Goal: Task Accomplishment & Management: Manage account settings

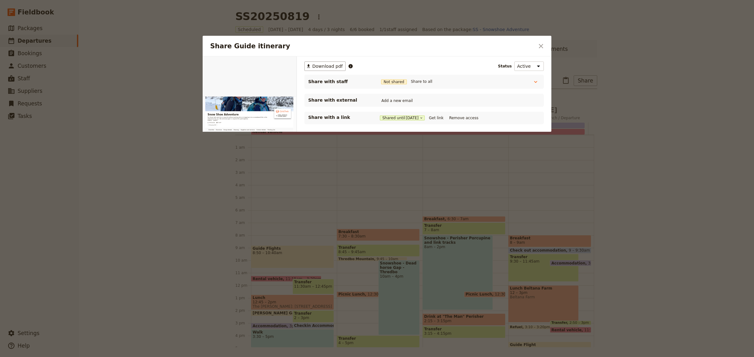
scroll to position [89, 0]
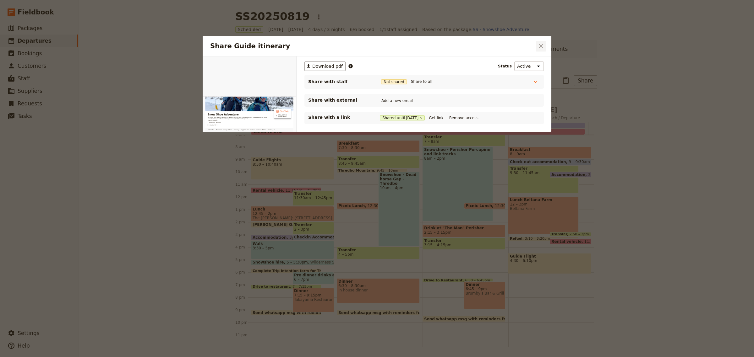
click at [537, 43] on icon "Close dialog" at bounding box center [541, 46] width 8 height 8
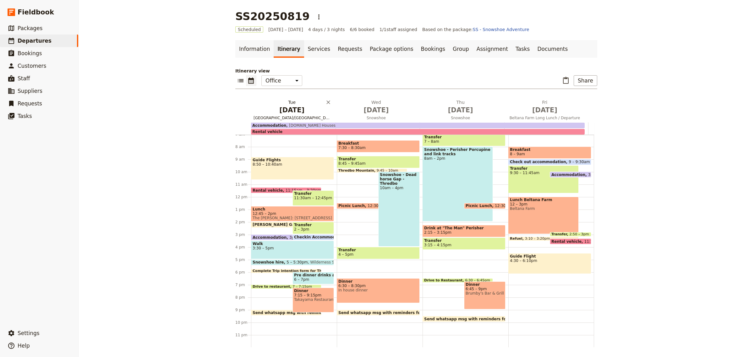
click at [296, 111] on span "[DATE]" at bounding box center [291, 109] width 77 height 9
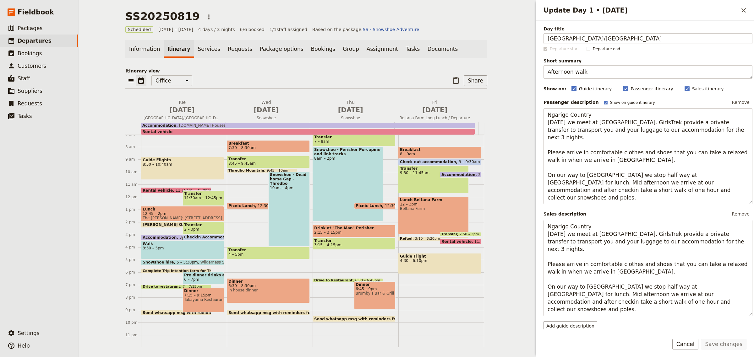
click at [571, 88] on rect "Update Day 1 • 19 Aug" at bounding box center [573, 88] width 5 height 5
click at [571, 86] on input "Guide itinerary" at bounding box center [571, 85] width 0 height 0
checkbox input "false"
click at [718, 342] on button "Save changes" at bounding box center [723, 344] width 46 height 11
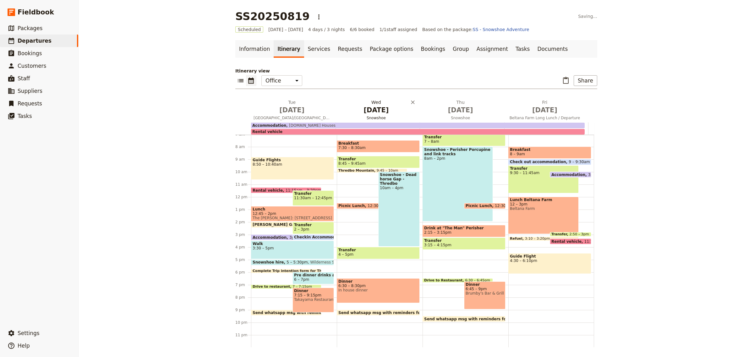
click at [375, 109] on span "[DATE]" at bounding box center [376, 109] width 77 height 9
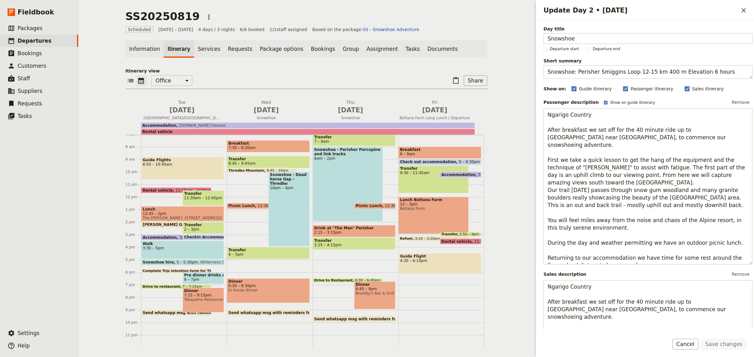
click at [571, 89] on rect "Update Day 2 • 20 Aug" at bounding box center [573, 88] width 5 height 5
click at [571, 86] on input "Guide itinerary" at bounding box center [571, 85] width 0 height 0
checkbox input "false"
click at [729, 344] on button "Save changes" at bounding box center [723, 344] width 46 height 11
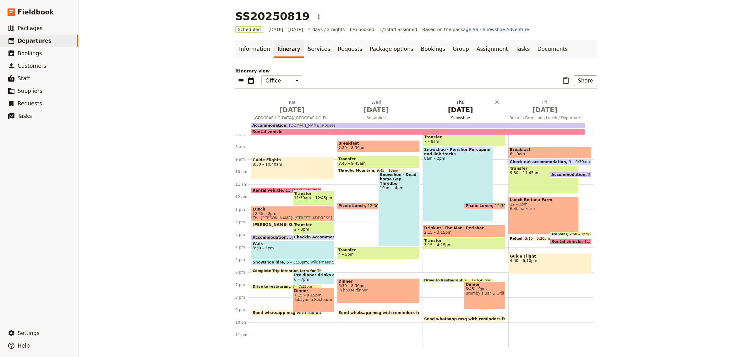
click at [454, 111] on span "[DATE]" at bounding box center [460, 109] width 77 height 9
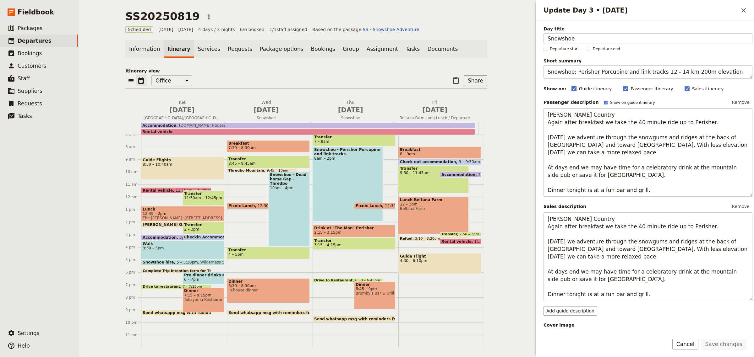
click at [571, 88] on rect "Update Day 3 • 21 Aug" at bounding box center [573, 88] width 5 height 5
click at [571, 86] on input "Guide itinerary" at bounding box center [571, 85] width 0 height 0
checkbox input "false"
click at [734, 343] on button "Save changes" at bounding box center [723, 344] width 46 height 11
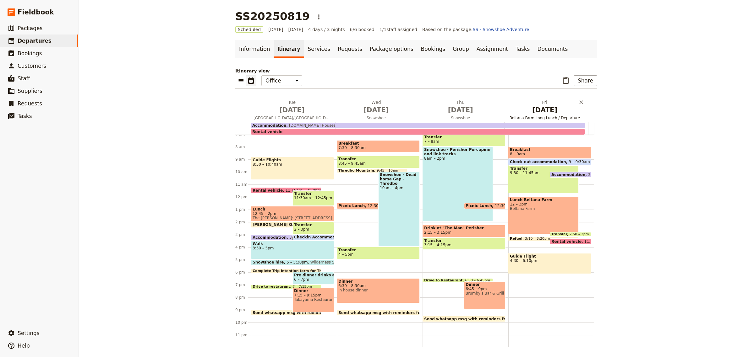
click at [533, 109] on span "[DATE]" at bounding box center [544, 109] width 77 height 9
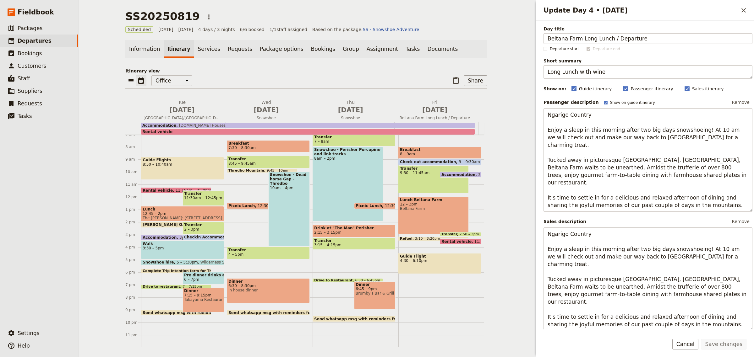
click at [572, 89] on polygon "Update Day 4 • 22 Aug" at bounding box center [573, 88] width 3 height 3
click at [571, 86] on input "Guide itinerary" at bounding box center [571, 85] width 0 height 0
checkbox input "false"
click at [736, 345] on button "Save changes" at bounding box center [723, 344] width 46 height 11
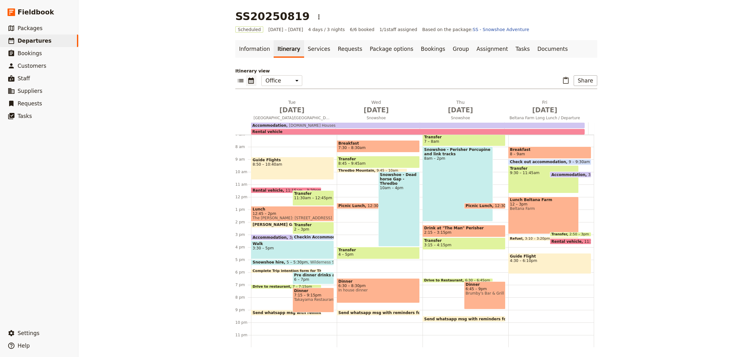
click at [273, 189] on span "Rental vehicle" at bounding box center [268, 190] width 33 height 4
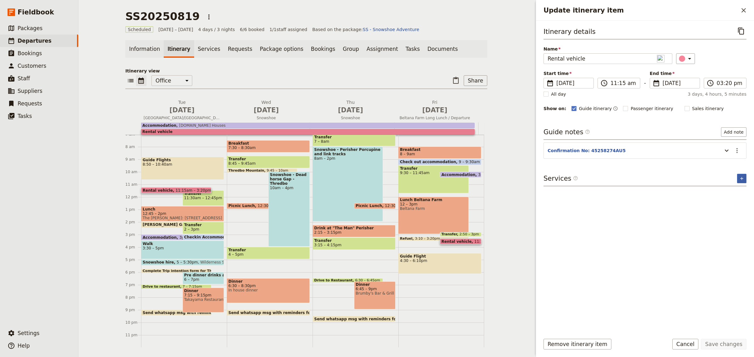
click at [743, 179] on icon "Add service inclusion" at bounding box center [741, 178] width 5 height 5
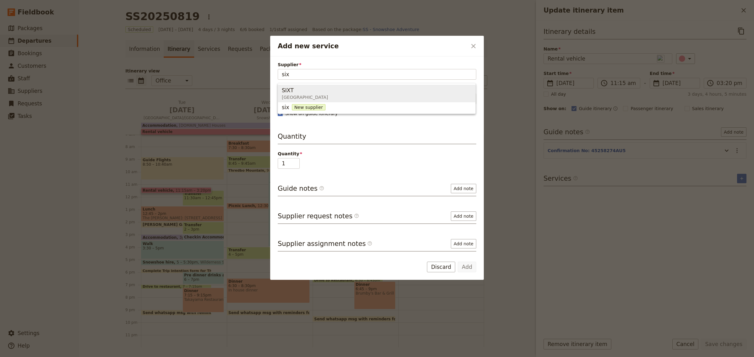
click at [301, 95] on span "[GEOGRAPHIC_DATA]" at bounding box center [305, 97] width 46 height 6
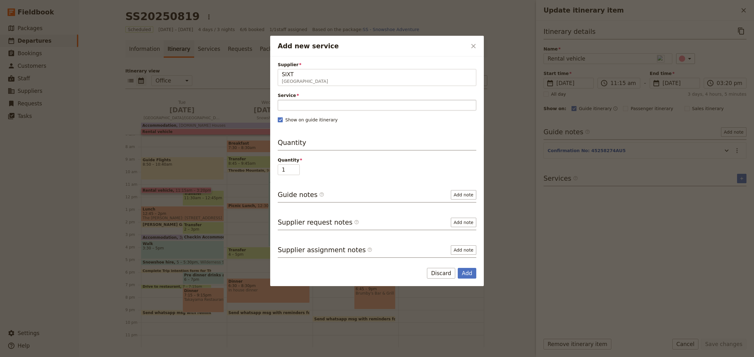
type input "SIXT"
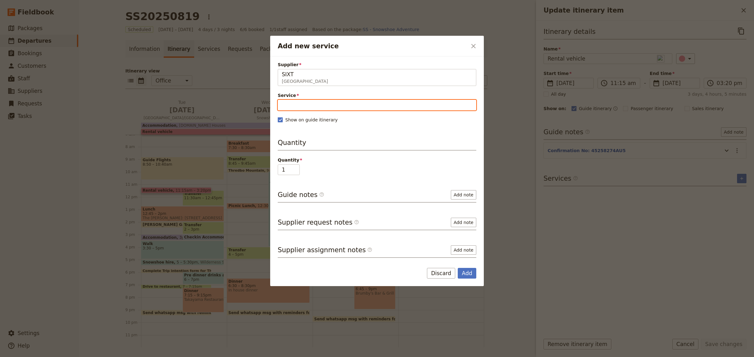
click at [300, 103] on input "Service" at bounding box center [377, 105] width 198 height 11
click at [300, 120] on span "12 Seater" at bounding box center [295, 121] width 26 height 8
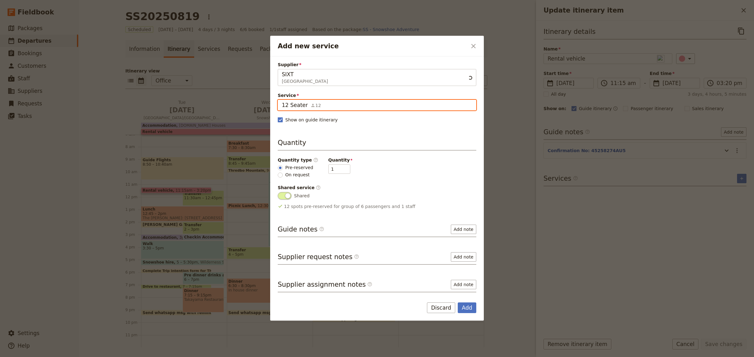
type input "12 Seater"
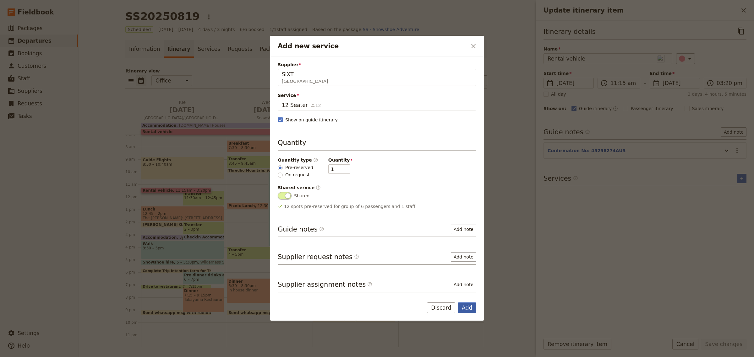
click at [472, 310] on button "Add" at bounding box center [466, 308] width 19 height 11
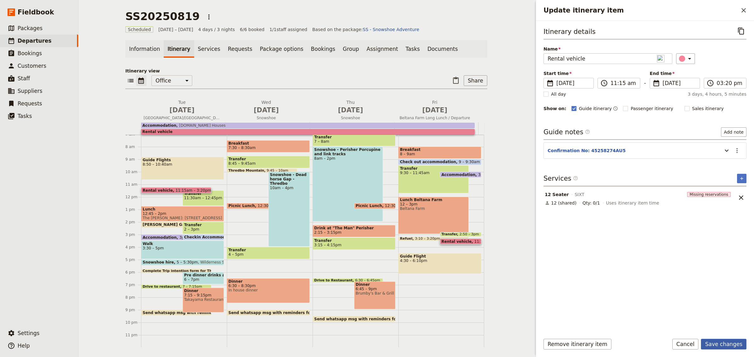
click at [716, 347] on button "Save changes" at bounding box center [723, 344] width 46 height 11
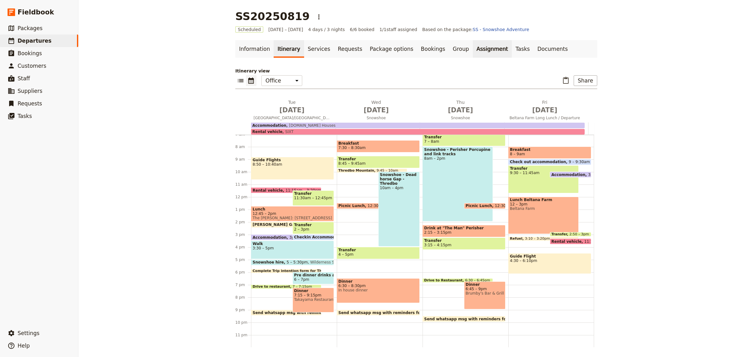
click at [473, 49] on link "Assignment" at bounding box center [492, 49] width 39 height 18
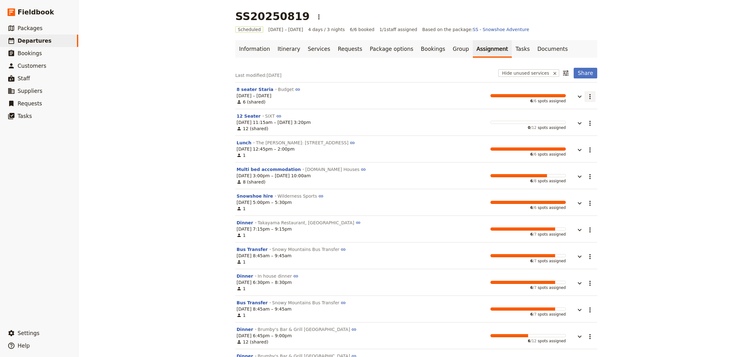
click at [586, 97] on icon "Actions" at bounding box center [590, 97] width 8 height 8
click at [576, 96] on icon "button" at bounding box center [580, 97] width 8 height 8
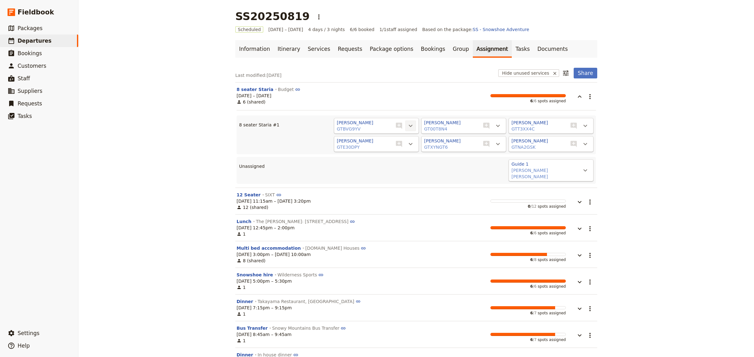
click at [408, 125] on icon "Actions" at bounding box center [411, 126] width 8 height 8
click at [395, 140] on span "Unassign [PERSON_NAME]" at bounding box center [379, 140] width 58 height 6
click at [407, 143] on icon "Actions" at bounding box center [411, 144] width 8 height 8
click at [400, 156] on span "Unassign [PERSON_NAME]" at bounding box center [379, 158] width 58 height 6
click at [411, 126] on button "​" at bounding box center [410, 126] width 11 height 11
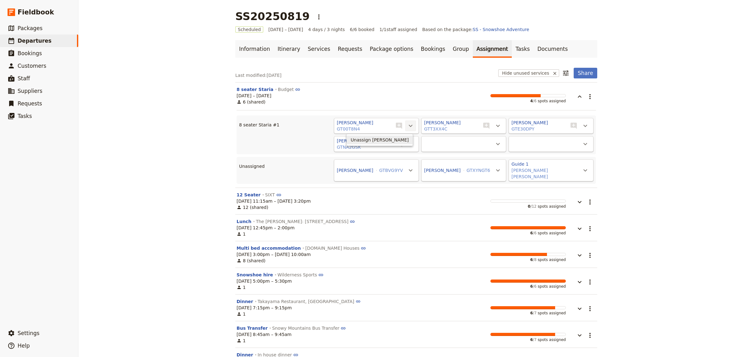
click at [403, 141] on span "Unassign [PERSON_NAME]" at bounding box center [379, 140] width 58 height 6
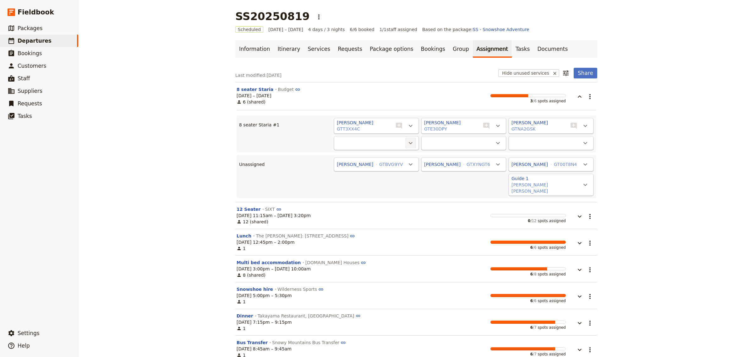
click at [411, 144] on button "​" at bounding box center [410, 143] width 11 height 11
click at [407, 125] on icon "Actions" at bounding box center [411, 126] width 8 height 8
click at [393, 139] on span "Unassign [PERSON_NAME]" at bounding box center [379, 140] width 58 height 6
click at [494, 127] on icon "Actions" at bounding box center [498, 126] width 8 height 8
click at [465, 142] on span "Unassign [PERSON_NAME]" at bounding box center [467, 140] width 58 height 6
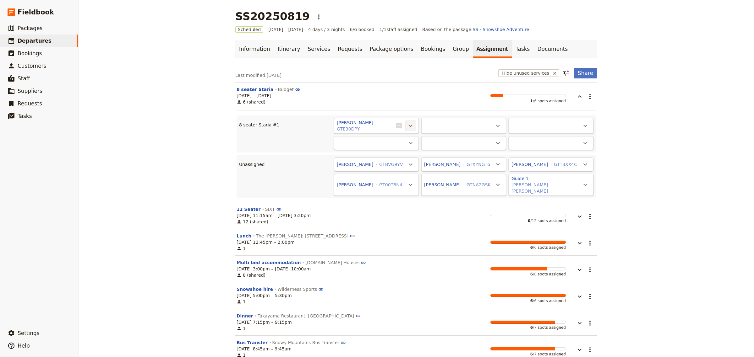
click at [407, 125] on icon "Actions" at bounding box center [411, 126] width 8 height 8
click at [400, 139] on span "Unassign [PERSON_NAME]" at bounding box center [379, 140] width 58 height 6
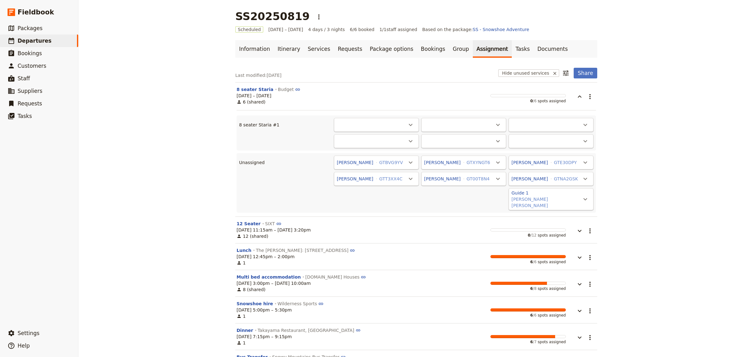
click at [611, 138] on div "SS20250819 ​ Scheduled [DATE] – [DATE] 4 days / 3 nights 6/6 booked 1 / 1 staff…" at bounding box center [415, 178] width 675 height 357
click at [592, 96] on div "8 seater Staria Budget [DATE] – [DATE] 6 (shared) 0 / 6 spots assigned ​" at bounding box center [415, 95] width 359 height 19
click at [580, 97] on button "button" at bounding box center [574, 93] width 19 height 14
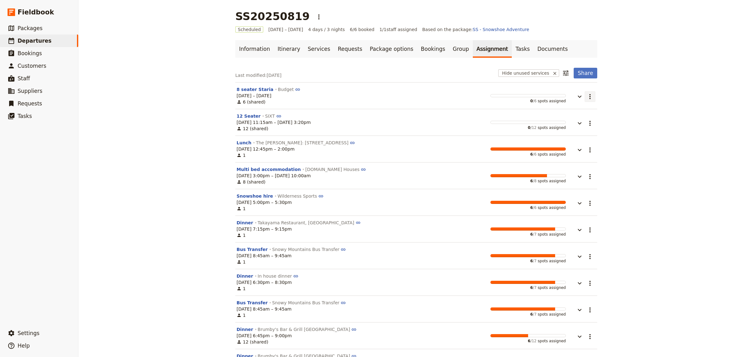
click at [589, 97] on icon "Actions" at bounding box center [589, 96] width 1 height 5
click at [594, 99] on section "8 seater Staria Budget [DATE] – [DATE] 6 (shared) 0 / 6 spots assigned ​" at bounding box center [416, 95] width 362 height 27
click at [577, 126] on icon "button" at bounding box center [580, 124] width 8 height 8
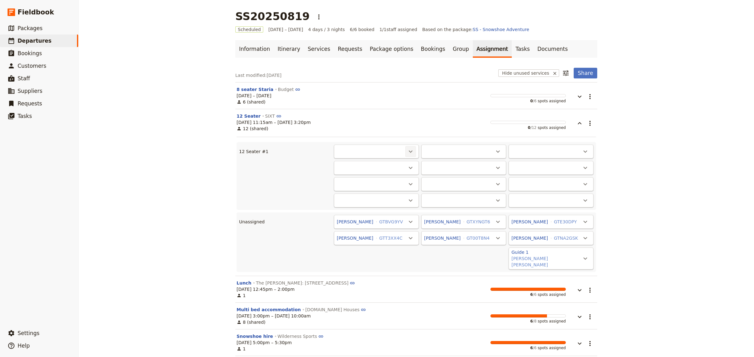
click at [407, 153] on icon "Actions" at bounding box center [411, 152] width 8 height 8
click at [377, 175] on span "[PERSON_NAME]" at bounding box center [360, 173] width 96 height 6
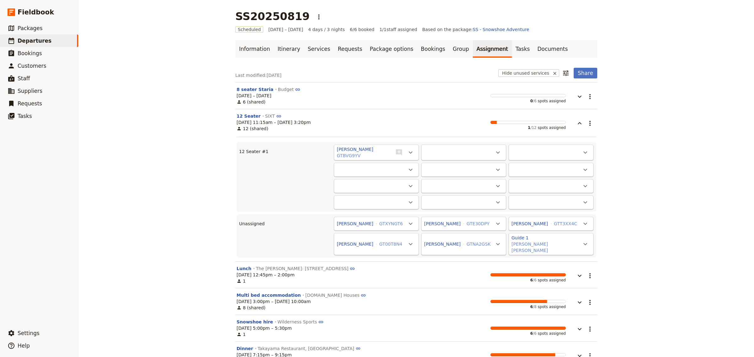
click at [440, 152] on div "​" at bounding box center [463, 153] width 85 height 16
click at [498, 152] on icon "Actions" at bounding box center [498, 153] width 8 height 8
click at [436, 176] on span "[PERSON_NAME]" at bounding box center [417, 174] width 36 height 6
click at [583, 153] on icon "Actions" at bounding box center [585, 153] width 4 height 2
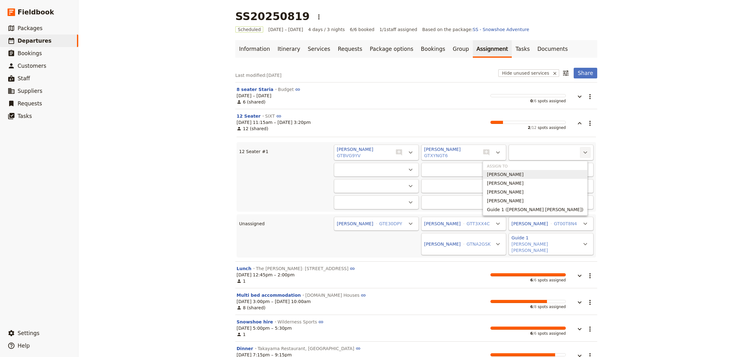
click at [523, 174] on span "[PERSON_NAME]" at bounding box center [505, 174] width 36 height 6
click at [408, 171] on icon "Actions" at bounding box center [411, 170] width 8 height 8
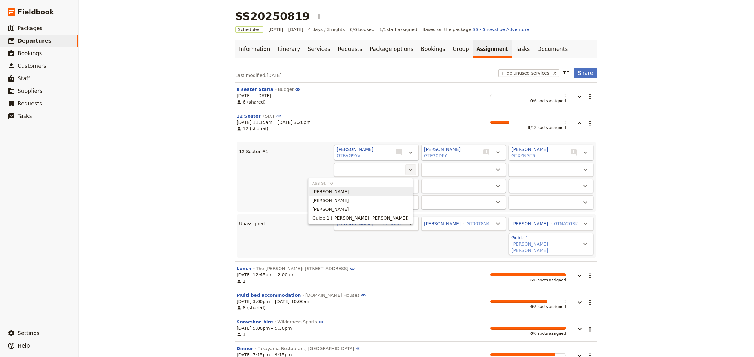
click at [379, 189] on span "[PERSON_NAME]" at bounding box center [360, 192] width 96 height 6
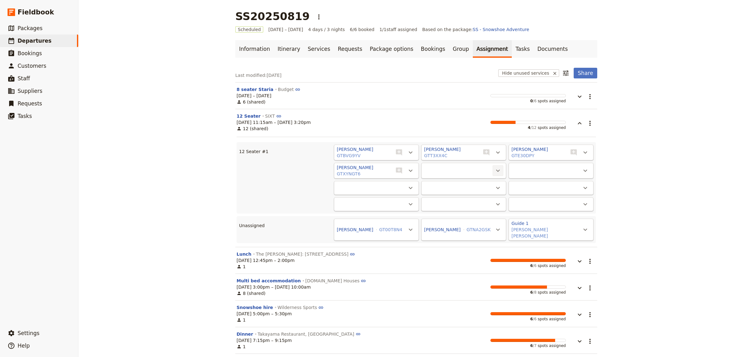
click at [495, 170] on icon "Actions" at bounding box center [498, 171] width 8 height 8
click at [436, 194] on span "[PERSON_NAME]" at bounding box center [417, 193] width 36 height 6
click at [582, 171] on icon "Actions" at bounding box center [585, 171] width 8 height 8
click at [523, 192] on span "[PERSON_NAME]" at bounding box center [505, 193] width 36 height 6
click at [408, 188] on icon "Actions" at bounding box center [411, 188] width 8 height 8
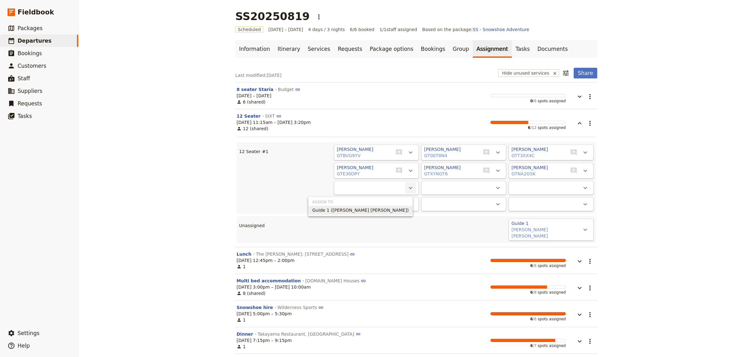
click at [399, 208] on span "Guide 1 ([PERSON_NAME] [PERSON_NAME])" at bounding box center [360, 210] width 96 height 6
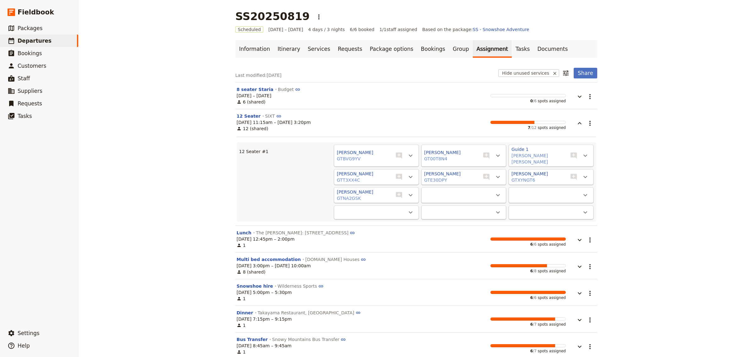
click at [445, 245] on section "Lunch The [PERSON_NAME]: [STREET_ADDRESS] [DATE] 12:45pm – 2:00pm 1 6 / 6 spots…" at bounding box center [416, 239] width 362 height 27
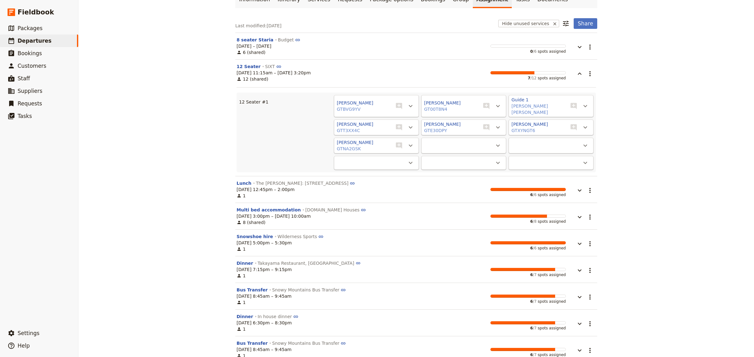
scroll to position [52, 0]
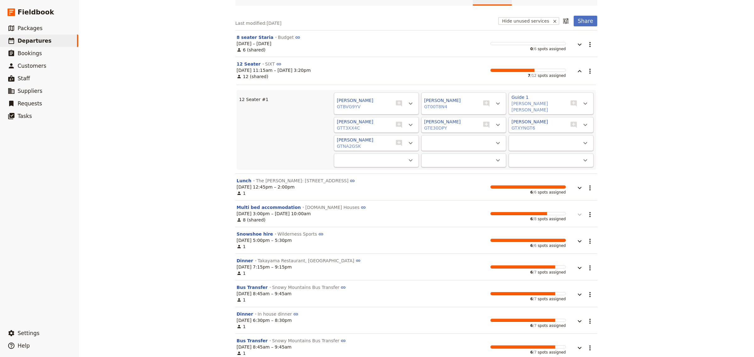
click at [576, 211] on icon "button" at bounding box center [580, 215] width 8 height 8
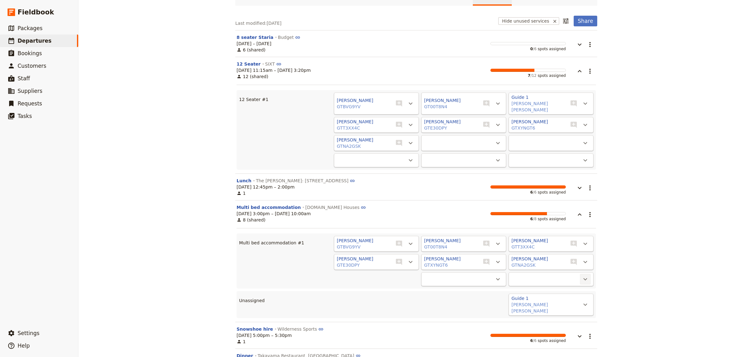
click at [581, 276] on icon "Actions" at bounding box center [585, 280] width 8 height 8
click at [569, 294] on span "Guide 1 ([PERSON_NAME] [PERSON_NAME])" at bounding box center [535, 296] width 96 height 6
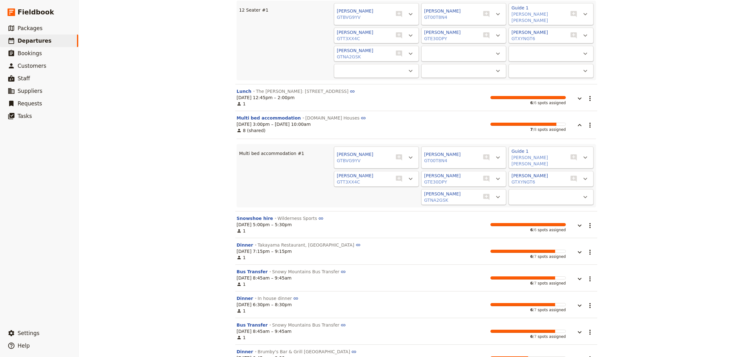
scroll to position [146, 0]
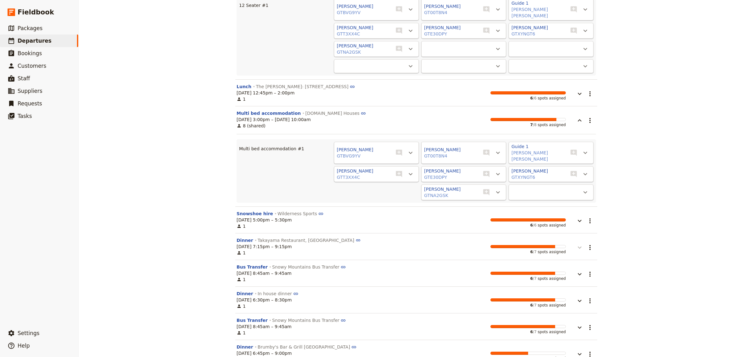
click at [577, 247] on icon "button" at bounding box center [579, 248] width 4 height 2
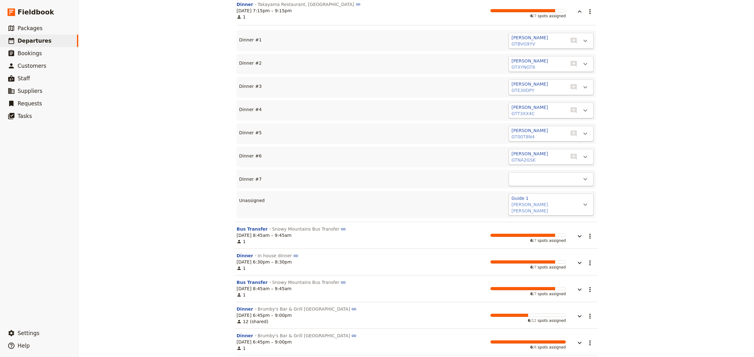
scroll to position [400, 0]
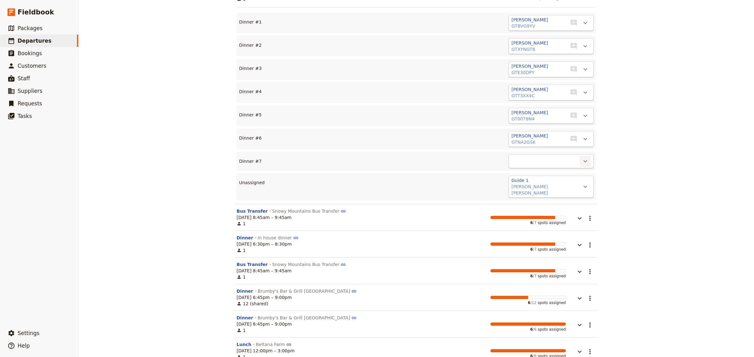
click at [585, 158] on icon "Actions" at bounding box center [585, 162] width 8 height 8
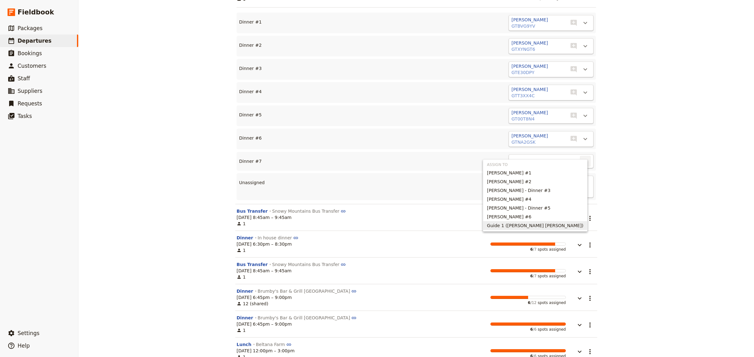
click at [561, 226] on span "Guide 1 ([PERSON_NAME] [PERSON_NAME])" at bounding box center [535, 226] width 96 height 6
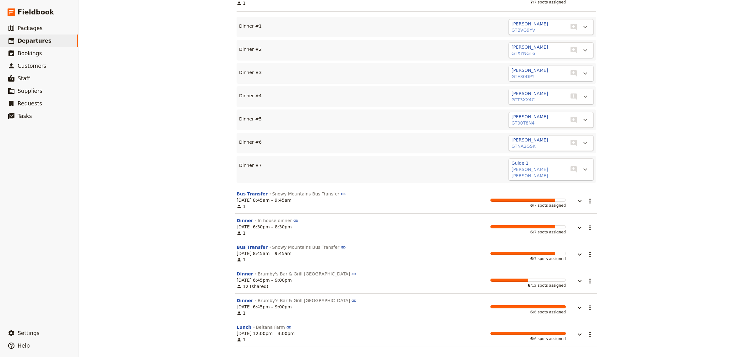
scroll to position [380, 0]
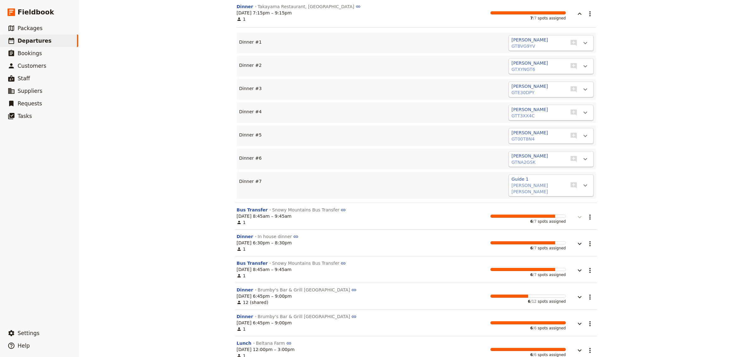
click at [576, 213] on icon "button" at bounding box center [580, 217] width 8 height 8
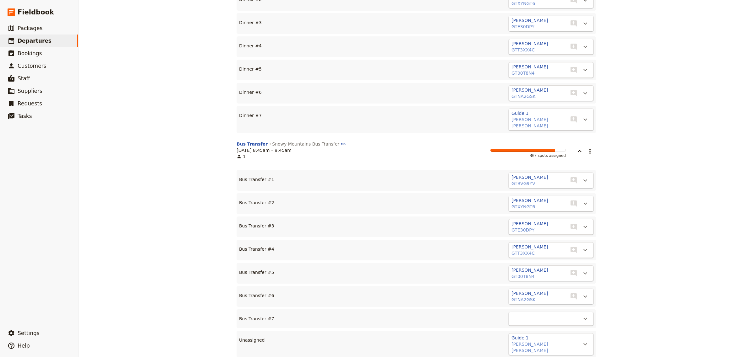
scroll to position [459, 0]
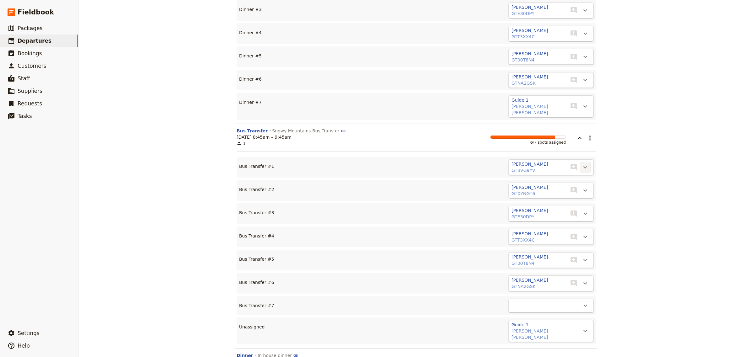
click at [581, 164] on icon "Actions" at bounding box center [585, 168] width 8 height 8
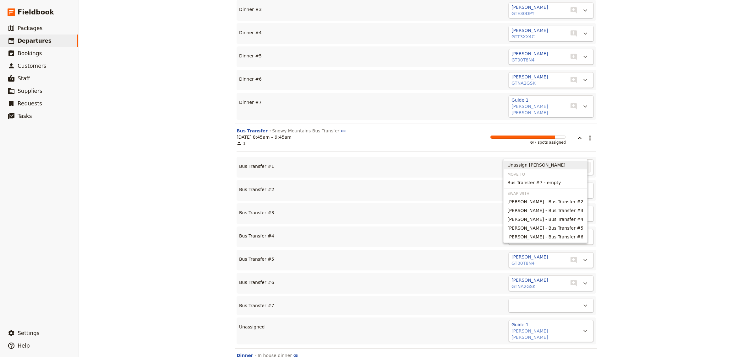
click at [544, 168] on span "Unassign [PERSON_NAME]" at bounding box center [536, 165] width 58 height 6
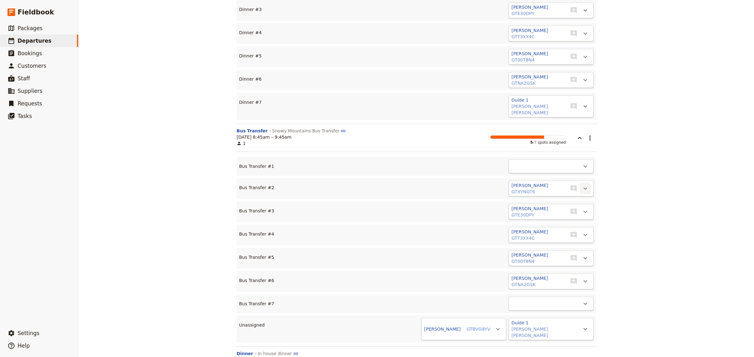
click at [583, 185] on icon "Actions" at bounding box center [585, 189] width 8 height 8
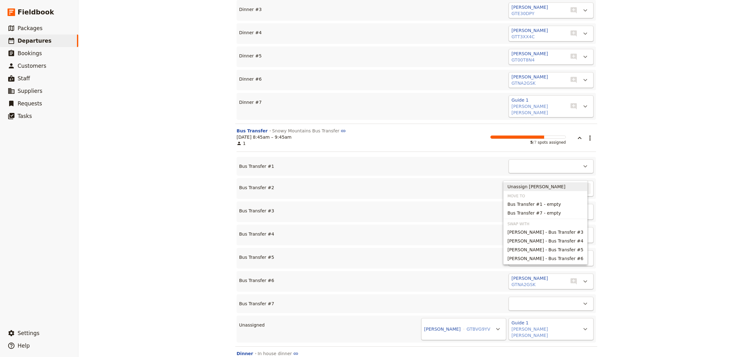
click at [562, 186] on span "Unassign [PERSON_NAME]" at bounding box center [545, 187] width 76 height 6
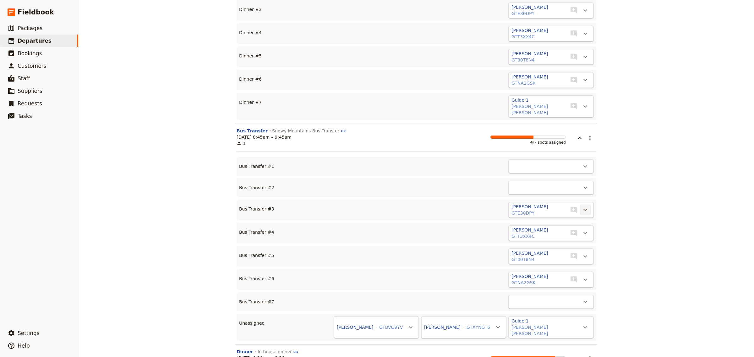
click at [582, 206] on icon "Actions" at bounding box center [585, 210] width 8 height 8
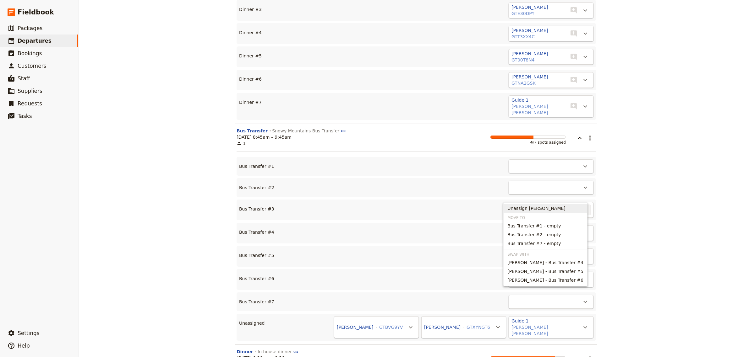
click at [563, 205] on span "Unassign [PERSON_NAME]" at bounding box center [545, 208] width 76 height 6
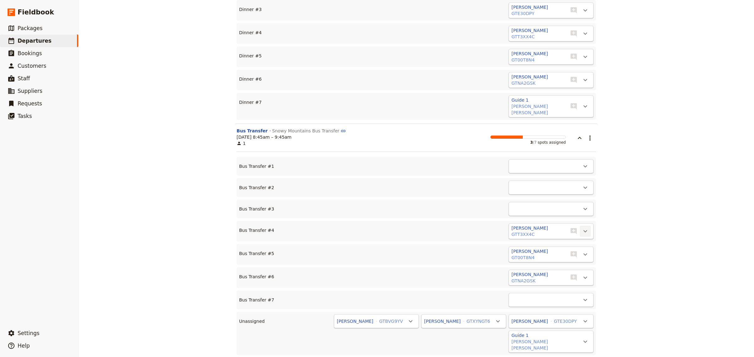
click at [581, 228] on icon "Actions" at bounding box center [585, 232] width 8 height 8
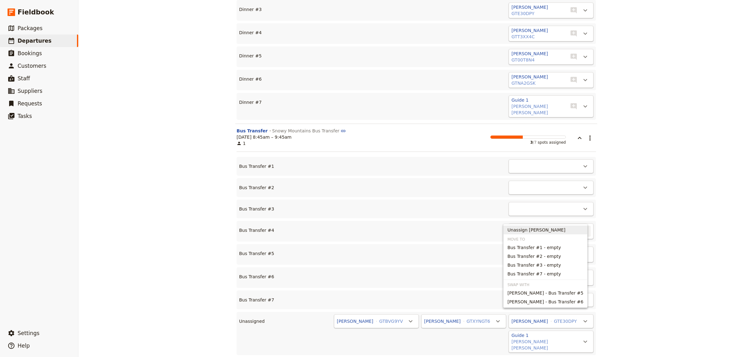
click at [552, 231] on span "Unassign [PERSON_NAME]" at bounding box center [536, 230] width 58 height 6
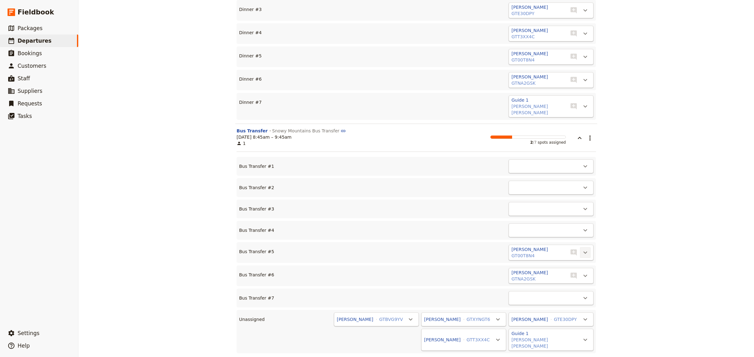
click at [581, 249] on icon "Actions" at bounding box center [585, 253] width 8 height 8
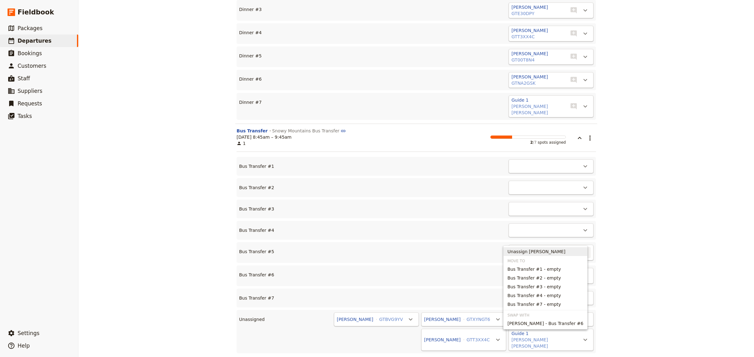
click at [558, 254] on span "Unassign [PERSON_NAME]" at bounding box center [536, 252] width 58 height 6
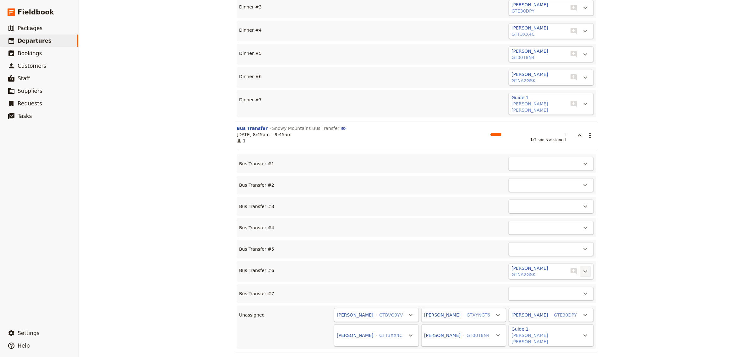
scroll to position [465, 0]
click at [583, 265] on icon "Actions" at bounding box center [585, 269] width 8 height 8
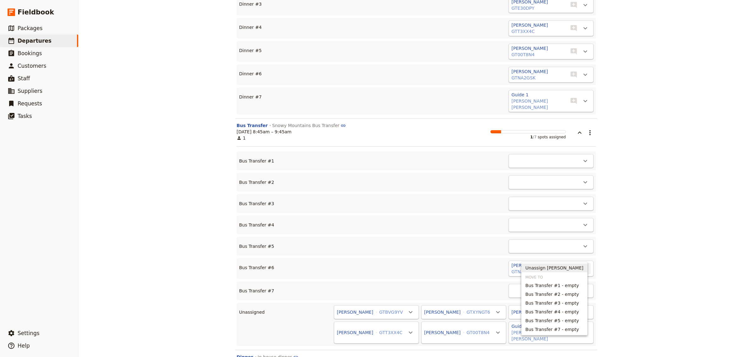
click at [539, 271] on span "Unassign [PERSON_NAME]" at bounding box center [554, 268] width 58 height 6
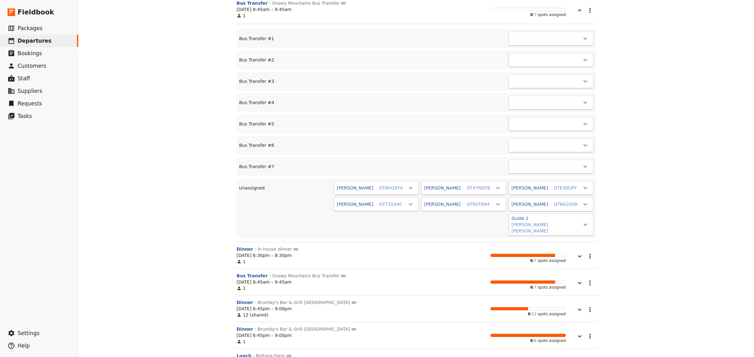
scroll to position [587, 0]
click at [578, 279] on icon "button" at bounding box center [580, 283] width 8 height 8
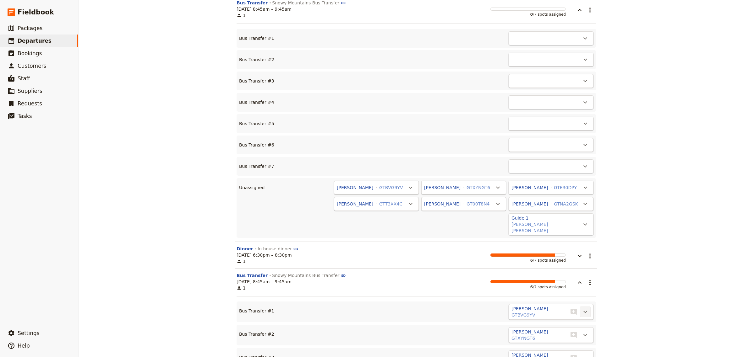
click at [583, 307] on button "​" at bounding box center [585, 312] width 11 height 11
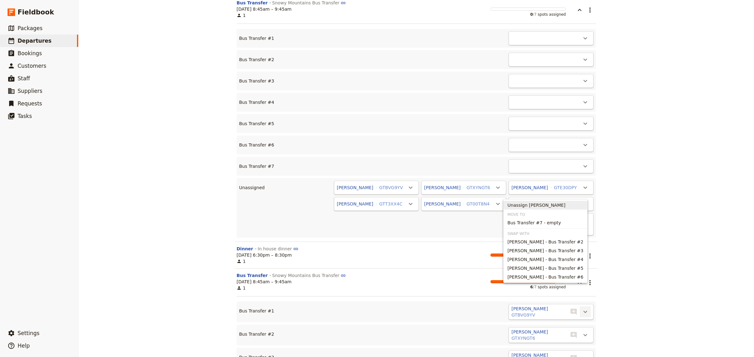
click at [542, 204] on span "Unassign [PERSON_NAME]" at bounding box center [536, 205] width 58 height 6
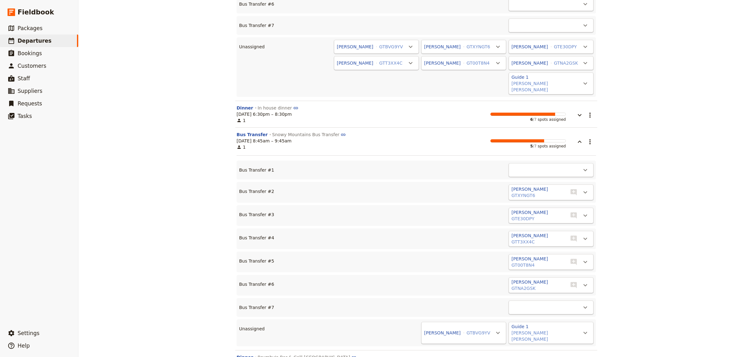
scroll to position [729, 0]
click at [583, 188] on icon "Actions" at bounding box center [585, 192] width 8 height 8
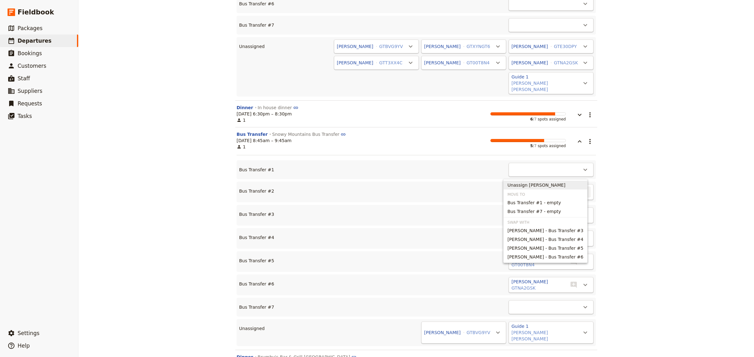
click at [549, 187] on span "Unassign [PERSON_NAME]" at bounding box center [536, 185] width 58 height 6
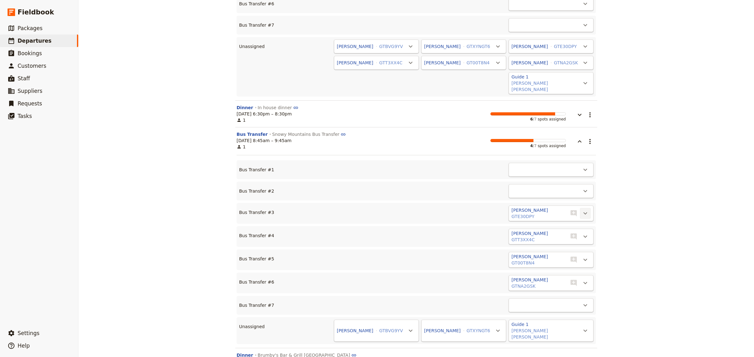
click at [583, 213] on icon "Actions" at bounding box center [585, 214] width 4 height 2
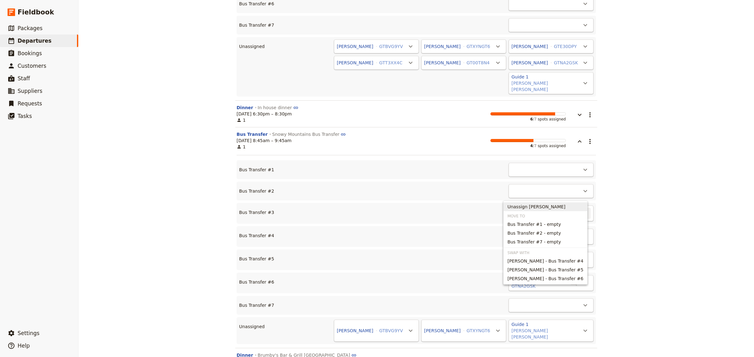
click at [549, 205] on span "Unassign [PERSON_NAME]" at bounding box center [536, 207] width 58 height 6
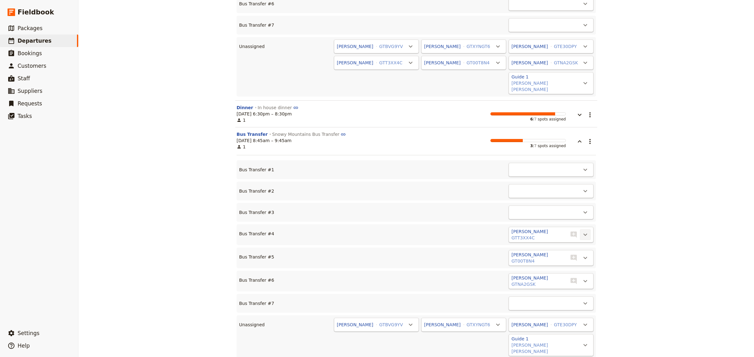
click at [584, 231] on icon "Actions" at bounding box center [585, 235] width 8 height 8
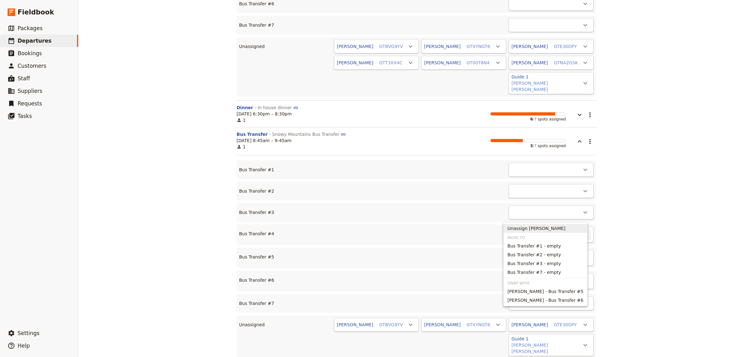
click at [550, 228] on span "Unassign [PERSON_NAME]" at bounding box center [536, 228] width 58 height 6
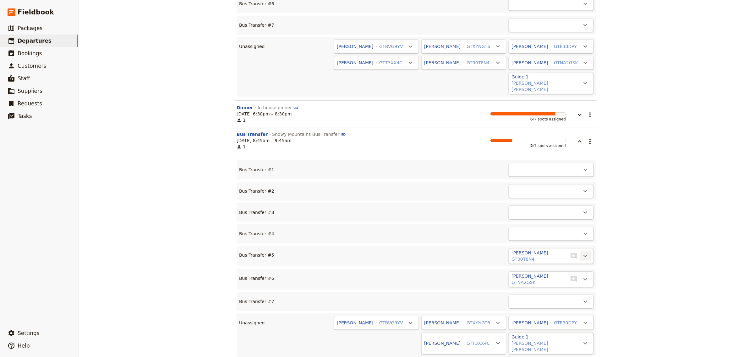
click at [581, 252] on icon "Actions" at bounding box center [585, 256] width 8 height 8
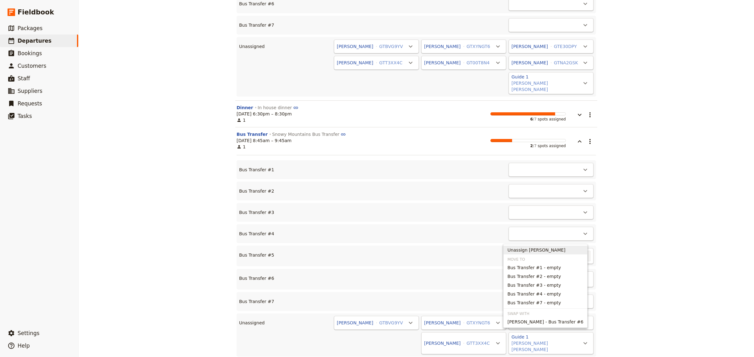
click at [553, 250] on span "Unassign [PERSON_NAME]" at bounding box center [536, 250] width 58 height 6
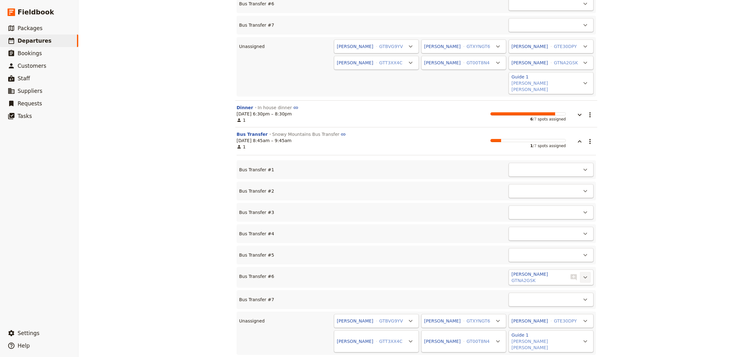
click at [584, 274] on icon "Actions" at bounding box center [585, 278] width 8 height 8
click at [551, 270] on span "Unassign [PERSON_NAME]" at bounding box center [554, 272] width 58 height 6
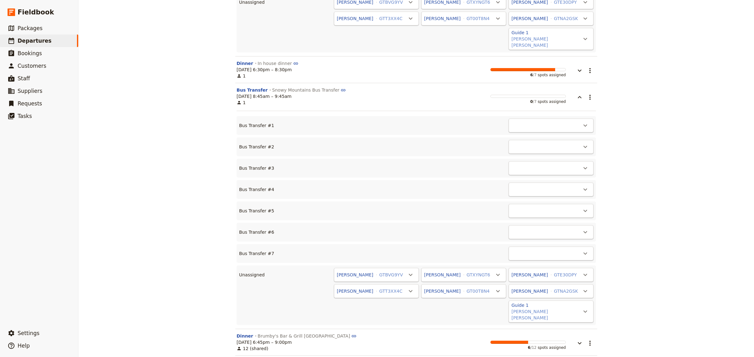
scroll to position [809, 0]
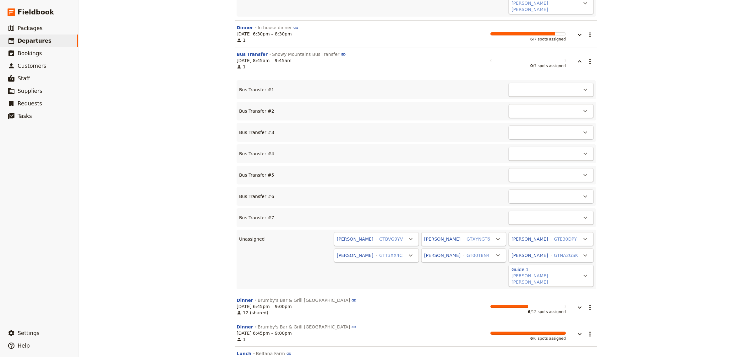
click at [620, 246] on div "SS20250819 ​ Scheduled [DATE] – [DATE] 4 days / 3 nights 6/6 booked 1 / 1 staff…" at bounding box center [415, 178] width 675 height 357
click at [578, 304] on icon "button" at bounding box center [580, 308] width 8 height 8
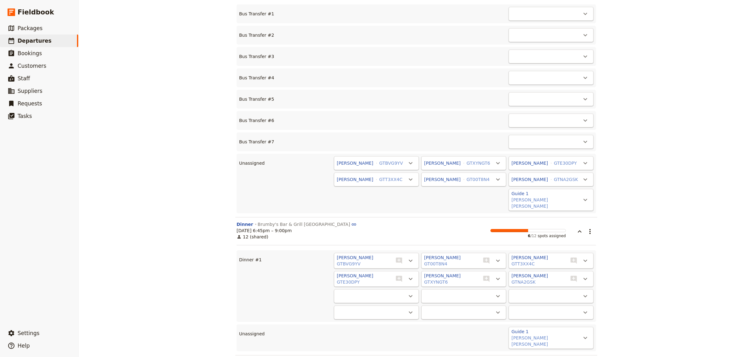
scroll to position [902, 0]
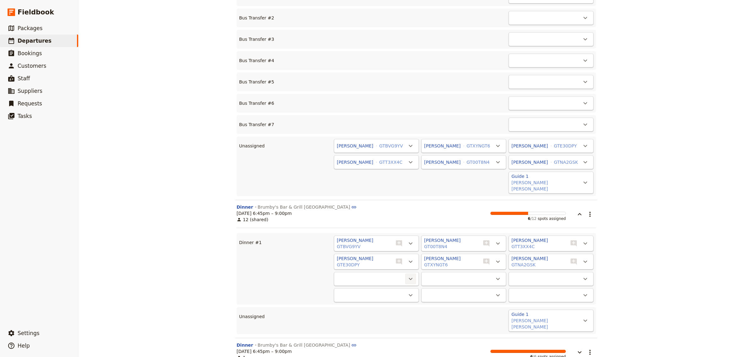
click at [407, 275] on icon "Actions" at bounding box center [411, 279] width 8 height 8
click at [395, 268] on span "Assign Guide 1 ([PERSON_NAME] [PERSON_NAME])" at bounding box center [352, 267] width 112 height 6
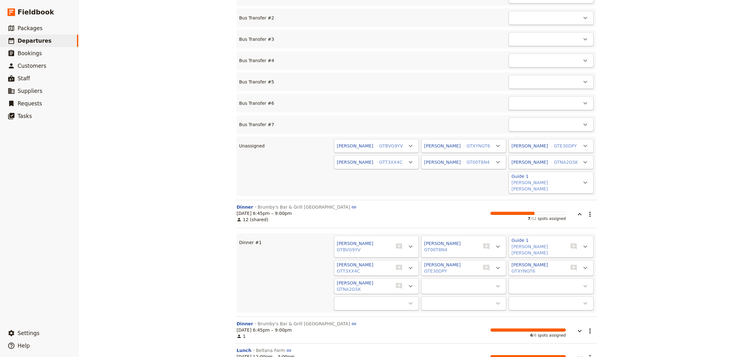
scroll to position [894, 0]
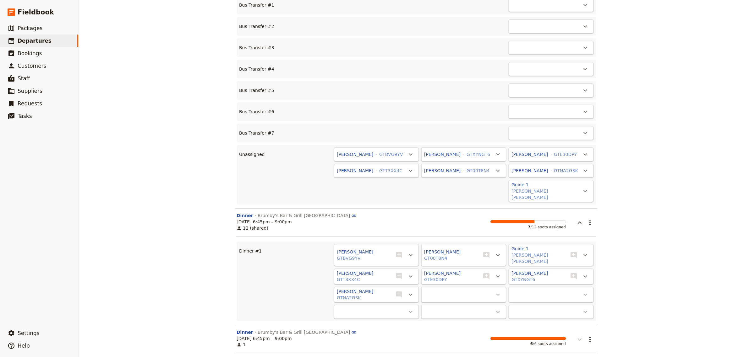
click at [576, 336] on icon "button" at bounding box center [580, 340] width 8 height 8
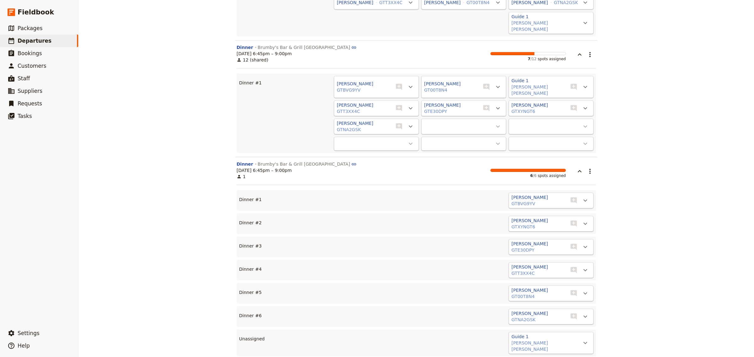
scroll to position [1063, 0]
click at [580, 194] on button "​" at bounding box center [585, 199] width 11 height 11
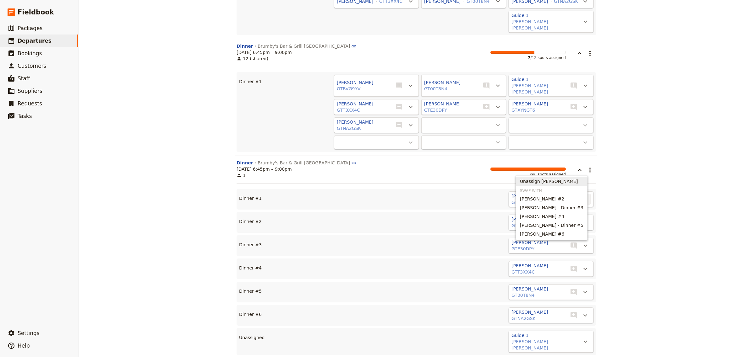
click at [569, 182] on span "Unassign [PERSON_NAME]" at bounding box center [549, 181] width 58 height 6
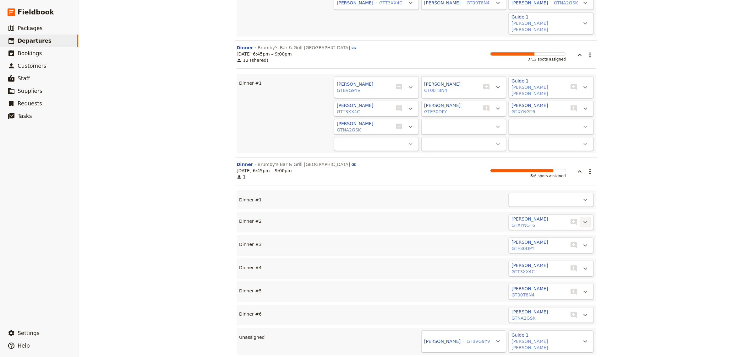
click at [583, 219] on icon "Actions" at bounding box center [585, 223] width 8 height 8
click at [571, 202] on span "Unassign [PERSON_NAME]" at bounding box center [551, 205] width 63 height 6
click at [581, 242] on icon "Actions" at bounding box center [585, 246] width 8 height 8
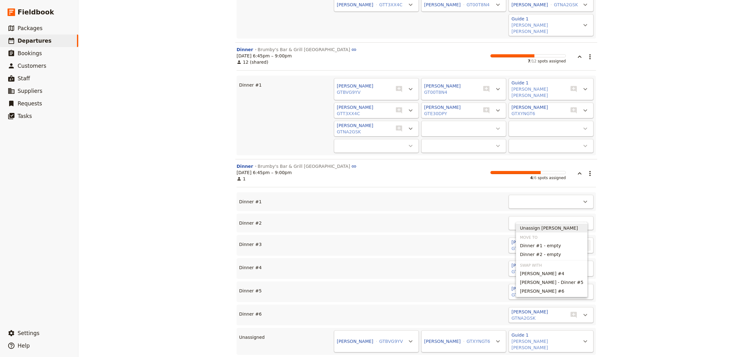
click at [574, 229] on span "Unassign [PERSON_NAME]" at bounding box center [551, 228] width 63 height 6
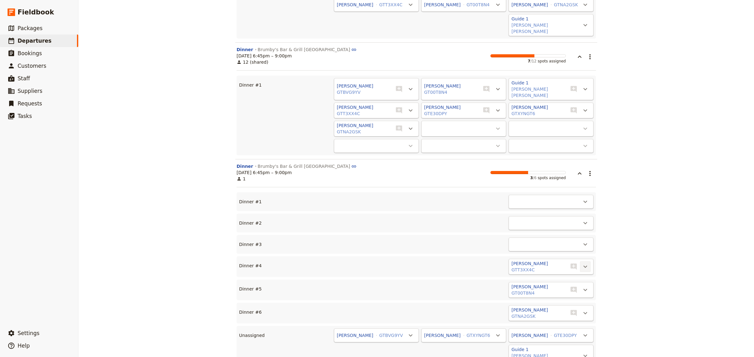
click at [581, 263] on icon "Actions" at bounding box center [585, 267] width 8 height 8
click at [572, 252] on span "Unassign [PERSON_NAME]" at bounding box center [551, 250] width 63 height 6
click at [583, 284] on icon "Actions" at bounding box center [585, 288] width 8 height 8
click at [559, 280] on div "[PERSON_NAME] GT00T8N4 ​ ​" at bounding box center [550, 288] width 85 height 16
click at [581, 284] on icon "Actions" at bounding box center [585, 288] width 8 height 8
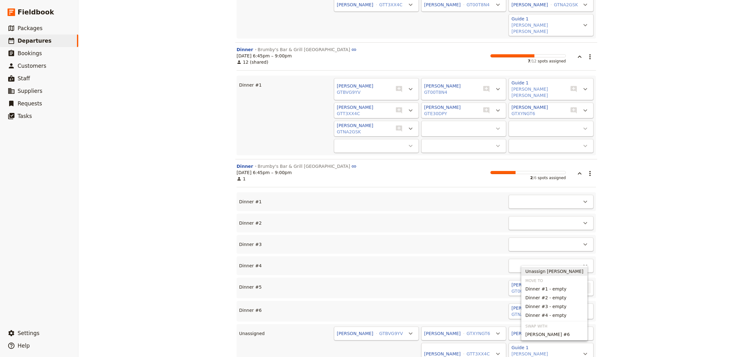
drag, startPoint x: 565, startPoint y: 274, endPoint x: 575, endPoint y: 277, distance: 10.2
click at [567, 275] on span "Unassign [PERSON_NAME]" at bounding box center [554, 271] width 58 height 6
click at [581, 306] on icon "Actions" at bounding box center [585, 310] width 8 height 8
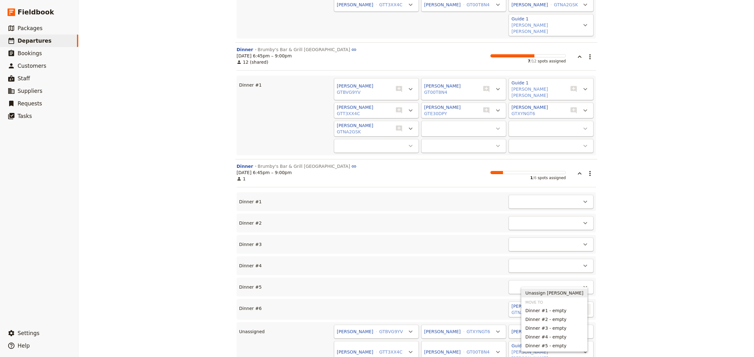
click at [545, 292] on span "Unassign [PERSON_NAME]" at bounding box center [554, 293] width 58 height 6
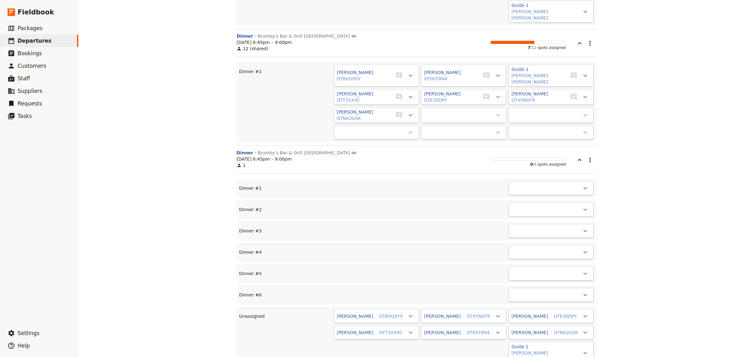
scroll to position [1086, 0]
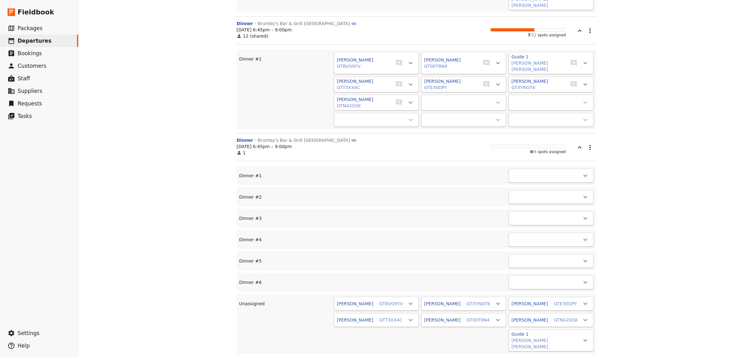
click at [611, 269] on div "SS20250819 ​ Scheduled [DATE] – [DATE] 4 days / 3 nights 6/6 booked 1 / 1 staff…" at bounding box center [415, 178] width 675 height 357
click at [576, 144] on icon "button" at bounding box center [580, 148] width 8 height 8
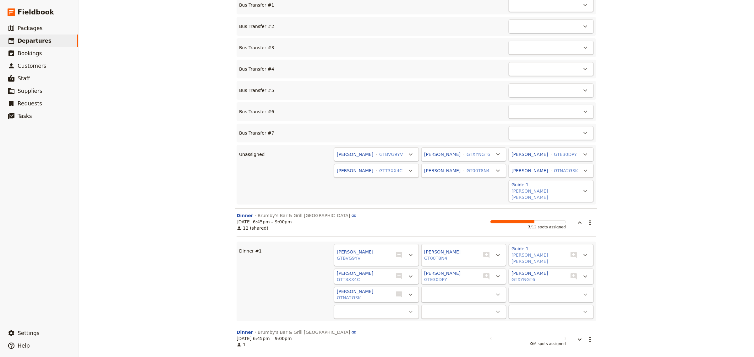
click at [605, 299] on div "SS20250819 ​ Scheduled [DATE] – [DATE] 4 days / 3 nights 6/6 booked 1 / 1 staff…" at bounding box center [415, 178] width 675 height 357
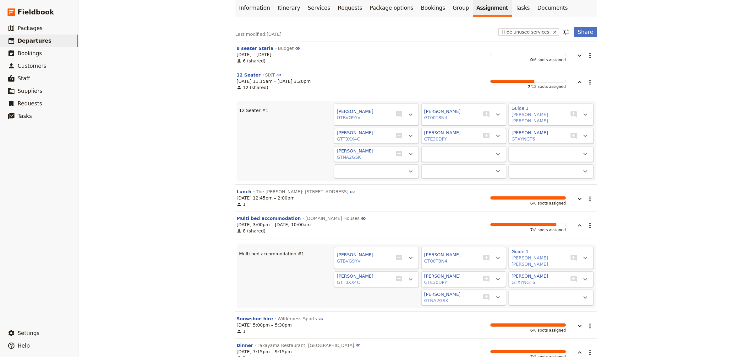
scroll to position [0, 0]
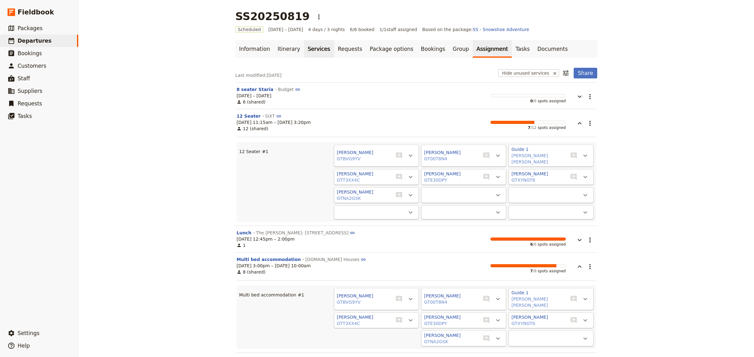
click at [312, 48] on link "Services" at bounding box center [319, 49] width 30 height 18
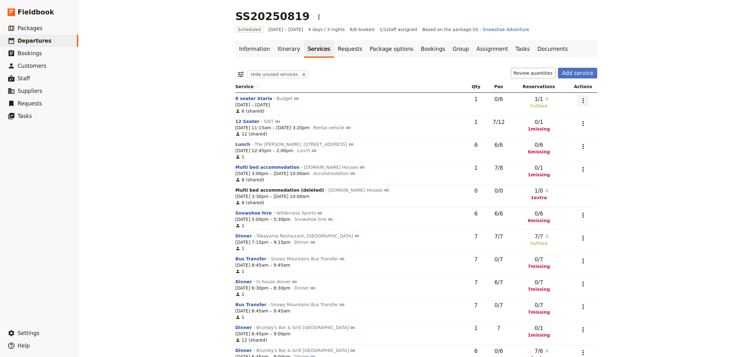
click at [584, 102] on icon "Actions" at bounding box center [583, 101] width 8 height 8
click at [556, 140] on span "Remove service" at bounding box center [547, 141] width 35 height 6
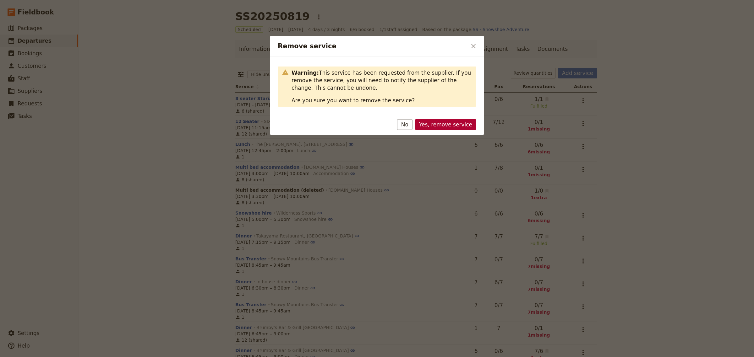
click at [456, 124] on button "Yes, remove service" at bounding box center [445, 124] width 61 height 11
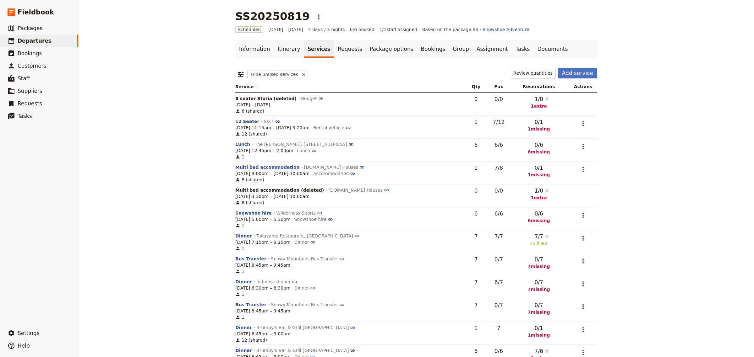
click at [422, 105] on div "[DATE] – [DATE]" at bounding box center [349, 105] width 228 height 6
click at [485, 99] on td "0" at bounding box center [476, 104] width 20 height 23
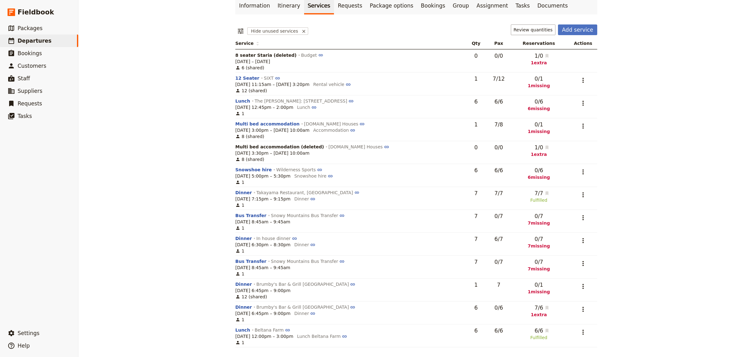
scroll to position [44, 0]
click at [582, 288] on icon "Actions" at bounding box center [582, 286] width 1 height 5
click at [550, 324] on span "Remove service" at bounding box center [549, 326] width 35 height 6
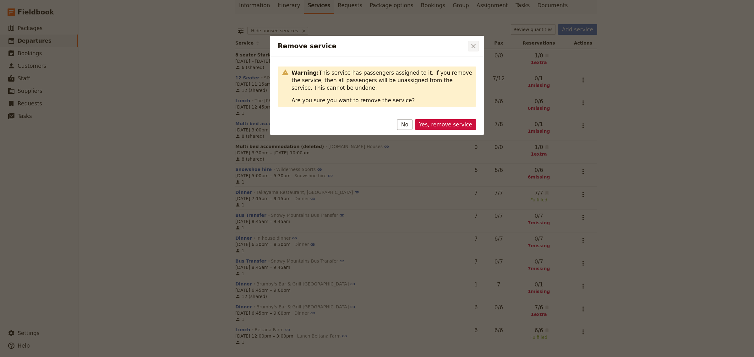
click at [473, 45] on icon "Close dialog" at bounding box center [473, 46] width 4 height 4
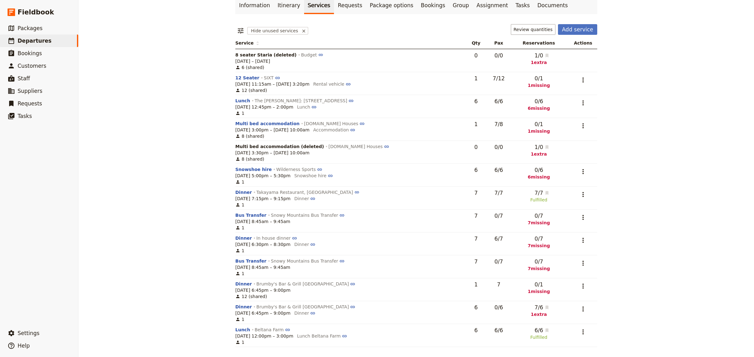
click at [593, 310] on td "​" at bounding box center [581, 312] width 31 height 23
click at [579, 310] on icon "Actions" at bounding box center [583, 309] width 8 height 8
click at [539, 297] on span "Remove service" at bounding box center [525, 295] width 35 height 6
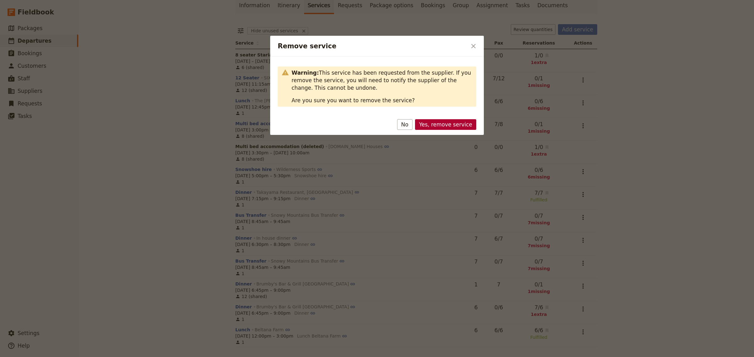
click at [464, 124] on button "Yes, remove service" at bounding box center [445, 124] width 61 height 11
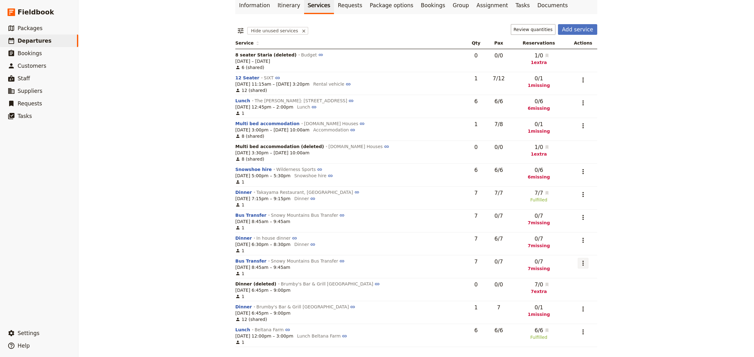
click at [581, 264] on icon "Actions" at bounding box center [583, 264] width 8 height 8
click at [553, 306] on span "Remove service" at bounding box center [549, 303] width 35 height 6
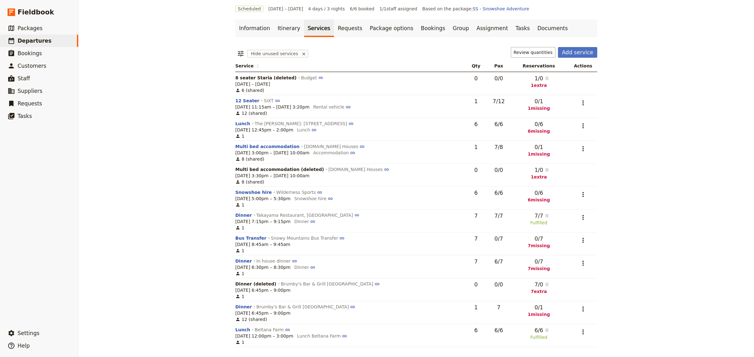
scroll to position [21, 0]
click at [582, 240] on icon "Actions" at bounding box center [583, 241] width 8 height 8
click at [553, 278] on span "Remove service" at bounding box center [549, 281] width 35 height 6
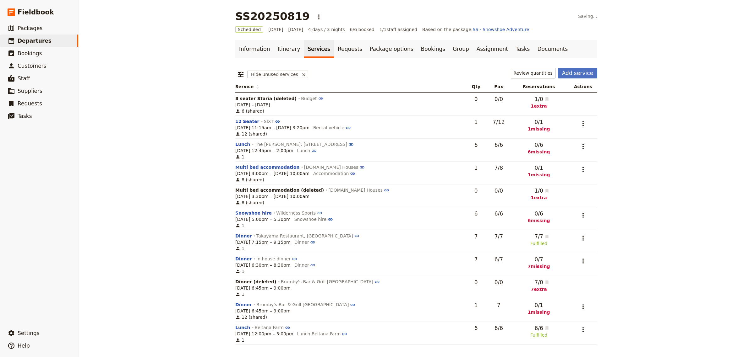
scroll to position [0, 0]
click at [473, 46] on link "Assignment" at bounding box center [492, 49] width 39 height 18
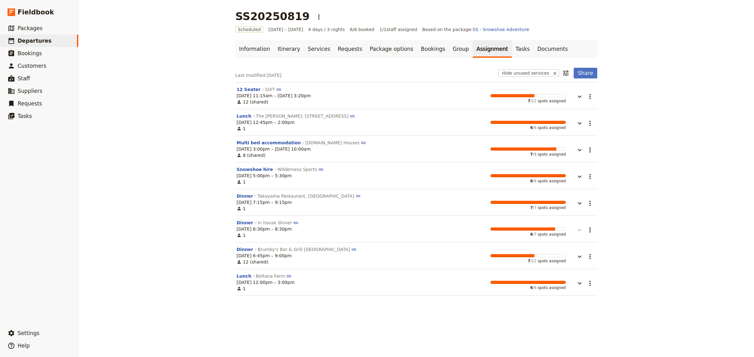
click at [577, 231] on icon "button" at bounding box center [580, 230] width 8 height 8
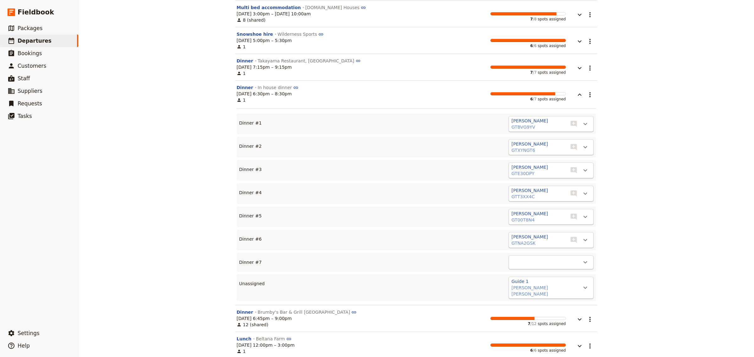
scroll to position [141, 0]
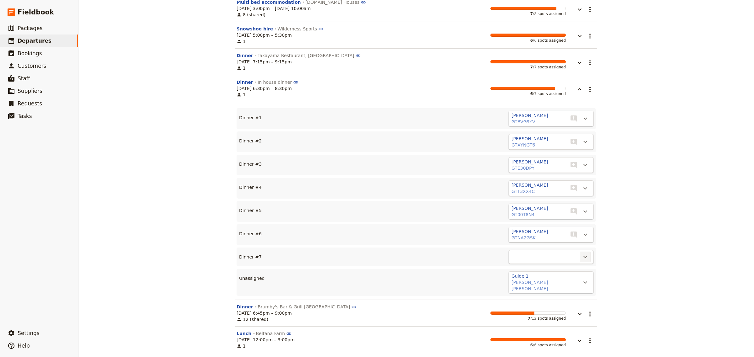
click at [583, 258] on icon "Actions" at bounding box center [585, 257] width 4 height 2
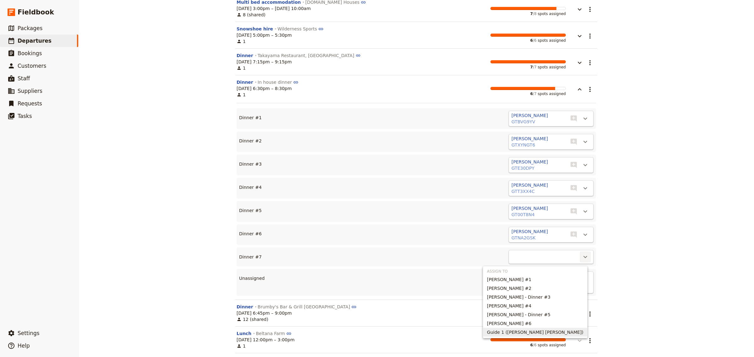
drag, startPoint x: 557, startPoint y: 333, endPoint x: 565, endPoint y: 328, distance: 9.6
click at [559, 333] on span "Guide 1 ([PERSON_NAME] [PERSON_NAME])" at bounding box center [535, 332] width 96 height 6
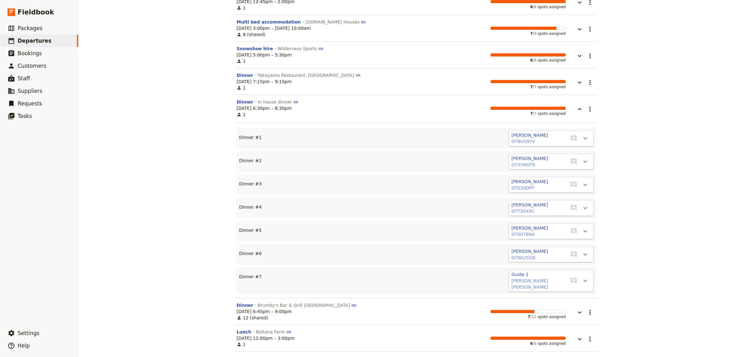
click at [651, 235] on div "SS20250819 ​ Scheduled [DATE] – [DATE] 4 days / 3 nights 6/6 booked 1 / 1 staff…" at bounding box center [415, 178] width 675 height 357
click at [576, 310] on icon "button" at bounding box center [580, 313] width 8 height 8
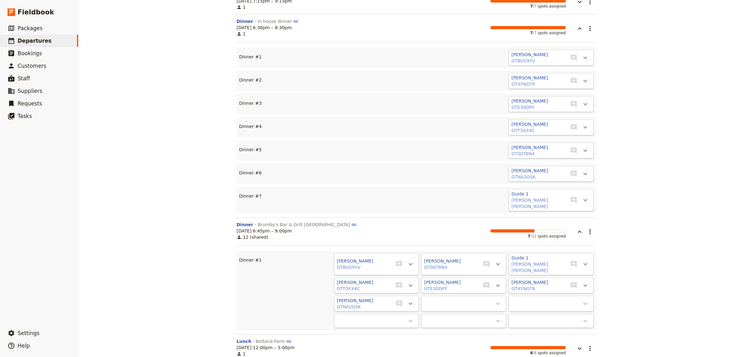
scroll to position [205, 0]
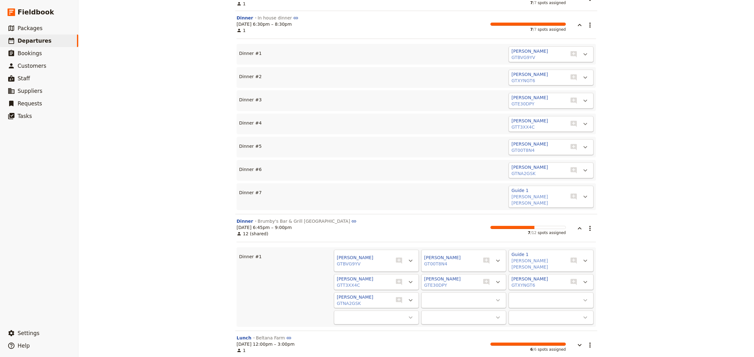
click at [638, 314] on div "SS20250819 ​ Scheduled [DATE] – [DATE] 4 days / 3 nights 6/6 booked 1 / 1 staff…" at bounding box center [415, 178] width 675 height 357
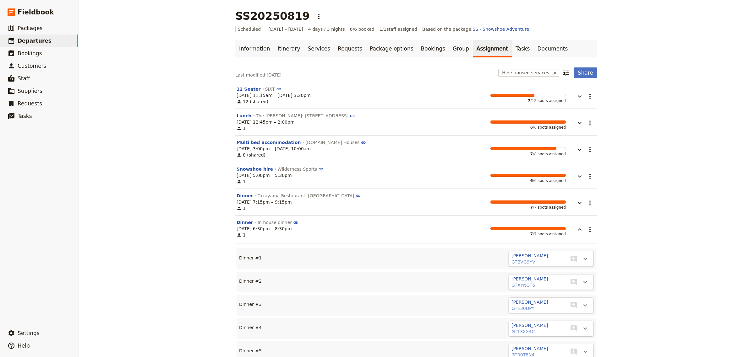
scroll to position [0, 0]
drag, startPoint x: 658, startPoint y: 62, endPoint x: 537, endPoint y: 44, distance: 122.5
click at [656, 62] on div "SS20250819 ​ Scheduled [DATE] – [DATE] 4 days / 3 nights 6/6 booked 1 / 1 staff…" at bounding box center [415, 178] width 675 height 357
click at [449, 47] on link "Group" at bounding box center [461, 49] width 24 height 18
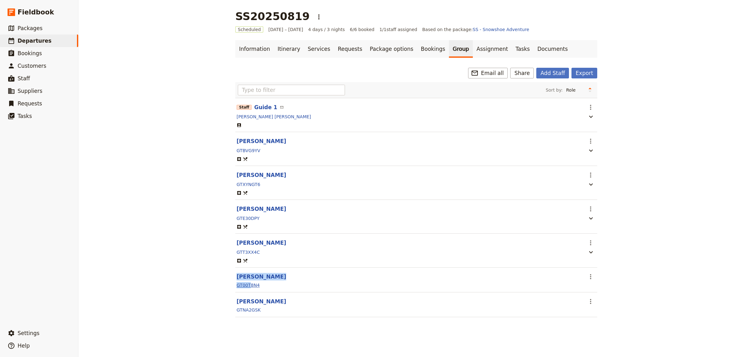
drag, startPoint x: 241, startPoint y: 275, endPoint x: 250, endPoint y: 289, distance: 16.5
click at [246, 289] on section "[PERSON_NAME] ​ GT00T8N4" at bounding box center [416, 280] width 362 height 25
click at [404, 68] on div "​ Email all Share Add Staff Export" at bounding box center [416, 73] width 362 height 11
click at [417, 49] on link "Bookings" at bounding box center [433, 49] width 32 height 18
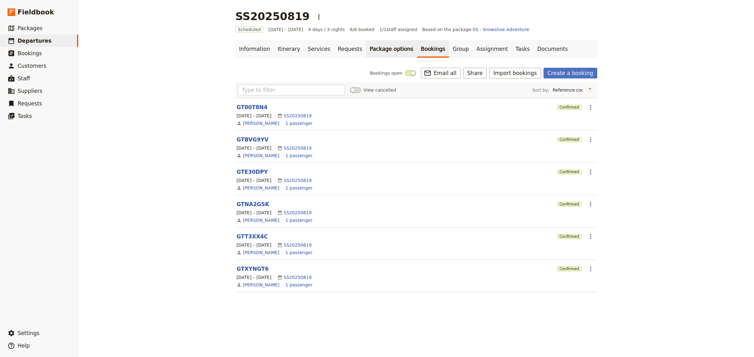
click at [368, 47] on link "Package options" at bounding box center [391, 49] width 51 height 18
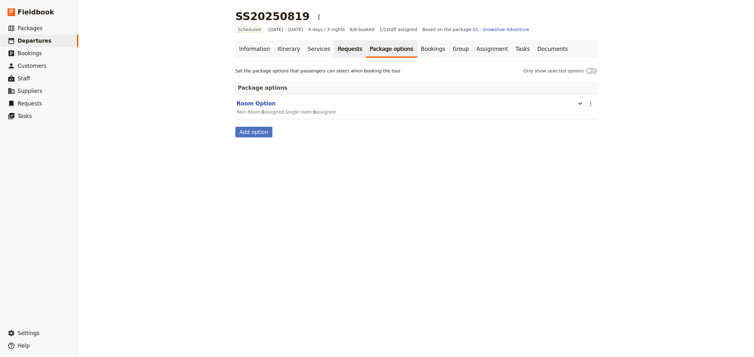
click at [337, 51] on link "Requests" at bounding box center [350, 49] width 32 height 18
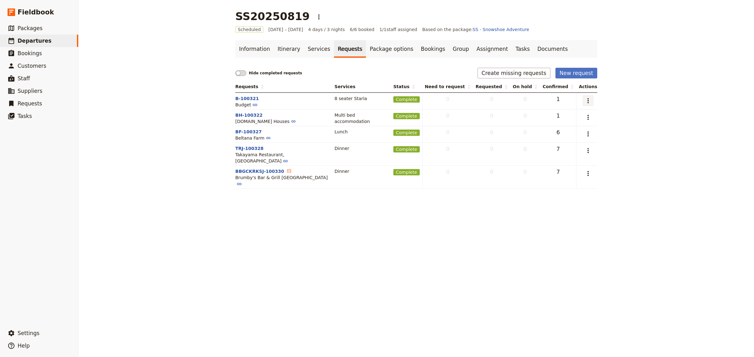
click at [586, 100] on icon "Actions" at bounding box center [588, 101] width 8 height 8
click at [552, 148] on span "Delete request" at bounding box center [546, 150] width 33 height 6
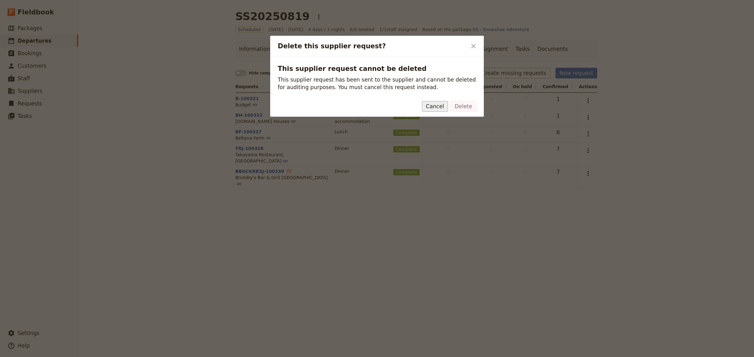
click at [440, 105] on button "Cancel" at bounding box center [435, 106] width 26 height 11
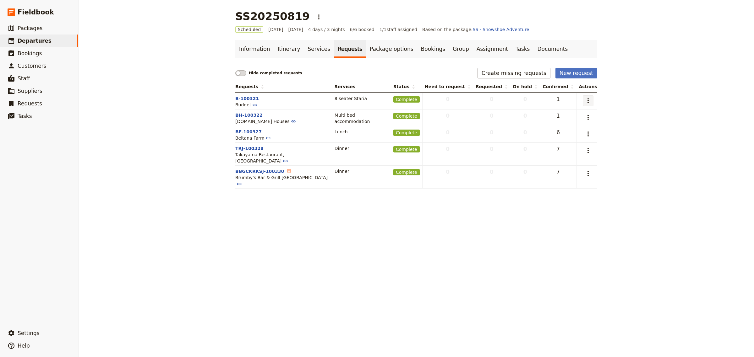
click at [587, 101] on icon "Actions" at bounding box center [588, 101] width 8 height 8
click at [553, 113] on span "Edit request" at bounding box center [543, 114] width 27 height 6
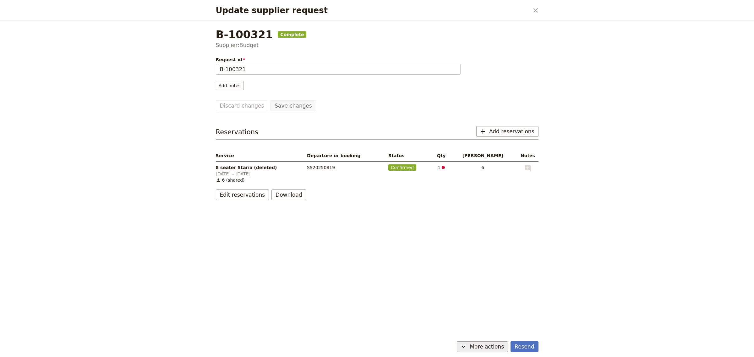
click at [492, 349] on span "More actions" at bounding box center [486, 347] width 34 height 8
click at [474, 335] on span "Cancel request" at bounding box center [464, 333] width 33 height 6
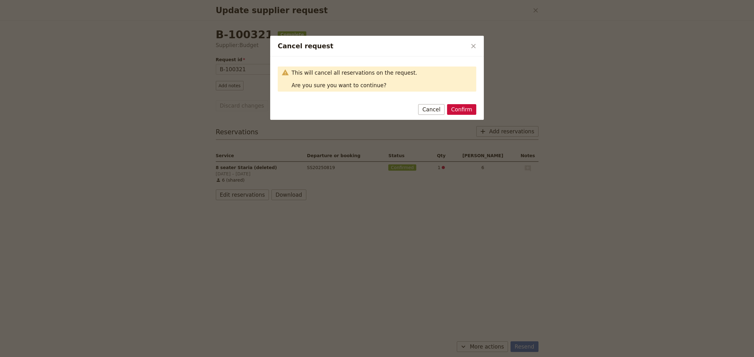
click at [466, 111] on button "Confirm" at bounding box center [461, 109] width 29 height 11
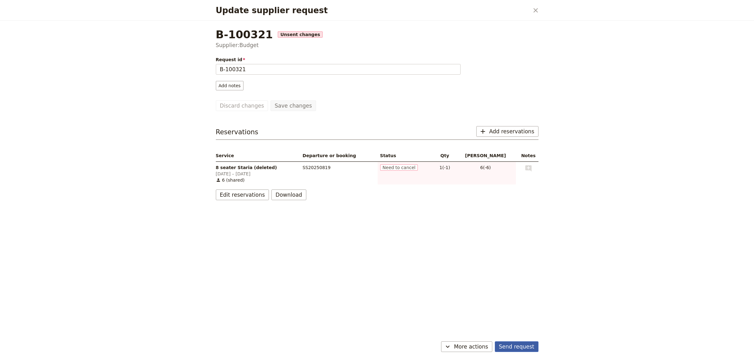
click at [523, 349] on button "Send request" at bounding box center [517, 347] width 44 height 11
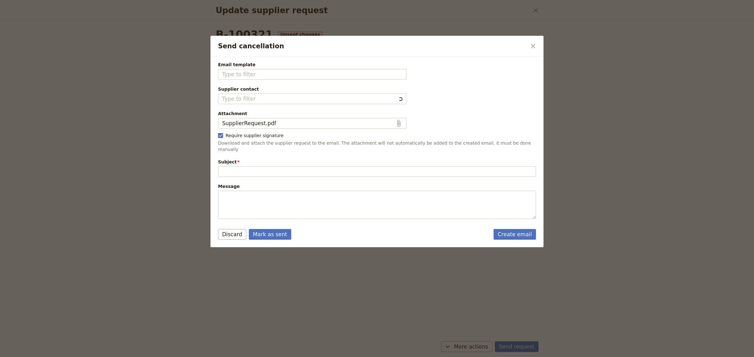
type input "Cancellation of existing reservations"
type textarea "Hi Budget I would like to cancel all my existing reservations. The details of t…"
type input "Fieldbook default template"
type input "Budget"
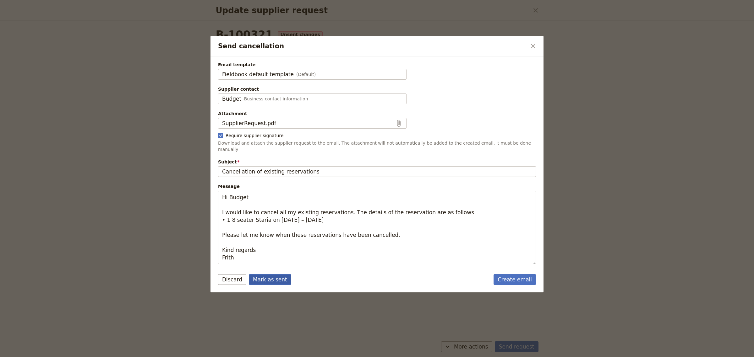
click at [278, 277] on button "Mark as sent" at bounding box center [270, 279] width 42 height 11
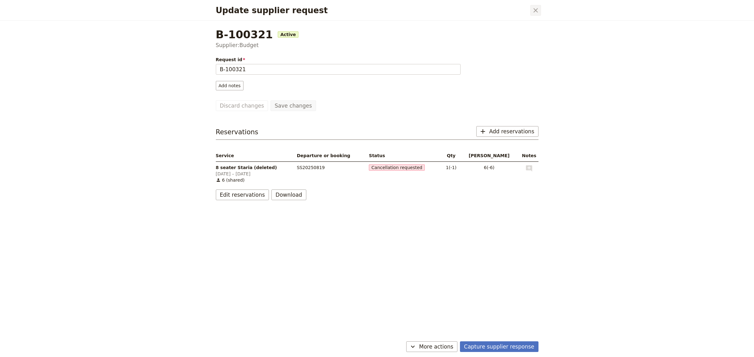
click at [536, 11] on icon "Close dialog" at bounding box center [535, 10] width 4 height 4
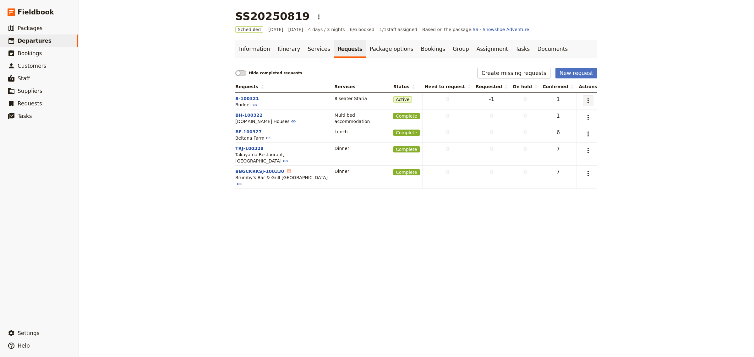
click at [586, 102] on icon "Actions" at bounding box center [588, 101] width 8 height 8
click at [561, 151] on span "Delete request" at bounding box center [546, 150] width 33 height 6
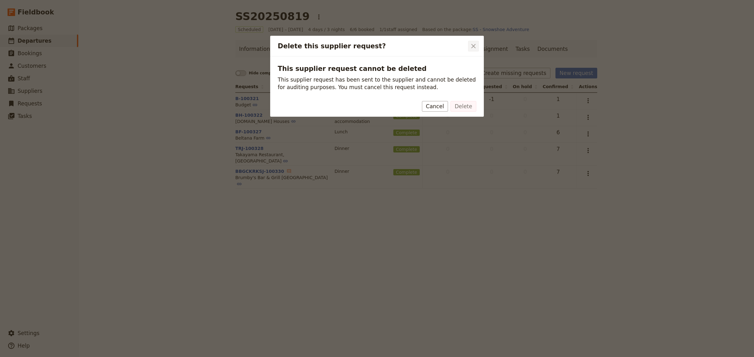
click at [473, 45] on icon "Close dialog" at bounding box center [473, 46] width 8 height 8
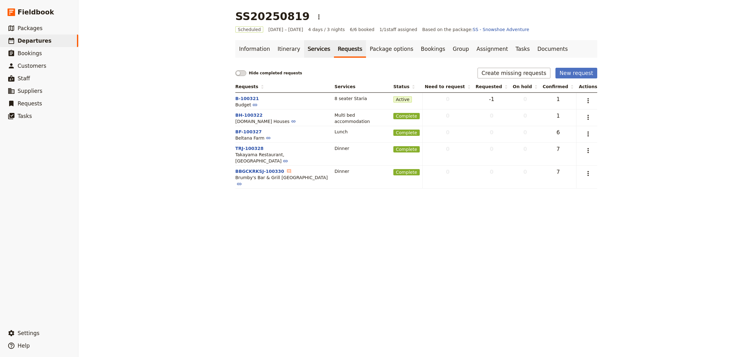
click at [314, 51] on link "Services" at bounding box center [319, 49] width 30 height 18
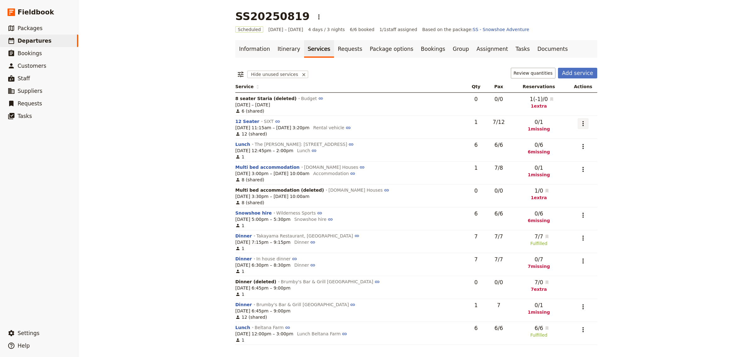
click at [586, 125] on icon "Actions" at bounding box center [583, 124] width 8 height 8
click at [545, 137] on span "Edit service" at bounding box center [546, 137] width 26 height 6
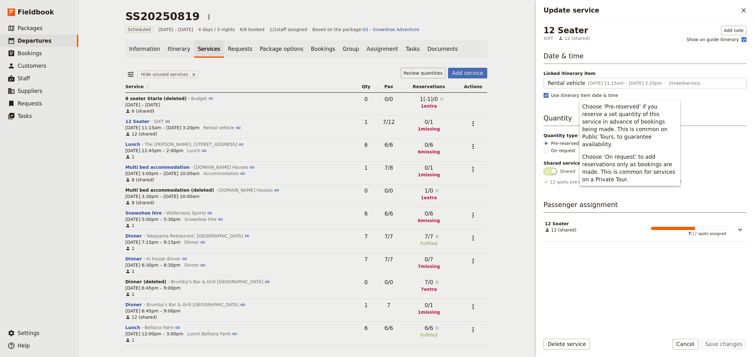
click at [677, 162] on p "Choose ‘On request’ to add reservations only as bookings are made. This is comm…" at bounding box center [629, 168] width 95 height 30
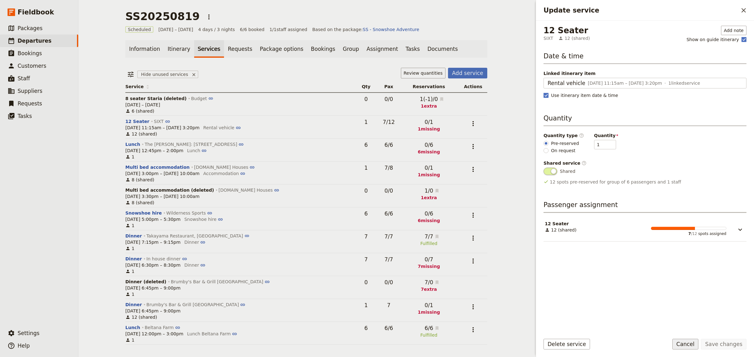
click at [689, 349] on button "Cancel" at bounding box center [685, 344] width 26 height 11
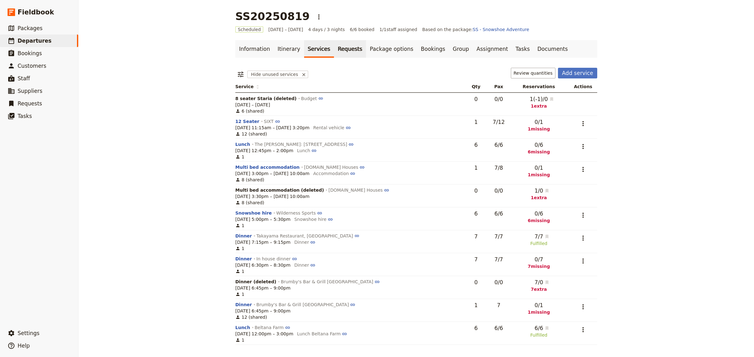
click at [334, 51] on link "Requests" at bounding box center [350, 49] width 32 height 18
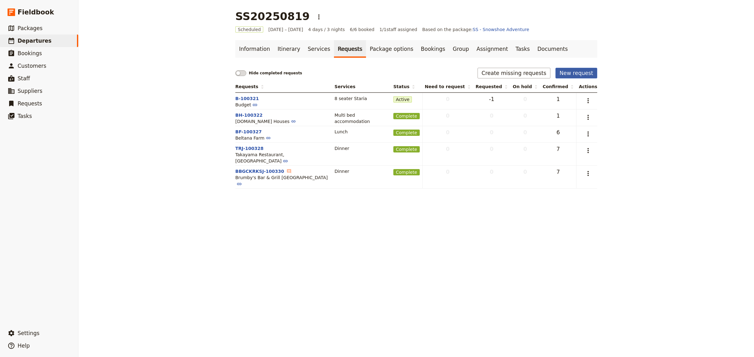
click at [562, 75] on button "New request" at bounding box center [576, 73] width 42 height 11
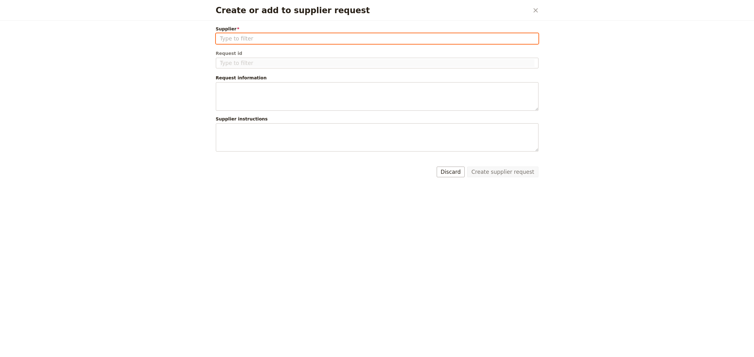
click at [346, 38] on input "Supplier" at bounding box center [377, 39] width 314 height 8
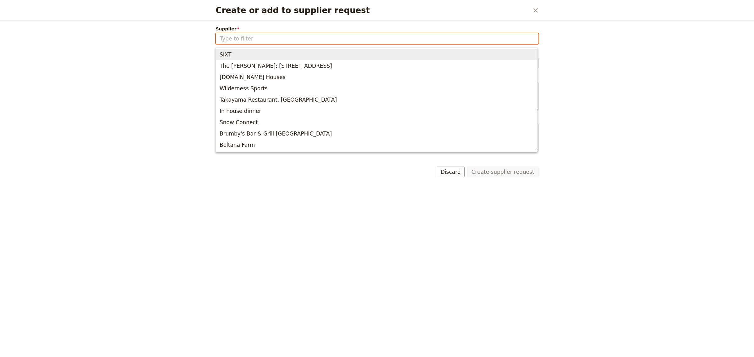
click at [229, 57] on span "SIXT" at bounding box center [225, 55] width 12 height 8
type input "SIXT"
type input "S-100344"
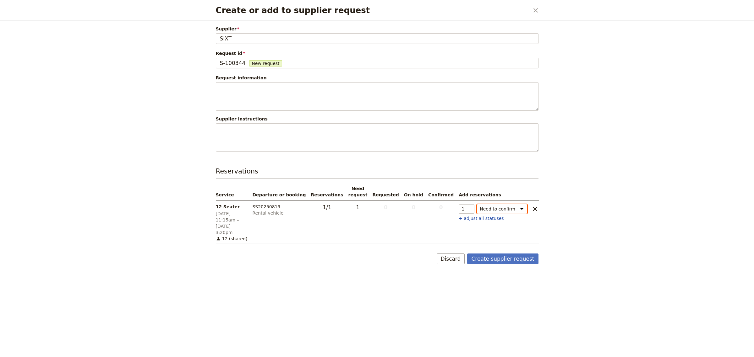
click at [520, 209] on select "Need to confirm Need to hold On hold requested Confirm requested On hold Confir…" at bounding box center [502, 208] width 50 height 9
click at [514, 254] on button "Create supplier request" at bounding box center [502, 259] width 71 height 11
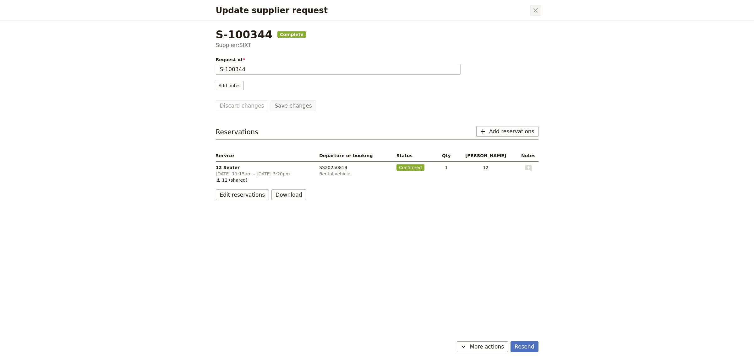
click at [537, 12] on icon "Close dialog" at bounding box center [536, 11] width 8 height 8
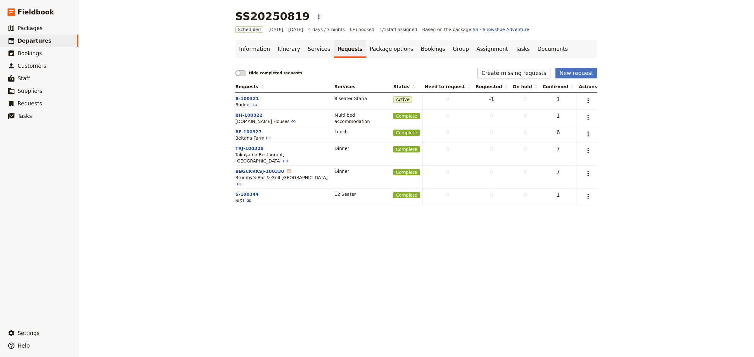
click at [334, 49] on link "Requests" at bounding box center [350, 49] width 32 height 18
click at [366, 51] on link "Package options" at bounding box center [391, 49] width 51 height 18
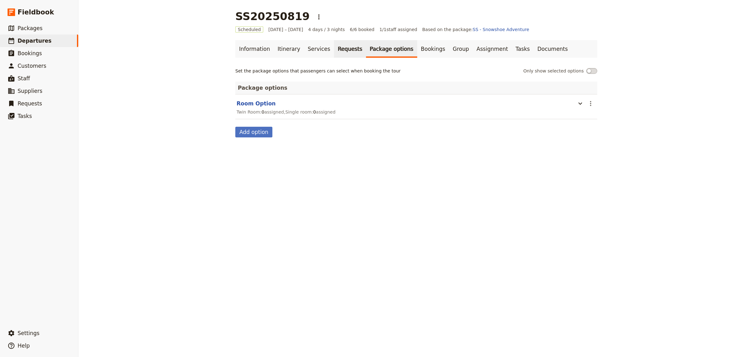
click at [338, 51] on link "Requests" at bounding box center [350, 49] width 32 height 18
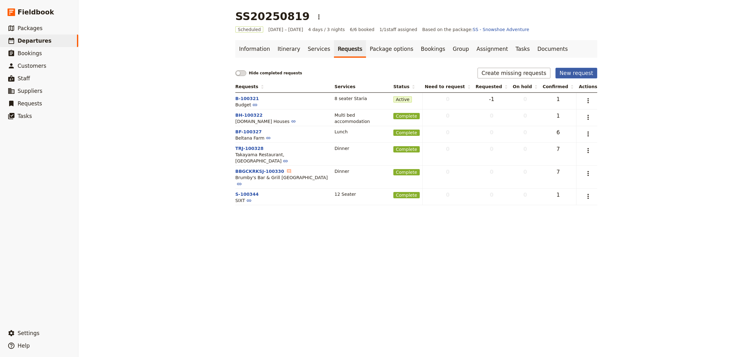
click at [587, 74] on button "New request" at bounding box center [576, 73] width 42 height 11
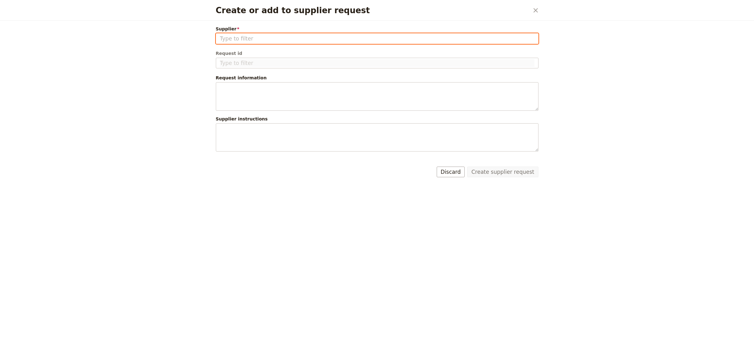
click at [289, 40] on input "Supplier" at bounding box center [377, 39] width 314 height 8
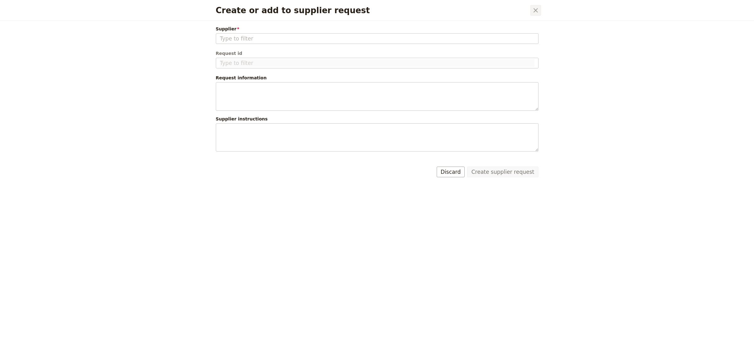
click at [536, 10] on icon "Close dialog" at bounding box center [535, 10] width 4 height 4
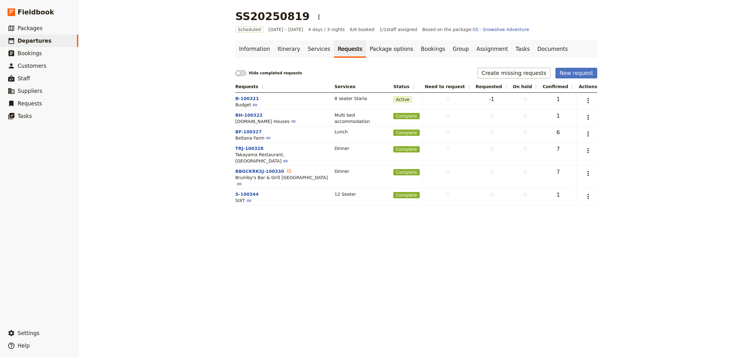
click at [681, 167] on div "SS20250819 ​ Scheduled [DATE] – [DATE] 4 days / 3 nights 6/6 booked 1 / 1 staff…" at bounding box center [415, 178] width 675 height 357
click at [276, 52] on link "Itinerary" at bounding box center [288, 49] width 30 height 18
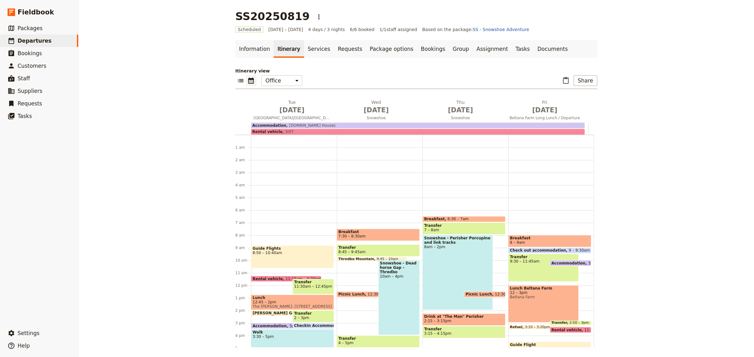
scroll to position [75, 0]
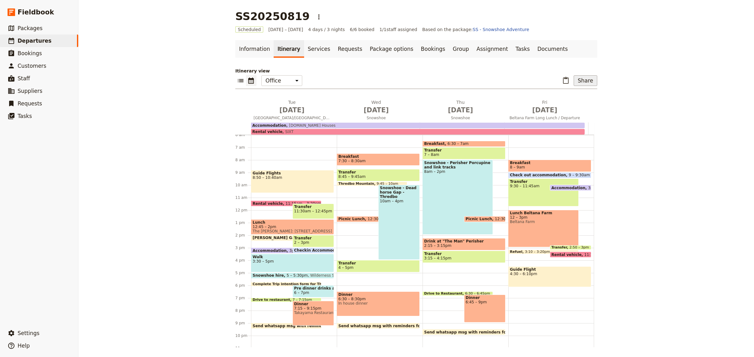
click at [580, 81] on button "Share" at bounding box center [585, 80] width 24 height 11
click at [563, 94] on span "Guide itinerary" at bounding box center [564, 94] width 33 height 6
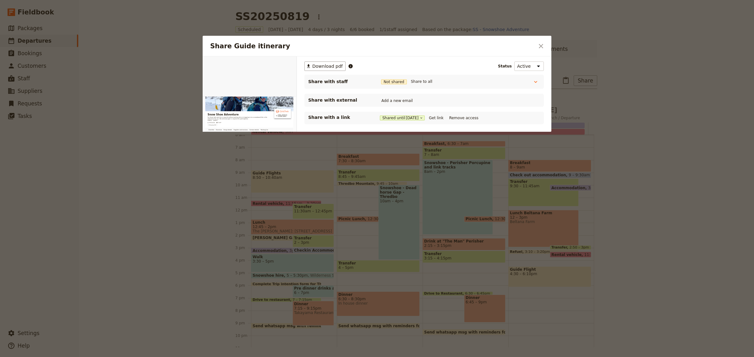
scroll to position [0, 0]
click at [437, 116] on button "Get link" at bounding box center [436, 118] width 18 height 7
click at [542, 46] on icon "Close dialog" at bounding box center [541, 46] width 8 height 8
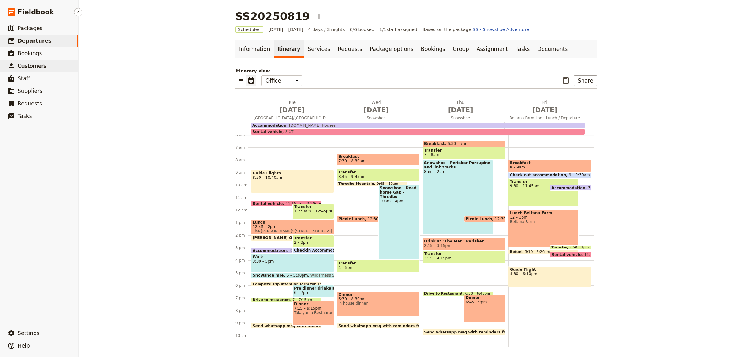
click at [30, 63] on span "Customers" at bounding box center [32, 66] width 29 height 6
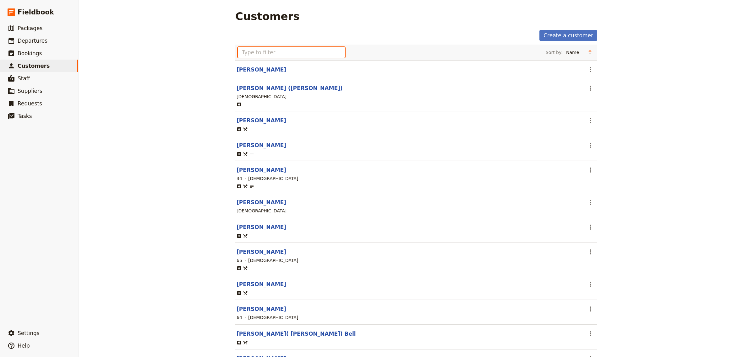
click at [247, 53] on input "text" at bounding box center [291, 52] width 107 height 11
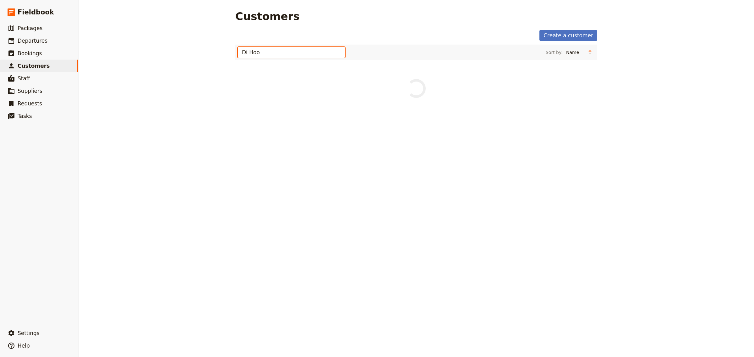
type input "Di Hood"
drag, startPoint x: 270, startPoint y: 54, endPoint x: 228, endPoint y: 54, distance: 42.1
click at [228, 54] on main "Customers Create a customer Di Hood Sort by: Name Age Gender No customers match…" at bounding box center [416, 45] width 377 height 91
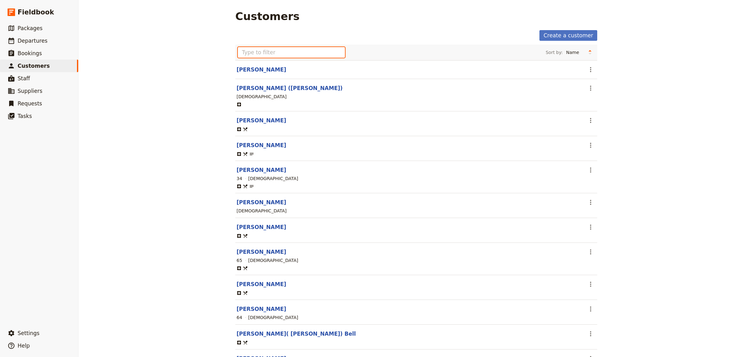
click at [251, 54] on input "text" at bounding box center [291, 52] width 107 height 11
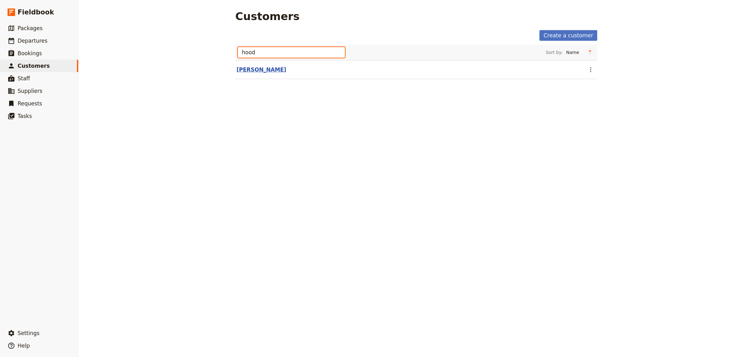
type input "hood"
click at [251, 67] on link "[PERSON_NAME]" at bounding box center [261, 70] width 50 height 6
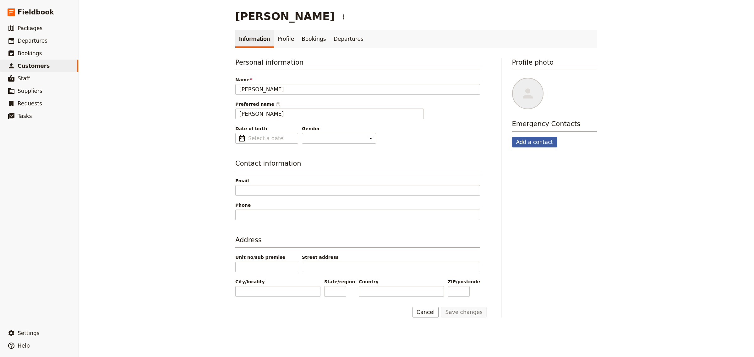
click at [537, 139] on button "Add a contact" at bounding box center [534, 142] width 45 height 11
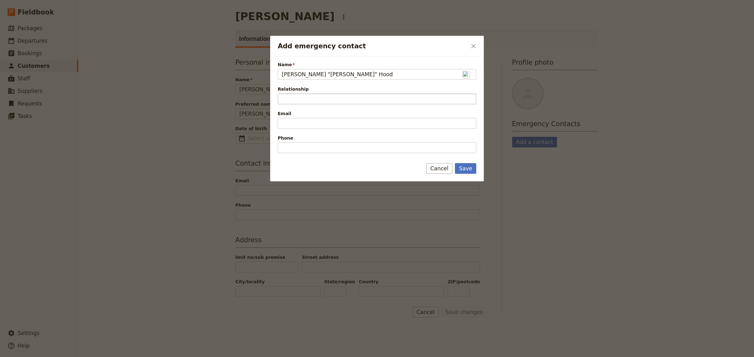
type input "[PERSON_NAME] "[PERSON_NAME]" Hood"
click at [309, 102] on input "Relationship" at bounding box center [377, 99] width 198 height 11
type input "Husband"
drag, startPoint x: 298, startPoint y: 148, endPoint x: 312, endPoint y: 138, distance: 16.8
click at [298, 148] on input "Phone" at bounding box center [377, 148] width 198 height 11
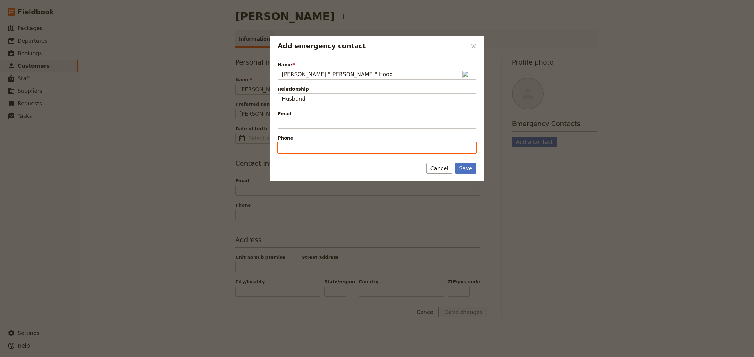
paste input "0427 703 320"
type input "0427 703 320"
click at [470, 172] on button "Save" at bounding box center [465, 168] width 21 height 11
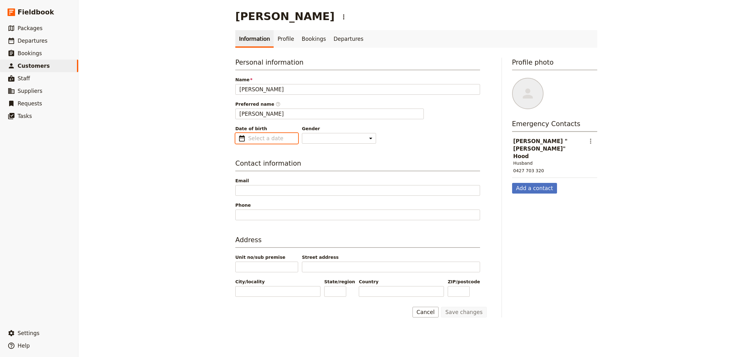
type input "dd/mm/yyyy"
click at [279, 138] on input "dd/mm/yyyy" at bounding box center [271, 139] width 46 height 8
click at [281, 136] on input "dd/mm/yyyy" at bounding box center [271, 139] width 46 height 8
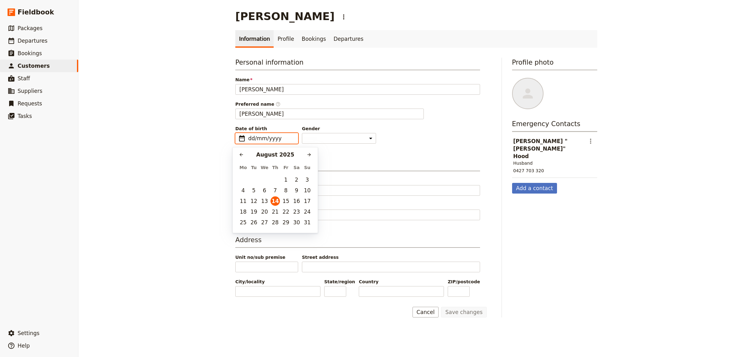
drag, startPoint x: 281, startPoint y: 136, endPoint x: 240, endPoint y: 139, distance: 41.9
click at [240, 139] on fieldset "​ dd/mm/yyyy" at bounding box center [266, 138] width 63 height 11
paste input "text"
type input "dd/mm/yyyy"
type input "[DATE]"
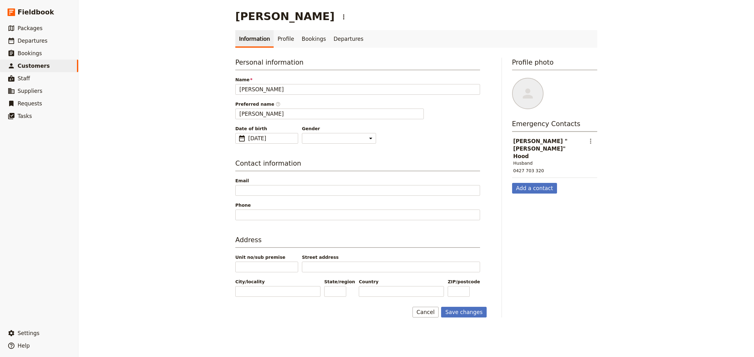
click at [373, 144] on div "Personal information Name [PERSON_NAME] Preferred name ​ [PERSON_NAME] Date of …" at bounding box center [357, 177] width 245 height 239
drag, startPoint x: 350, startPoint y: 190, endPoint x: 357, endPoint y: 187, distance: 8.0
click at [350, 190] on input "Email" at bounding box center [357, 190] width 245 height 11
paste input "0409 703 320"
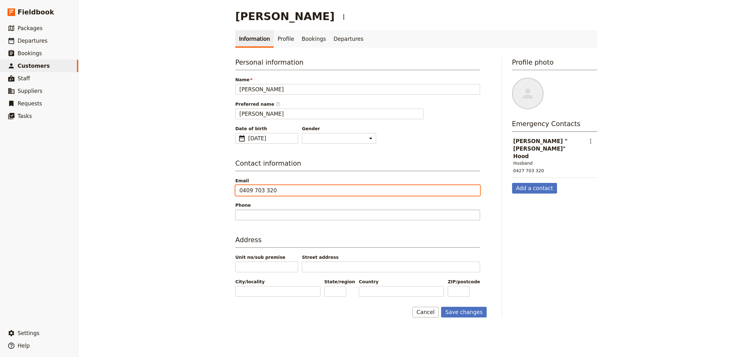
type input "0409 703 320"
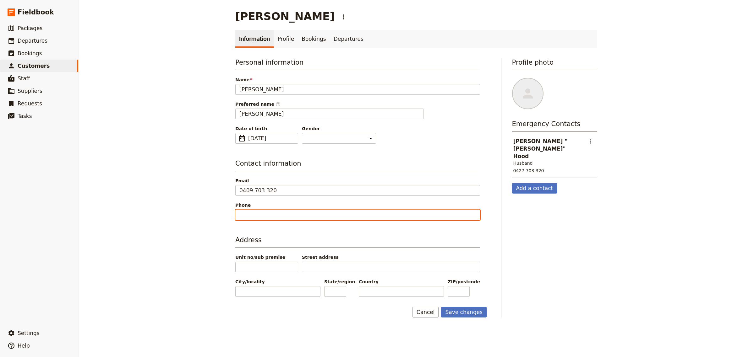
drag, startPoint x: 246, startPoint y: 214, endPoint x: 251, endPoint y: 212, distance: 5.4
click at [246, 214] on input "Phone" at bounding box center [357, 215] width 245 height 11
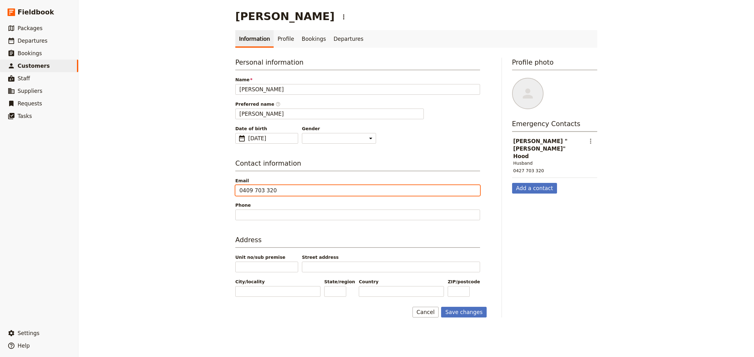
drag, startPoint x: 273, startPoint y: 192, endPoint x: 217, endPoint y: 191, distance: 55.6
click at [217, 191] on div "[PERSON_NAME] ​ Information Profile Bookings Departures Personal information Na…" at bounding box center [415, 178] width 675 height 357
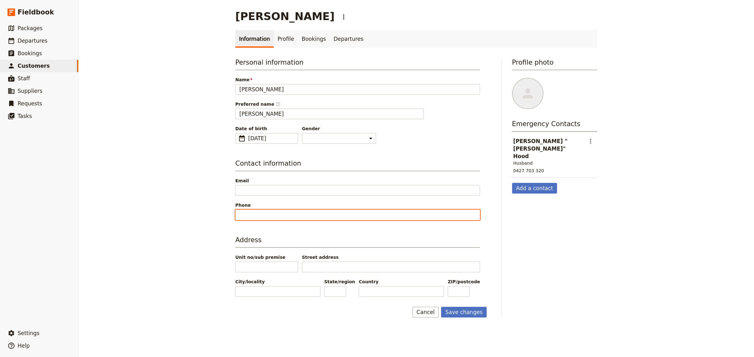
click at [241, 212] on input "Phone" at bounding box center [357, 215] width 245 height 11
paste input "0409 703 320"
type input "0409 703 320"
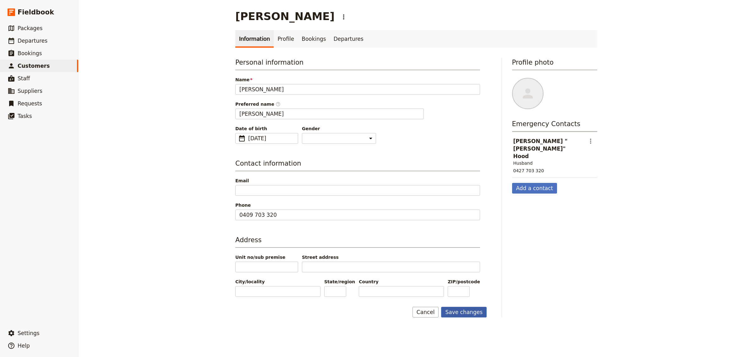
click at [469, 314] on button "Save changes" at bounding box center [464, 312] width 46 height 11
click at [282, 35] on link "Profile" at bounding box center [285, 39] width 24 height 18
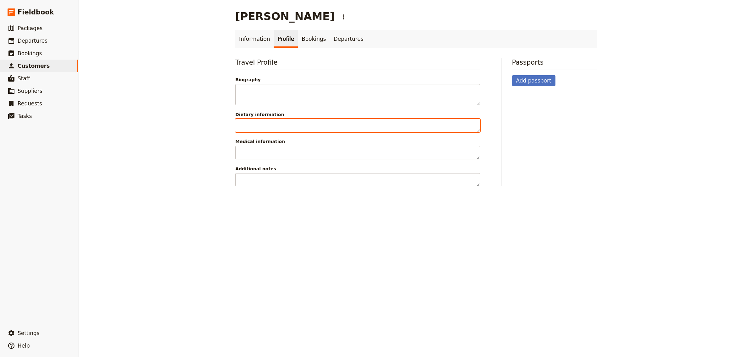
click at [276, 122] on textarea "Dietary information" at bounding box center [357, 126] width 245 height 14
type textarea "No sandwiches"
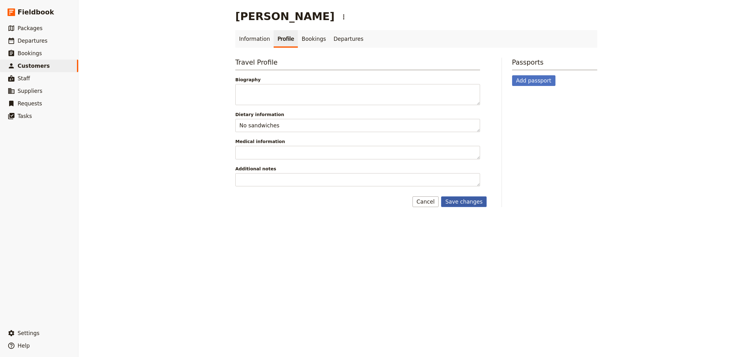
click at [448, 203] on button "Save changes" at bounding box center [464, 202] width 46 height 11
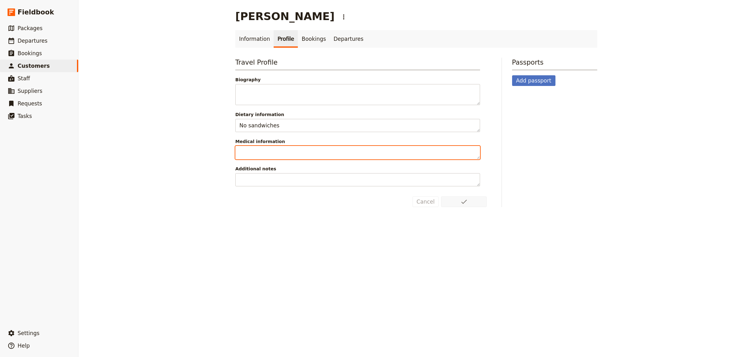
click at [294, 154] on textarea "Medical information" at bounding box center [357, 153] width 245 height 14
type textarea "Nil"
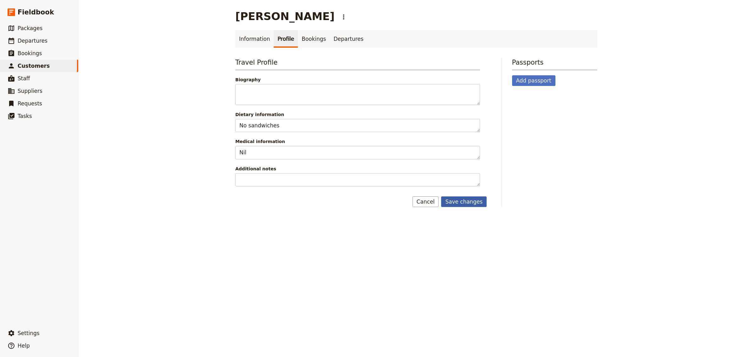
click at [462, 202] on button "Save changes" at bounding box center [464, 202] width 46 height 11
click at [41, 65] on span "Customers" at bounding box center [34, 66] width 32 height 6
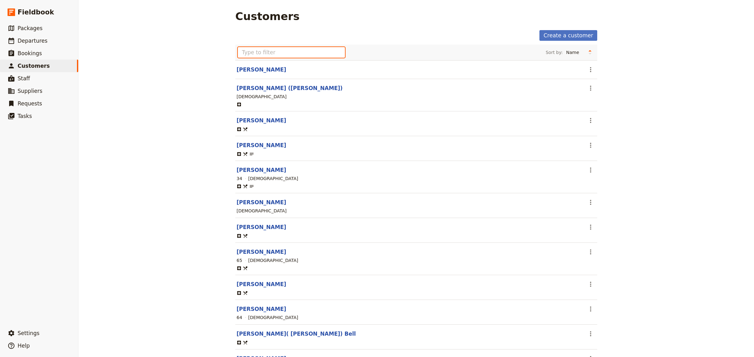
click at [248, 52] on input "text" at bounding box center [291, 52] width 107 height 11
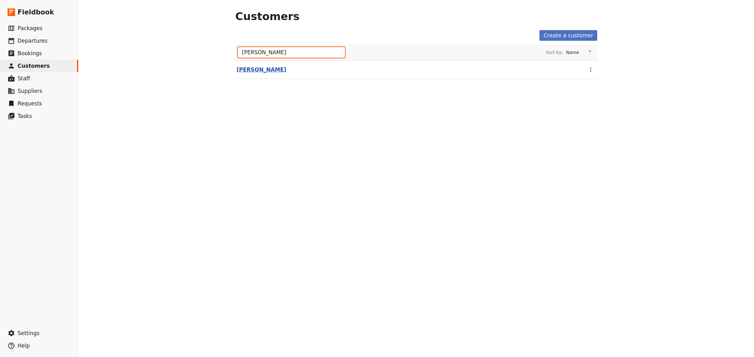
type input "[PERSON_NAME]"
click at [260, 71] on link "[PERSON_NAME]" at bounding box center [261, 70] width 50 height 6
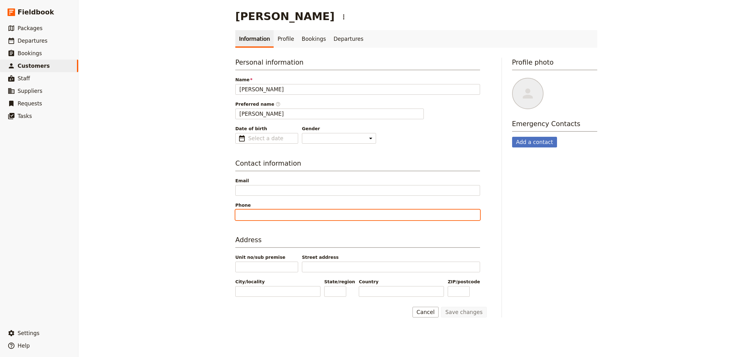
click at [253, 215] on input "Phone" at bounding box center [357, 215] width 245 height 11
paste input "0437 018 788"
type input "0437 018 788"
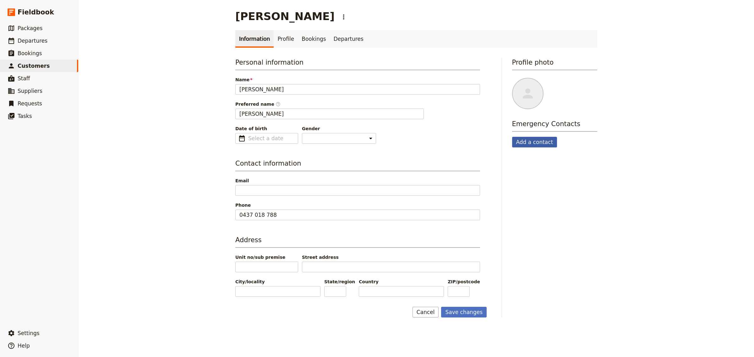
click at [520, 143] on button "Add a contact" at bounding box center [534, 142] width 45 height 11
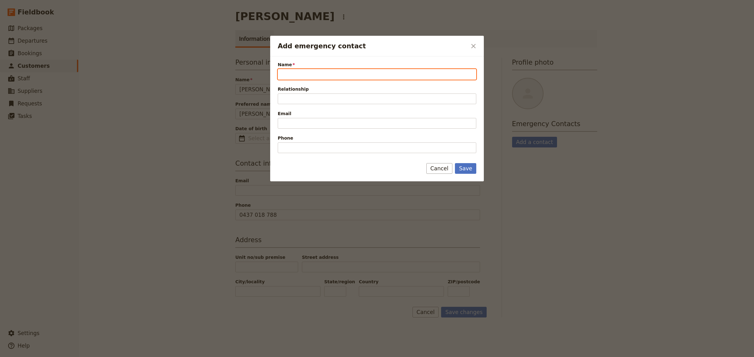
paste input "[PERSON_NAME]"
type input "[PERSON_NAME]"
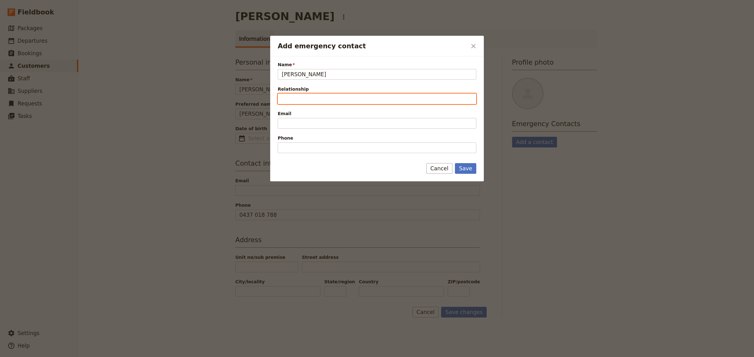
click at [302, 95] on input "Relationship" at bounding box center [377, 99] width 198 height 11
type input "Husband"
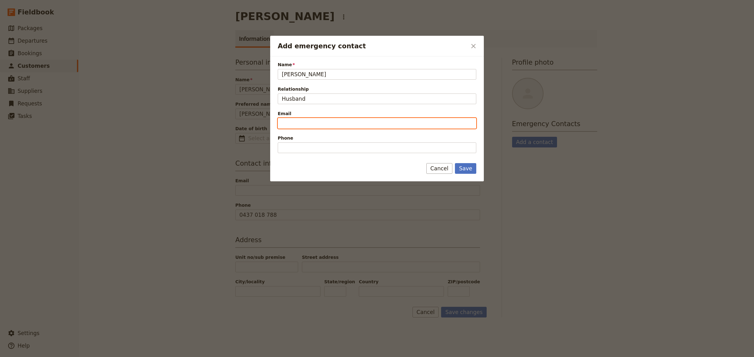
click at [310, 124] on input "Email" at bounding box center [377, 123] width 198 height 11
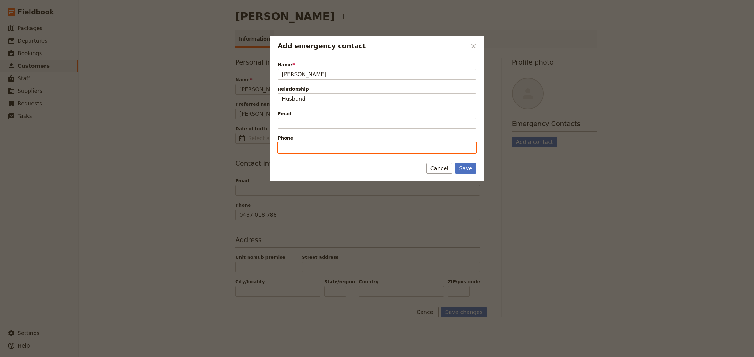
click at [291, 143] on input "Phone" at bounding box center [377, 148] width 198 height 11
paste input "0409 720 036"
type input "0409 720 036"
click at [464, 170] on button "Save" at bounding box center [465, 168] width 21 height 11
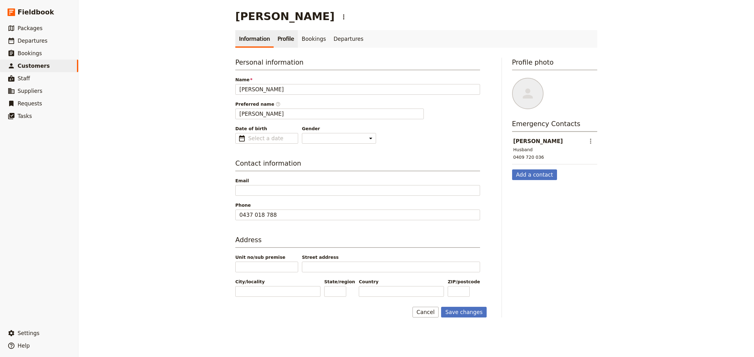
click at [280, 40] on link "Profile" at bounding box center [285, 39] width 24 height 18
click at [467, 314] on button "Save changes" at bounding box center [464, 312] width 46 height 11
click at [276, 37] on link "Profile" at bounding box center [285, 39] width 24 height 18
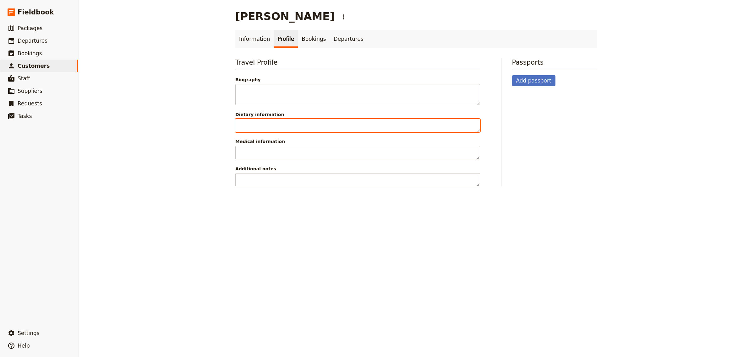
click at [276, 127] on textarea "Dietary information" at bounding box center [357, 126] width 245 height 14
type textarea "Nil"
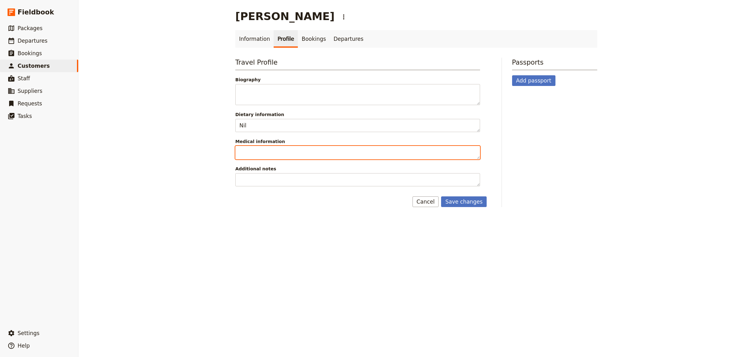
click at [270, 153] on textarea "Medical information" at bounding box center [357, 153] width 245 height 14
type textarea "[MEDICAL_DATA]"
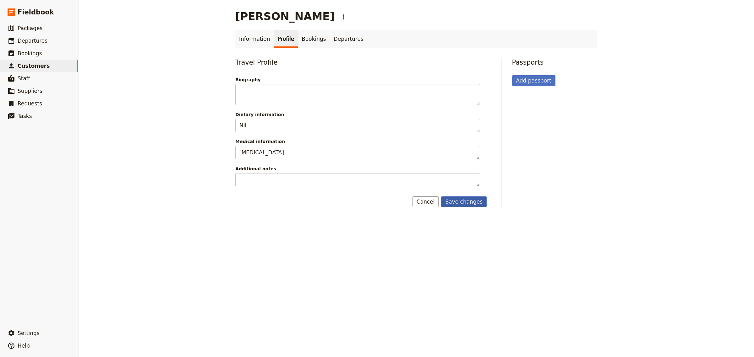
click at [465, 198] on button "Save changes" at bounding box center [464, 202] width 46 height 11
click at [239, 36] on link "Information" at bounding box center [254, 39] width 38 height 18
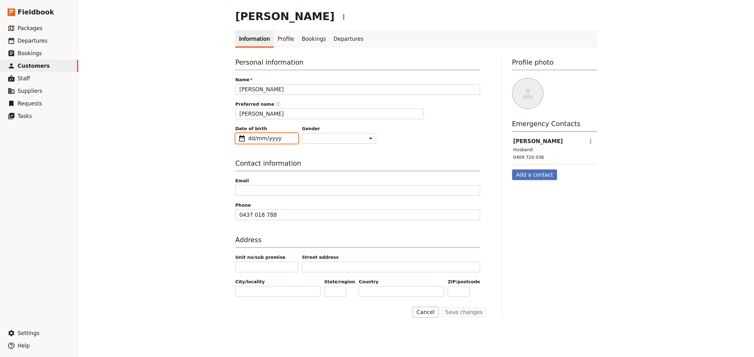
click at [259, 136] on input "dd/mm/yyyy" at bounding box center [271, 139] width 46 height 8
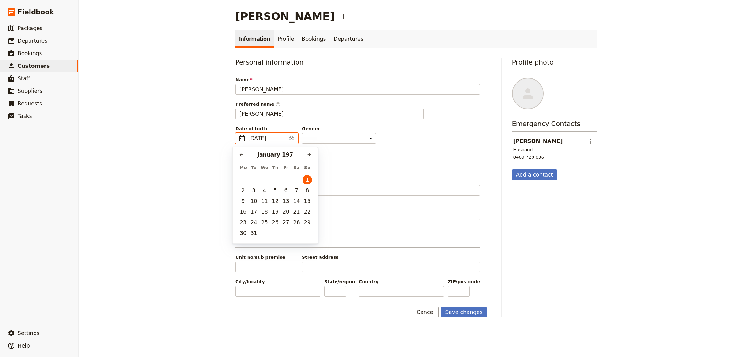
type input "[DATE]"
click at [477, 310] on button "Save changes" at bounding box center [464, 312] width 46 height 11
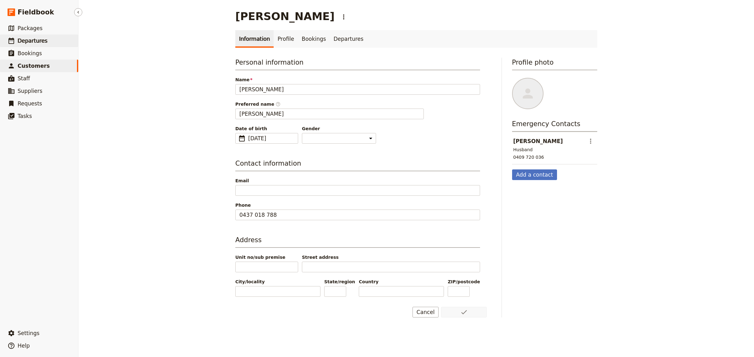
click at [21, 40] on span "Departures" at bounding box center [33, 41] width 30 height 6
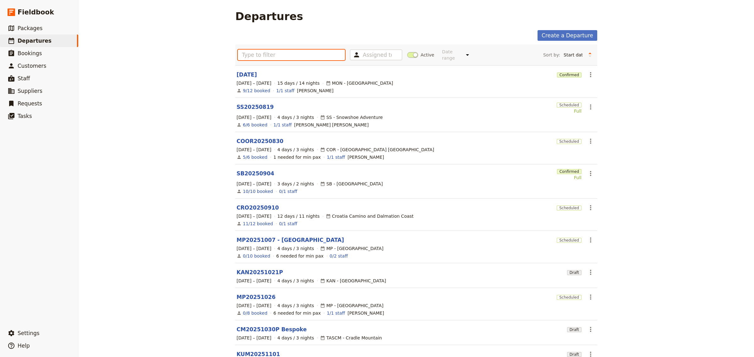
click at [271, 54] on input "text" at bounding box center [291, 55] width 107 height 11
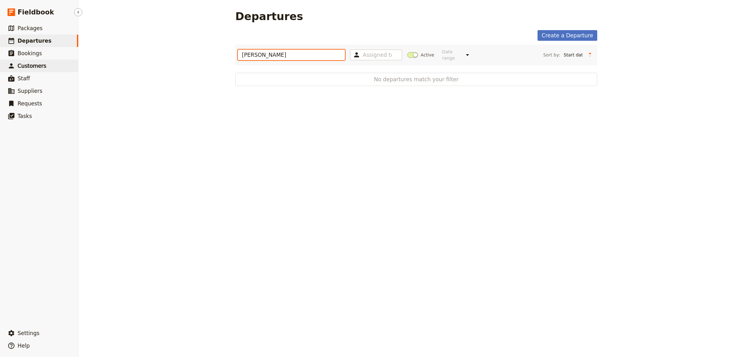
type input "[PERSON_NAME]"
drag, startPoint x: 29, startPoint y: 65, endPoint x: 44, endPoint y: 65, distance: 14.8
click at [29, 65] on span "Customers" at bounding box center [32, 66] width 29 height 6
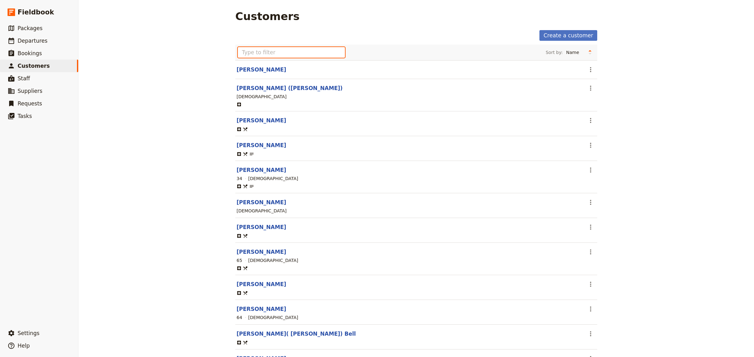
click at [250, 52] on input "text" at bounding box center [291, 52] width 107 height 11
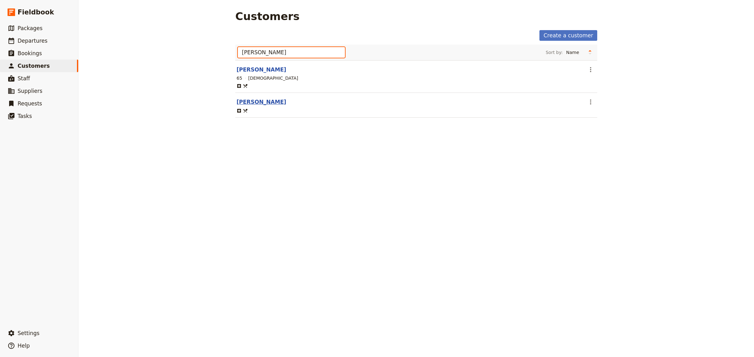
type input "[PERSON_NAME]"
click at [252, 104] on link "[PERSON_NAME]" at bounding box center [261, 102] width 50 height 6
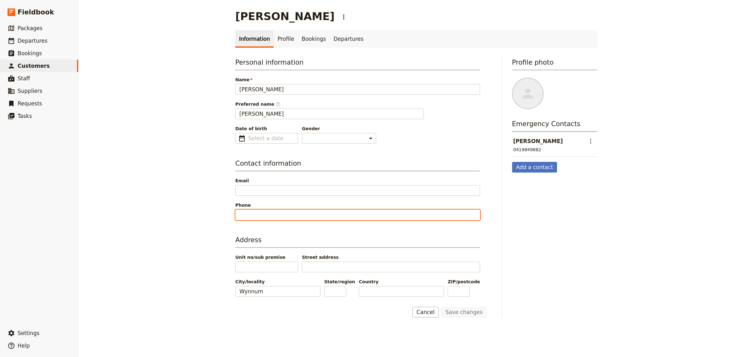
click at [247, 214] on input "Phone" at bounding box center [357, 215] width 245 height 11
paste input "0409 628 727"
type input "0409 628 727"
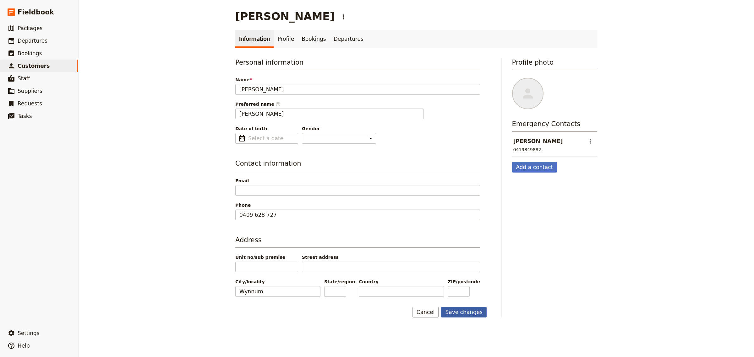
click at [469, 314] on button "Save changes" at bounding box center [464, 312] width 46 height 11
click at [586, 142] on icon "Actions" at bounding box center [590, 142] width 8 height 8
click at [596, 155] on span "Edit contact" at bounding box center [599, 155] width 26 height 6
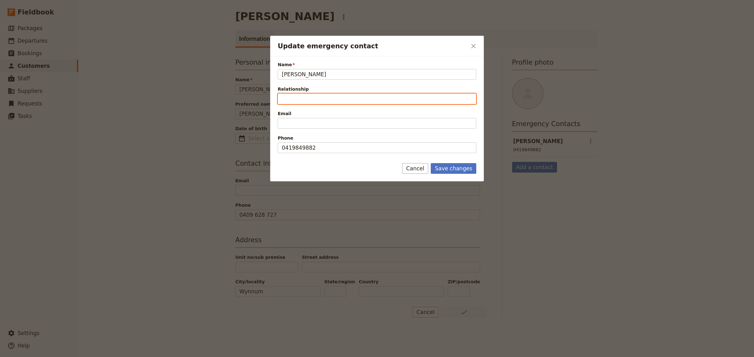
click at [307, 96] on input "Relationship" at bounding box center [377, 99] width 198 height 11
type input "Husband"
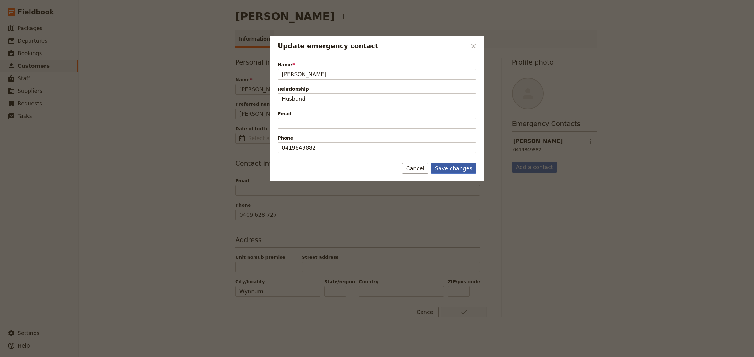
click at [456, 170] on button "Save changes" at bounding box center [453, 168] width 46 height 11
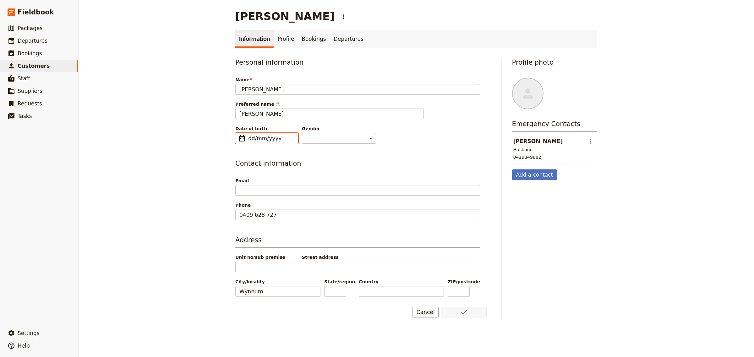
click at [273, 139] on input "dd/mm/yyyy" at bounding box center [271, 139] width 46 height 8
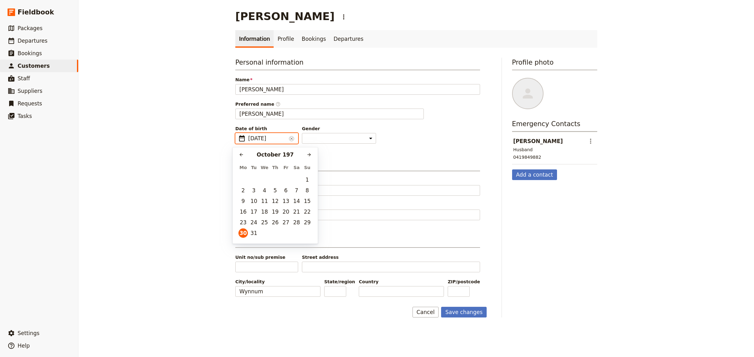
type input "[DATE]"
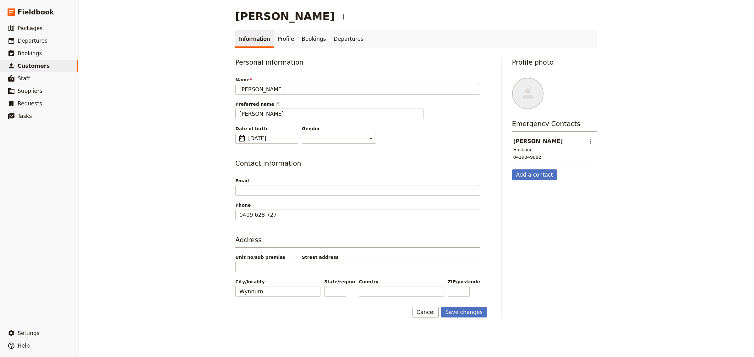
click at [324, 178] on span "Email" at bounding box center [357, 181] width 245 height 6
click at [324, 185] on input "Email" at bounding box center [357, 190] width 245 height 11
click at [468, 314] on button "Save changes" at bounding box center [464, 312] width 46 height 11
click at [35, 67] on span "Customers" at bounding box center [34, 66] width 32 height 6
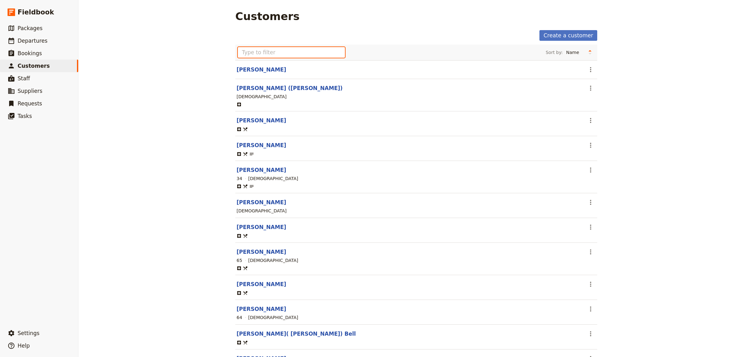
click at [262, 51] on input "text" at bounding box center [291, 52] width 107 height 11
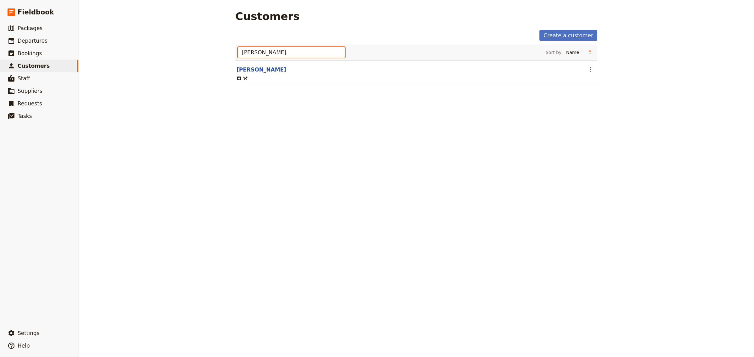
type input "[PERSON_NAME]"
click at [250, 73] on link "[PERSON_NAME]" at bounding box center [261, 70] width 50 height 6
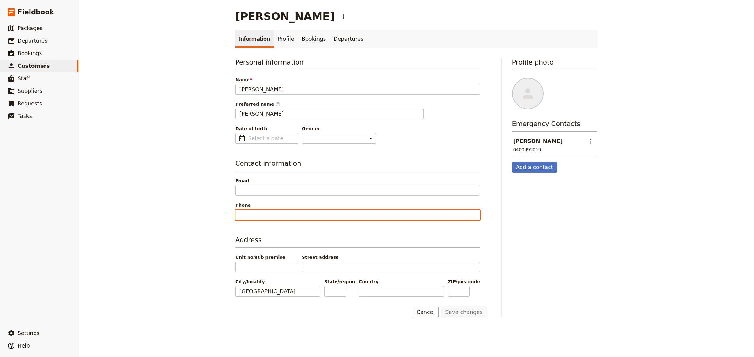
click at [251, 219] on input "Phone" at bounding box center [357, 215] width 245 height 11
paste input "[PHONE_NUMBER]"
type input "[PHONE_NUMBER]"
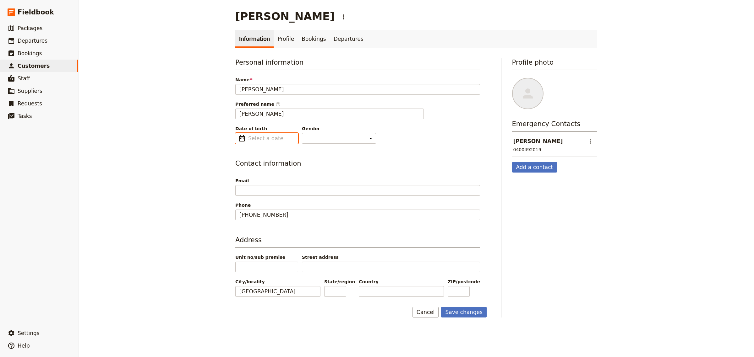
type input "dd/mm/yyyy"
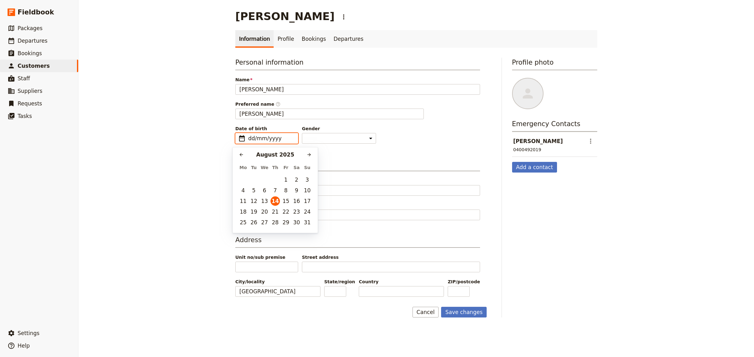
click at [262, 140] on input "dd/mm/yyyy" at bounding box center [271, 139] width 46 height 8
type input "[DATE]"
click at [470, 316] on button "Save changes" at bounding box center [464, 312] width 46 height 11
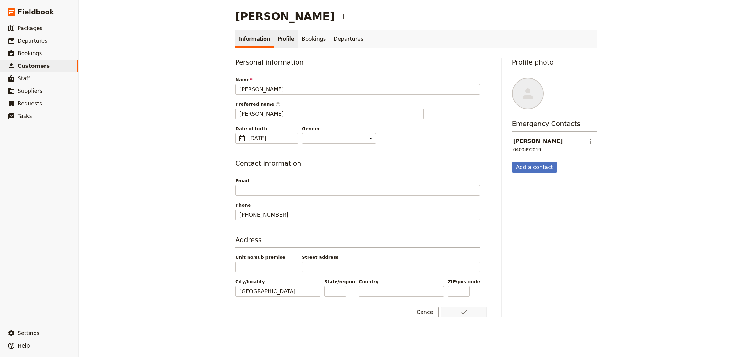
click at [282, 38] on link "Profile" at bounding box center [285, 39] width 24 height 18
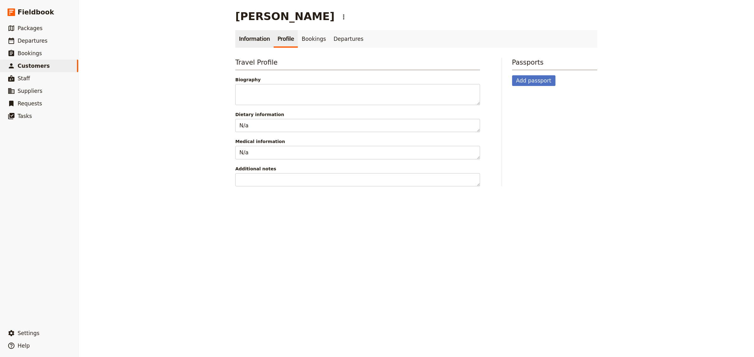
click at [254, 40] on link "Information" at bounding box center [254, 39] width 38 height 18
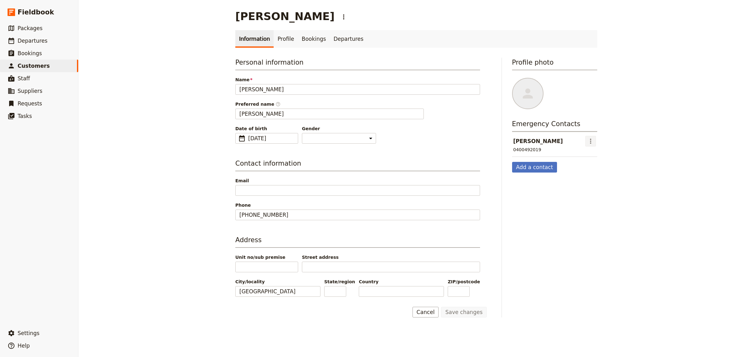
click at [587, 140] on icon "Actions" at bounding box center [590, 142] width 8 height 8
click at [597, 155] on span "Edit contact" at bounding box center [599, 155] width 26 height 6
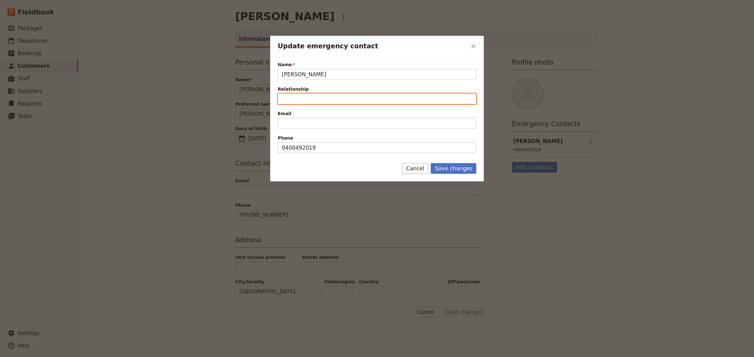
click at [305, 101] on input "Relationship" at bounding box center [377, 99] width 198 height 11
type input "Husband"
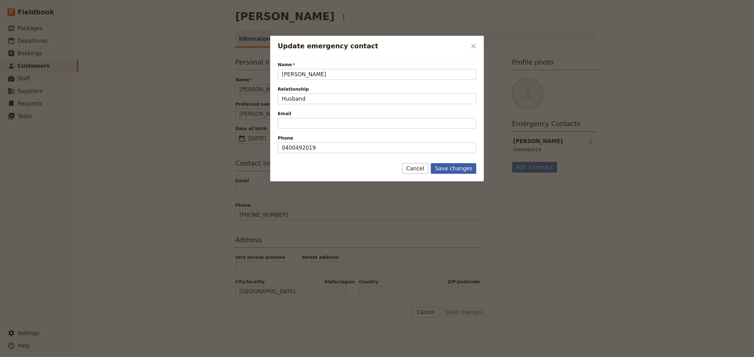
click at [451, 167] on button "Save changes" at bounding box center [453, 168] width 46 height 11
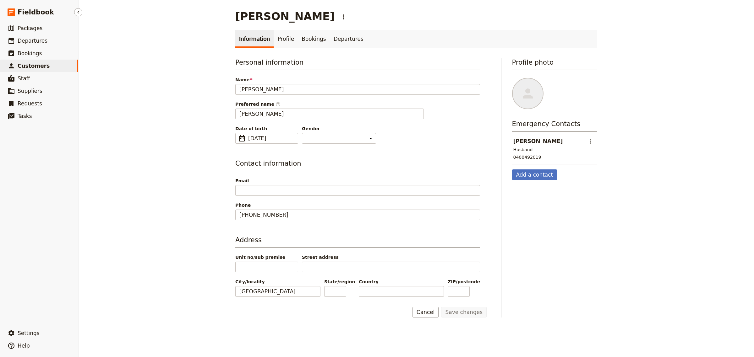
click at [32, 63] on span "Customers" at bounding box center [34, 66] width 32 height 6
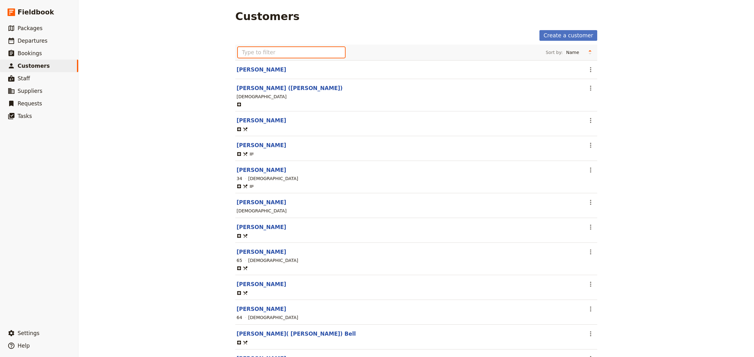
click at [255, 53] on input "text" at bounding box center [291, 52] width 107 height 11
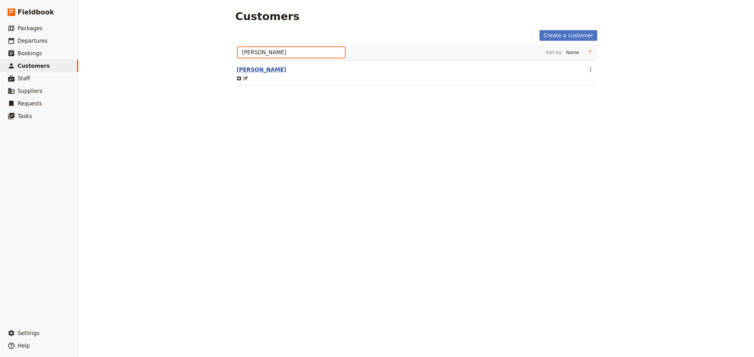
type input "[PERSON_NAME]"
click at [254, 68] on link "[PERSON_NAME]" at bounding box center [261, 70] width 50 height 6
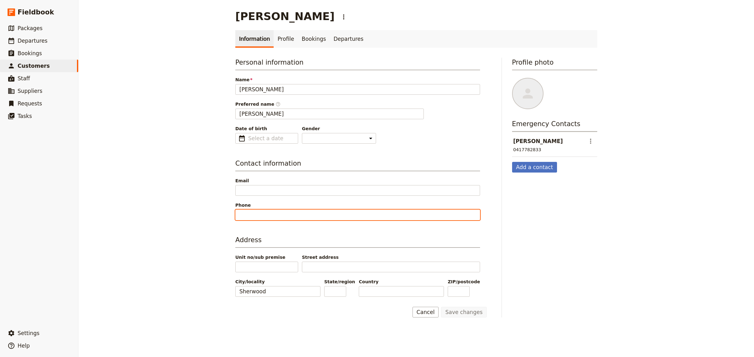
click at [239, 217] on input "Phone" at bounding box center [357, 215] width 245 height 11
paste input "0407 694 946"
type input "0407 694 946"
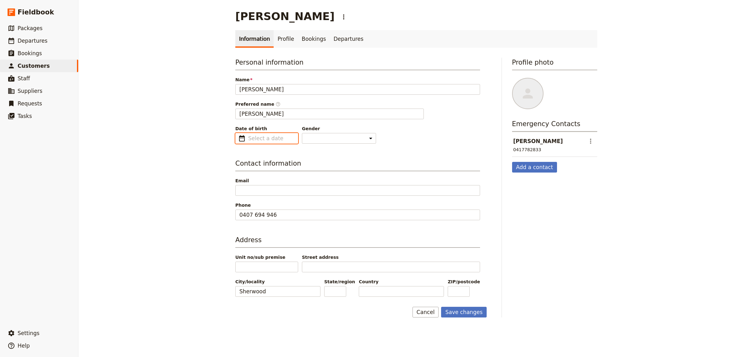
type input "dd/mm/yyyy"
click at [286, 138] on input "dd/mm/yyyy" at bounding box center [271, 139] width 46 height 8
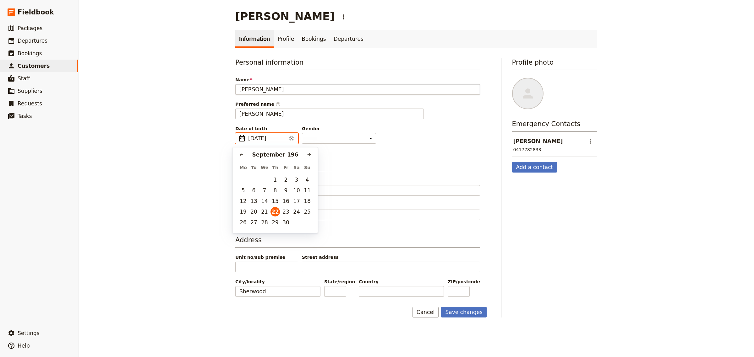
type input "[DATE]"
click at [360, 142] on div "Date of birth ​ [DEMOGRAPHIC_DATA] [DEMOGRAPHIC_DATA] ​ [DEMOGRAPHIC_DATA] Gend…" at bounding box center [357, 135] width 245 height 18
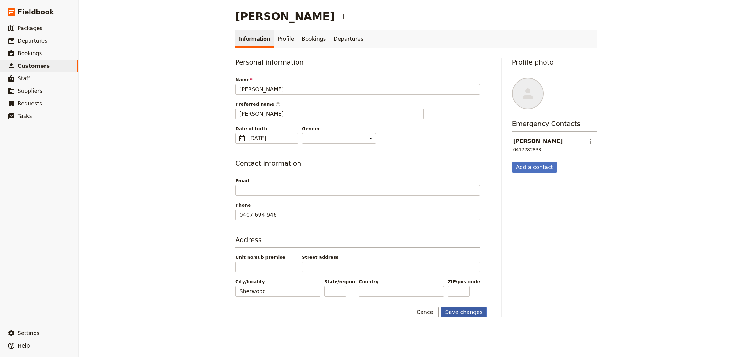
click at [464, 316] on button "Save changes" at bounding box center [464, 312] width 46 height 11
click at [588, 141] on icon "Actions" at bounding box center [590, 142] width 8 height 8
click at [589, 156] on span "Edit contact" at bounding box center [599, 155] width 26 height 6
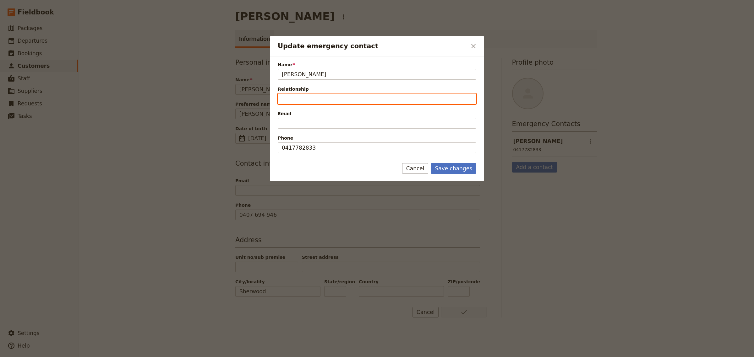
click at [319, 101] on input "Relationship" at bounding box center [377, 99] width 198 height 11
type input "Husband"
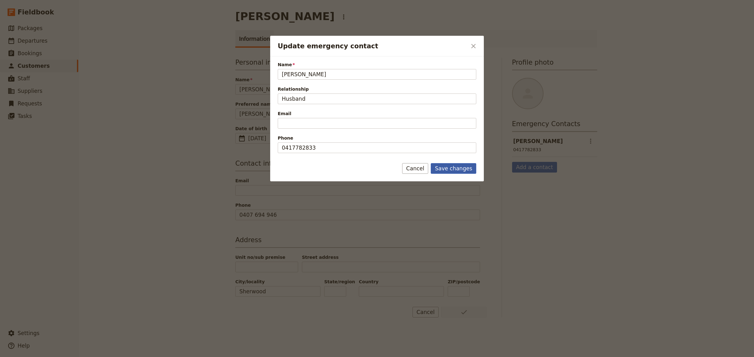
click at [446, 169] on button "Save changes" at bounding box center [453, 168] width 46 height 11
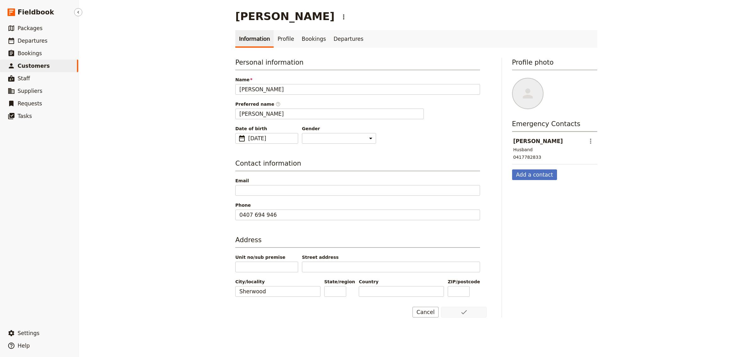
click at [34, 64] on span "Customers" at bounding box center [34, 66] width 32 height 6
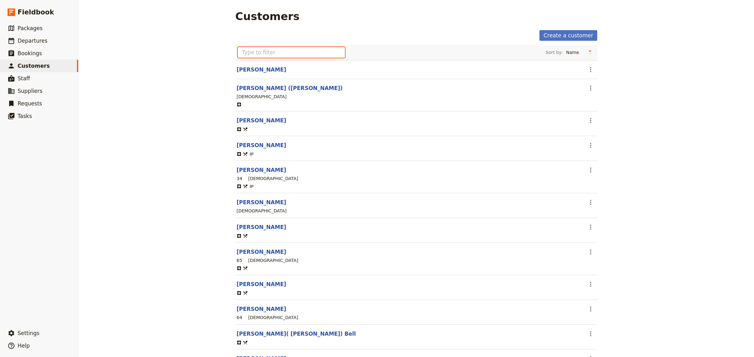
click at [266, 51] on input "text" at bounding box center [291, 52] width 107 height 11
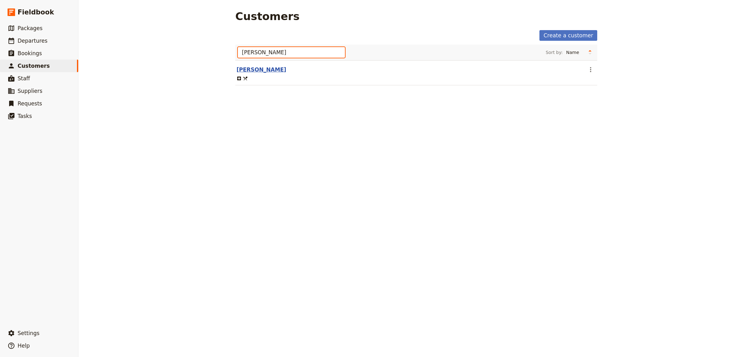
type input "[PERSON_NAME]"
click at [250, 71] on link "[PERSON_NAME]" at bounding box center [261, 70] width 50 height 6
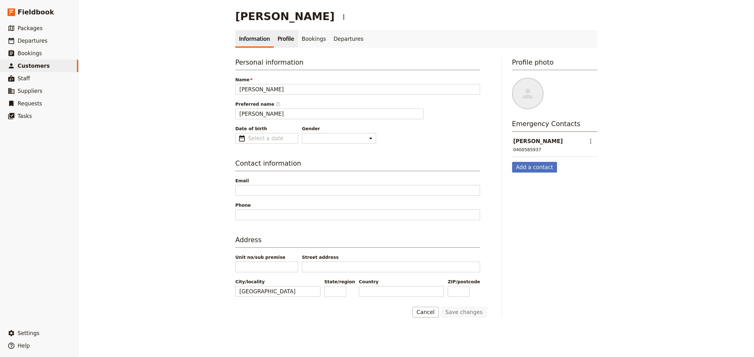
click at [279, 39] on link "Profile" at bounding box center [285, 39] width 24 height 18
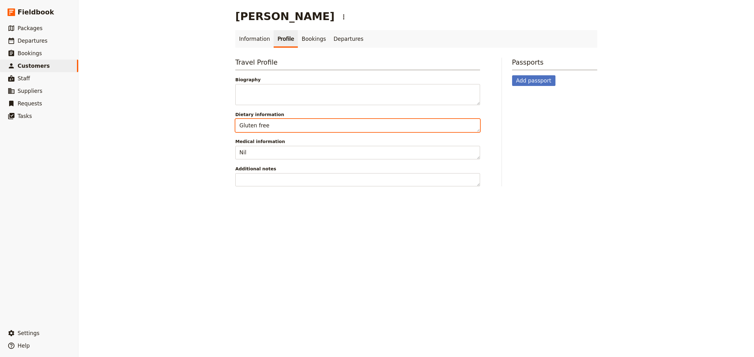
drag, startPoint x: 277, startPoint y: 124, endPoint x: 208, endPoint y: 128, distance: 69.2
click at [208, 128] on div "[PERSON_NAME] ​ Information Profile Bookings Departures Travel Profile Biograph…" at bounding box center [415, 178] width 675 height 357
click at [266, 130] on textarea "Gluten free" at bounding box center [357, 126] width 245 height 14
drag, startPoint x: 266, startPoint y: 126, endPoint x: 220, endPoint y: 126, distance: 46.5
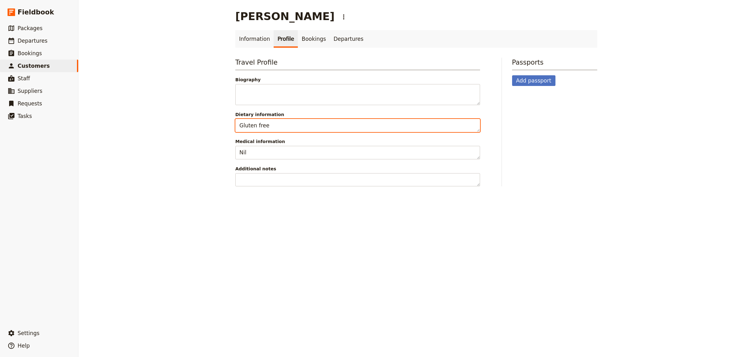
click at [220, 126] on div "[PERSON_NAME] ​ Information Profile Bookings Departures Travel Profile Biograph…" at bounding box center [415, 178] width 675 height 357
type textarea "No Bread"
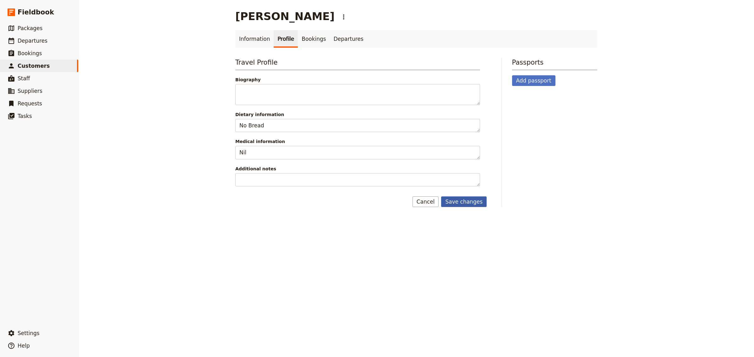
click at [459, 198] on button "Save changes" at bounding box center [464, 202] width 46 height 11
click at [252, 40] on link "Information" at bounding box center [254, 39] width 38 height 18
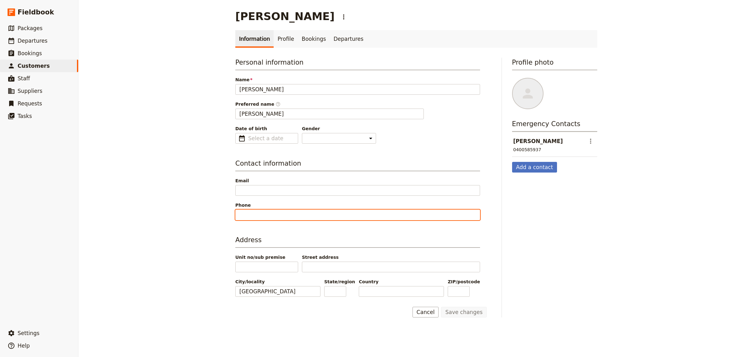
click at [262, 212] on input "Phone" at bounding box center [357, 215] width 245 height 11
paste input "0411 726 588"
type input "0411 726 588"
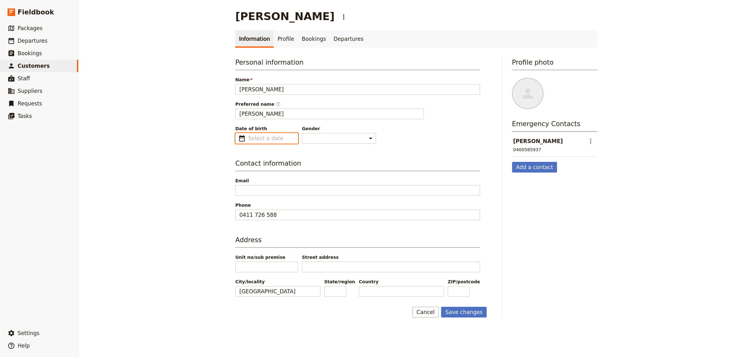
type input "dd/mm/yyyy"
click at [271, 140] on input "dd/mm/yyyy" at bounding box center [271, 139] width 46 height 8
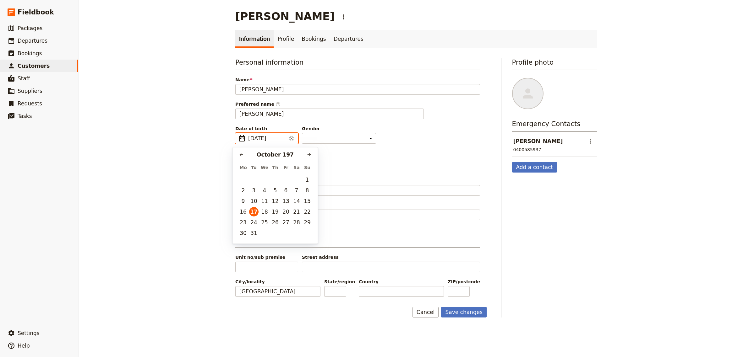
type input "[DATE]"
click at [478, 154] on div "Personal information Name [PERSON_NAME] Preferred name ​ [PERSON_NAME] Date of …" at bounding box center [360, 177] width 251 height 240
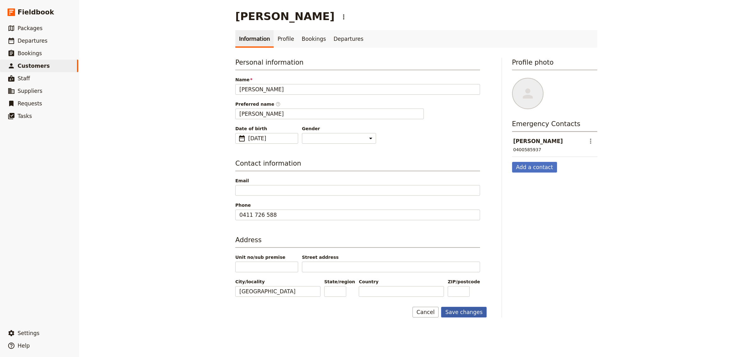
click at [446, 310] on button "Save changes" at bounding box center [464, 312] width 46 height 11
click at [279, 38] on link "Profile" at bounding box center [285, 39] width 24 height 18
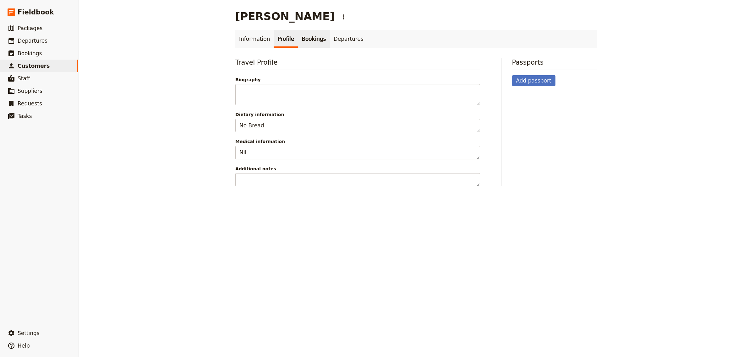
click at [305, 41] on link "Bookings" at bounding box center [314, 39] width 32 height 18
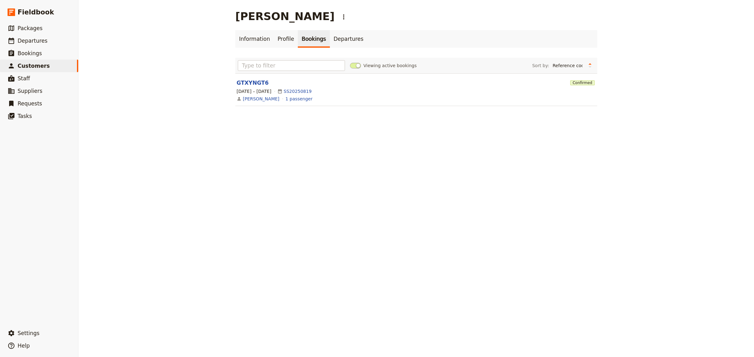
click at [413, 31] on ul "Information Profile Bookings Departures" at bounding box center [416, 39] width 362 height 18
drag, startPoint x: 251, startPoint y: 36, endPoint x: 283, endPoint y: 38, distance: 32.1
click at [251, 36] on link "Information" at bounding box center [254, 39] width 38 height 18
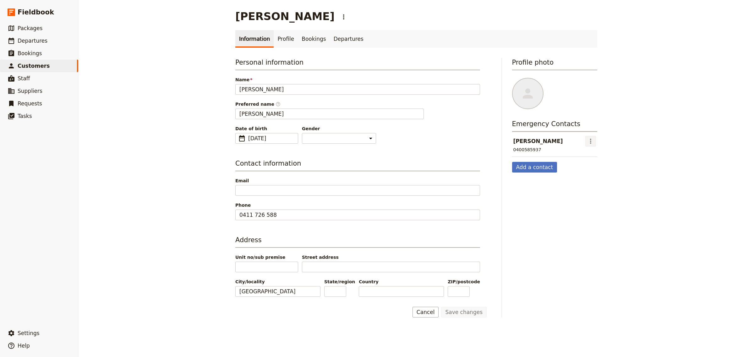
click at [589, 142] on icon "Actions" at bounding box center [590, 142] width 8 height 8
click at [595, 155] on span "Edit contact" at bounding box center [599, 155] width 26 height 6
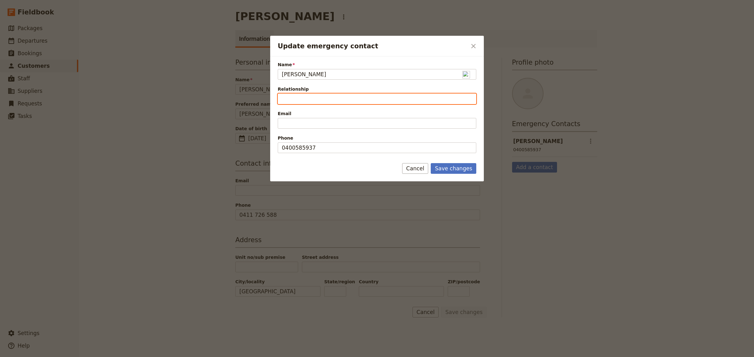
click at [344, 96] on input "Relationship" at bounding box center [377, 99] width 198 height 11
type input "Husband"
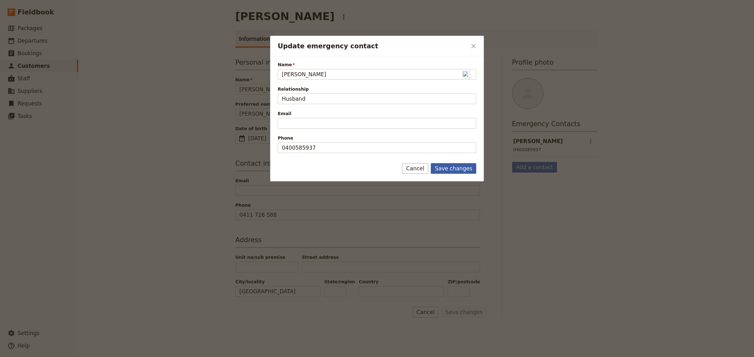
click at [450, 171] on button "Save changes" at bounding box center [453, 168] width 46 height 11
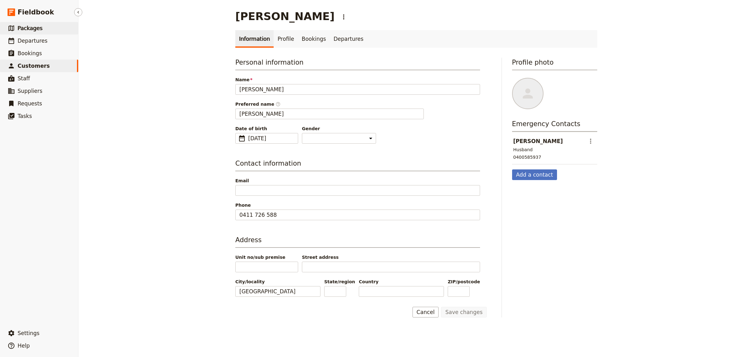
click at [38, 30] on span "Packages" at bounding box center [30, 28] width 25 height 6
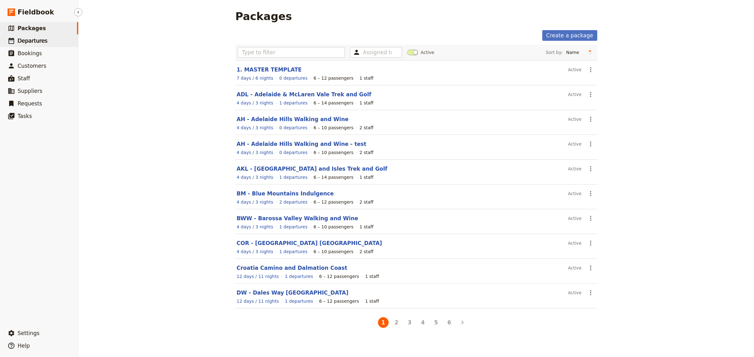
click at [19, 41] on span "Departures" at bounding box center [33, 41] width 30 height 6
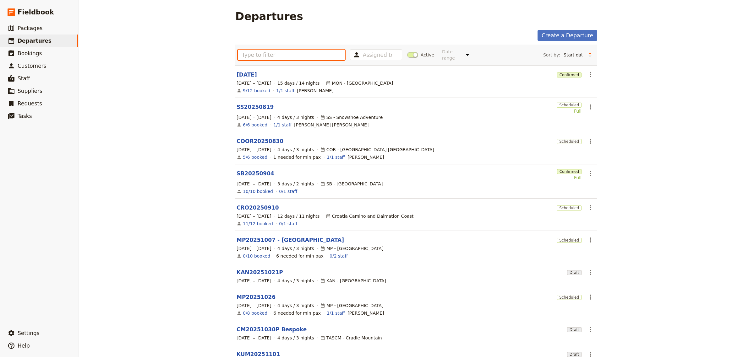
click at [274, 52] on input "text" at bounding box center [291, 55] width 107 height 11
drag, startPoint x: 35, startPoint y: 27, endPoint x: 50, endPoint y: 28, distance: 14.8
click at [35, 27] on span "Packages" at bounding box center [30, 28] width 25 height 6
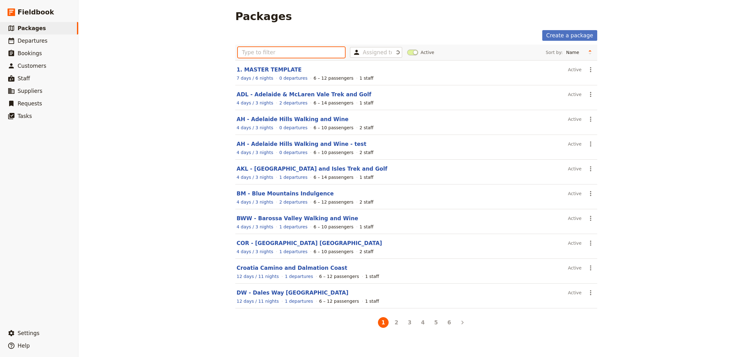
click at [292, 55] on input "text" at bounding box center [291, 52] width 107 height 11
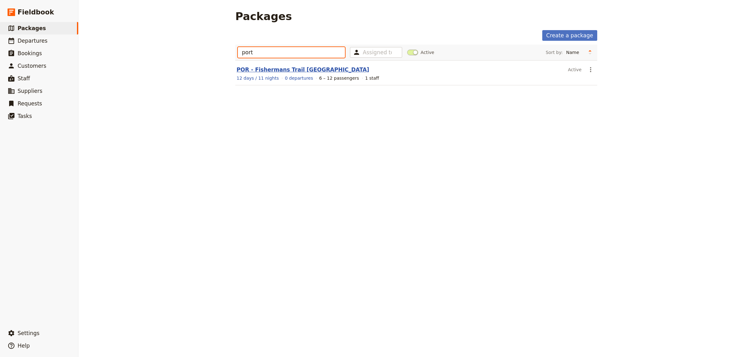
type input "port"
click at [288, 73] on link "POR - Fishermans Trail [GEOGRAPHIC_DATA]" at bounding box center [302, 70] width 132 height 6
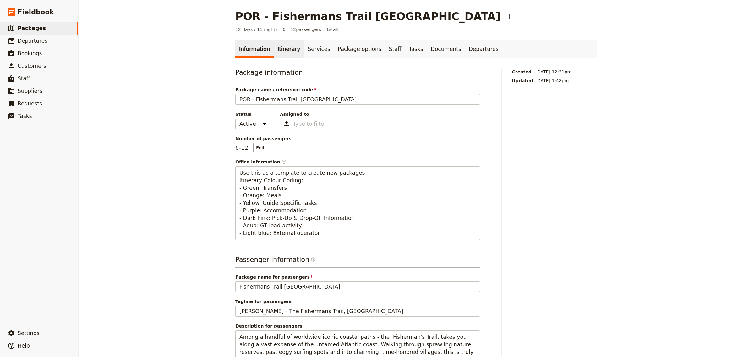
click at [281, 46] on link "Itinerary" at bounding box center [288, 49] width 30 height 18
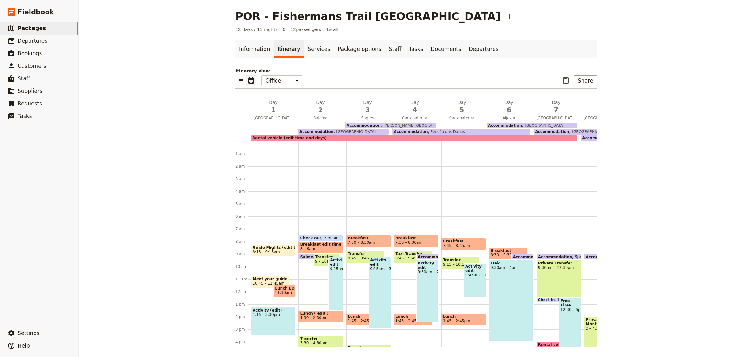
scroll to position [82, 0]
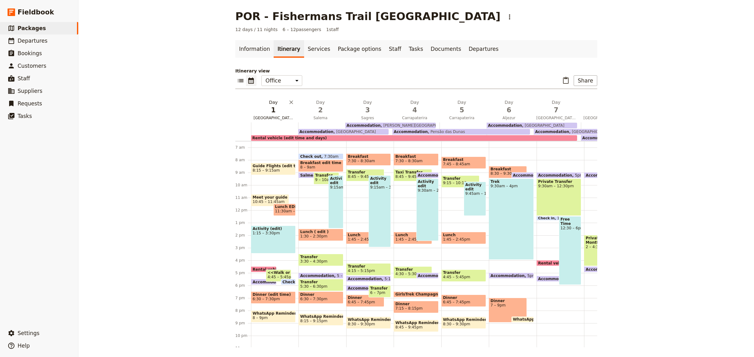
click at [267, 111] on span "1" at bounding box center [273, 109] width 40 height 9
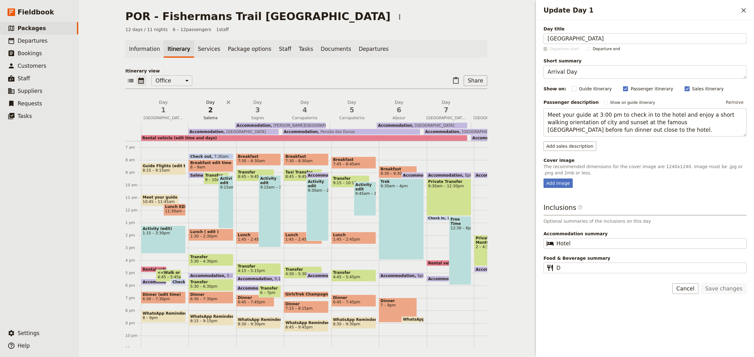
click at [206, 116] on span "Salema" at bounding box center [210, 118] width 45 height 5
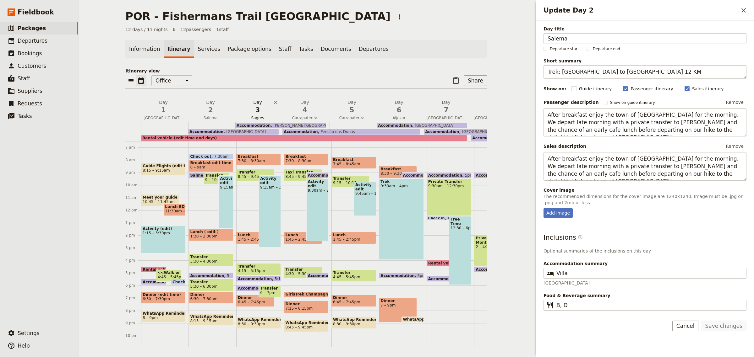
click at [256, 115] on span "3" at bounding box center [258, 109] width 40 height 9
click at [286, 114] on span "4" at bounding box center [305, 109] width 40 height 9
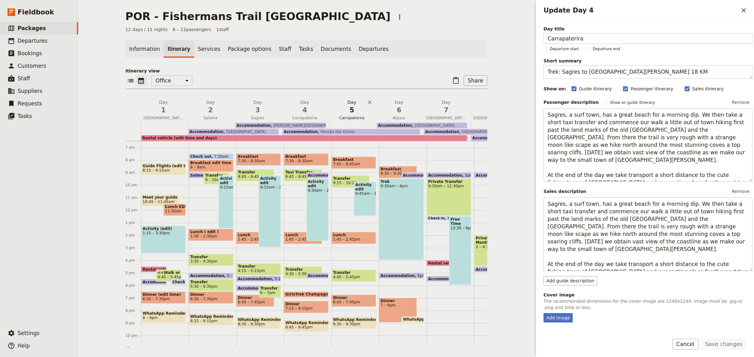
click at [346, 113] on span "5" at bounding box center [352, 109] width 40 height 9
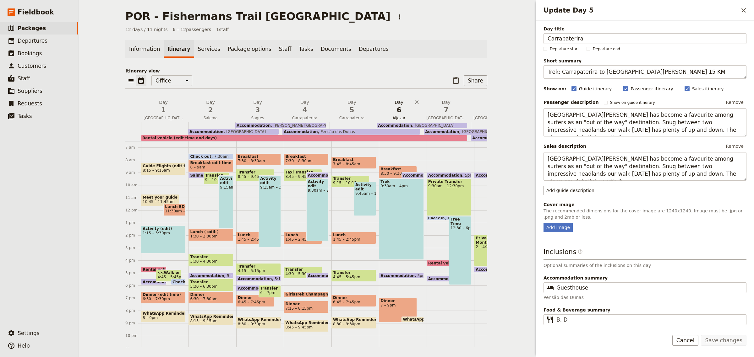
click at [401, 117] on span "Aljezur" at bounding box center [398, 118] width 45 height 5
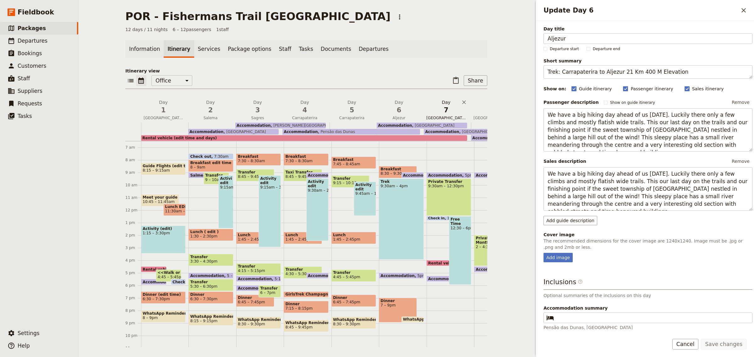
click at [445, 112] on span "7" at bounding box center [446, 109] width 40 height 9
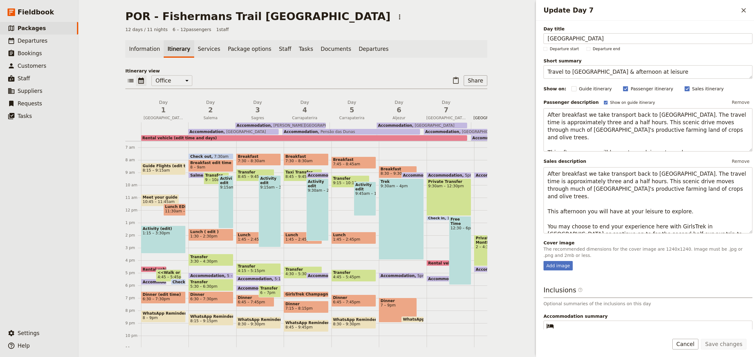
click at [474, 112] on span "8" at bounding box center [493, 109] width 40 height 9
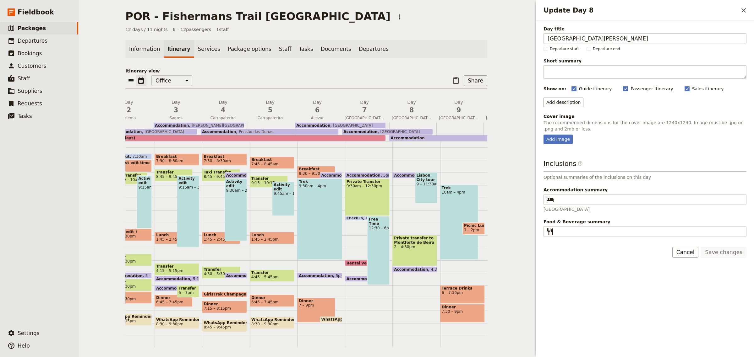
scroll to position [0, 94]
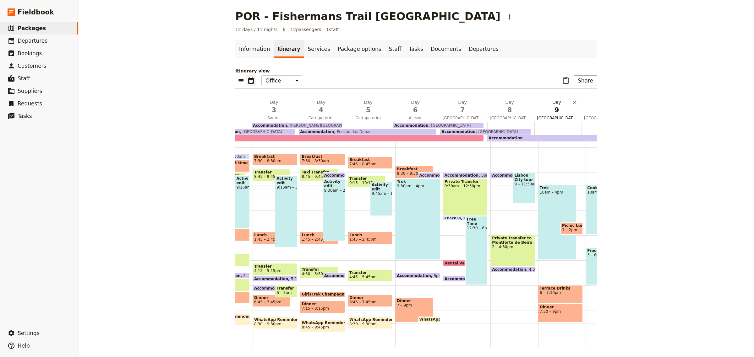
click at [558, 111] on span "9" at bounding box center [557, 109] width 40 height 9
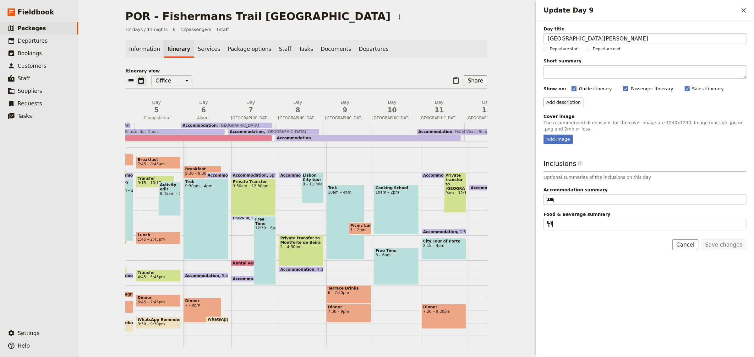
scroll to position [0, 197]
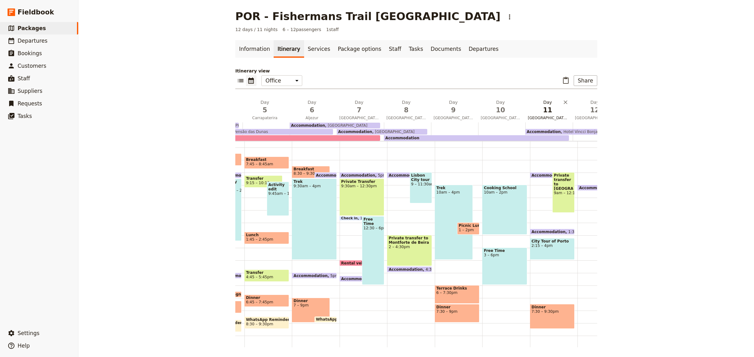
click at [550, 110] on span "11" at bounding box center [547, 109] width 40 height 9
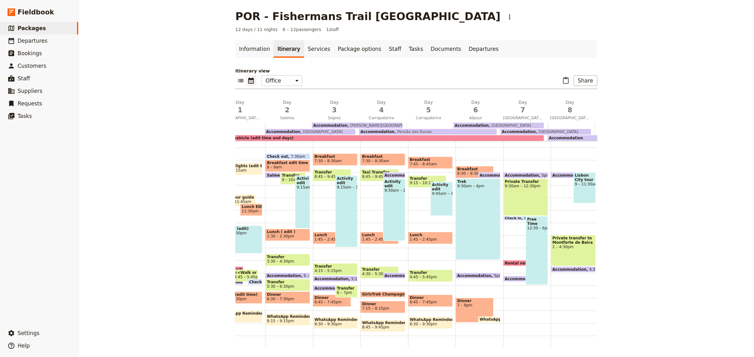
scroll to position [0, 0]
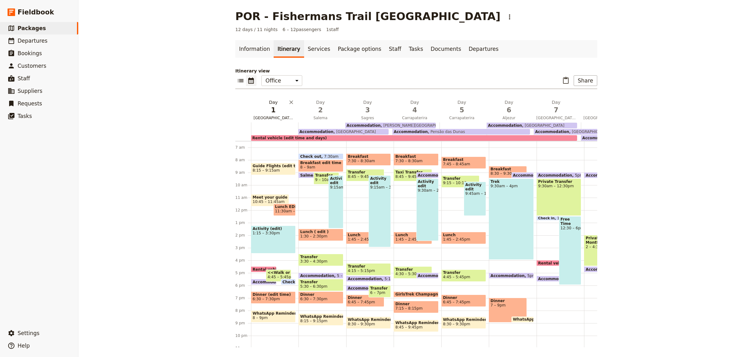
click at [270, 116] on span "[GEOGRAPHIC_DATA]" at bounding box center [273, 118] width 45 height 5
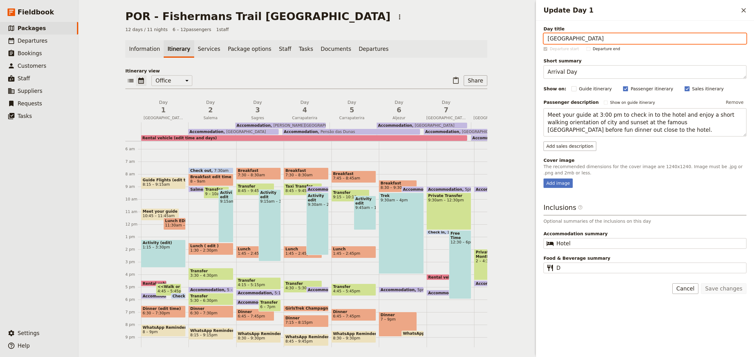
scroll to position [46, 0]
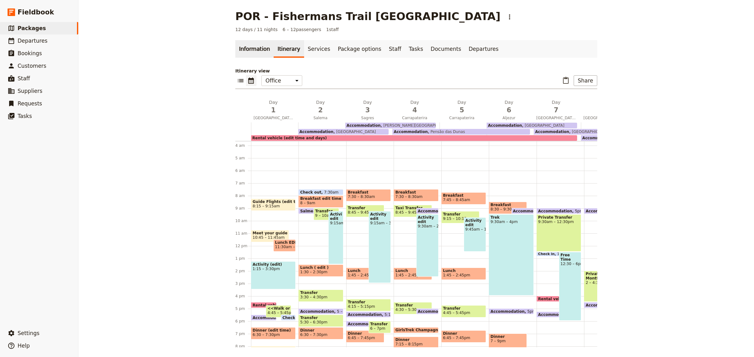
click at [254, 50] on link "Information" at bounding box center [254, 49] width 38 height 18
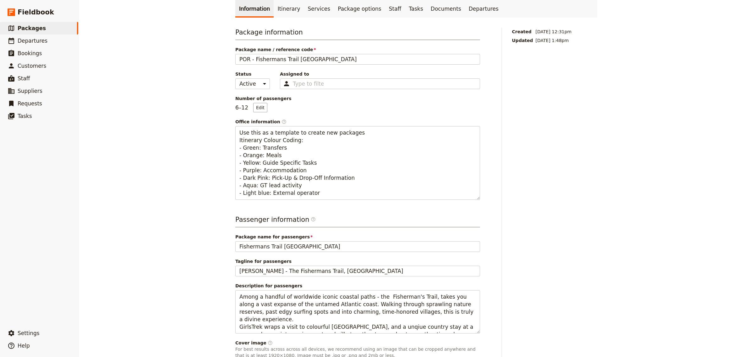
scroll to position [85, 0]
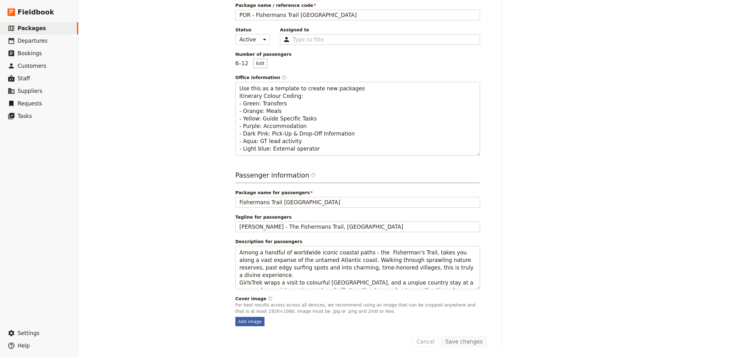
click at [257, 323] on div "Add image" at bounding box center [249, 321] width 29 height 9
click at [235, 317] on input "Add image" at bounding box center [235, 317] width 0 height 0
type input "C:\fakepath\Fieldbook Landscape.jpg"
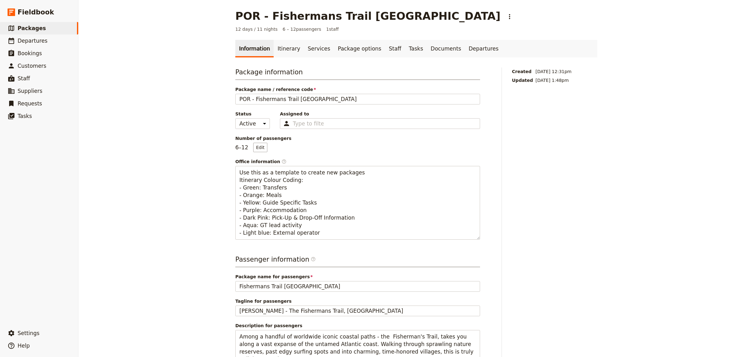
scroll to position [0, 0]
click at [281, 48] on link "Itinerary" at bounding box center [288, 49] width 30 height 18
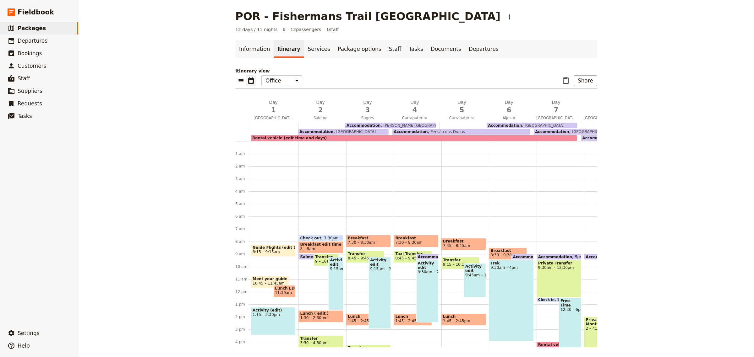
scroll to position [82, 0]
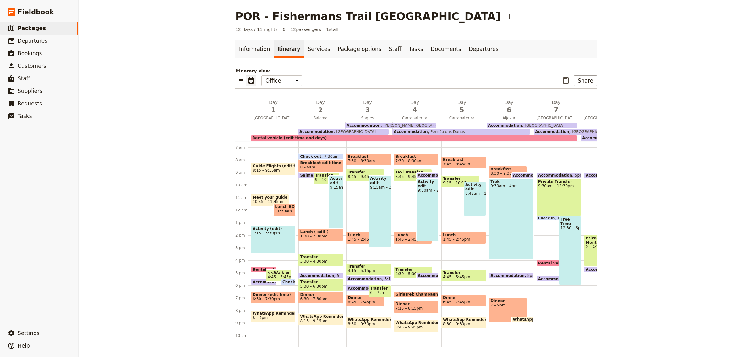
click at [361, 68] on p "Itinerary view" at bounding box center [416, 71] width 362 height 6
click at [276, 118] on span "[GEOGRAPHIC_DATA]" at bounding box center [273, 118] width 45 height 5
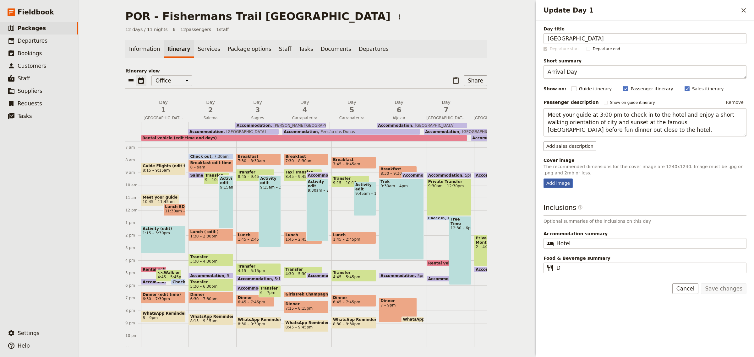
click at [553, 185] on div "Add image" at bounding box center [557, 183] width 29 height 9
click at [543, 179] on input "Add image" at bounding box center [543, 178] width 0 height 0
type input "C:\fakepath\Lagos.jpg"
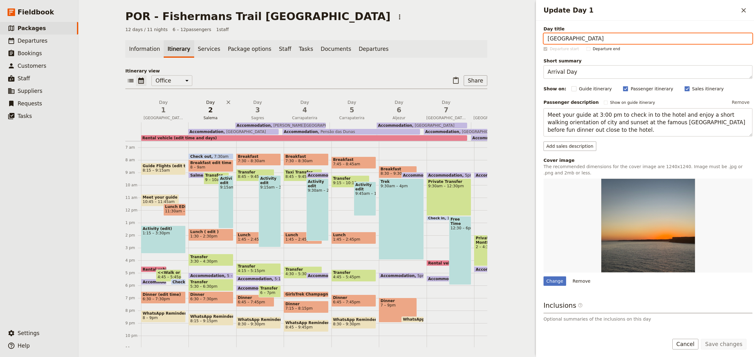
click at [203, 107] on span "2" at bounding box center [211, 109] width 40 height 9
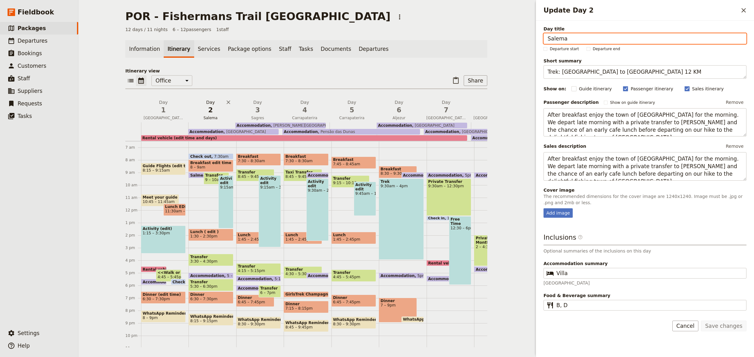
click at [219, 115] on button "Day 2 Salema" at bounding box center [211, 110] width 47 height 23
click at [569, 213] on div "Add image" at bounding box center [557, 212] width 29 height 9
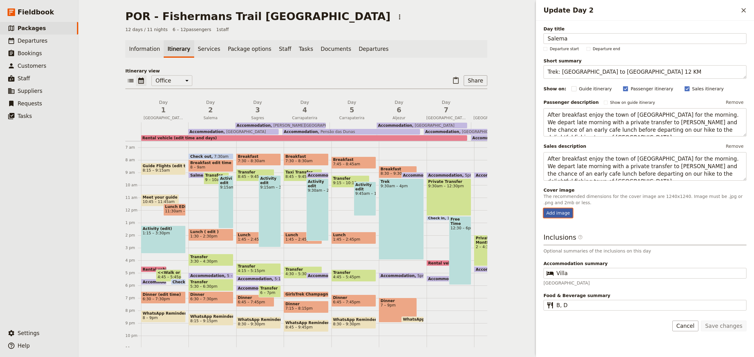
click at [543, 208] on input "Add image" at bounding box center [543, 208] width 0 height 0
type input "C:\fakepath\Salema.jpg"
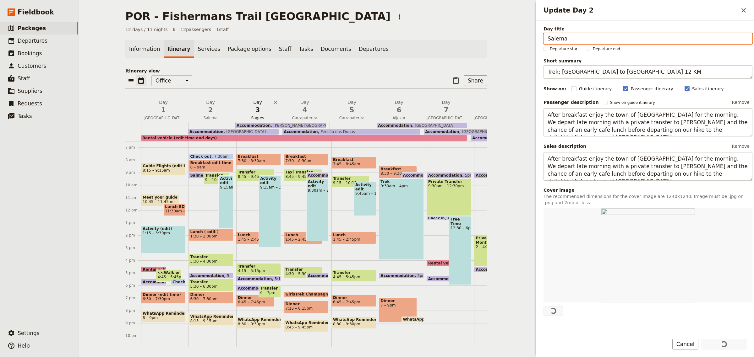
click at [250, 113] on span "3" at bounding box center [258, 109] width 40 height 9
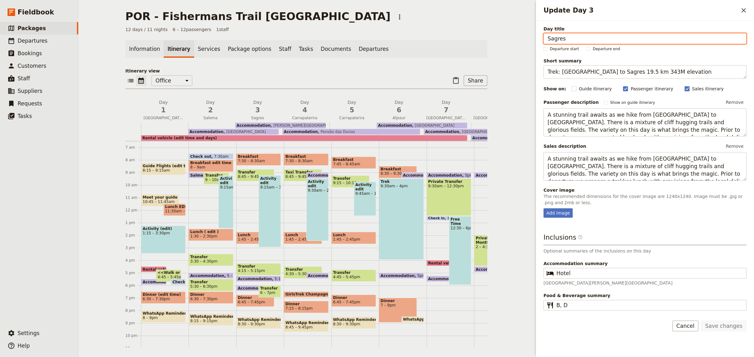
drag, startPoint x: 305, startPoint y: 87, endPoint x: 274, endPoint y: 87, distance: 30.8
click at [305, 87] on div "​ ​ Office Guide Passenger Sales ​ Share" at bounding box center [306, 82] width 362 height 14
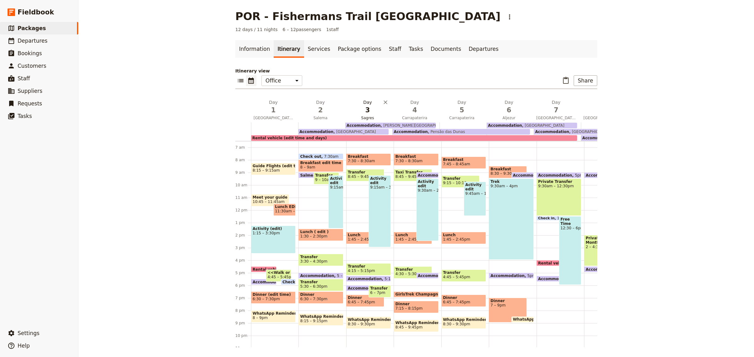
click at [368, 113] on span "3" at bounding box center [368, 109] width 40 height 9
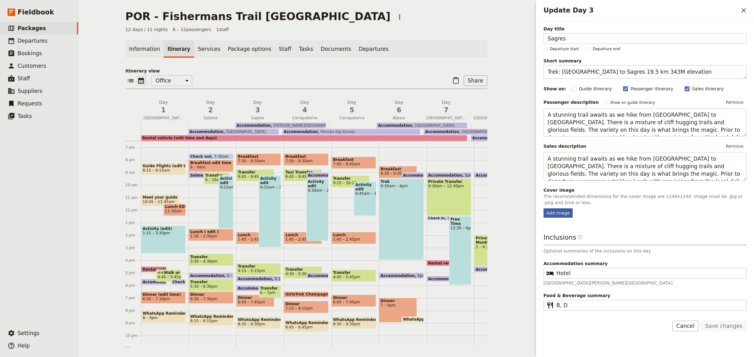
click at [560, 214] on div "Add image" at bounding box center [557, 212] width 29 height 9
click at [543, 208] on input "Add image" at bounding box center [543, 208] width 0 height 0
type input "C:\fakepath\Sagres.jpg"
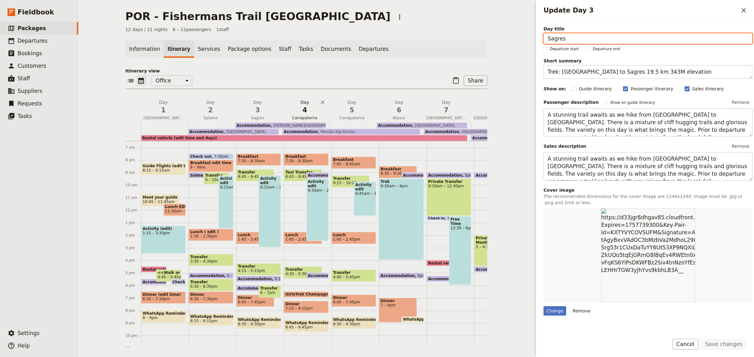
click at [303, 115] on button "Day 4 Carrapaterira" at bounding box center [305, 110] width 47 height 23
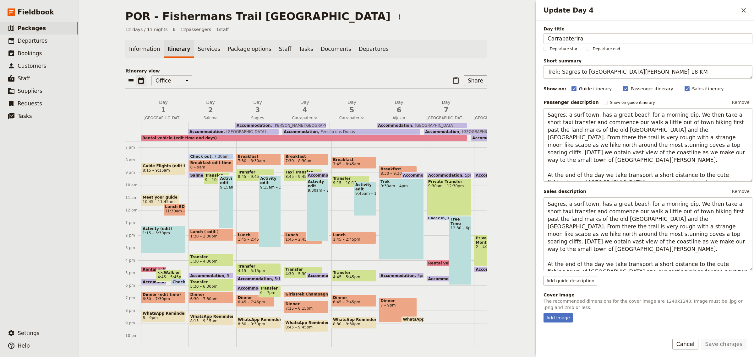
scroll to position [10, 0]
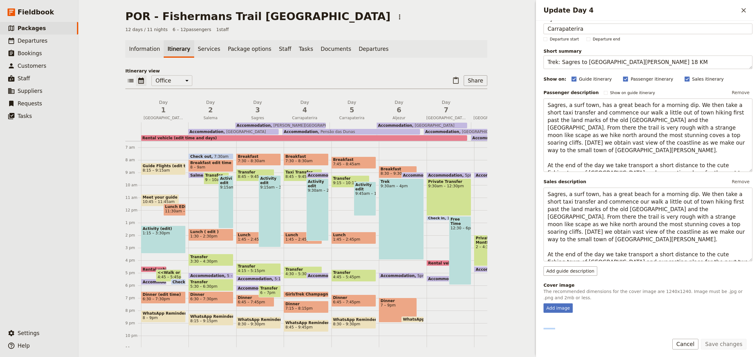
drag, startPoint x: 543, startPoint y: 329, endPoint x: 553, endPoint y: 320, distance: 12.7
click at [553, 320] on div "Day title Carrapaterira Departure start Departure end Short summary Trek: Sagre…" at bounding box center [647, 211] width 209 height 390
click at [554, 311] on div "Add image" at bounding box center [557, 308] width 29 height 9
click at [543, 304] on input "Add image" at bounding box center [543, 303] width 0 height 0
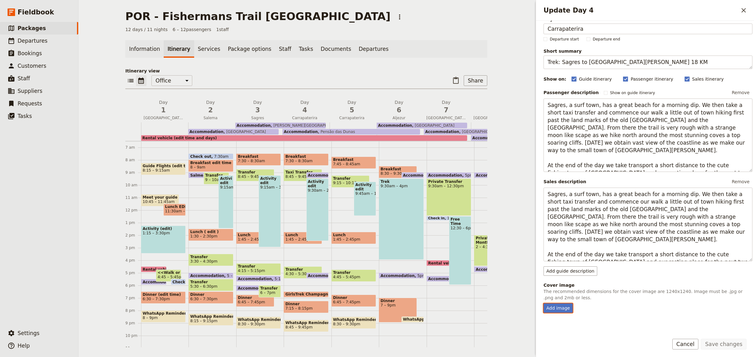
drag, startPoint x: 264, startPoint y: 116, endPoint x: 306, endPoint y: 125, distance: 43.2
click at [264, 116] on span "Sagres" at bounding box center [257, 118] width 45 height 5
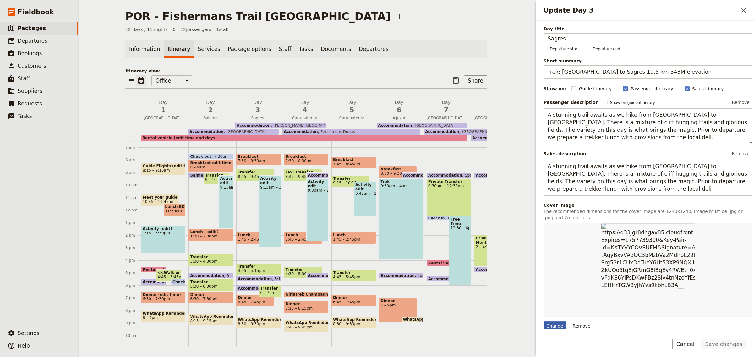
click at [557, 327] on div "Change" at bounding box center [554, 326] width 23 height 9
click at [543, 322] on input "Change" at bounding box center [543, 321] width 0 height 0
type input "C:\fakepath\Sagres 2.jpg"
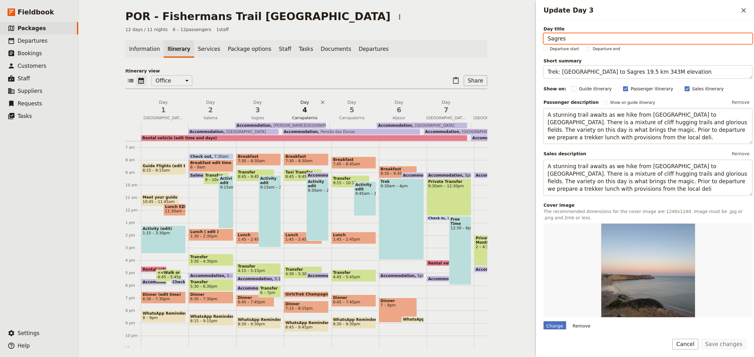
click at [305, 113] on span "4" at bounding box center [305, 109] width 40 height 9
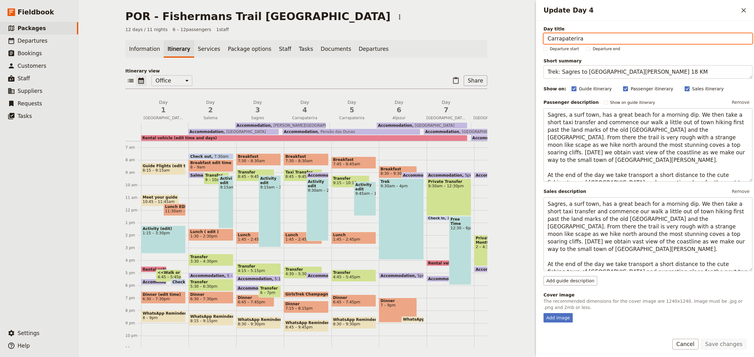
drag, startPoint x: 324, startPoint y: 78, endPoint x: 310, endPoint y: 89, distance: 17.1
click at [324, 78] on div "​ ​ Office Guide Passenger Sales ​ Share" at bounding box center [306, 82] width 362 height 14
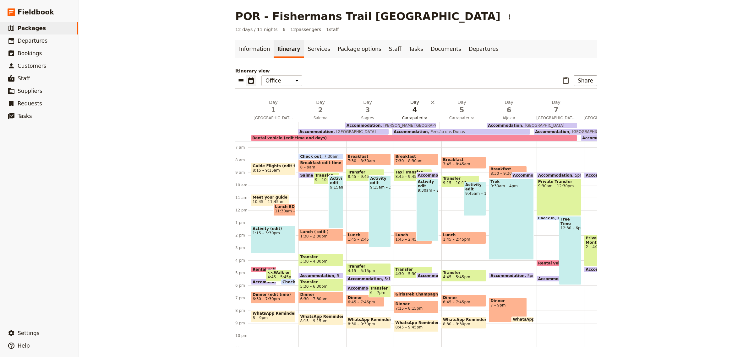
click at [400, 114] on span "4" at bounding box center [415, 109] width 40 height 9
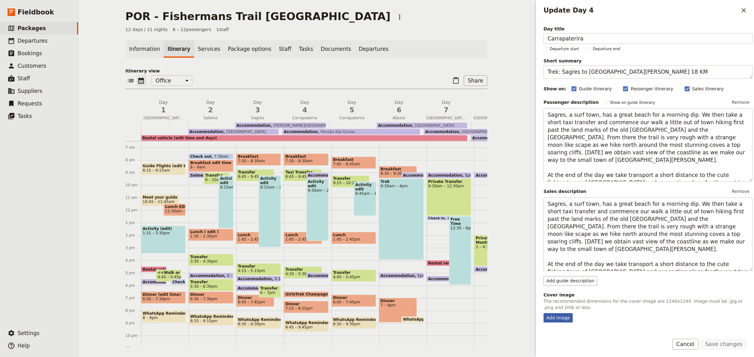
click at [564, 321] on div "Add image" at bounding box center [557, 317] width 29 height 9
click at [543, 313] on input "Add image" at bounding box center [543, 313] width 0 height 0
type input "C:\fakepath\Carra.jpg"
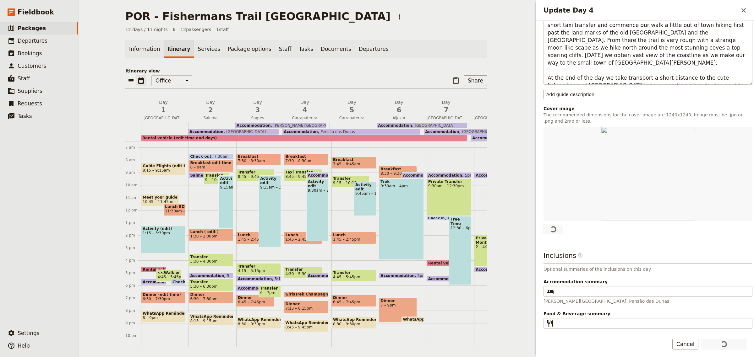
scroll to position [185, 0]
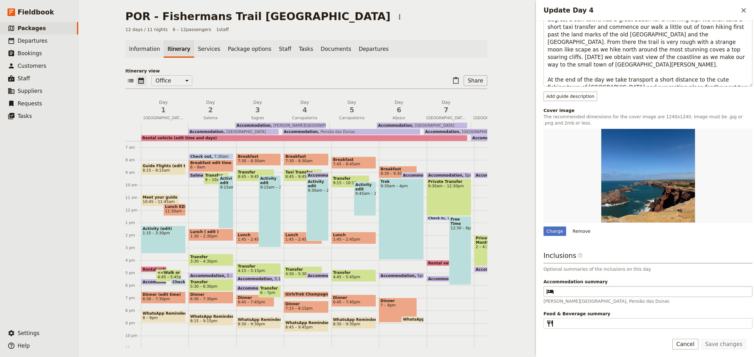
click at [581, 295] on fieldset "​" at bounding box center [647, 291] width 209 height 11
click at [581, 295] on input "Accommodation summary ​" at bounding box center [652, 292] width 192 height 8
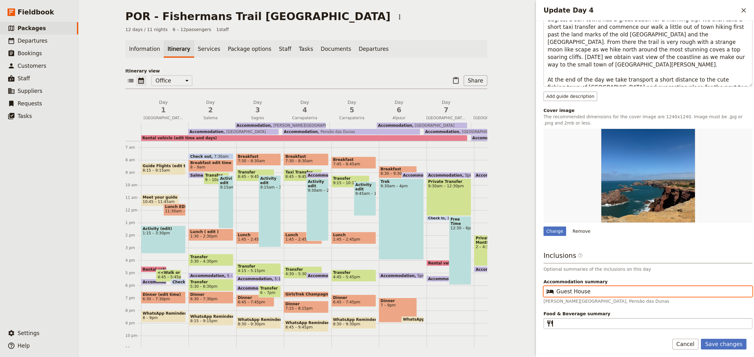
type input "Guest House"
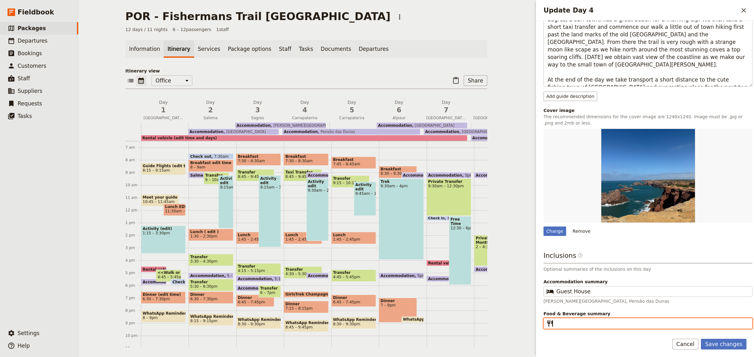
click at [571, 322] on input "Food & Beverage summary ​" at bounding box center [652, 324] width 192 height 8
type input "B, D"
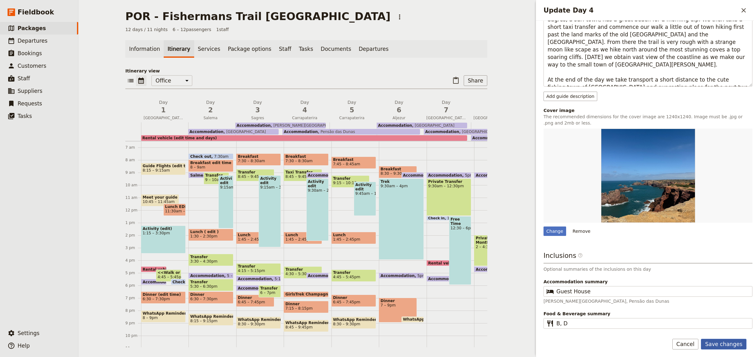
click at [730, 349] on button "Save changes" at bounding box center [723, 344] width 46 height 11
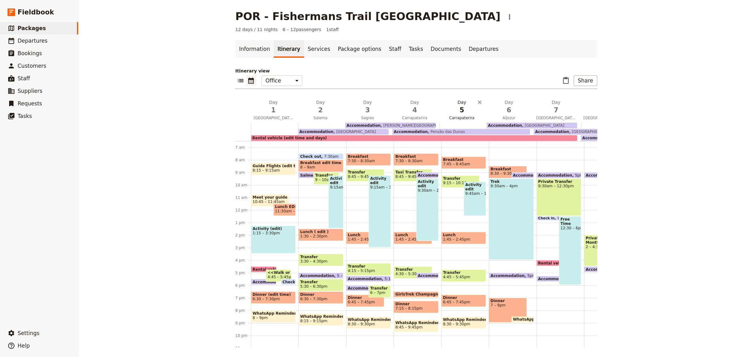
click at [462, 116] on span "Carrapaterira" at bounding box center [461, 118] width 45 height 5
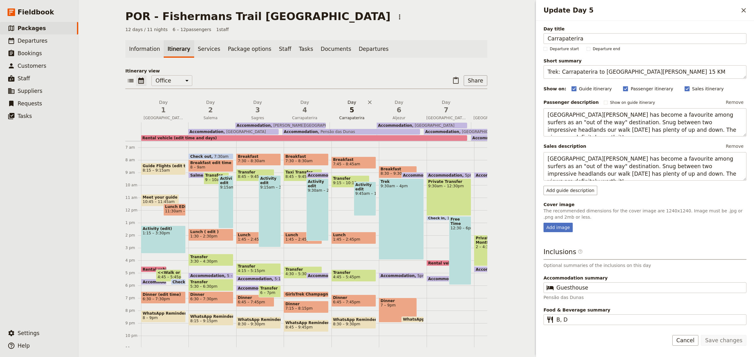
click at [350, 114] on span "5" at bounding box center [352, 109] width 40 height 9
click at [305, 112] on span "4" at bounding box center [305, 109] width 40 height 9
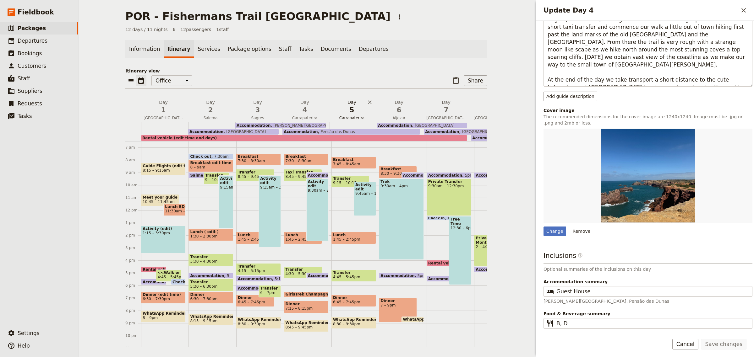
click at [353, 113] on span "5" at bounding box center [352, 109] width 40 height 9
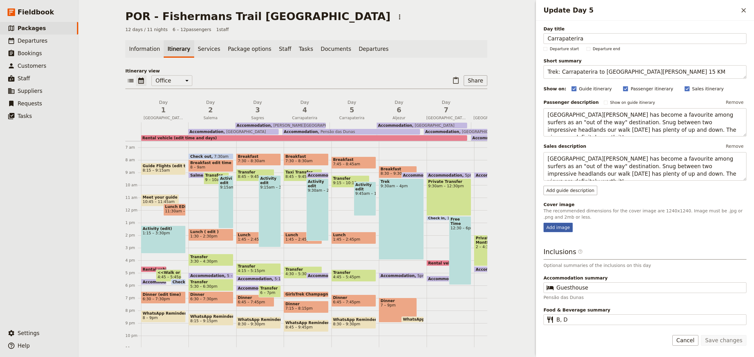
click at [550, 230] on div "Add image" at bounding box center [557, 227] width 29 height 9
click at [543, 223] on input "Add image" at bounding box center [543, 223] width 0 height 0
type input "C:\fakepath\Carra 2.jpg"
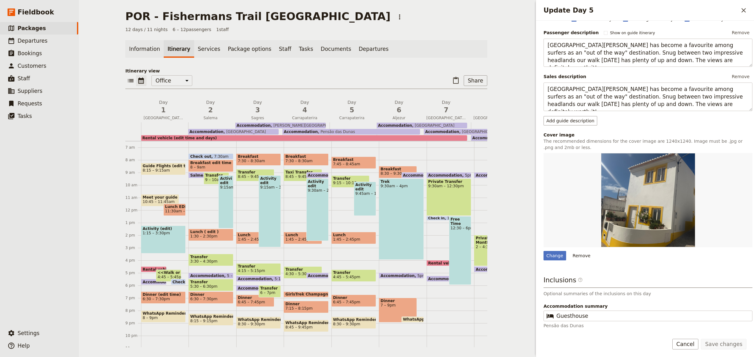
scroll to position [95, 0]
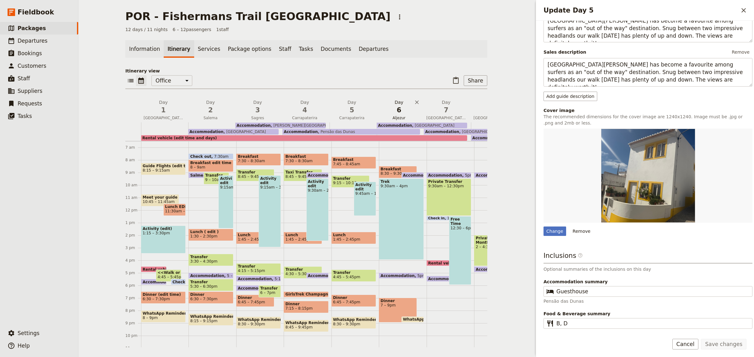
click at [394, 115] on span "6" at bounding box center [399, 109] width 40 height 9
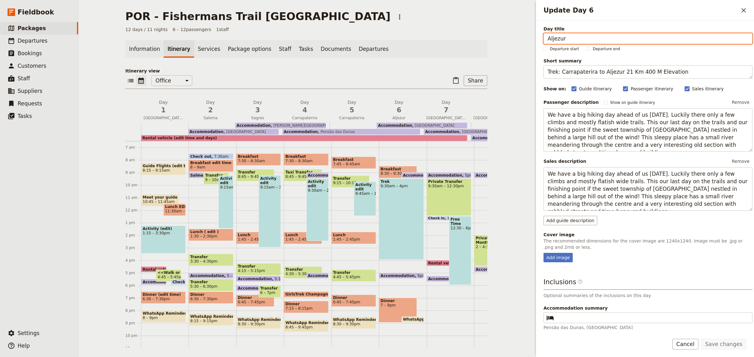
drag, startPoint x: 689, startPoint y: 6, endPoint x: 527, endPoint y: -20, distance: 163.7
click at [527, 0] on html "Fieldbook ​ ​ Fieldbook ​ ​ Packages ​ Departures ​ Bookings ​ Customers ​ Staf…" at bounding box center [377, 178] width 754 height 357
click at [558, 257] on div "Add image" at bounding box center [557, 257] width 29 height 9
click at [543, 253] on input "Add image" at bounding box center [543, 253] width 0 height 0
type input "C:\fakepath\Alezur.jpg"
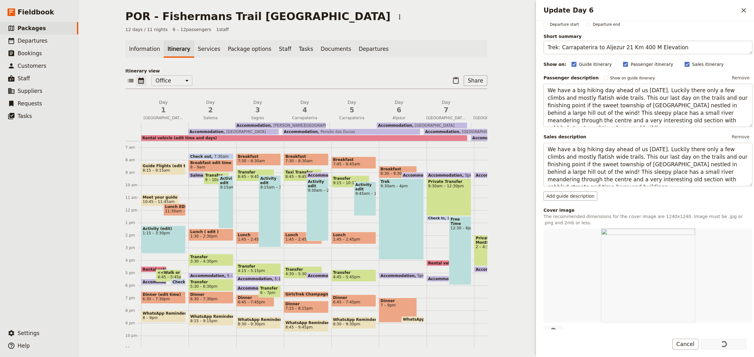
drag, startPoint x: 568, startPoint y: 257, endPoint x: 573, endPoint y: 261, distance: 6.2
click at [573, 261] on div "Update Day 6" at bounding box center [647, 276] width 209 height 94
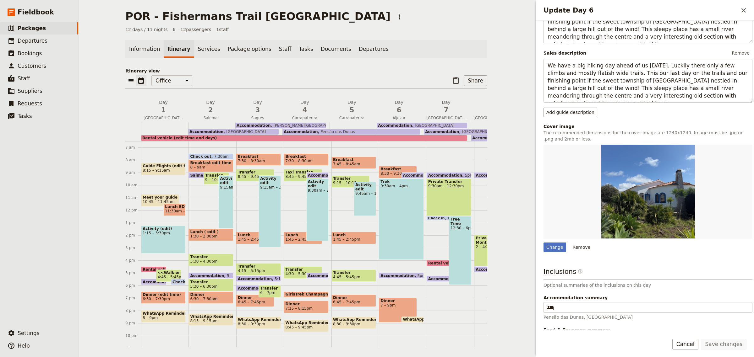
scroll to position [125, 0]
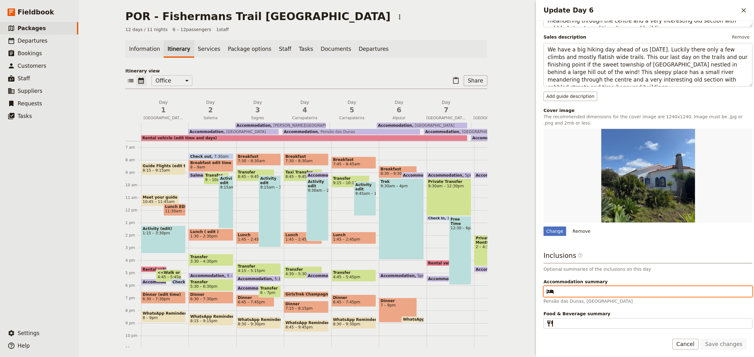
click at [562, 294] on input "Accommodation summary ​" at bounding box center [652, 292] width 192 height 8
type input "Hotel"
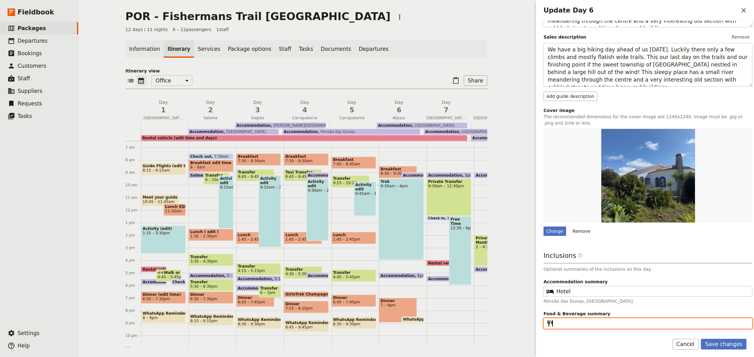
click at [570, 324] on input "Food & Beverage summary ​" at bounding box center [652, 324] width 192 height 8
type input "B, D"
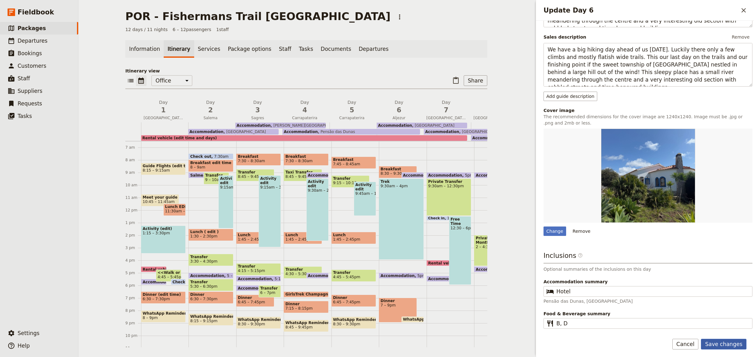
click at [732, 347] on button "Save changes" at bounding box center [723, 344] width 46 height 11
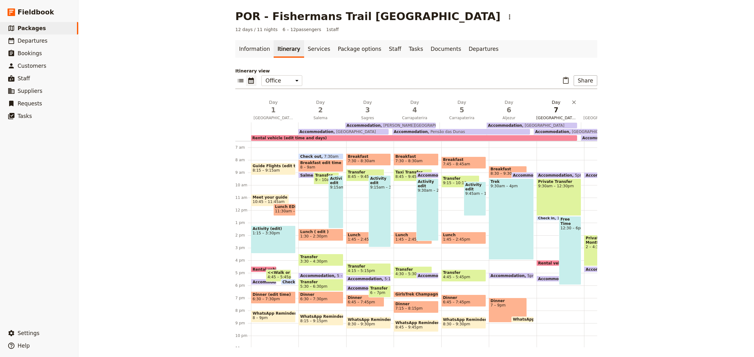
click at [551, 117] on span "[GEOGRAPHIC_DATA]" at bounding box center [555, 118] width 45 height 5
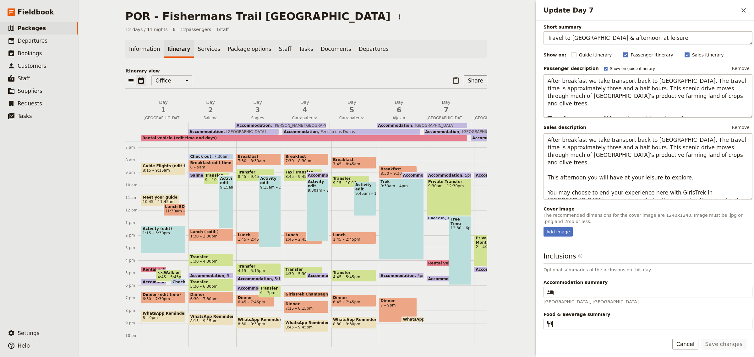
scroll to position [35, 0]
click at [559, 232] on div "Add image" at bounding box center [557, 231] width 29 height 9
click at [543, 227] on input "Add image" at bounding box center [543, 226] width 0 height 0
type input "C:\fakepath\[GEOGRAPHIC_DATA]jpg"
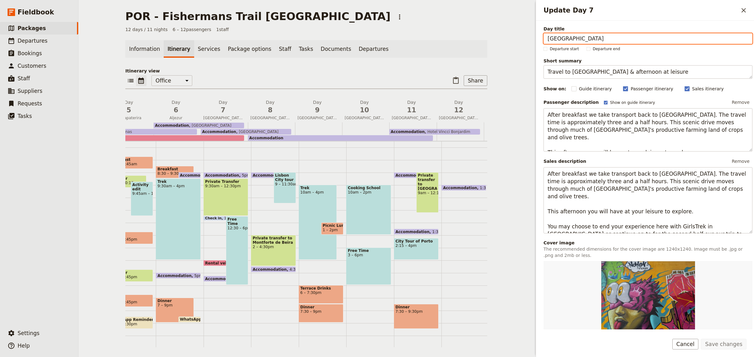
scroll to position [0, 228]
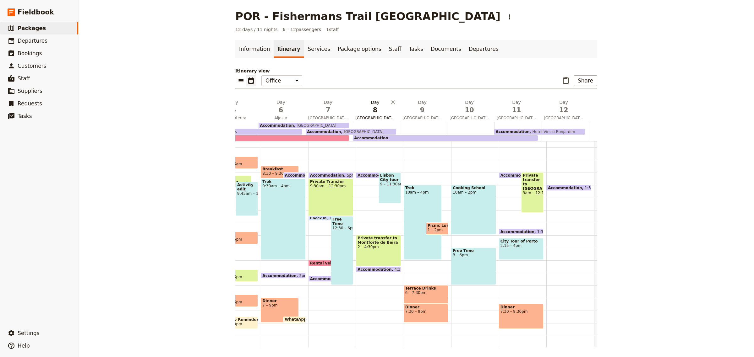
click at [373, 118] on span "[GEOGRAPHIC_DATA][PERSON_NAME]" at bounding box center [375, 118] width 45 height 5
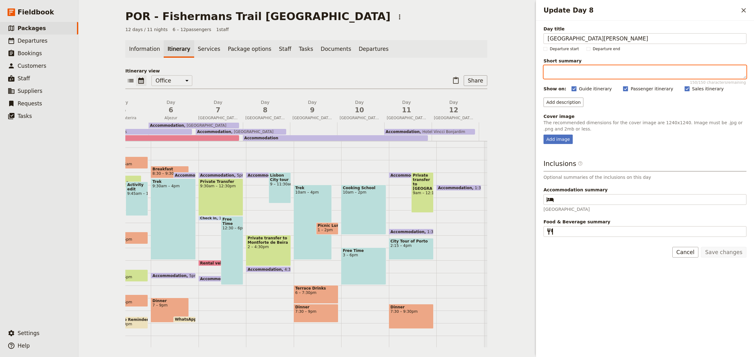
click at [594, 72] on textarea "Short summary 150 / 150 characters remaining" at bounding box center [644, 72] width 203 height 14
click at [211, 113] on span "7" at bounding box center [218, 109] width 40 height 9
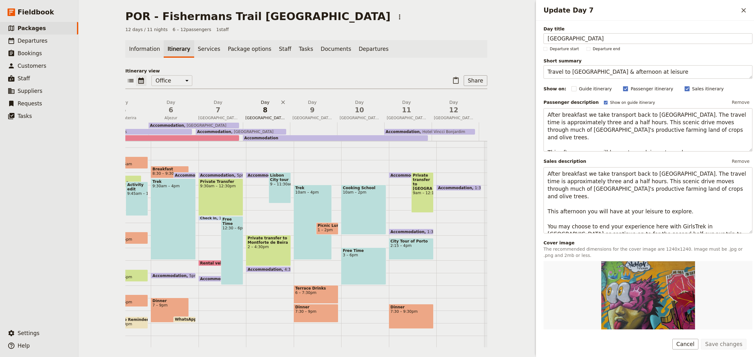
click at [257, 112] on span "8" at bounding box center [265, 109] width 40 height 9
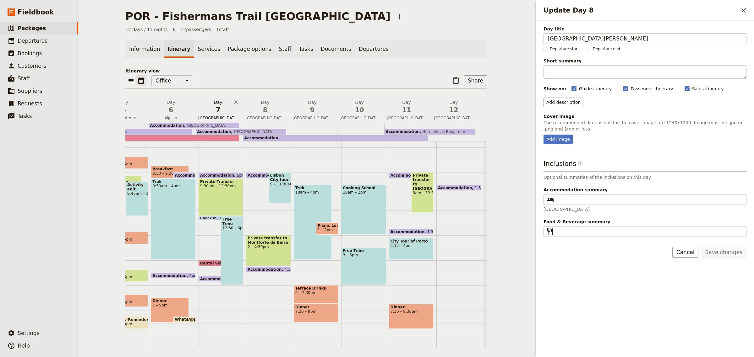
click at [222, 115] on button "Day 7 [GEOGRAPHIC_DATA]" at bounding box center [219, 110] width 47 height 23
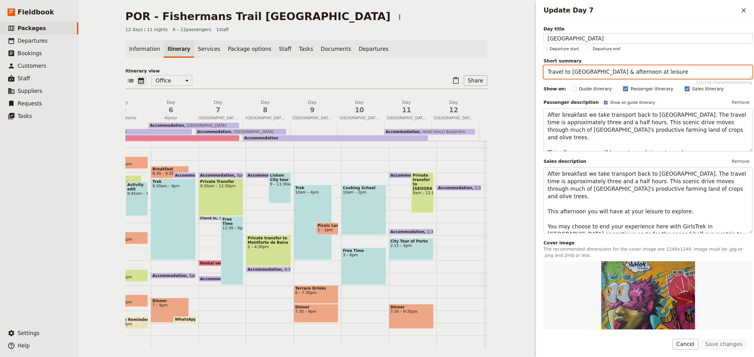
click at [650, 72] on textarea "Travel to [GEOGRAPHIC_DATA] & afternoon at leisure" at bounding box center [647, 72] width 209 height 14
click at [263, 116] on span "[GEOGRAPHIC_DATA][PERSON_NAME]" at bounding box center [265, 118] width 45 height 5
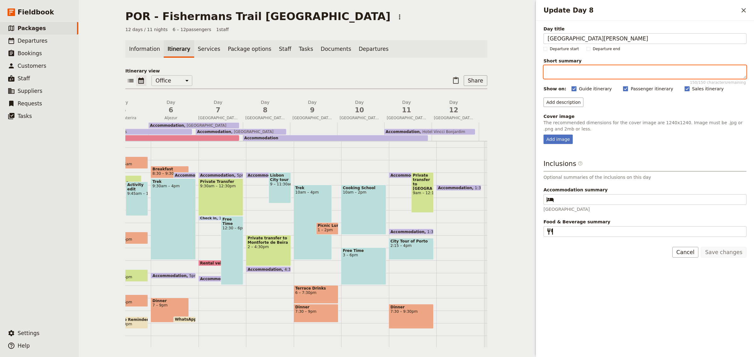
click at [556, 72] on textarea "Short summary 150 / 150 characters remaining" at bounding box center [644, 72] width 203 height 14
type textarea "Morning in [GEOGRAPHIC_DATA] and travel to [GEOGRAPHIC_DATA][PERSON_NAME]"
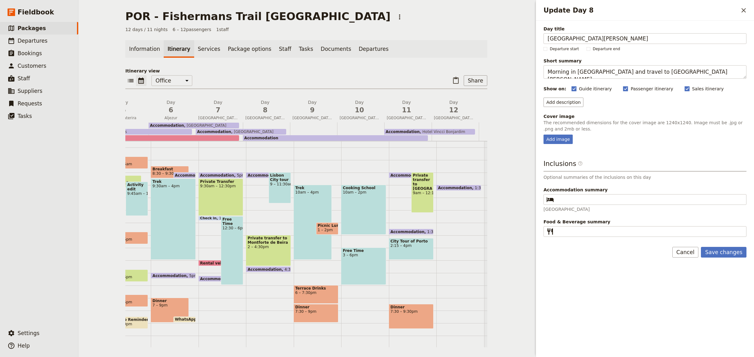
click at [589, 140] on div "Add image" at bounding box center [644, 139] width 203 height 9
click at [565, 98] on button "Add description" at bounding box center [563, 102] width 40 height 9
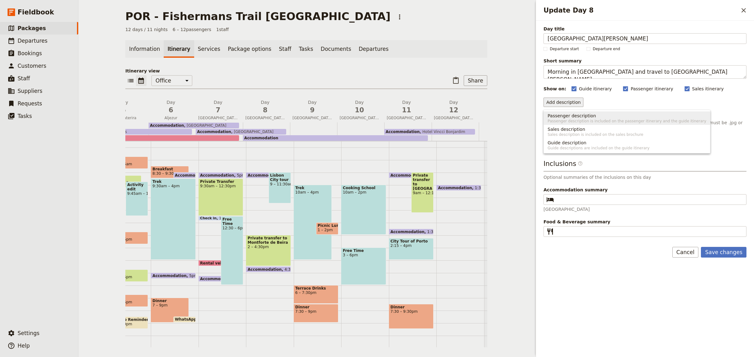
click at [572, 120] on span "Passenger description is included on the passenger itinerary and the guide itin…" at bounding box center [626, 121] width 159 height 5
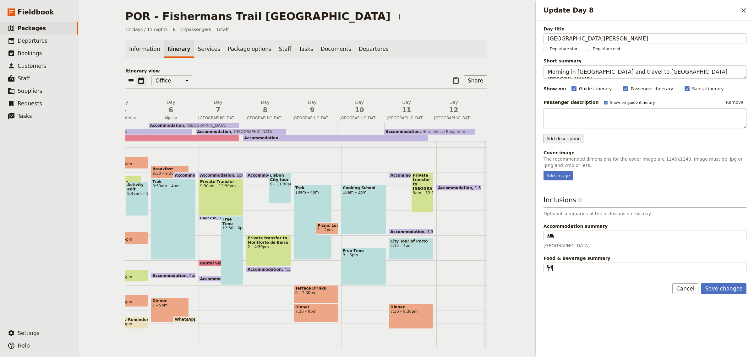
click at [563, 136] on div "Day title Castelo [PERSON_NAME] Departure start Departure end Short summary Mor…" at bounding box center [644, 150] width 203 height 248
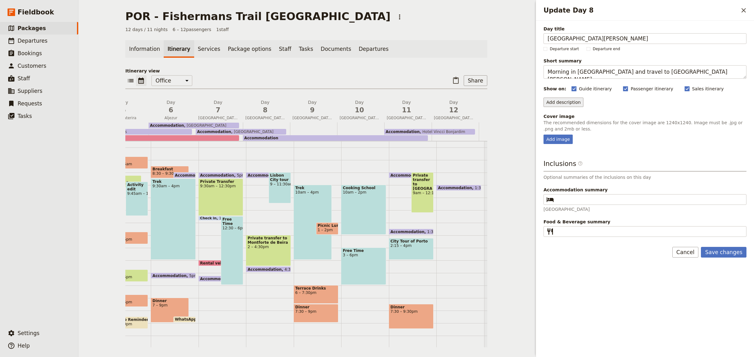
click at [563, 100] on button "Add description" at bounding box center [563, 102] width 40 height 9
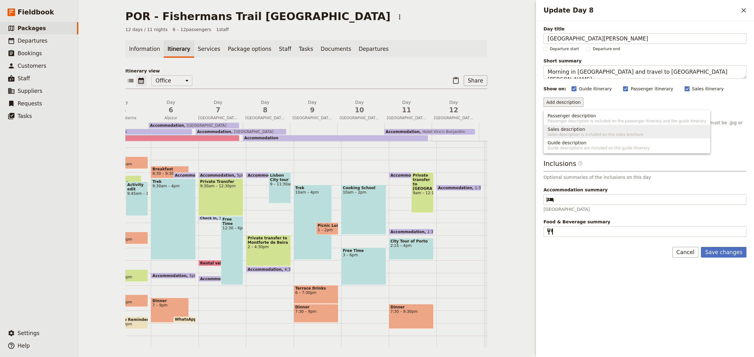
click at [556, 132] on span "Sales description is included on the sales brochure" at bounding box center [626, 134] width 159 height 5
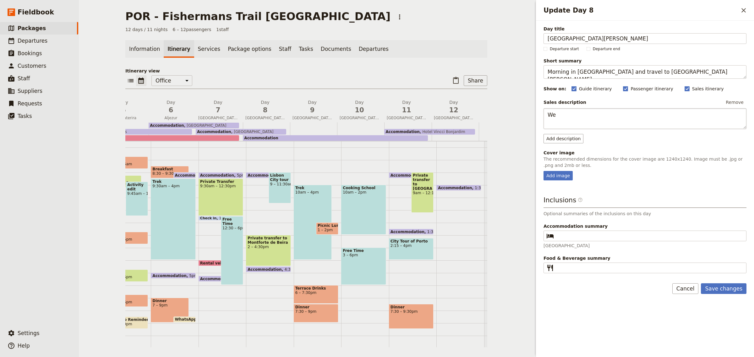
type textarea "W"
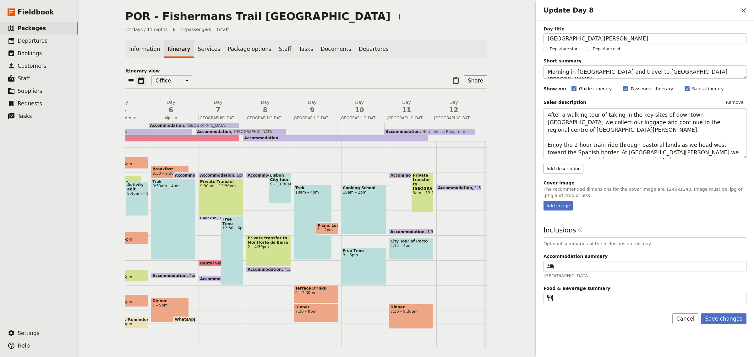
type textarea "After a walking tour of taking in the key sites of downtown [GEOGRAPHIC_DATA] w…"
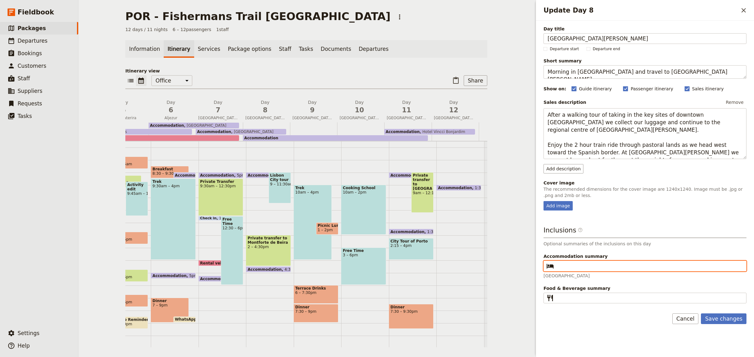
click at [592, 264] on input "Accommodation summary ​" at bounding box center [649, 266] width 186 height 8
drag, startPoint x: 592, startPoint y: 264, endPoint x: 548, endPoint y: 266, distance: 44.6
click at [548, 266] on fieldset "​ Guest house" at bounding box center [644, 266] width 203 height 11
type input "[GEOGRAPHIC_DATA]"
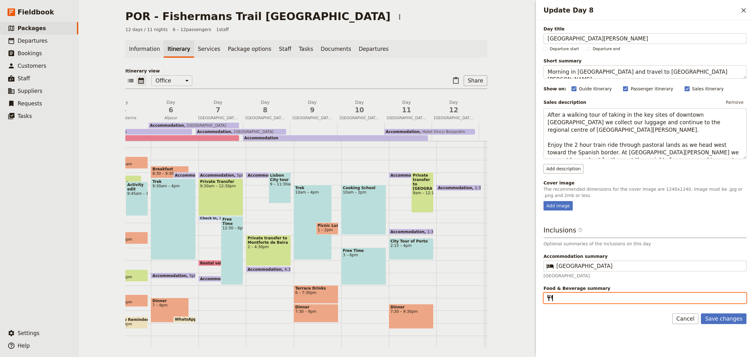
click at [572, 301] on input "Food & Beverage summary ​" at bounding box center [649, 299] width 186 height 8
type input "B, D"
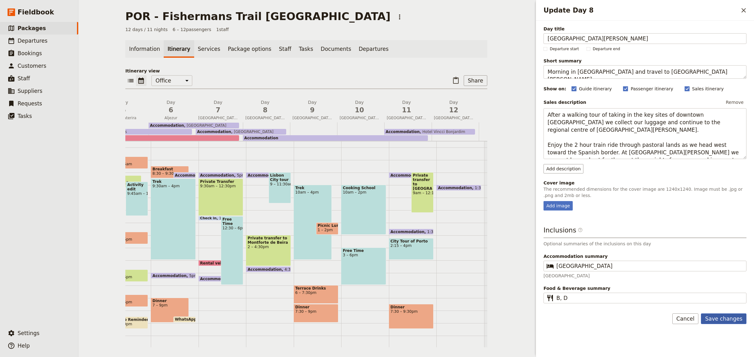
click at [721, 320] on button "Save changes" at bounding box center [723, 319] width 46 height 11
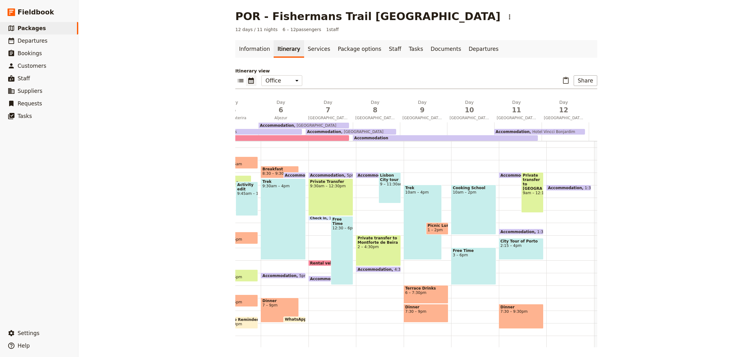
click at [410, 66] on div "Information Itinerary Services Package options Staff Tasks Documents Departures…" at bounding box center [416, 193] width 362 height 307
click at [374, 118] on span "[GEOGRAPHIC_DATA][PERSON_NAME]" at bounding box center [375, 118] width 45 height 5
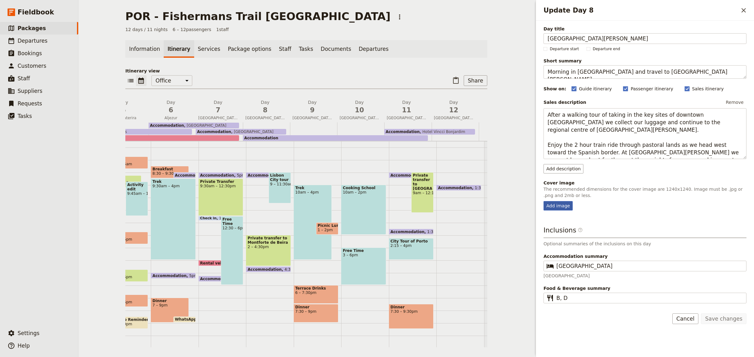
click at [553, 206] on div "Add image" at bounding box center [557, 205] width 29 height 9
click at [543, 201] on input "Add image" at bounding box center [543, 201] width 0 height 0
type input "C:\fakepath\Castelo [PERSON_NAME].jpg"
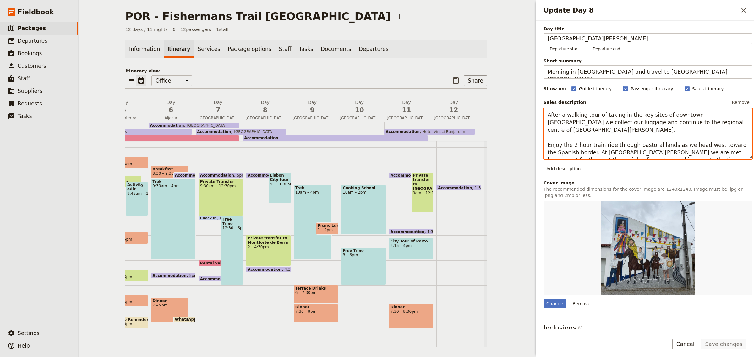
click at [702, 154] on textarea "After a walking tour of taking in the key sites of downtown [GEOGRAPHIC_DATA] w…" at bounding box center [647, 133] width 209 height 51
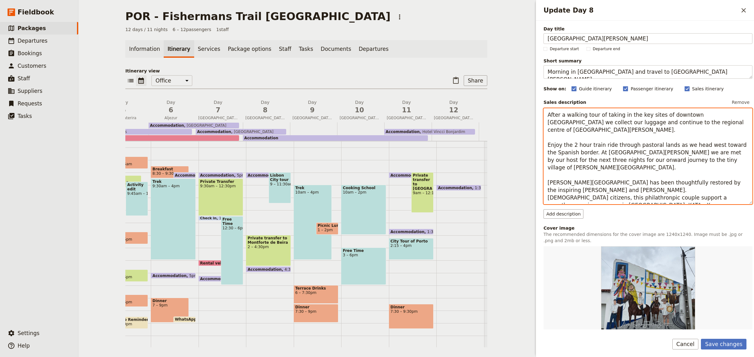
click at [738, 189] on textarea "After a walking tour of taking in the key sites of downtown [GEOGRAPHIC_DATA] w…" at bounding box center [647, 156] width 209 height 96
click at [720, 196] on textarea "After a walking tour of taking in the key sites of downtown [GEOGRAPHIC_DATA] w…" at bounding box center [647, 156] width 209 height 96
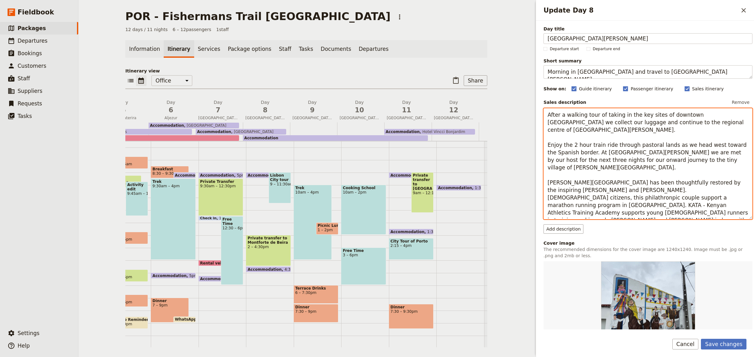
click at [652, 174] on textarea "After a walking tour of taking in the key sites of downtown [GEOGRAPHIC_DATA] w…" at bounding box center [647, 163] width 209 height 111
type textarea "After a walking tour of taking in the key sites of downtown [GEOGRAPHIC_DATA] w…"
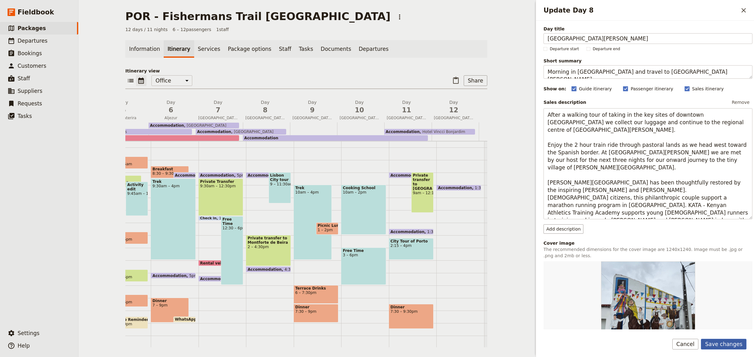
click at [737, 345] on button "Save changes" at bounding box center [723, 344] width 46 height 11
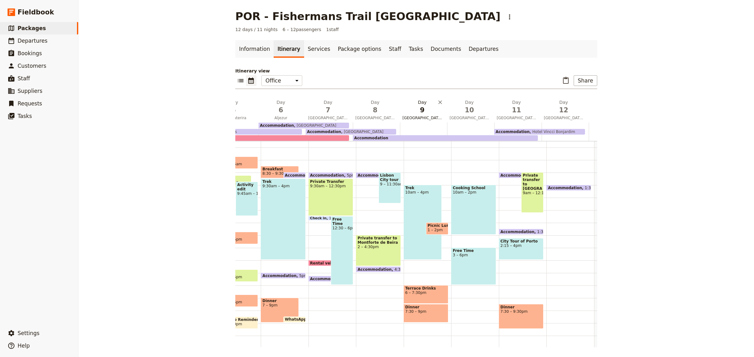
click at [408, 115] on button "Day 9 [GEOGRAPHIC_DATA][PERSON_NAME]" at bounding box center [423, 110] width 47 height 23
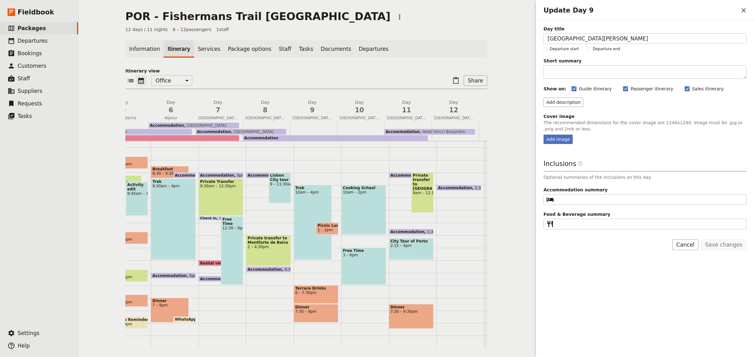
drag, startPoint x: 587, startPoint y: 41, endPoint x: 530, endPoint y: 37, distance: 57.3
click at [530, 37] on div "POR - Fishermans Trail [GEOGRAPHIC_DATA] ​ 12 days / 11 nights 6 – 12 passenger…" at bounding box center [415, 178] width 675 height 357
type input "m"
type input "Montforte de Beira"
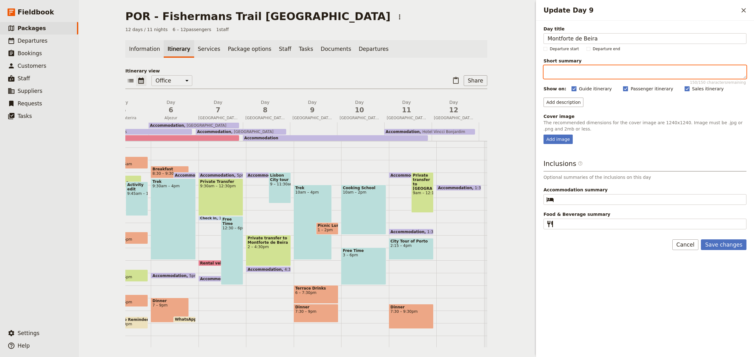
click at [566, 66] on textarea "Short summary 150 / 150 characters remaining" at bounding box center [644, 72] width 203 height 14
type textarea "Forage Hike / afternoon cooking school"
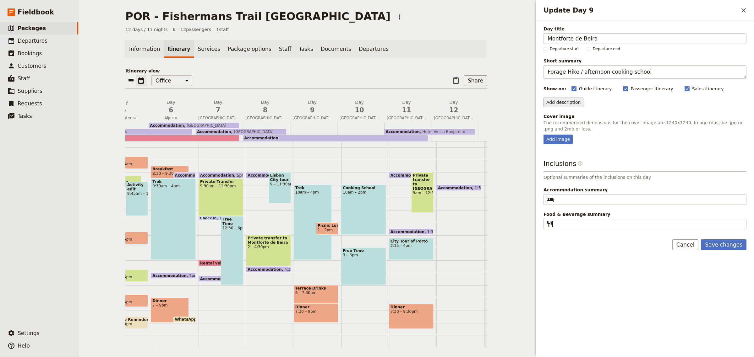
click at [570, 104] on button "Add description" at bounding box center [563, 102] width 40 height 9
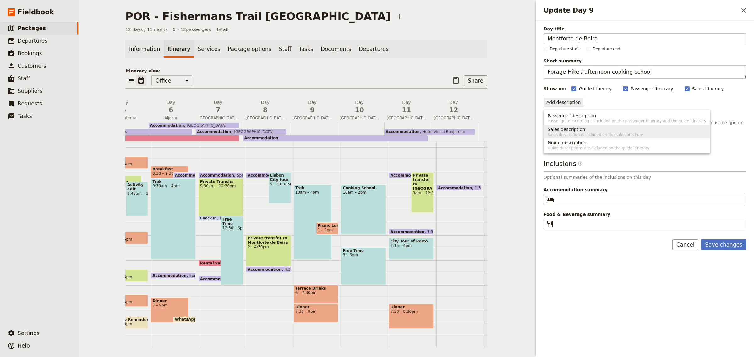
click at [568, 127] on span "Sales description" at bounding box center [566, 129] width 38 height 6
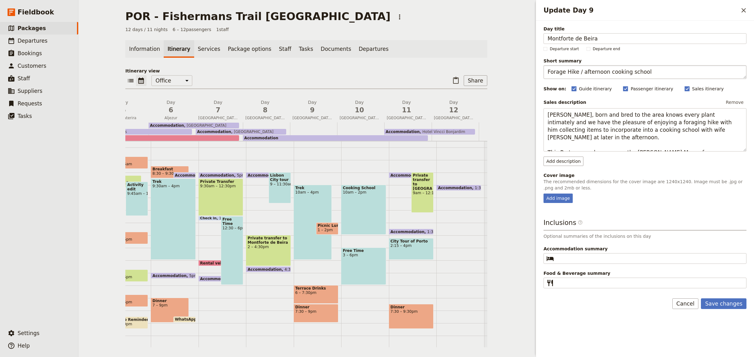
type textarea "[PERSON_NAME], born and bred to the area knows every plant intimately and we ha…"
click at [575, 72] on textarea "Forage Hike / afternoon cooking school" at bounding box center [644, 72] width 203 height 14
type textarea "Forage Hike 12 km / afternoon cooking school"
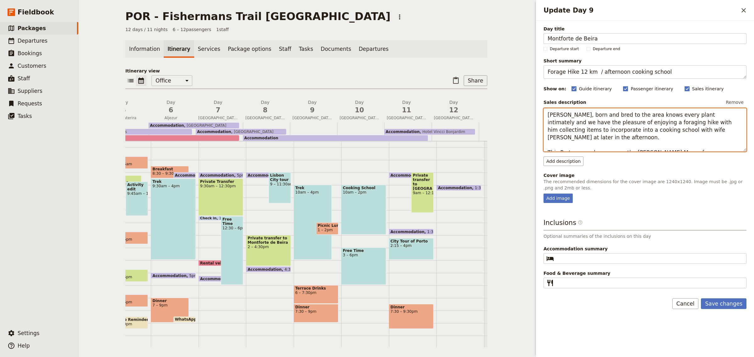
click at [721, 142] on textarea "[PERSON_NAME], born and bred to the area knows every plant intimately and we ha…" at bounding box center [644, 130] width 203 height 44
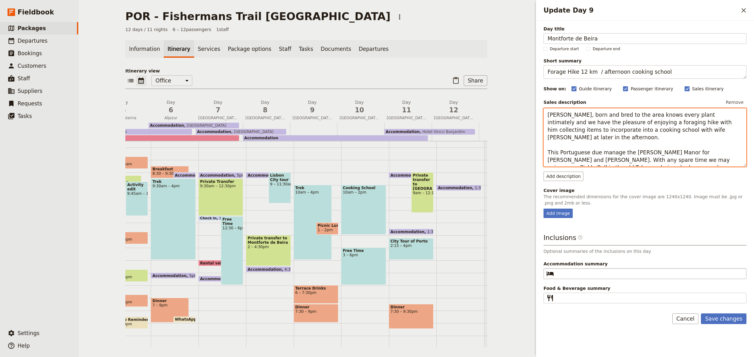
type textarea "[PERSON_NAME], born and bred to the area knows every plant intimately and we ha…"
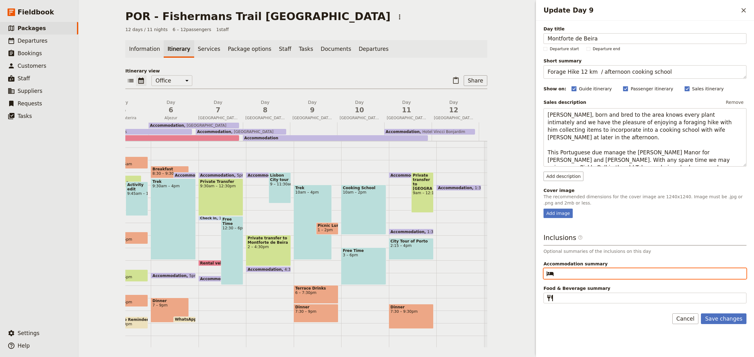
click at [586, 277] on input "Accommodation summary ​" at bounding box center [649, 274] width 186 height 8
type input "[GEOGRAPHIC_DATA]"
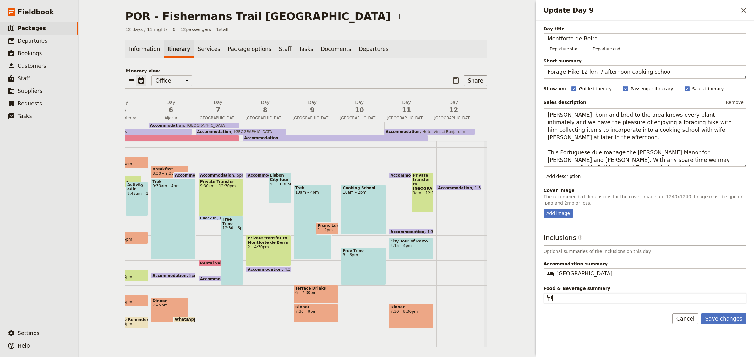
click at [577, 294] on fieldset "​" at bounding box center [644, 298] width 203 height 11
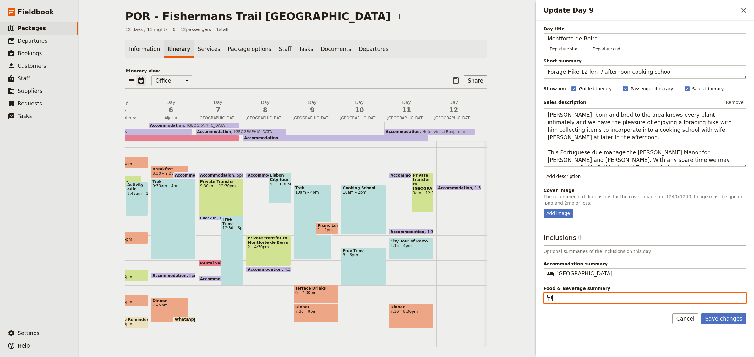
click at [577, 295] on input "Food & Beverage summary ​" at bounding box center [649, 299] width 186 height 8
type input "B, L, D"
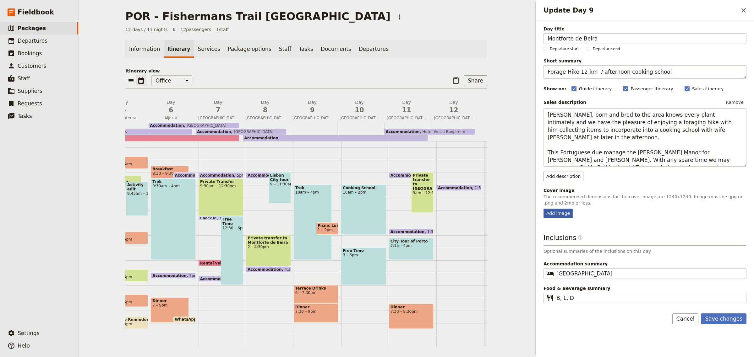
click at [553, 215] on div "Add image" at bounding box center [557, 213] width 29 height 9
click at [543, 209] on input "Add image" at bounding box center [543, 208] width 0 height 0
type input "C:\fakepath\Montforte [PERSON_NAME].jpg"
click at [693, 321] on button "Cancel" at bounding box center [685, 321] width 26 height 11
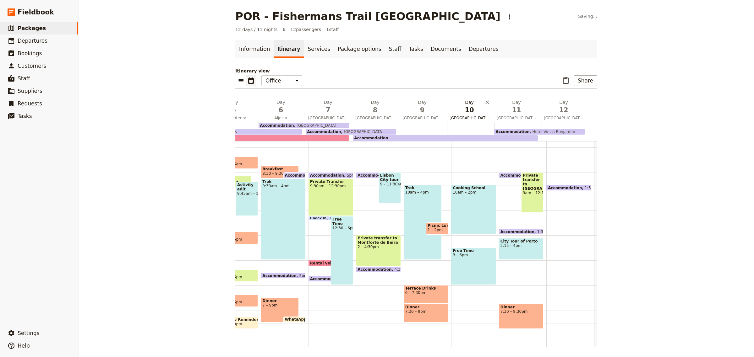
click at [460, 118] on span "[GEOGRAPHIC_DATA][PERSON_NAME]" at bounding box center [469, 118] width 45 height 5
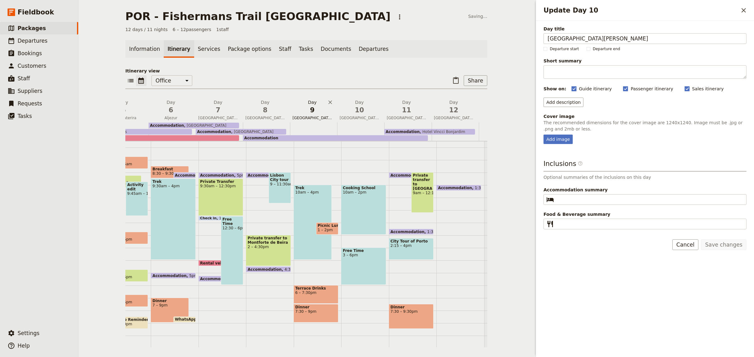
click at [302, 115] on button "Day 9 [GEOGRAPHIC_DATA][PERSON_NAME]" at bounding box center [313, 110] width 47 height 23
click at [292, 116] on span "[GEOGRAPHIC_DATA][PERSON_NAME]" at bounding box center [312, 118] width 45 height 5
click at [265, 114] on span "8" at bounding box center [265, 109] width 40 height 9
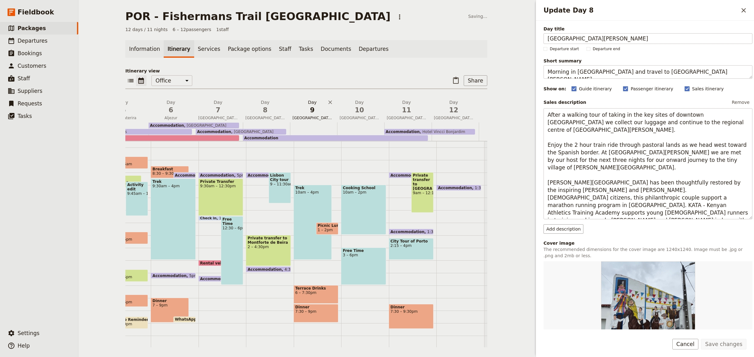
click at [309, 116] on span "[GEOGRAPHIC_DATA][PERSON_NAME]" at bounding box center [312, 118] width 45 height 5
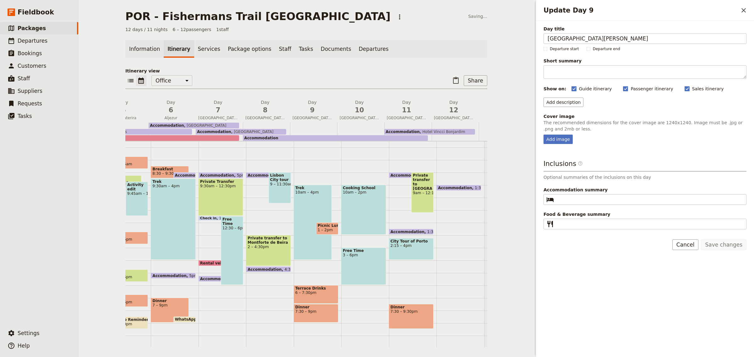
drag, startPoint x: 592, startPoint y: 41, endPoint x: 521, endPoint y: 36, distance: 70.8
click at [521, 36] on div "POR - Fishermans Trail [GEOGRAPHIC_DATA] ​ Saving... 12 days / 11 nights 6 – 12…" at bounding box center [415, 178] width 675 height 357
click at [521, 36] on div "POR - Fishermans Trail [GEOGRAPHIC_DATA] ​ Saving... 12 days / 11 nights 6 – 12…" at bounding box center [305, 178] width 455 height 357
type input "Mo"
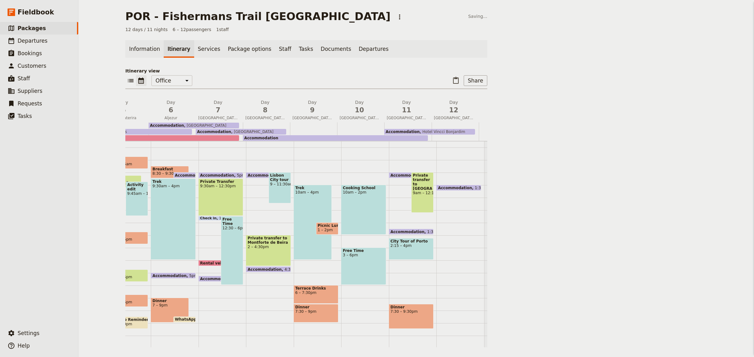
scroll to position [0, 0]
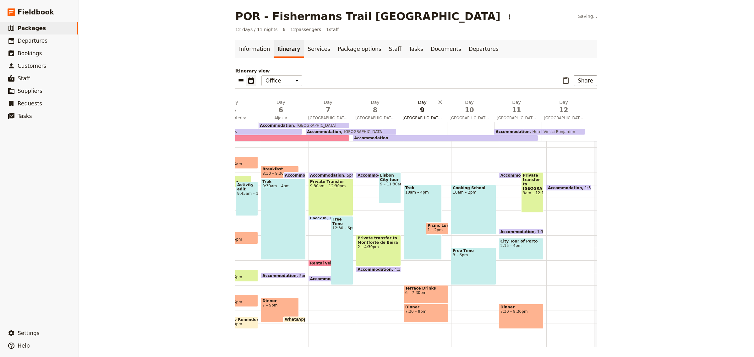
click at [430, 118] on span "[GEOGRAPHIC_DATA][PERSON_NAME]" at bounding box center [422, 118] width 45 height 5
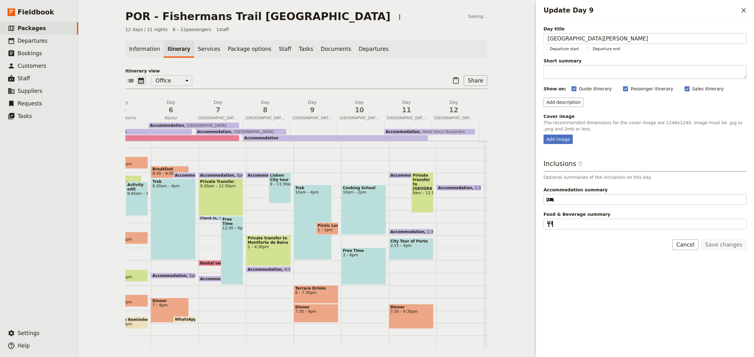
drag, startPoint x: 594, startPoint y: 41, endPoint x: 528, endPoint y: 41, distance: 66.6
click at [528, 41] on div "POR - Fishermans Trail [GEOGRAPHIC_DATA] ​ Saving... 12 days / 11 nights 6 – 12…" at bounding box center [415, 178] width 675 height 357
type input "[PERSON_NAME] de Beira"
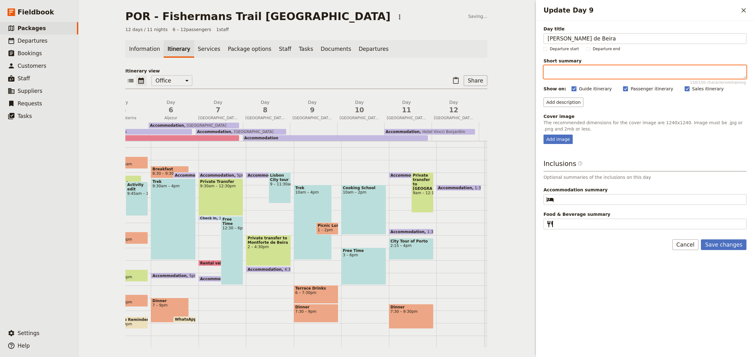
click at [548, 68] on textarea "Short summary 150 / 150 characters remaining" at bounding box center [644, 72] width 203 height 14
click at [619, 73] on textarea "Forage hike 12 km / Cooking School" at bounding box center [644, 72] width 203 height 14
type textarea "Forage hike 12 km / Cooking school"
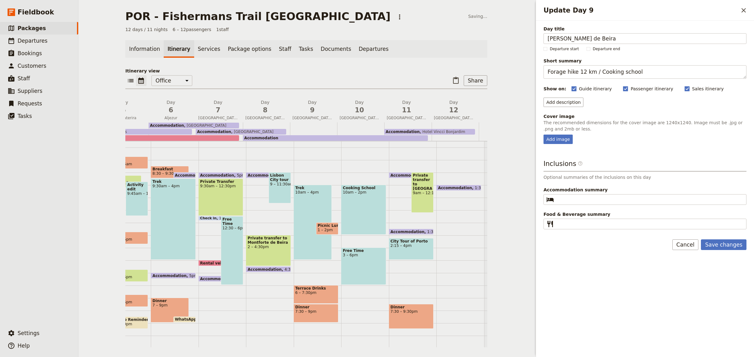
drag, startPoint x: 611, startPoint y: 94, endPoint x: 603, endPoint y: 101, distance: 10.5
click at [611, 95] on div "Day title [PERSON_NAME] de Beira Departure start Departure end Short summary Fo…" at bounding box center [644, 128] width 203 height 204
click at [732, 245] on button "Save changes" at bounding box center [723, 245] width 46 height 11
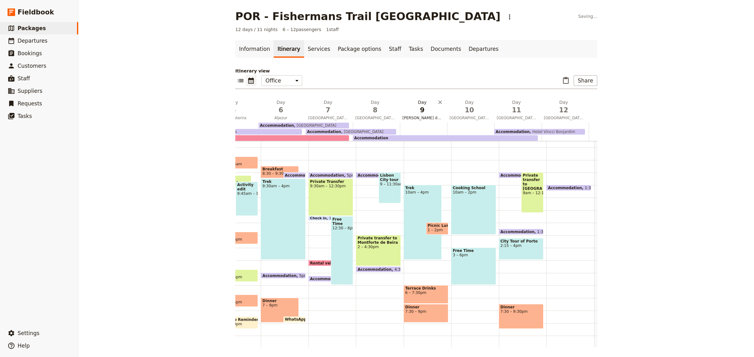
click at [415, 112] on span "9" at bounding box center [422, 109] width 40 height 9
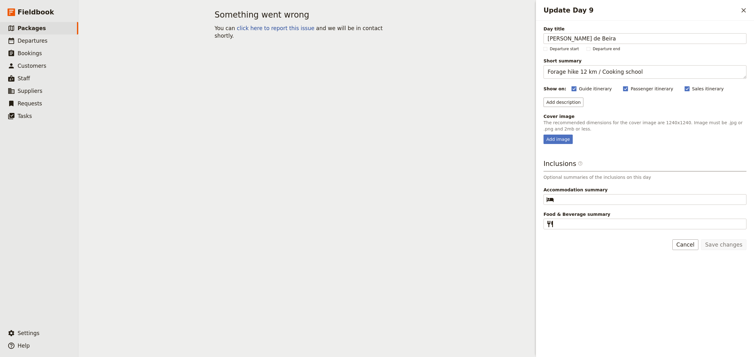
click at [637, 138] on div "Add image" at bounding box center [644, 139] width 203 height 9
click at [28, 28] on span "Packages" at bounding box center [32, 28] width 28 height 6
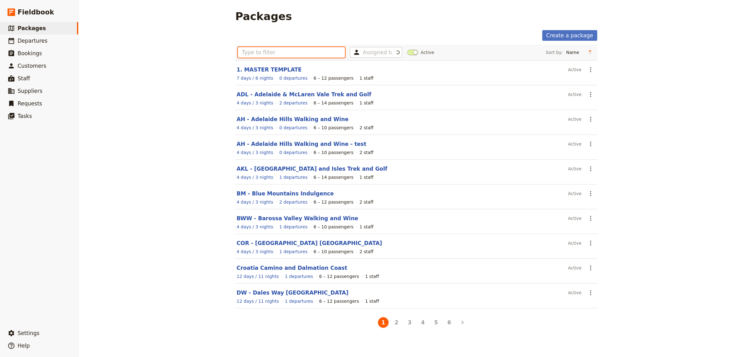
click at [263, 54] on input "text" at bounding box center [291, 52] width 107 height 11
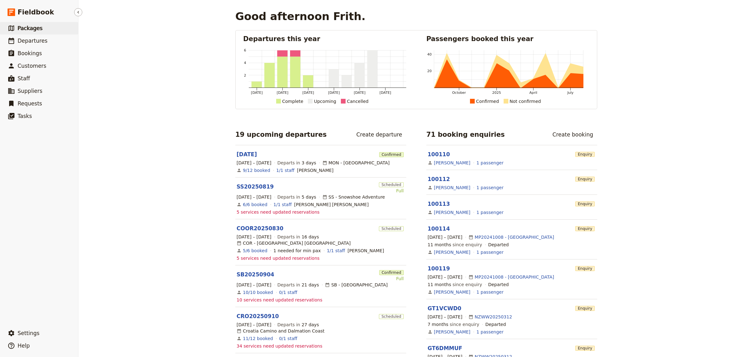
click at [18, 25] on span "Packages" at bounding box center [30, 28] width 25 height 6
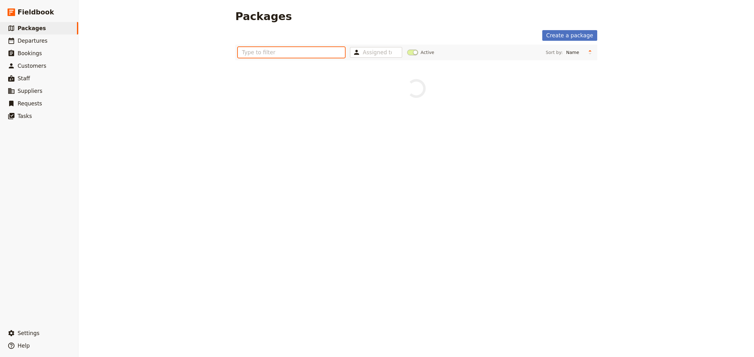
click at [243, 56] on input "text" at bounding box center [291, 52] width 107 height 11
type input "port"
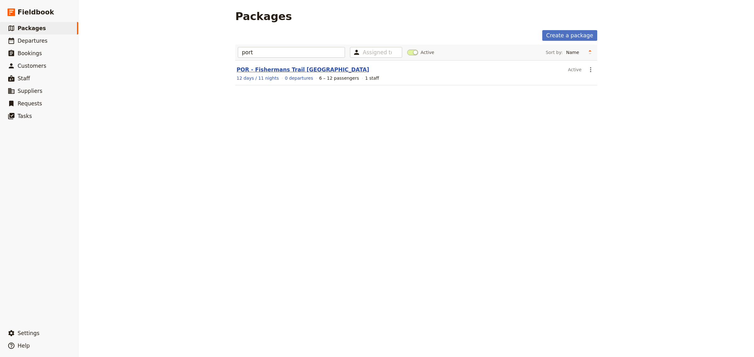
click at [255, 71] on link "POR - Fishermans Trail [GEOGRAPHIC_DATA]" at bounding box center [302, 70] width 132 height 6
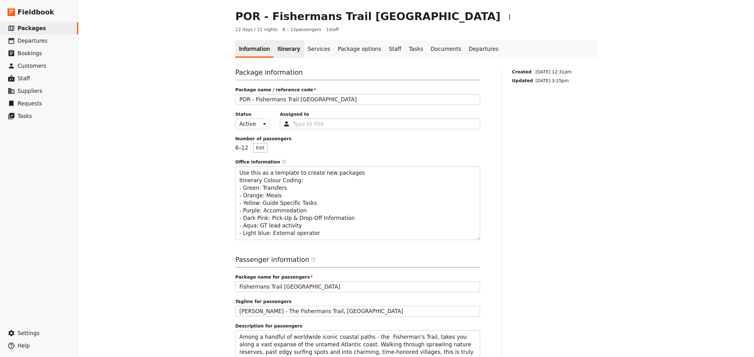
click at [277, 50] on link "Itinerary" at bounding box center [288, 49] width 30 height 18
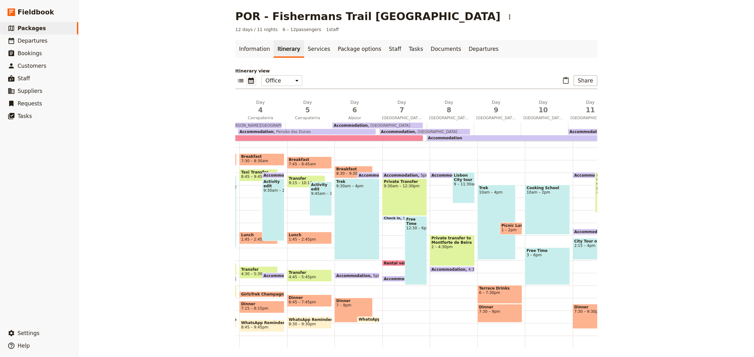
scroll to position [0, 153]
click at [495, 111] on span "9" at bounding box center [497, 109] width 40 height 9
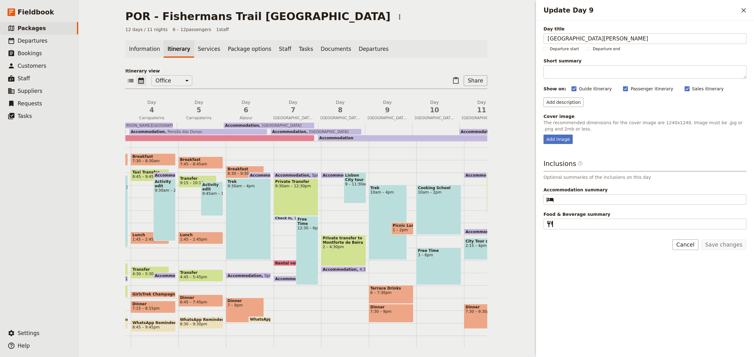
drag, startPoint x: 603, startPoint y: 37, endPoint x: 512, endPoint y: 37, distance: 91.1
click at [512, 37] on div "POR - Fishermans Trail [GEOGRAPHIC_DATA] ​ 12 days / 11 nights 6 – 12 passenger…" at bounding box center [415, 178] width 675 height 357
type input "Montforte de Beira"
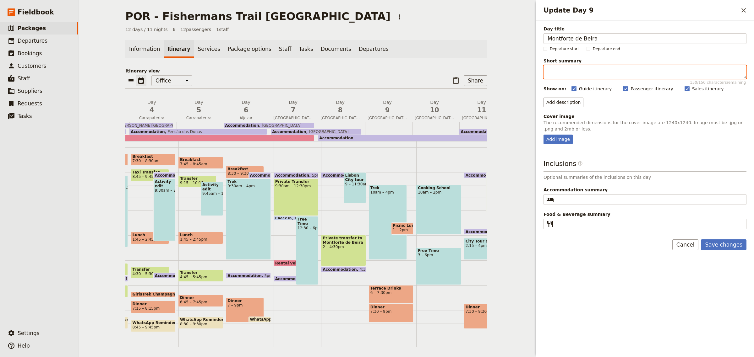
click at [554, 69] on textarea "Short summary 150 / 150 characters remaining" at bounding box center [644, 72] width 203 height 14
type textarea "Forage hike 12 km / Cooking school"
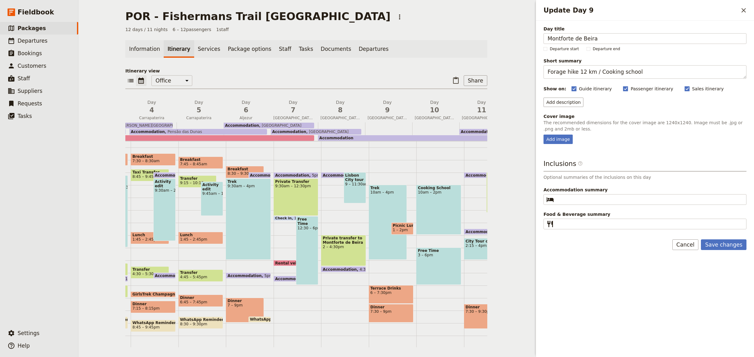
click at [592, 132] on p "The recommended dimensions for the cover image are 1240x1240. Image must be .jp…" at bounding box center [644, 126] width 203 height 13
click at [552, 141] on div "Add image" at bounding box center [557, 139] width 29 height 9
click at [543, 135] on input "Add image" at bounding box center [543, 134] width 0 height 0
type input "C:\fakepath\Montforte [PERSON_NAME].jpg"
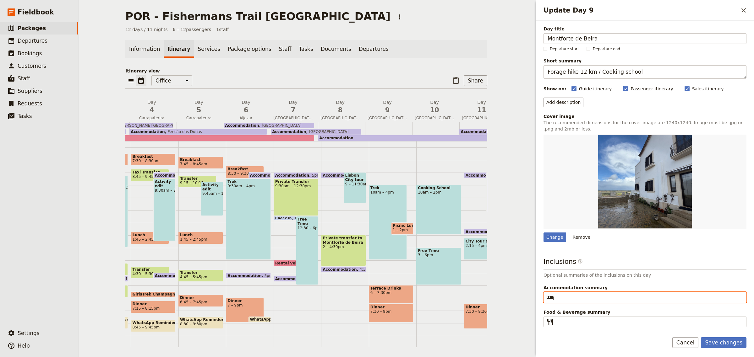
click at [567, 296] on input "Accommodation summary ​" at bounding box center [649, 298] width 186 height 8
type input "[GEOGRAPHIC_DATA]"
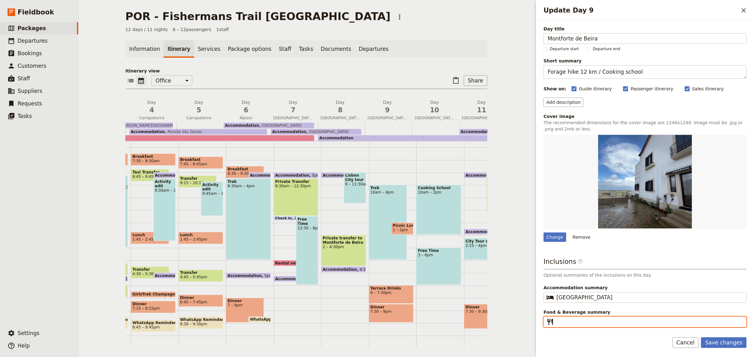
click at [571, 326] on input "Food & Beverage summary ​" at bounding box center [649, 322] width 186 height 8
type input "B, L, D"
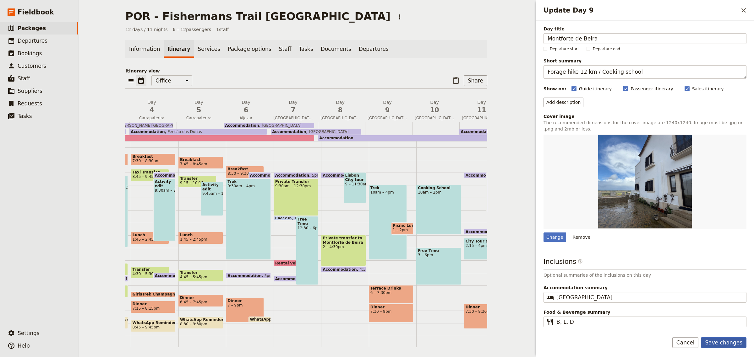
click at [721, 345] on button "Save changes" at bounding box center [723, 343] width 46 height 11
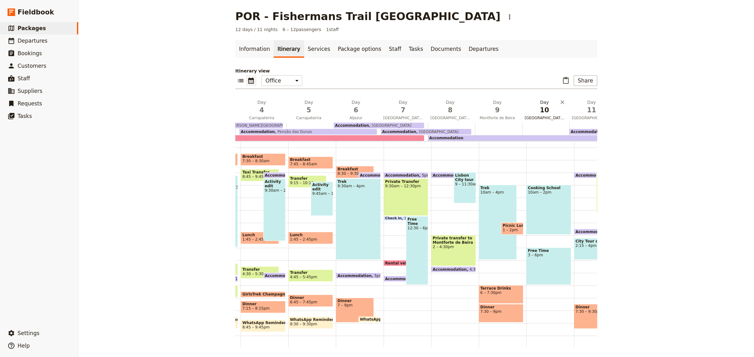
click at [532, 116] on span "[GEOGRAPHIC_DATA][PERSON_NAME]" at bounding box center [544, 118] width 45 height 5
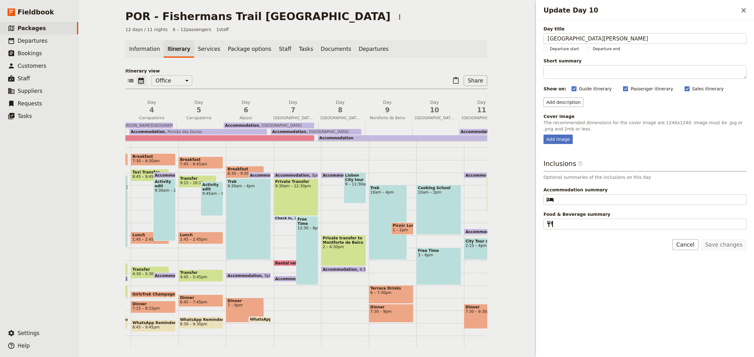
drag, startPoint x: 599, startPoint y: 41, endPoint x: 522, endPoint y: 36, distance: 76.8
click at [522, 36] on div "POR - Fishermans Trail Portugal ​ 12 days / 11 nights 6 – 12 passengers 1 staff…" at bounding box center [415, 178] width 675 height 357
type input "Montforte de Beira"
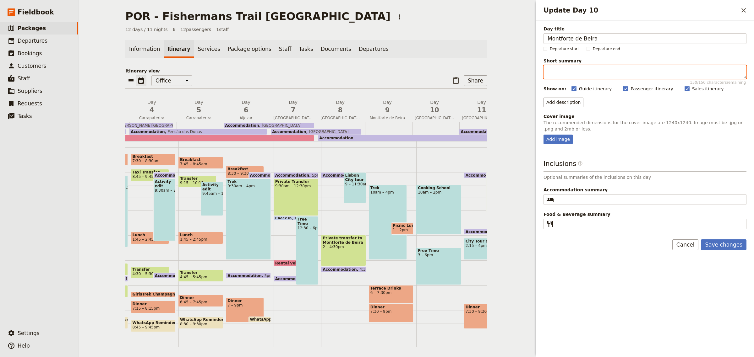
click at [570, 74] on textarea "Short summary 150 / 150 characters remaining" at bounding box center [644, 72] width 203 height 14
click at [722, 246] on button "Save changes" at bounding box center [723, 245] width 46 height 11
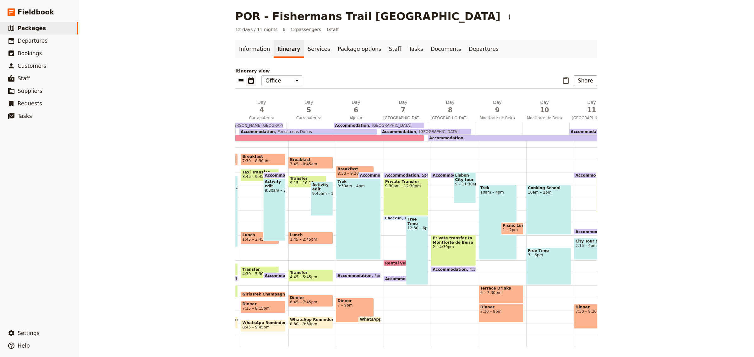
click at [491, 209] on div "Trek 10am – 4pm" at bounding box center [497, 222] width 38 height 75
select select "9"
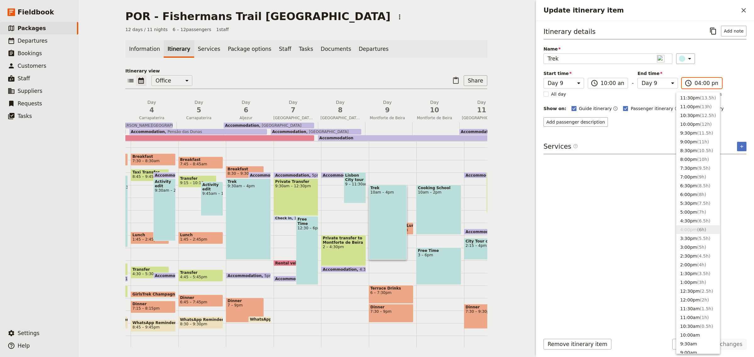
click at [695, 84] on input "04:00 pm" at bounding box center [706, 83] width 24 height 8
click at [693, 263] on button "2:00pm ( 4h )" at bounding box center [697, 265] width 43 height 9
type input "02:00 pm"
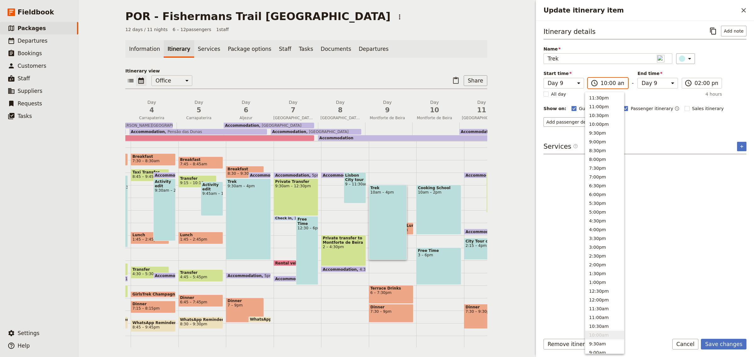
click at [600, 82] on input "10:00 am" at bounding box center [612, 83] width 24 height 8
click at [602, 304] on button "9:30am" at bounding box center [604, 304] width 39 height 9
type input "09:30 am"
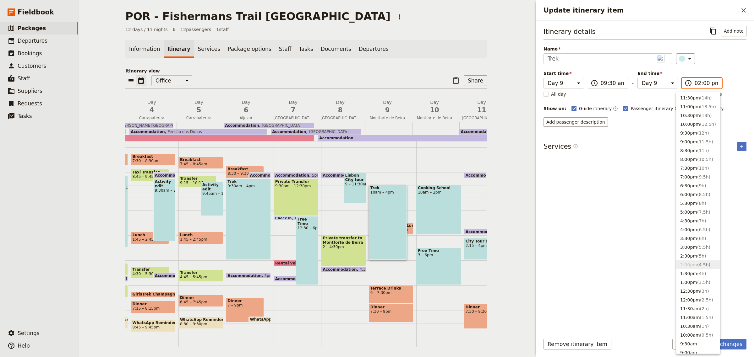
click at [696, 84] on input "02:00 pm" at bounding box center [706, 83] width 24 height 8
click at [692, 275] on button "1:30pm ( 4h )" at bounding box center [697, 273] width 43 height 9
type input "01:30 pm"
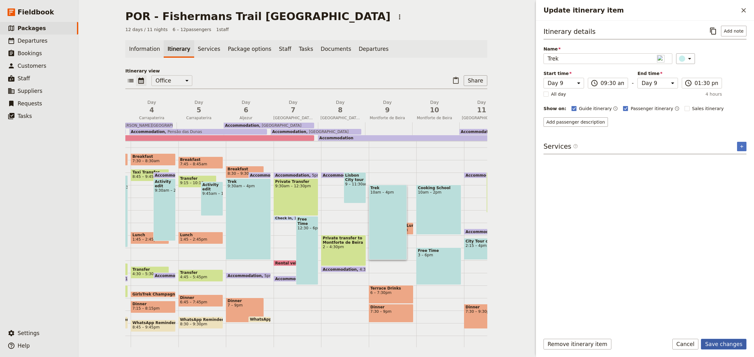
click at [727, 345] on button "Save changes" at bounding box center [723, 344] width 46 height 11
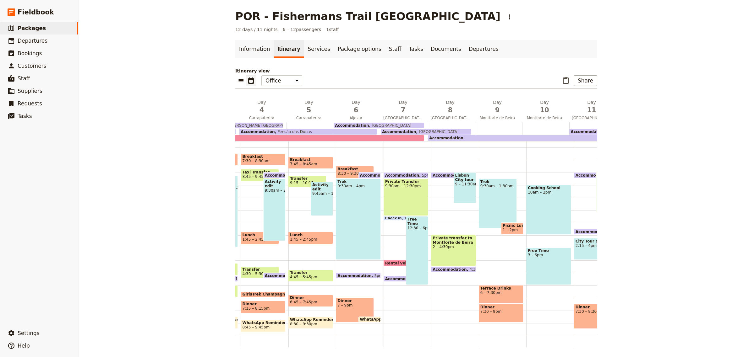
click at [506, 230] on span "1 – 2pm" at bounding box center [509, 230] width 15 height 4
select select "9"
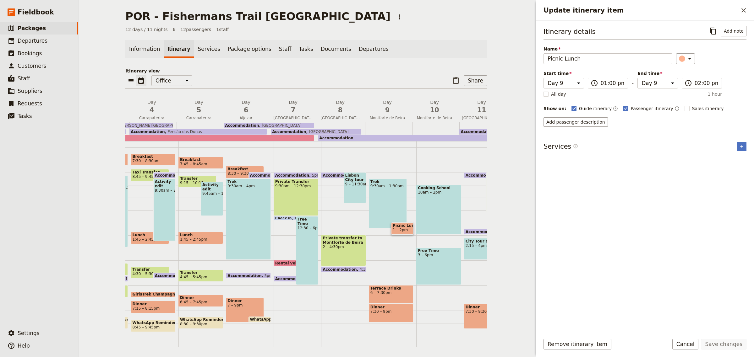
drag, startPoint x: 506, startPoint y: 230, endPoint x: 623, endPoint y: 172, distance: 130.9
click at [545, 217] on div "POR - Fishermans Trail Portugal ​ 12 days / 11 nights 6 – 12 passengers 1 staff…" at bounding box center [415, 178] width 675 height 357
drag, startPoint x: 623, startPoint y: 172, endPoint x: 670, endPoint y: 135, distance: 59.5
click at [652, 158] on div "Itinerary details ​ Add note Name Picnic Lunch ​ Start time Day 1 Day 2 Day 3 D…" at bounding box center [644, 177] width 203 height 303
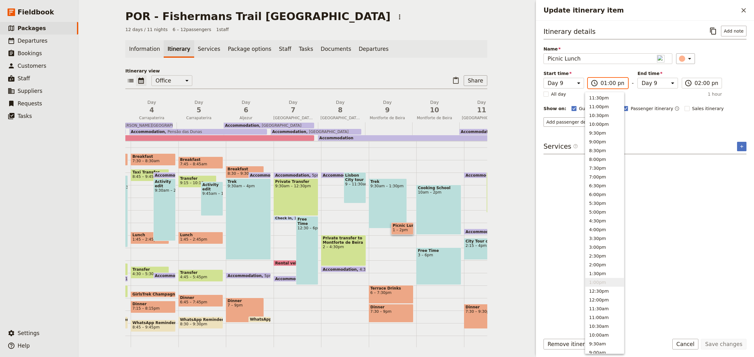
click at [601, 83] on input "01:00 pm" at bounding box center [612, 83] width 24 height 8
click at [599, 274] on button "1:30pm" at bounding box center [604, 273] width 39 height 9
type input "01:30 pm"
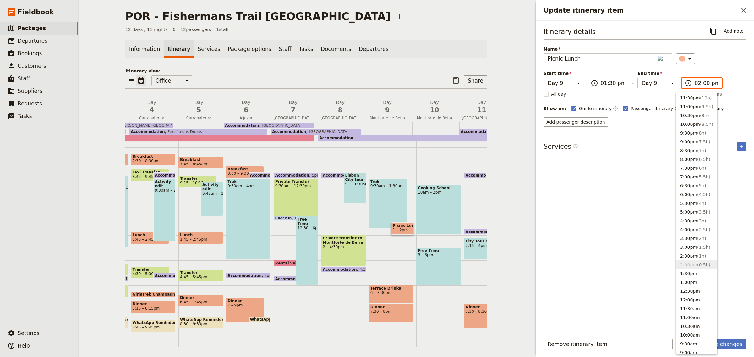
click at [701, 84] on input "02:00 pm" at bounding box center [706, 83] width 24 height 8
click at [689, 260] on ul "11:30pm ( 10h ) 11:00pm ( 9.5h ) 10:30pm ( 9h ) 10:00pm ( 8.5h ) 9:30pm ( 8h ) …" at bounding box center [696, 223] width 41 height 262
click at [689, 261] on li "2:00pm ( 0.5h )" at bounding box center [696, 265] width 41 height 9
click at [686, 255] on button "2:30pm ( 1h )" at bounding box center [696, 256] width 41 height 9
type input "02:30 pm"
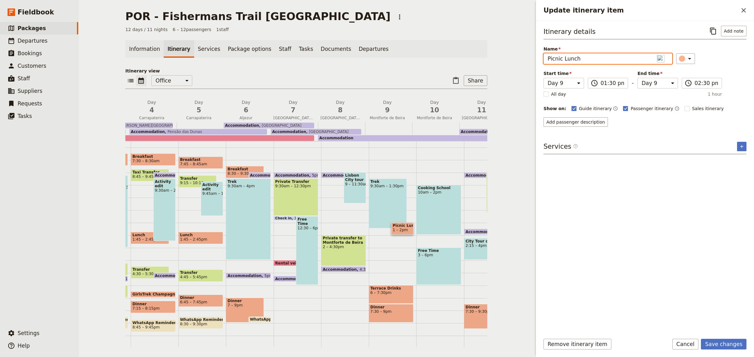
drag, startPoint x: 583, startPoint y: 56, endPoint x: 530, endPoint y: 54, distance: 53.1
click at [530, 54] on div "POR - Fishermans Trail Portugal ​ 12 days / 11 nights 6 – 12 passengers 1 staff…" at bounding box center [415, 178] width 675 height 357
type input "Lunch"
click at [723, 345] on button "Save changes" at bounding box center [723, 344] width 46 height 11
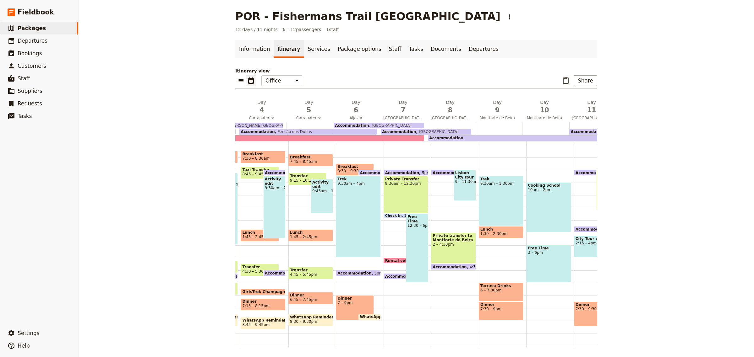
scroll to position [87, 0]
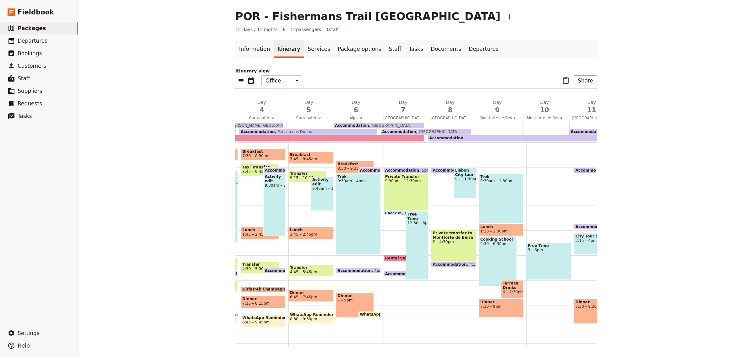
click at [493, 264] on div "Cooking School 2:30 – 6:30pm" at bounding box center [497, 261] width 38 height 50
select select "9"
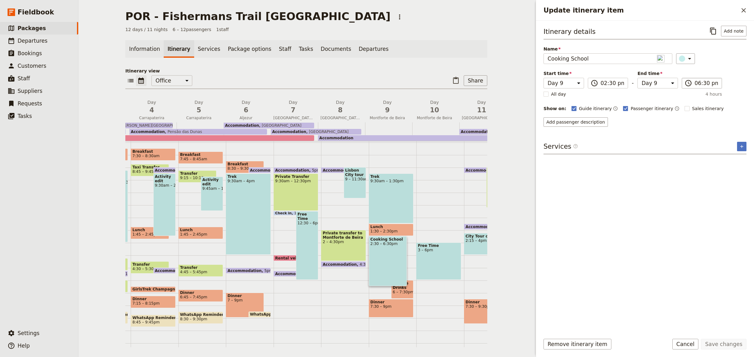
click at [687, 83] on label "​ 06:30 pm" at bounding box center [701, 83] width 41 height 11
click at [694, 83] on input "06:30 pm" at bounding box center [706, 83] width 24 height 8
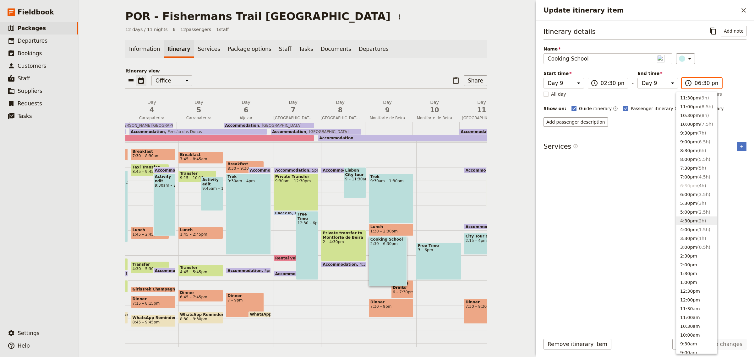
click at [686, 219] on button "4:30pm ( 2h )" at bounding box center [696, 221] width 41 height 9
type input "04:30 pm"
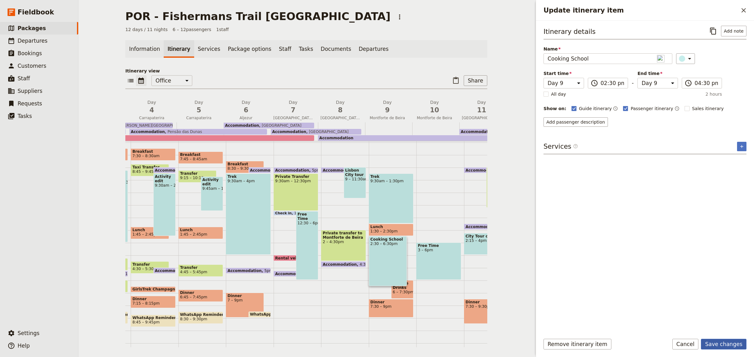
click at [723, 345] on button "Save changes" at bounding box center [723, 344] width 46 height 11
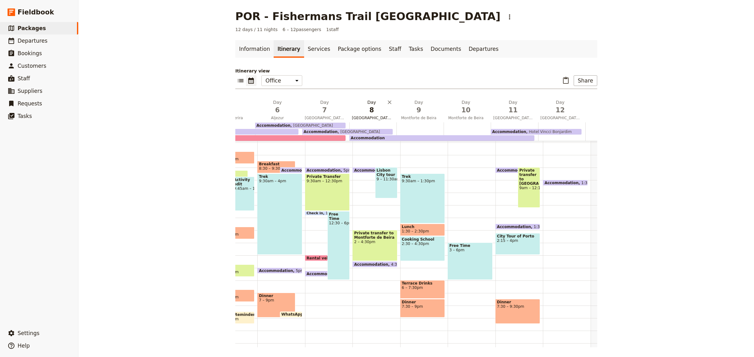
scroll to position [0, 231]
click at [370, 117] on span "[GEOGRAPHIC_DATA][PERSON_NAME]" at bounding box center [372, 118] width 45 height 5
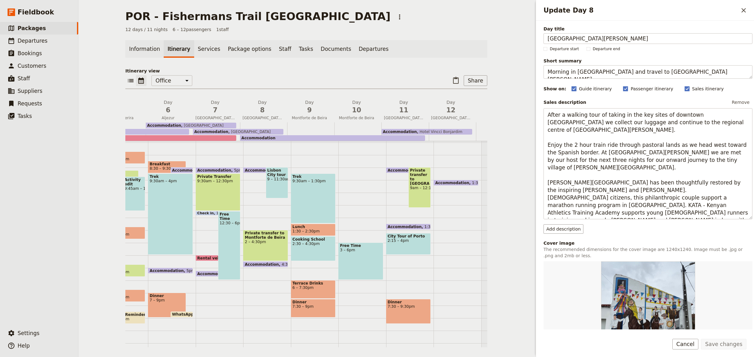
drag, startPoint x: 594, startPoint y: 38, endPoint x: 530, endPoint y: 36, distance: 64.1
click at [530, 36] on div "POR - Fishermans Trail Portugal ​ 12 days / 11 nights 6 – 12 passengers 1 staff…" at bounding box center [415, 178] width 675 height 357
type input "[GEOGRAPHIC_DATA]"
click at [717, 347] on button "Save changes" at bounding box center [723, 344] width 46 height 11
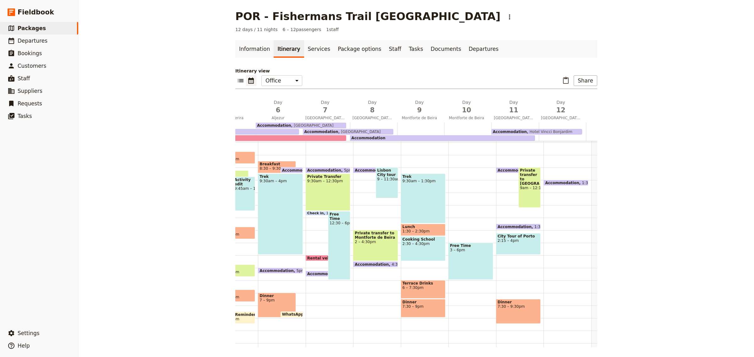
click at [376, 244] on div "Private transfer to Montforte de Beira 2 – 4:30pm" at bounding box center [375, 245] width 45 height 31
select select "8"
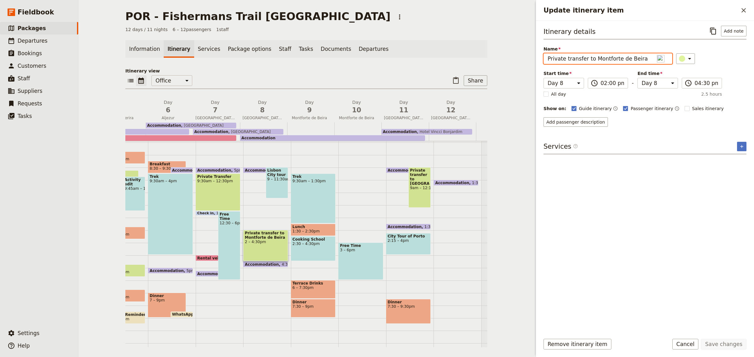
drag, startPoint x: 583, startPoint y: 58, endPoint x: 532, endPoint y: 57, distance: 50.9
click at [532, 57] on div "POR - Fishermans Trail Portugal ​ 12 days / 11 nights 6 – 12 passengers 1 staff…" at bounding box center [415, 178] width 675 height 357
type input "Train to Montforte de Beira"
click at [578, 194] on div "Itinerary details ​ Add note Name Train to Montforte de Beira ​ Start time Day …" at bounding box center [644, 177] width 203 height 303
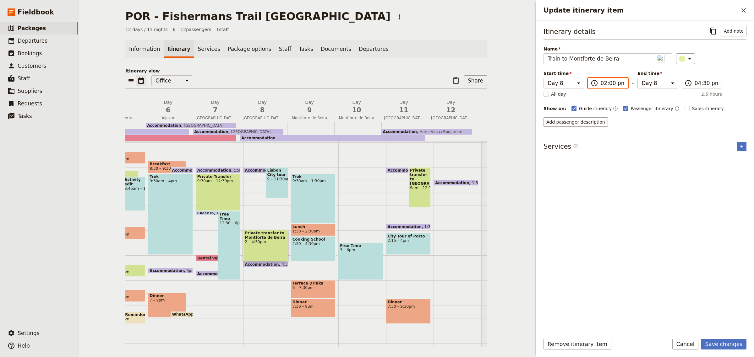
click at [615, 82] on input "02:00 pm" at bounding box center [612, 83] width 24 height 8
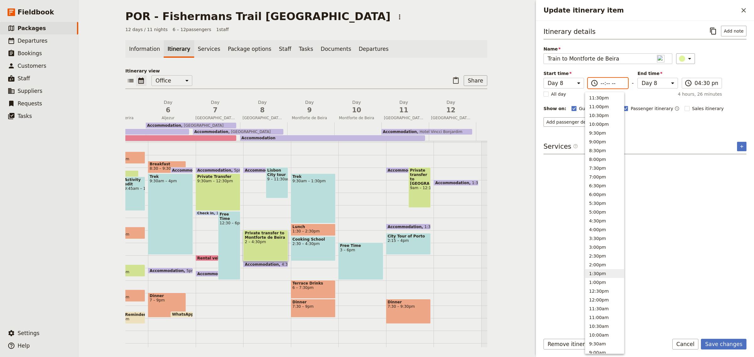
click at [603, 273] on button "1:30pm" at bounding box center [604, 273] width 39 height 9
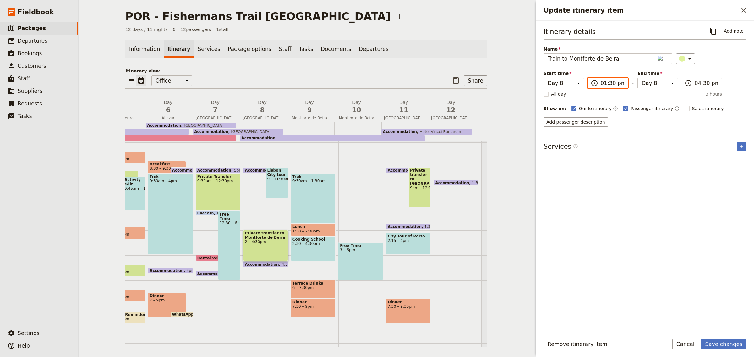
click at [607, 83] on input "01:30 pm" at bounding box center [612, 83] width 24 height 8
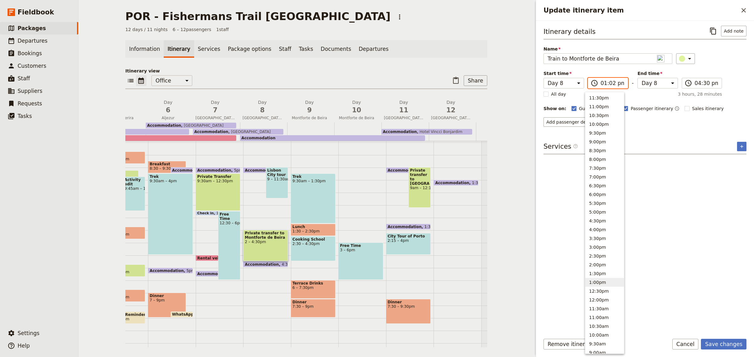
type input "01:23 pm"
click at [688, 91] on span "3 hours, 7 minutes" at bounding box center [700, 94] width 41 height 6
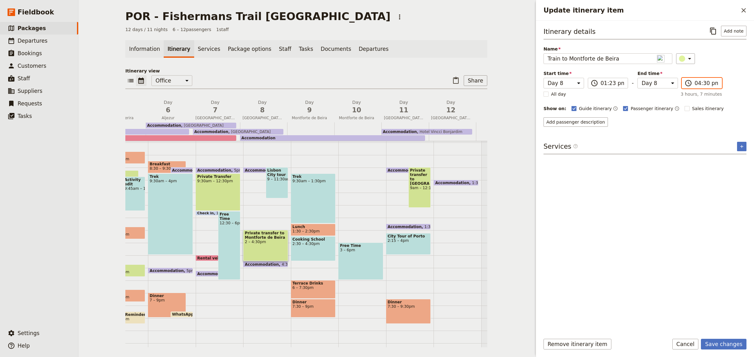
click at [694, 83] on input "04:30 pm" at bounding box center [706, 83] width 24 height 8
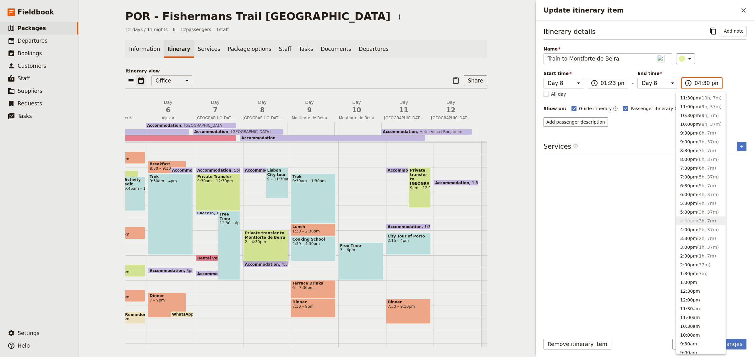
click at [697, 85] on input "04:30 pm" at bounding box center [706, 83] width 24 height 8
type input "04:05 pm"
click at [627, 195] on div "Itinerary details ​ Add note Name Train to Montforte de Beira ​ Start time Day …" at bounding box center [644, 177] width 203 height 303
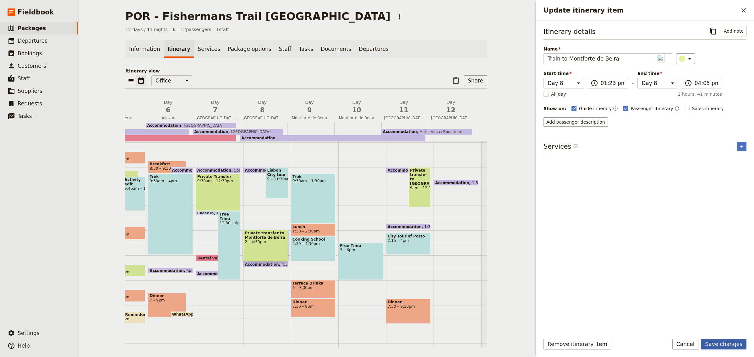
click at [728, 344] on button "Save changes" at bounding box center [723, 344] width 46 height 11
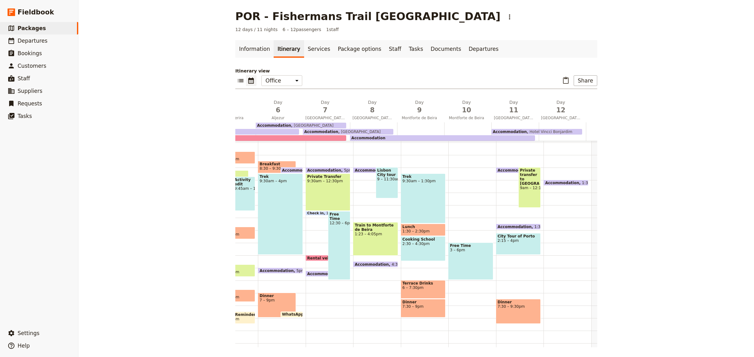
click at [375, 258] on div "Accommodation 5:15pm – 9am Lisbon Plaza Hotel Lisbon City tour 9 – 11:30am Trai…" at bounding box center [376, 205] width 47 height 301
select select "8"
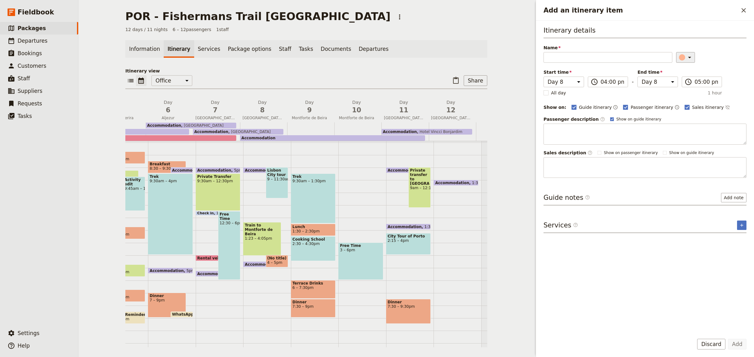
click at [685, 59] on icon "Add an itinerary item" at bounding box center [689, 58] width 8 height 8
click at [677, 81] on div "button" at bounding box center [677, 78] width 6 height 6
click at [611, 56] on input "Name" at bounding box center [607, 57] width 129 height 11
type input "Local Transfer to Montforte de Beira"
click at [612, 82] on input "04:00 pm" at bounding box center [612, 82] width 24 height 8
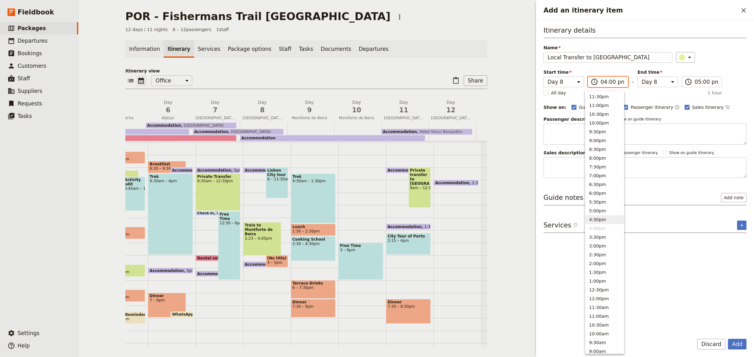
click at [597, 219] on button "4:30pm" at bounding box center [604, 219] width 39 height 9
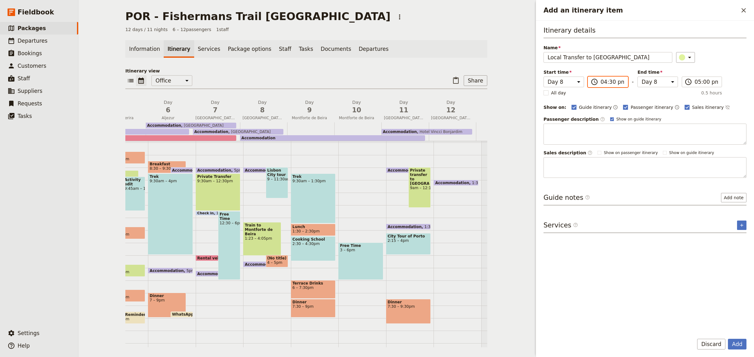
click at [608, 84] on input "04:30 pm" at bounding box center [612, 82] width 24 height 8
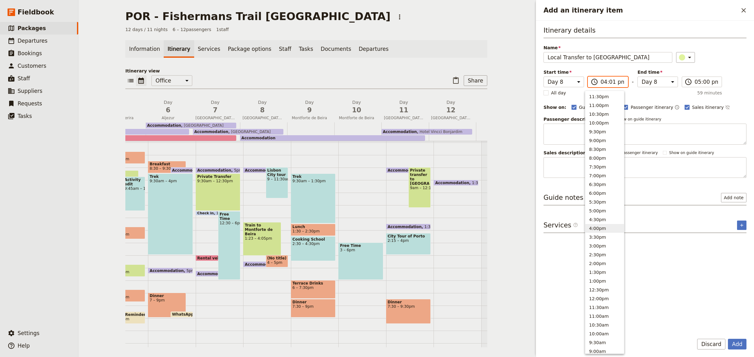
type input "04:15 pm"
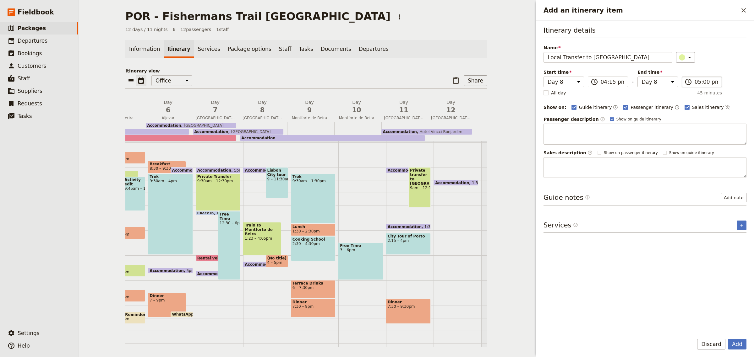
click at [688, 84] on label "​ 05:00 pm" at bounding box center [701, 82] width 41 height 11
click at [694, 84] on input "05:00 pm" at bounding box center [706, 82] width 24 height 8
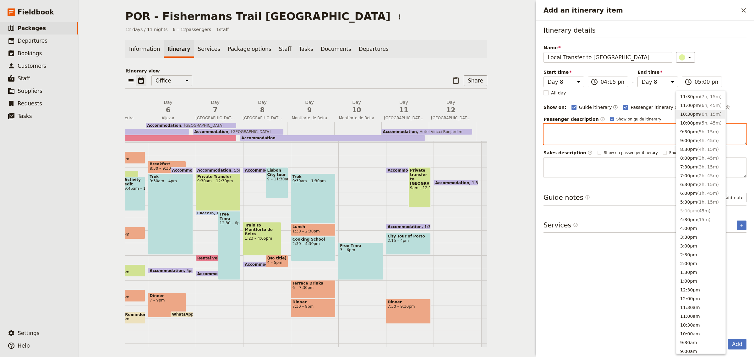
click at [633, 137] on textarea "Add an itinerary item" at bounding box center [644, 134] width 203 height 21
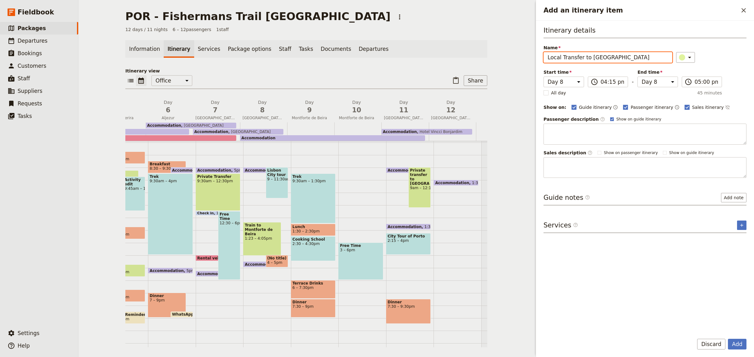
click at [685, 108] on polygon "Add an itinerary item" at bounding box center [686, 106] width 3 height 3
click at [684, 104] on input "Sales itinerary" at bounding box center [684, 104] width 0 height 0
checkbox input "false"
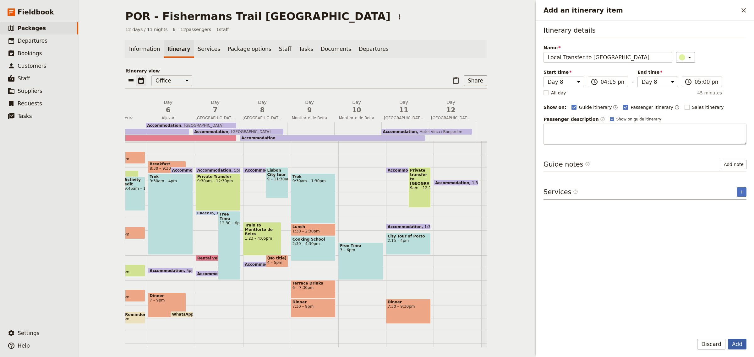
click at [738, 344] on button "Add" at bounding box center [736, 344] width 19 height 11
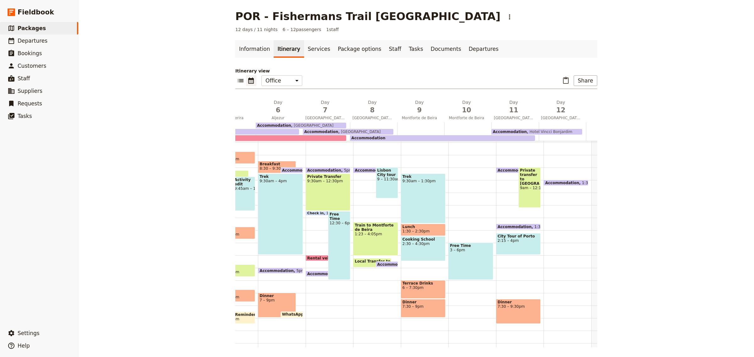
click at [368, 272] on div "Accommodation 5:15pm – 9am Lisbon Plaza Hotel Lisbon City tour 9 – 11:30am Trai…" at bounding box center [376, 205] width 47 height 301
select select "8"
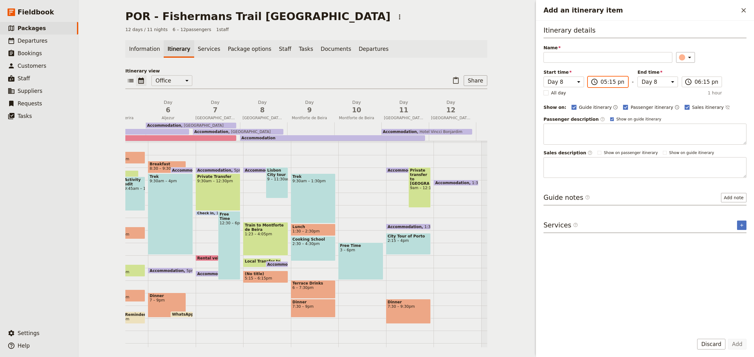
click at [608, 83] on input "05:15 pm" at bounding box center [612, 82] width 24 height 8
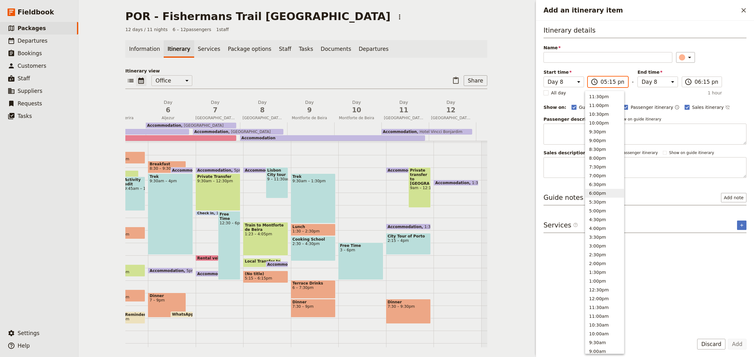
click at [599, 193] on button "6:00pm" at bounding box center [604, 193] width 39 height 9
type input "06:00 pm"
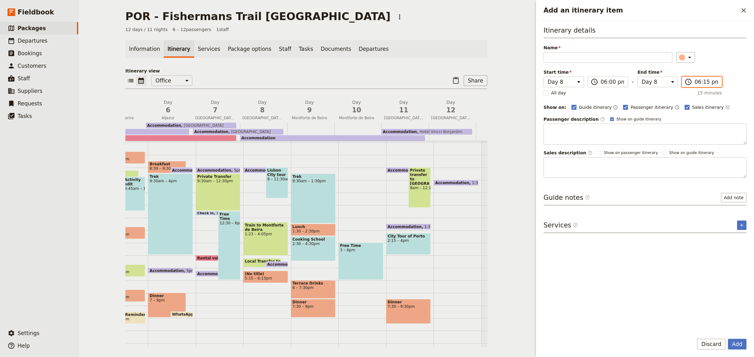
click at [694, 81] on input "06:15 pm" at bounding box center [706, 82] width 24 height 8
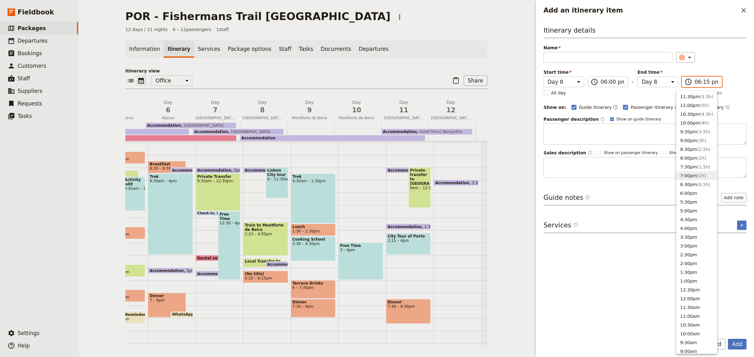
click at [692, 172] on button "7:00pm ( 1h )" at bounding box center [696, 175] width 41 height 9
type input "07:00 pm"
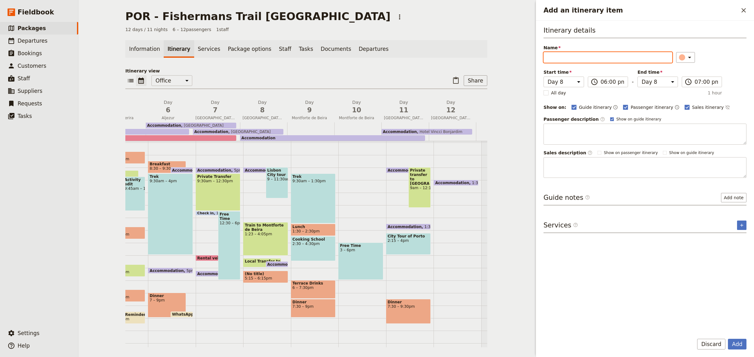
click at [607, 56] on input "Name" at bounding box center [607, 57] width 129 height 11
type input "Terrace Drinks"
click at [737, 347] on button "Add" at bounding box center [736, 344] width 19 height 11
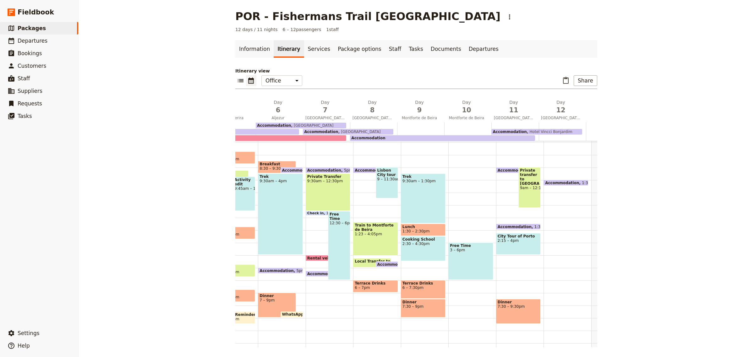
click at [370, 296] on div "Accommodation 5:15pm – 9am Lisbon Plaza Hotel Lisbon City tour 9 – 11:30am Trai…" at bounding box center [376, 205] width 47 height 301
select select "8"
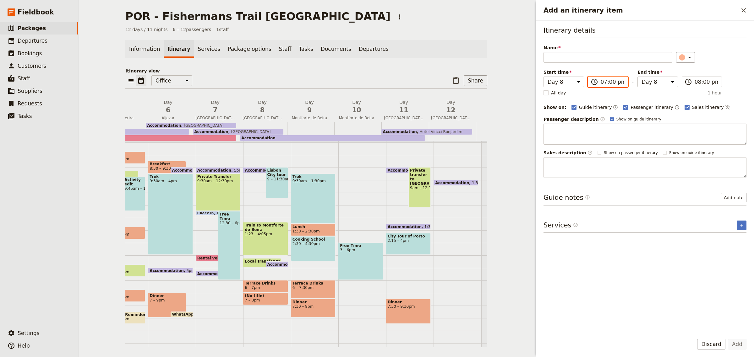
click at [608, 82] on input "07:00 pm" at bounding box center [612, 82] width 24 height 8
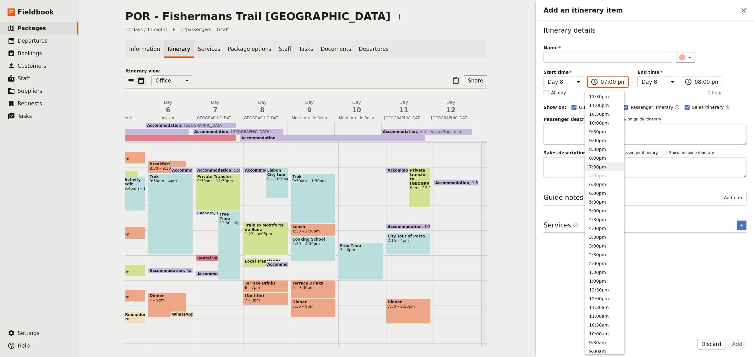
click at [595, 168] on button "7:30pm" at bounding box center [604, 167] width 39 height 9
type input "07:30 pm"
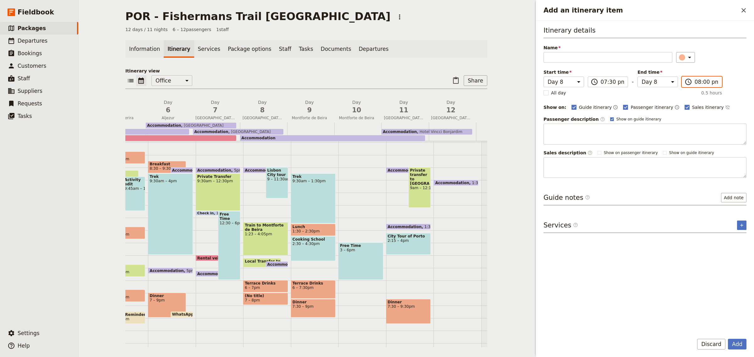
click at [695, 82] on input "08:00 pm" at bounding box center [706, 82] width 24 height 8
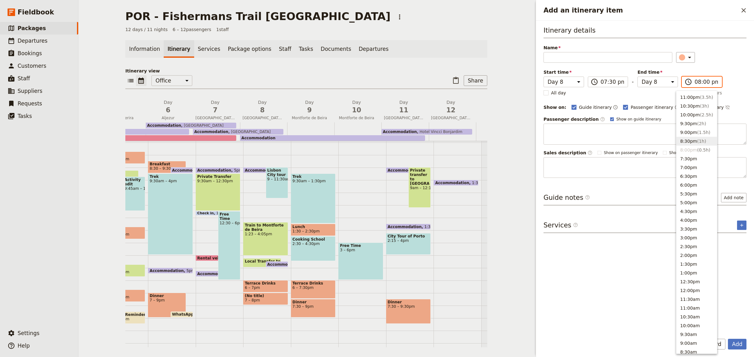
scroll to position [10, 0]
click at [691, 130] on button "9:00pm ( 1.5h )" at bounding box center [696, 131] width 41 height 9
type input "09:00 pm"
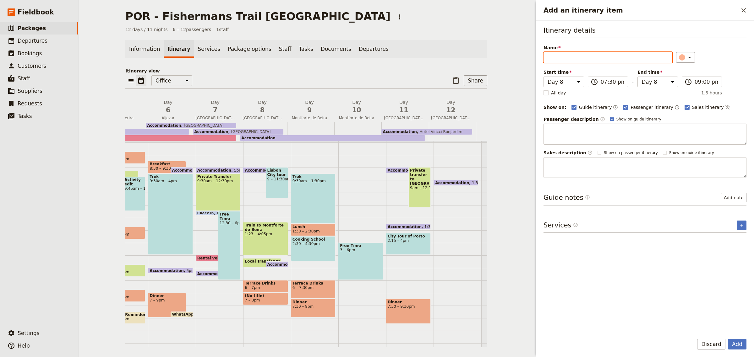
click at [569, 59] on input "Name" at bounding box center [607, 57] width 129 height 11
type input "Dinner"
click at [738, 347] on button "Add" at bounding box center [736, 344] width 19 height 11
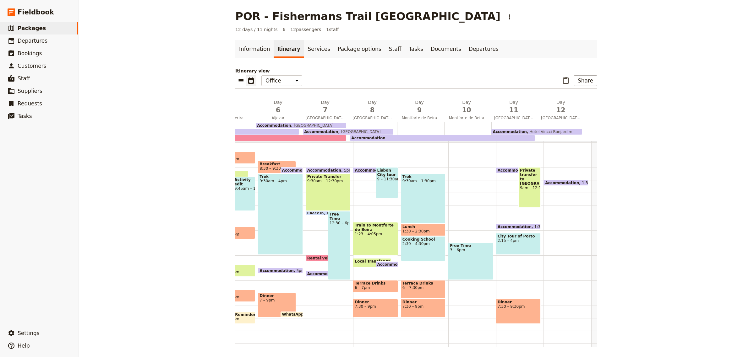
click at [383, 286] on span "6 – 7pm" at bounding box center [374, 288] width 41 height 4
select select "8"
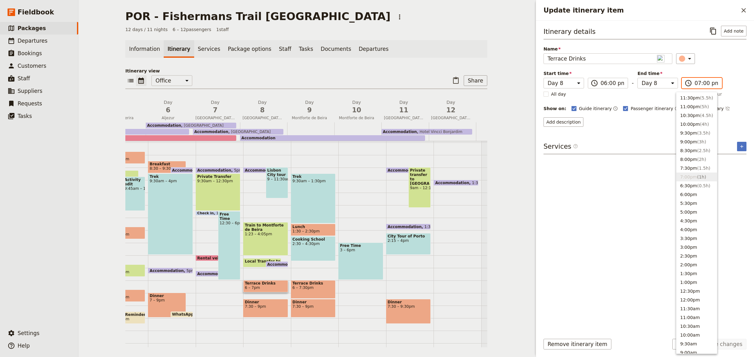
click at [694, 82] on input "07:00 pm" at bounding box center [706, 83] width 24 height 8
click at [685, 170] on button "7:30pm ( 1.5h )" at bounding box center [696, 168] width 41 height 9
type input "07:30 pm"
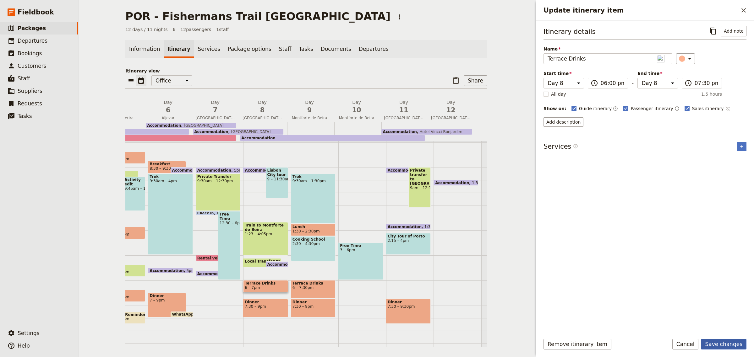
click at [730, 346] on button "Save changes" at bounding box center [723, 344] width 46 height 11
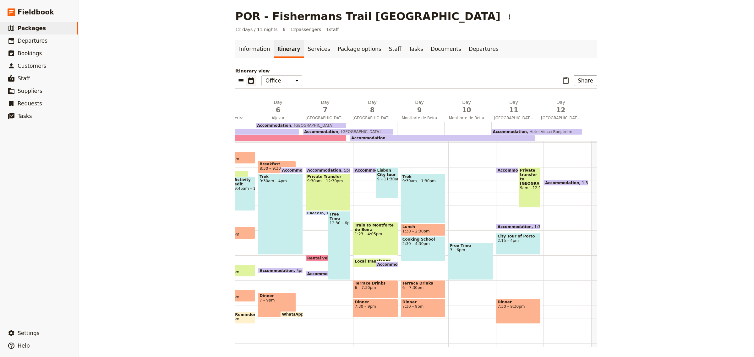
click at [468, 308] on div "Free Time 3 – 6pm" at bounding box center [471, 205] width 47 height 301
select select "10"
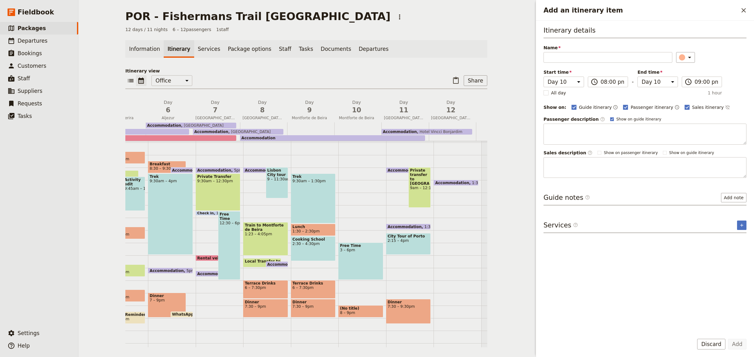
drag, startPoint x: 357, startPoint y: 257, endPoint x: 359, endPoint y: 211, distance: 45.9
click at [359, 211] on div "Free Time 3 – 6pm (No title) 8 – 9pm" at bounding box center [361, 205] width 47 height 301
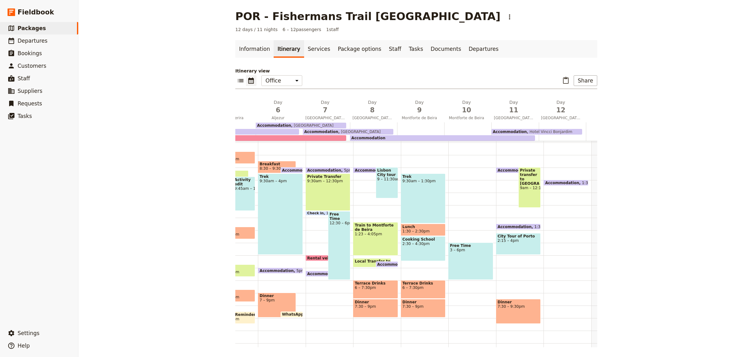
click at [458, 255] on div "Free Time 3 – 6pm" at bounding box center [470, 261] width 45 height 37
select select "10"
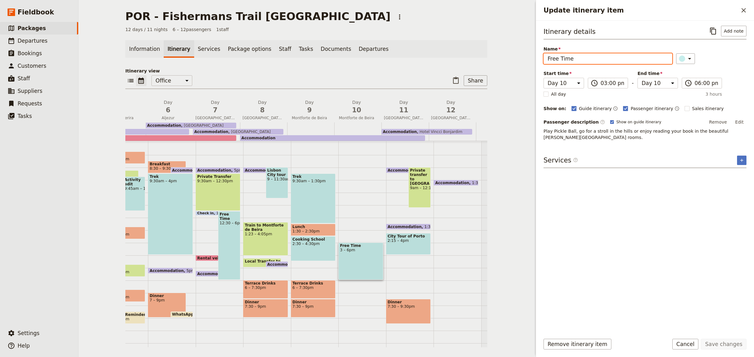
drag, startPoint x: 592, startPoint y: 57, endPoint x: 513, endPoint y: 56, distance: 79.4
click at [513, 56] on div "POR - Fishermans Trail Portugal ​ 12 days / 11 nights 6 – 12 passengers 1 staff…" at bounding box center [415, 178] width 675 height 357
type input "Historic trek"
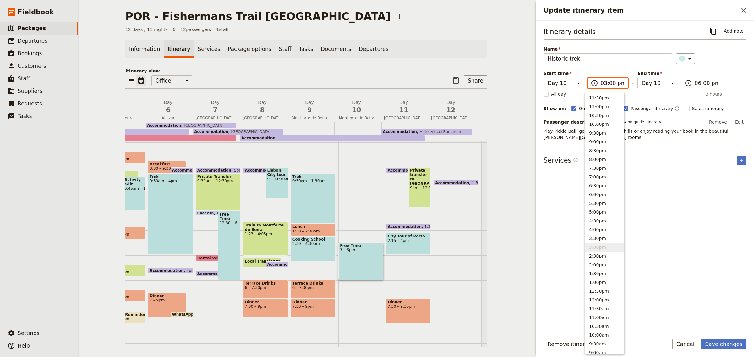
click at [604, 84] on input "03:00 pm" at bounding box center [612, 83] width 24 height 8
click at [599, 288] on button "9:30am" at bounding box center [604, 289] width 39 height 9
type input "09:30 am"
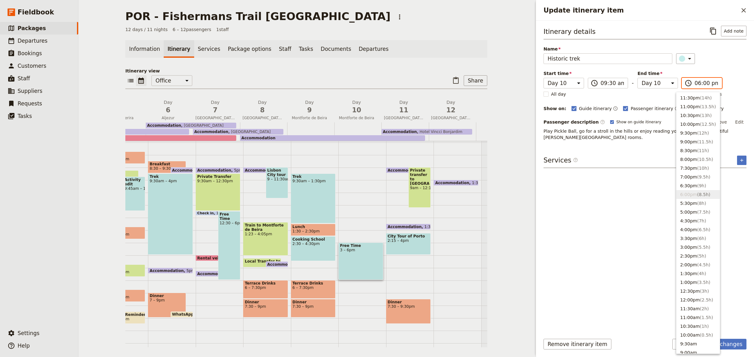
click at [697, 83] on input "06:00 pm" at bounding box center [706, 83] width 24 height 8
click at [691, 236] on button "2:30pm ( 5h )" at bounding box center [697, 235] width 43 height 9
type input "02:30 pm"
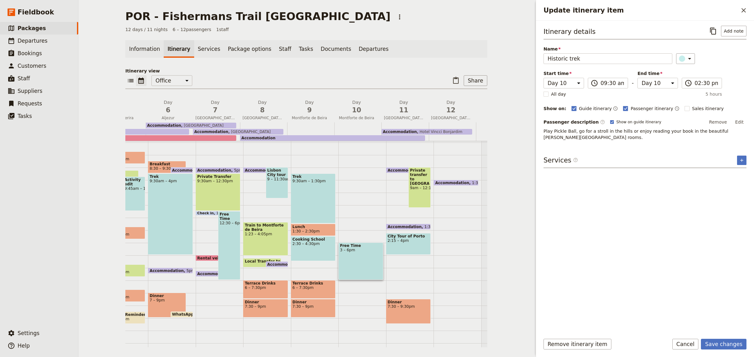
click at [618, 186] on div "Itinerary details ​ Add note Name Historic trek ​ Start time Day 1 Day 2 Day 3 …" at bounding box center [644, 177] width 203 height 303
click at [739, 122] on button "Edit" at bounding box center [739, 121] width 14 height 9
drag, startPoint x: 637, startPoint y: 140, endPoint x: 540, endPoint y: 131, distance: 97.7
click at [540, 131] on div "Itinerary details ​ Add note Name Historic trek ​ Start time Day 1 Day 2 Day 3 …" at bounding box center [645, 175] width 218 height 309
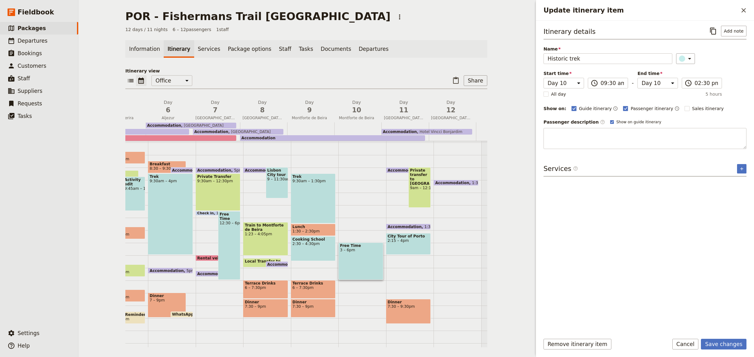
click at [580, 178] on div "Itinerary details ​ Add note Name Historic trek ​ Start time Day 1 Day 2 Day 3 …" at bounding box center [644, 177] width 203 height 303
click at [684, 107] on rect "Update itinerary item" at bounding box center [686, 108] width 5 height 5
click at [684, 105] on input "Sales itinerary" at bounding box center [684, 105] width 0 height 0
checkbox input "true"
click at [570, 124] on button "Add description" at bounding box center [563, 121] width 40 height 9
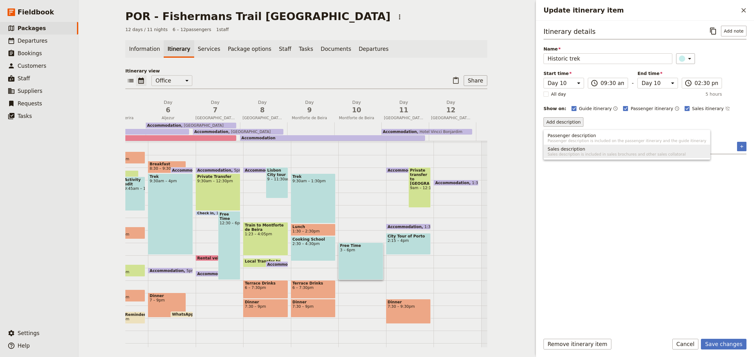
click at [565, 150] on span "Sales description" at bounding box center [566, 149] width 38 height 6
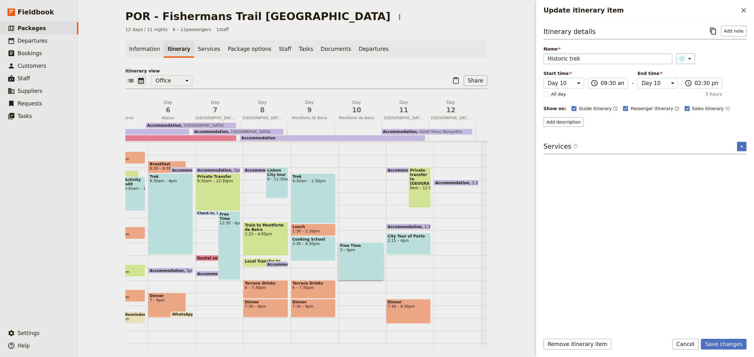
click at [586, 58] on input "Historic trek" at bounding box center [607, 58] width 129 height 11
type input "Historic trek 14 Km"
click at [567, 122] on button "Add description" at bounding box center [563, 121] width 40 height 9
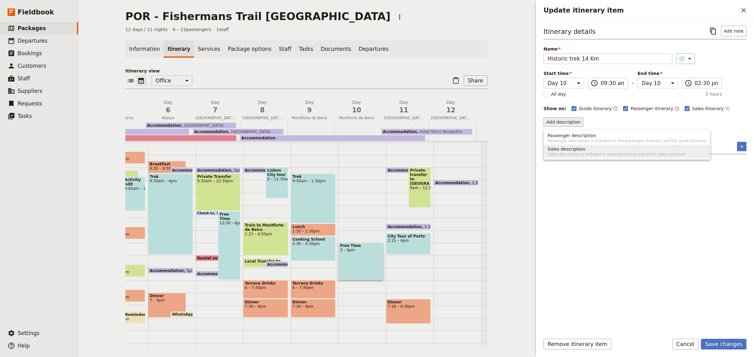
click at [572, 146] on span "Sales description" at bounding box center [566, 149] width 38 height 6
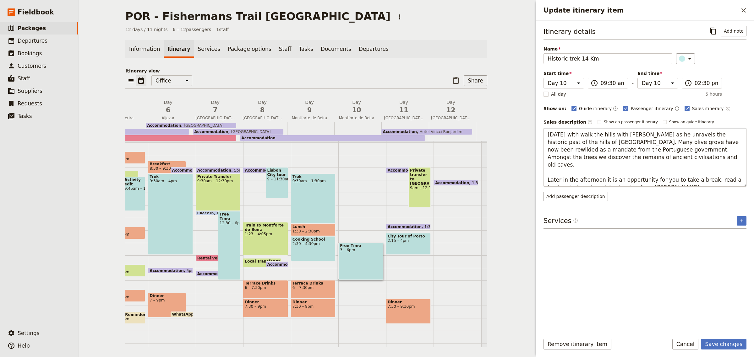
click at [581, 159] on textarea "Today with walk the hills with Alberto as he unravels the historic past of the …" at bounding box center [644, 157] width 203 height 59
drag, startPoint x: 592, startPoint y: 158, endPoint x: 566, endPoint y: 158, distance: 26.4
click at [566, 158] on textarea "Today with walk the hills with Alberto as he unravels the historic past of the …" at bounding box center [644, 157] width 203 height 59
type textarea "Today with walk the hills with Alberto as he unravels the historic past of the …"
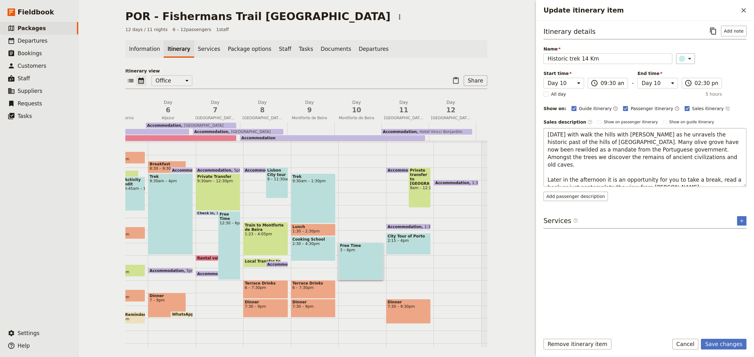
click at [636, 165] on textarea "Today with walk the hills with Alberto as he unravels the historic past of the …" at bounding box center [644, 157] width 203 height 59
click at [726, 346] on button "Save changes" at bounding box center [723, 344] width 46 height 11
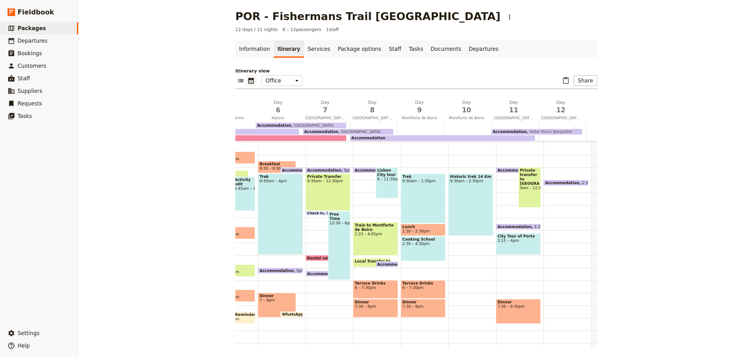
click at [460, 283] on div "Historic trek 14 Km 9:30am – 2:30pm" at bounding box center [471, 205] width 47 height 301
select select "10"
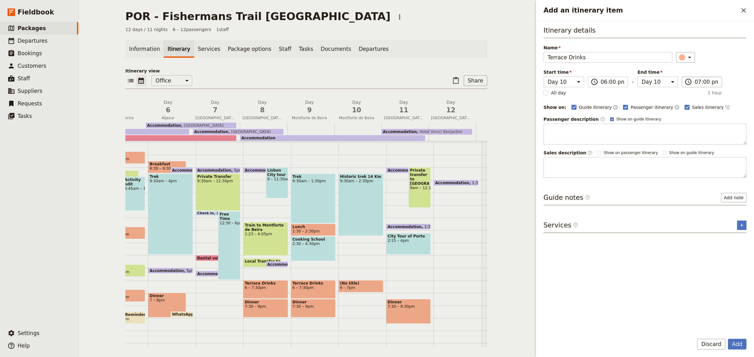
type input "Terrace Drinks"
click at [700, 83] on input "07:00 pm" at bounding box center [706, 82] width 24 height 8
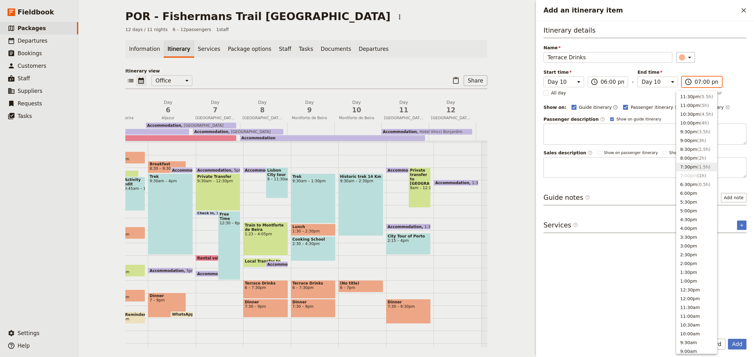
click at [700, 168] on span "( 1.5h )" at bounding box center [703, 167] width 13 height 5
type input "07:30 pm"
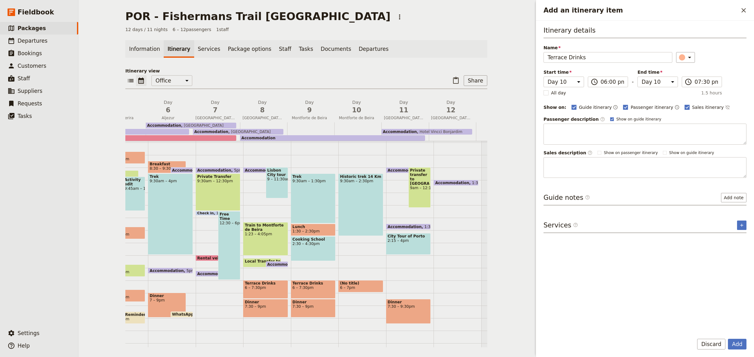
click at [684, 107] on rect "Add an itinerary item" at bounding box center [686, 107] width 5 height 5
click at [684, 104] on input "Sales itinerary" at bounding box center [684, 104] width 0 height 0
checkbox input "false"
click at [737, 345] on button "Add" at bounding box center [736, 344] width 19 height 11
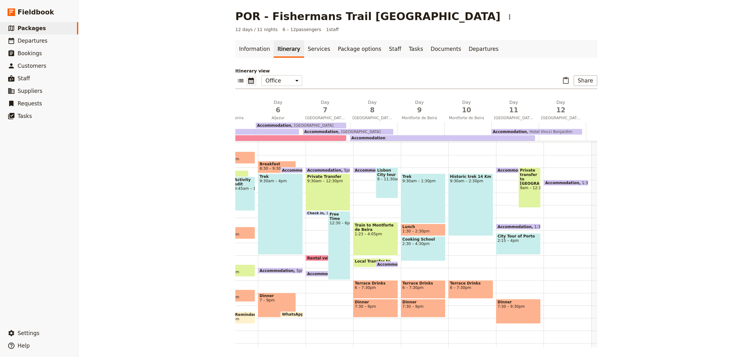
click at [450, 303] on div "Historic trek 14 Km 9:30am – 2:30pm Terrace Drinks 6 – 7:30pm" at bounding box center [471, 205] width 47 height 301
select select "10"
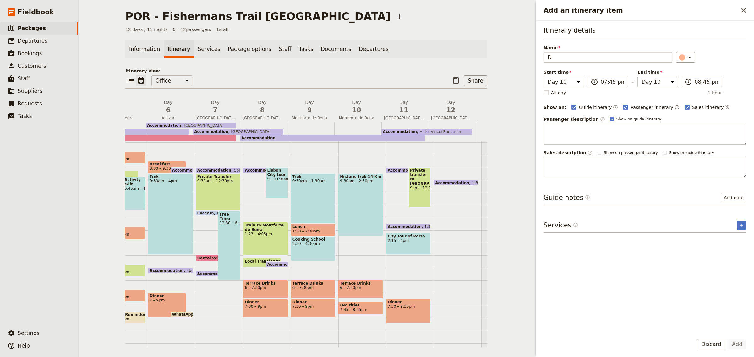
click at [625, 57] on input "D" at bounding box center [607, 57] width 129 height 11
type input "Dinner"
click at [605, 85] on input "07:45 pm" at bounding box center [612, 82] width 24 height 8
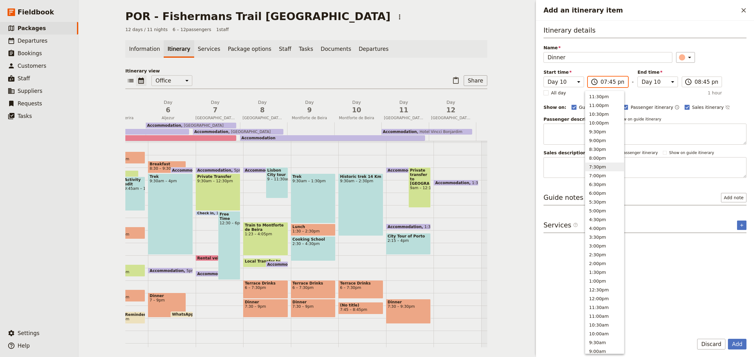
click at [610, 169] on button "7:30pm" at bounding box center [604, 167] width 39 height 9
type input "07:30 pm"
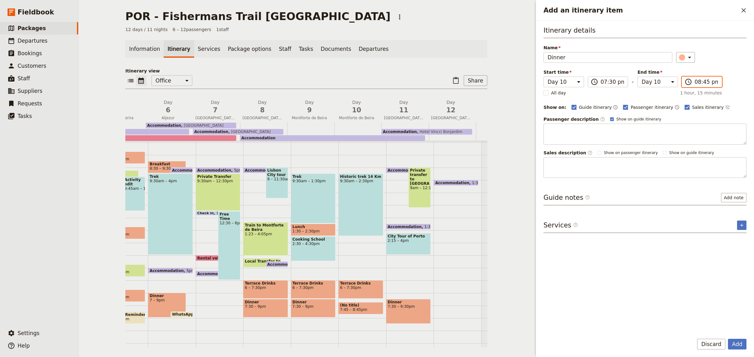
click at [694, 84] on input "08:45 pm" at bounding box center [706, 82] width 24 height 8
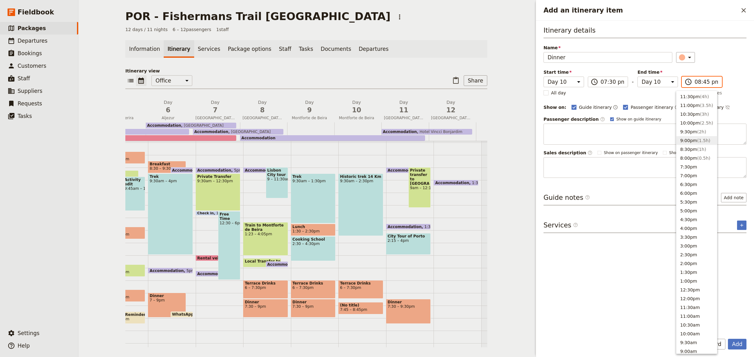
click at [699, 142] on span "( 1.5h )" at bounding box center [703, 140] width 13 height 5
type input "09:00 pm"
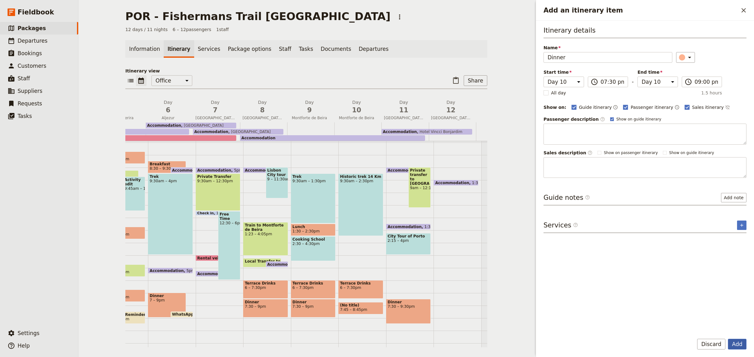
click at [741, 346] on button "Add" at bounding box center [736, 344] width 19 height 11
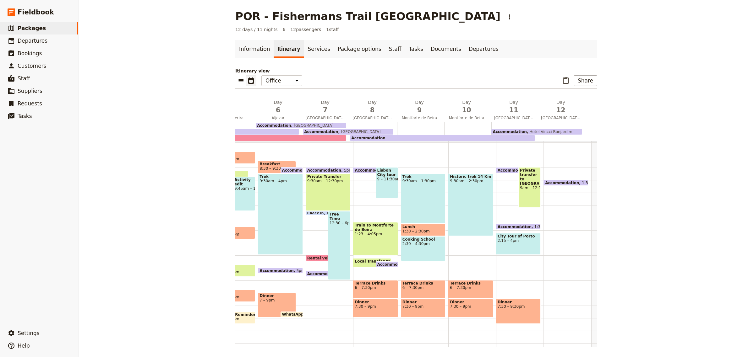
click at [322, 301] on div "Accommodation 5pm – 9am Vincentia Hotel Private Transfer 9:30am – 12:30pm Check…" at bounding box center [328, 205] width 47 height 301
select select "7"
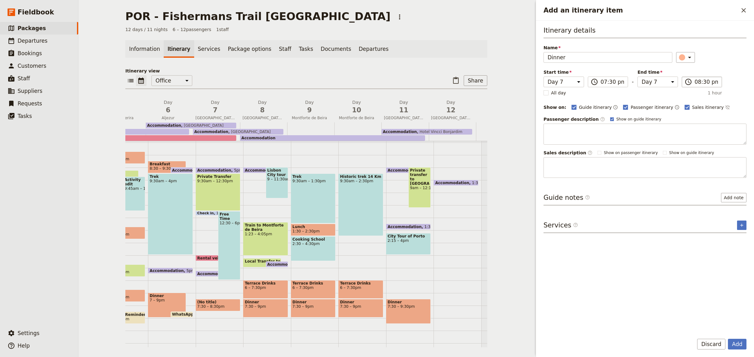
type input "Dinner"
click at [694, 78] on input "08:30 pm" at bounding box center [706, 82] width 24 height 8
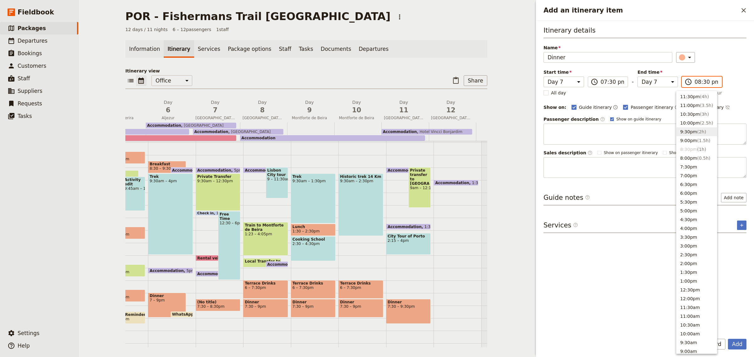
click at [697, 130] on span "( 2h )" at bounding box center [701, 131] width 9 height 5
type input "09:30 pm"
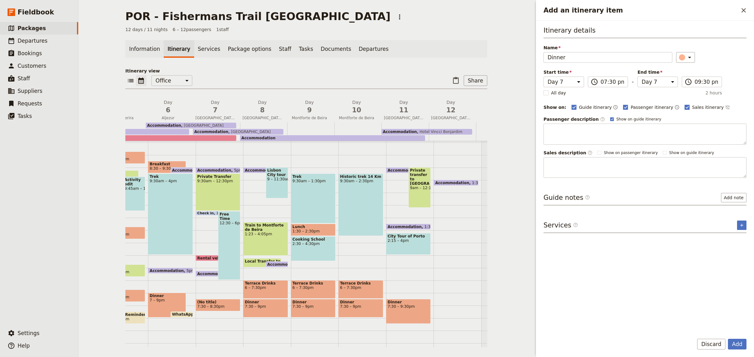
click at [684, 105] on rect "Add an itinerary item" at bounding box center [686, 107] width 5 height 5
click at [684, 104] on input "Sales itinerary" at bounding box center [684, 104] width 0 height 0
checkbox input "false"
click at [737, 341] on button "Add" at bounding box center [736, 344] width 19 height 11
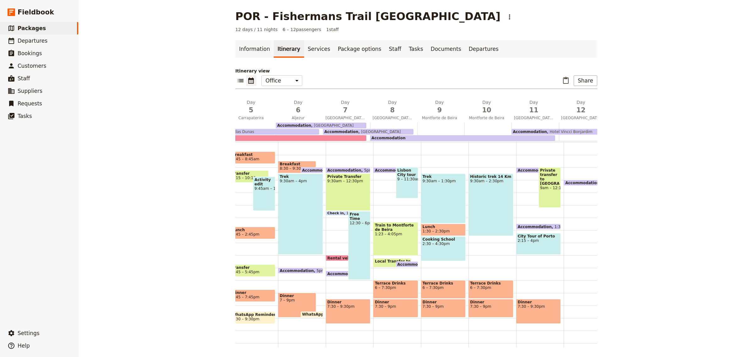
scroll to position [0, 275]
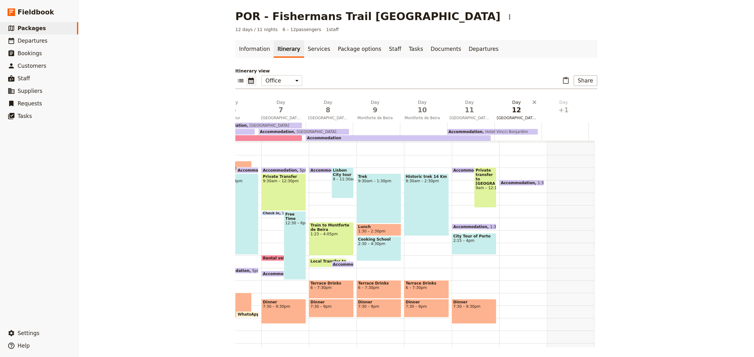
click at [516, 121] on button "Day 12 Porto" at bounding box center [517, 110] width 47 height 23
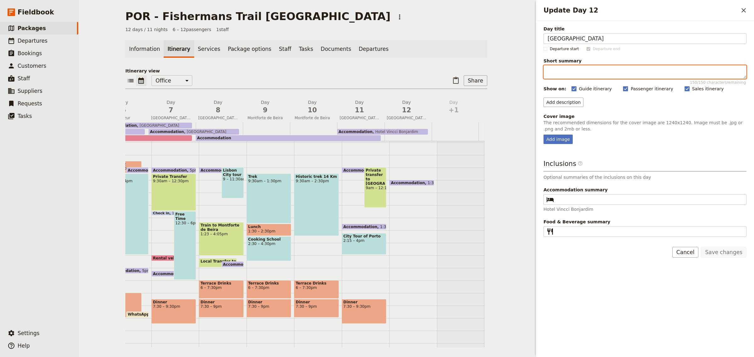
click at [565, 70] on textarea "Short summary 150 / 150 characters remaining" at bounding box center [644, 72] width 203 height 14
type textarea "Departure day"
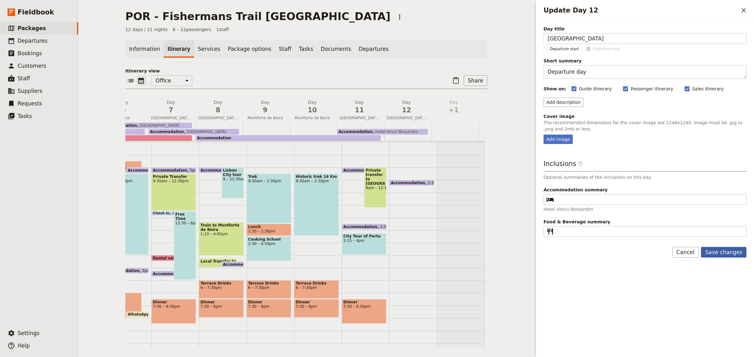
click at [726, 251] on button "Save changes" at bounding box center [723, 252] width 46 height 11
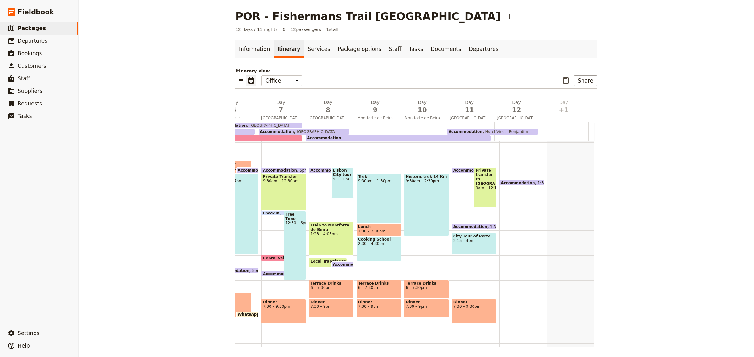
scroll to position [75, 0]
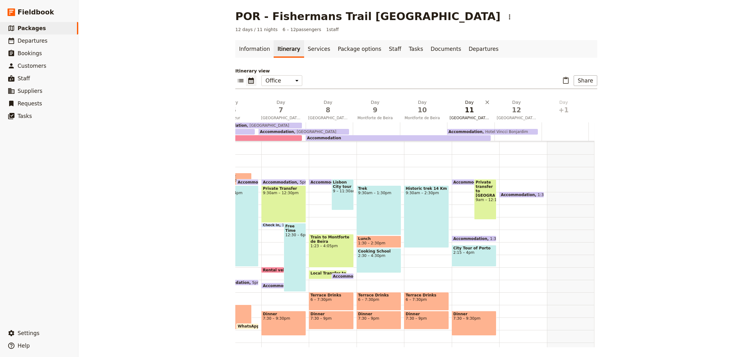
click at [466, 117] on span "[GEOGRAPHIC_DATA]" at bounding box center [469, 118] width 45 height 5
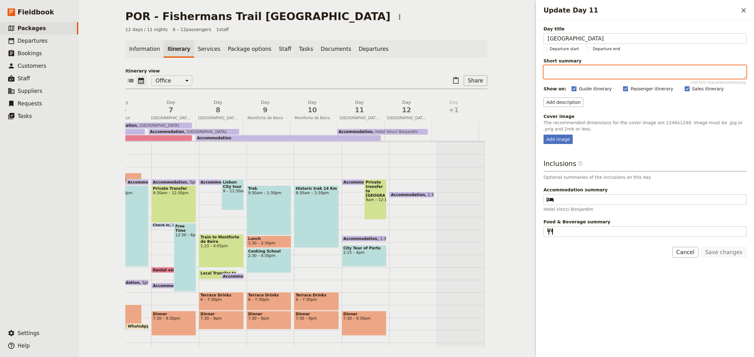
click at [572, 74] on textarea "Short summary 150 / 150 characters remaining" at bounding box center [644, 72] width 203 height 14
drag, startPoint x: 655, startPoint y: 73, endPoint x: 611, endPoint y: 75, distance: 44.3
click at [611, 75] on textarea "Travel to Porto / City Tour in the afternoon" at bounding box center [644, 72] width 203 height 14
type textarea "Travel to Porto / City Tour i"
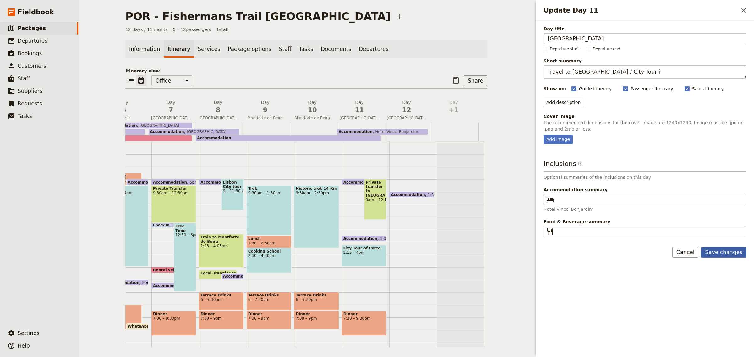
click at [729, 254] on button "Save changes" at bounding box center [723, 252] width 46 height 11
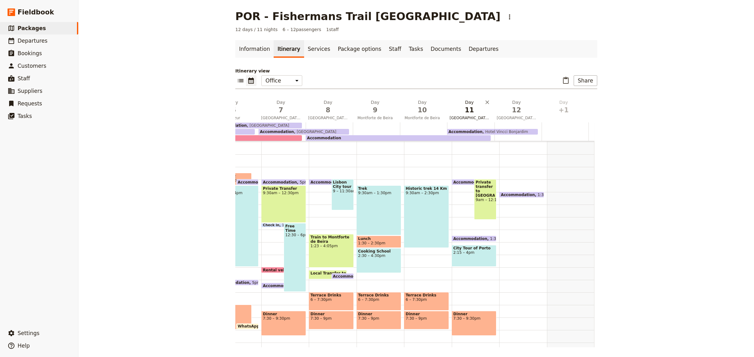
click at [466, 115] on button "Day 11 [GEOGRAPHIC_DATA]" at bounding box center [470, 110] width 47 height 23
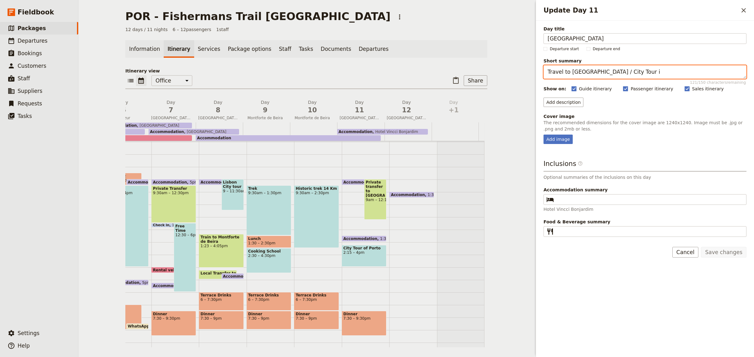
click at [619, 69] on textarea "Travel to Porto / City Tour i" at bounding box center [644, 72] width 203 height 14
type textarea "Travel to Porto / City Tour"
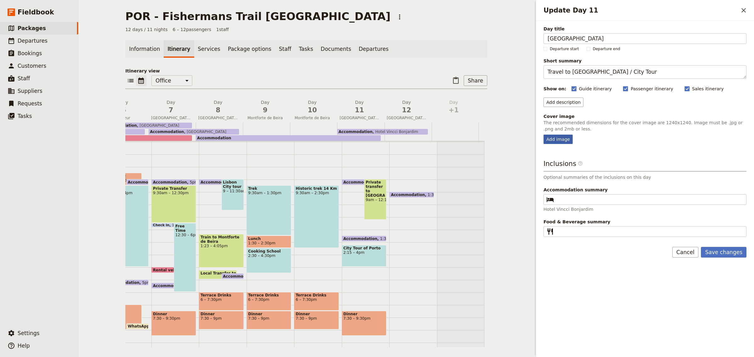
click at [564, 139] on div "Add image" at bounding box center [557, 139] width 29 height 9
click at [543, 135] on input "Add image" at bounding box center [543, 134] width 0 height 0
type input "C:\fakepath\Porto 2.jpg"
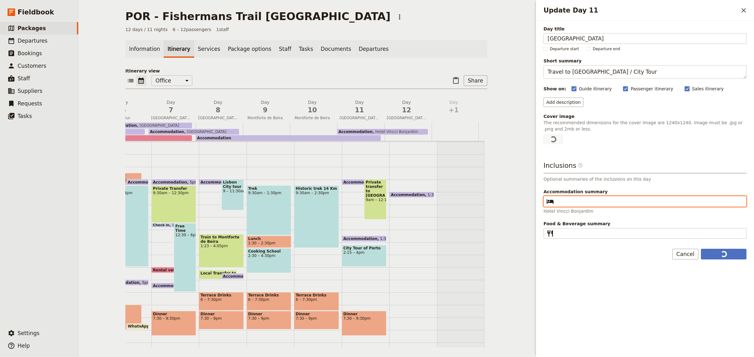
click at [576, 202] on input "Accommodation summary ​" at bounding box center [649, 202] width 186 height 8
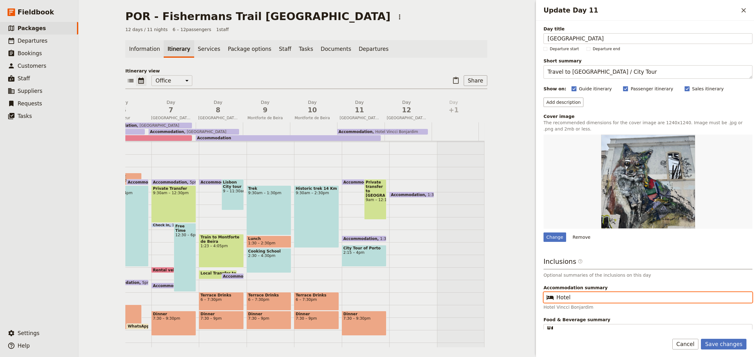
scroll to position [6, 0]
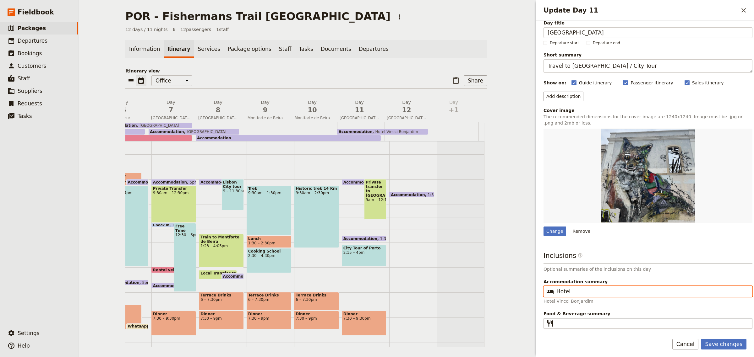
type input "Hotel"
click at [569, 328] on fieldset "​" at bounding box center [647, 323] width 209 height 11
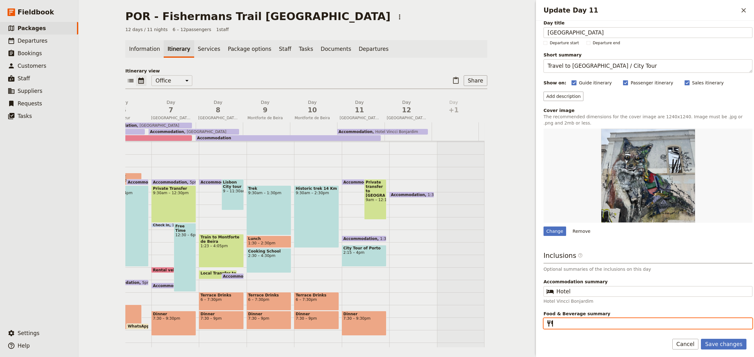
click at [569, 327] on input "Food & Beverage summary ​" at bounding box center [652, 324] width 192 height 8
type input "B, D"
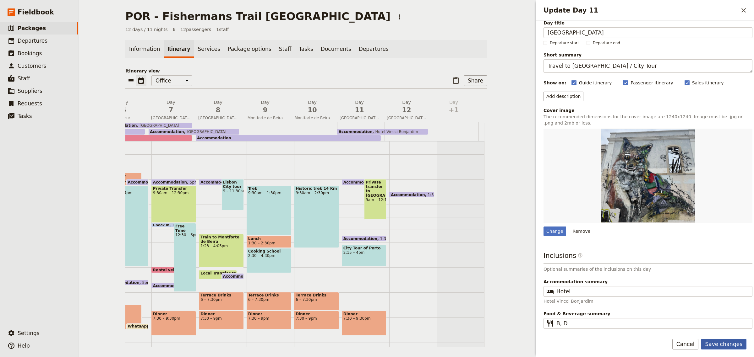
click at [710, 346] on button "Save changes" at bounding box center [723, 344] width 46 height 11
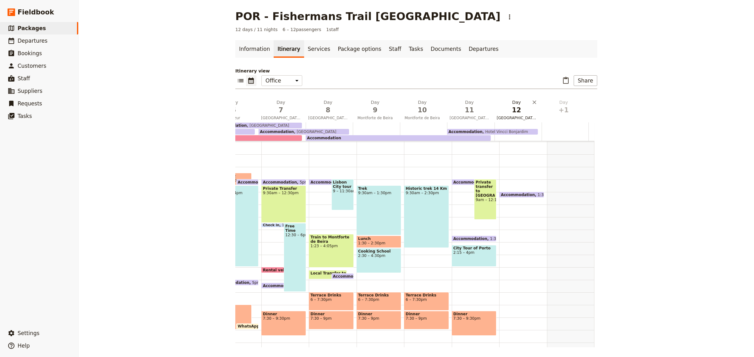
click at [514, 120] on span "[GEOGRAPHIC_DATA]" at bounding box center [516, 118] width 45 height 5
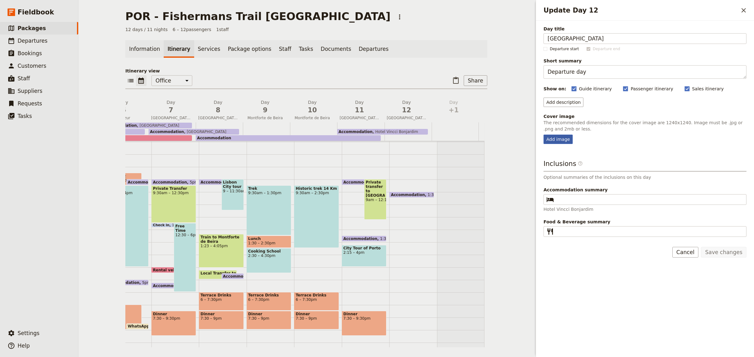
click at [561, 141] on div "Add image" at bounding box center [557, 139] width 29 height 9
click at [543, 135] on input "Add image" at bounding box center [543, 134] width 0 height 0
click at [560, 138] on div "Add image" at bounding box center [557, 139] width 29 height 9
click at [543, 135] on input "Add image" at bounding box center [543, 134] width 0 height 0
type input "C:\fakepath\Porto 1.jpg"
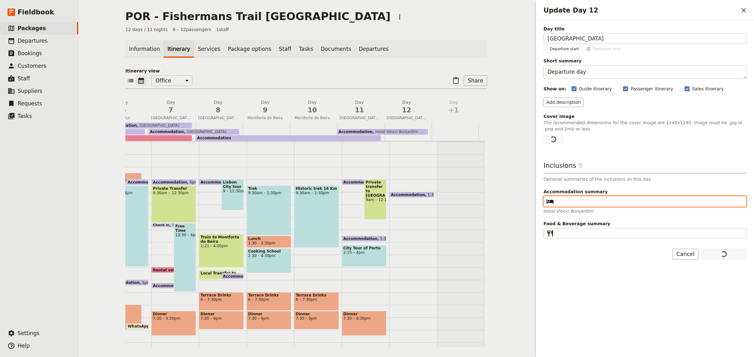
click at [564, 201] on input "Accommodation summary ​" at bounding box center [649, 202] width 186 height 8
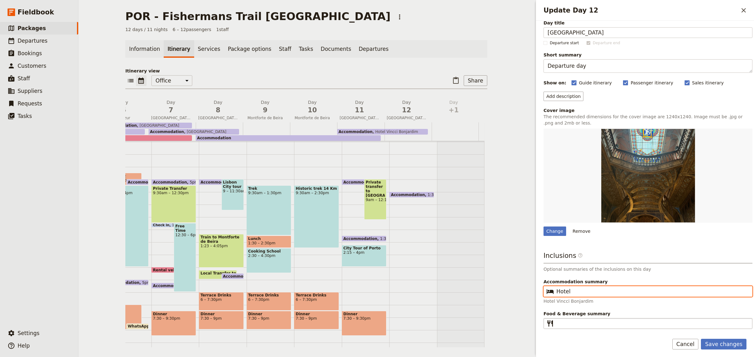
type input "Hotel"
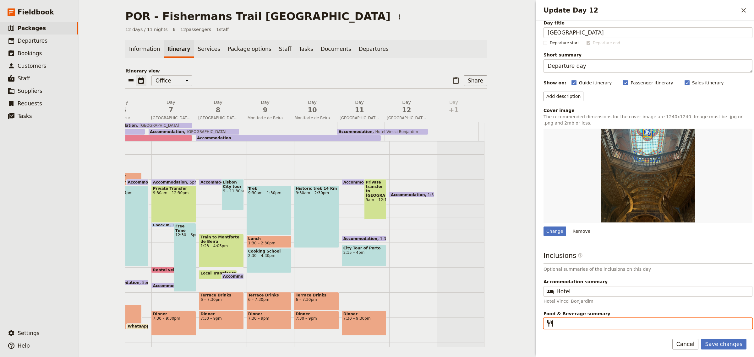
click at [581, 322] on input "Food & Beverage summary ​" at bounding box center [652, 324] width 192 height 8
type input "B, D"
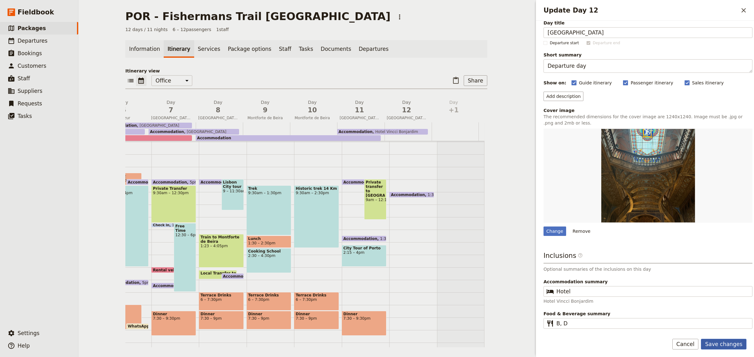
click at [726, 343] on button "Save changes" at bounding box center [723, 344] width 46 height 11
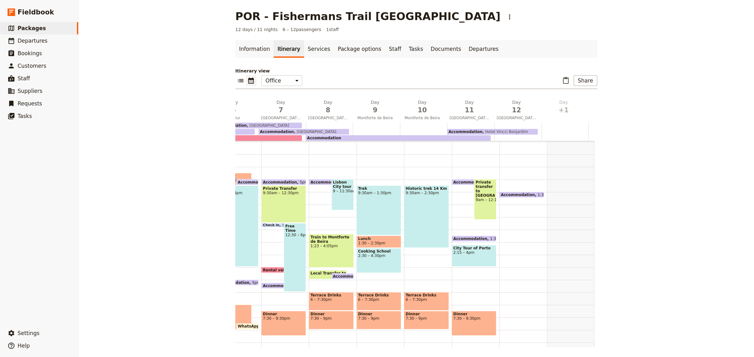
click at [523, 122] on div at bounding box center [517, 131] width 47 height 19
select select "12"
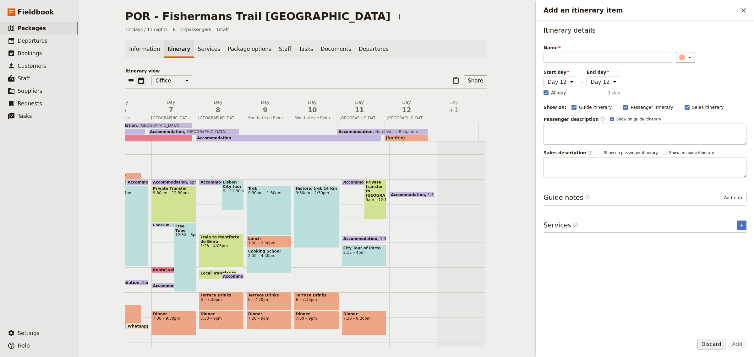
click at [719, 349] on button "Discard" at bounding box center [711, 344] width 28 height 11
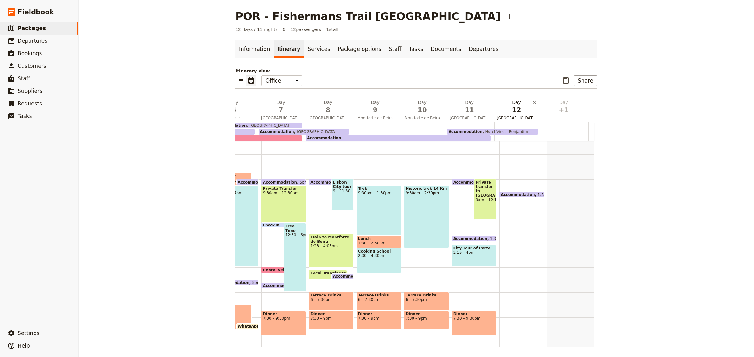
click at [514, 109] on span "12" at bounding box center [516, 109] width 40 height 9
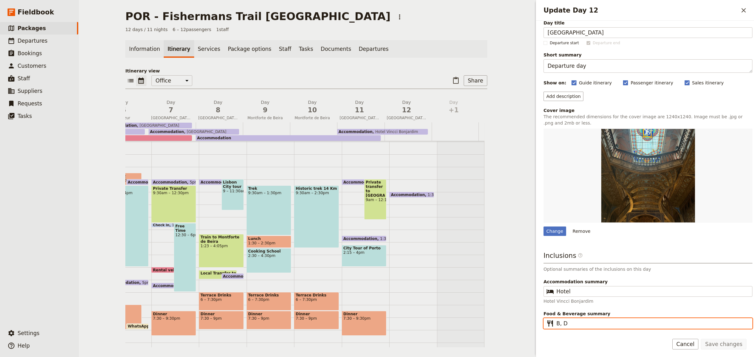
click at [582, 326] on input "B, D" at bounding box center [652, 324] width 192 height 8
type input "B"
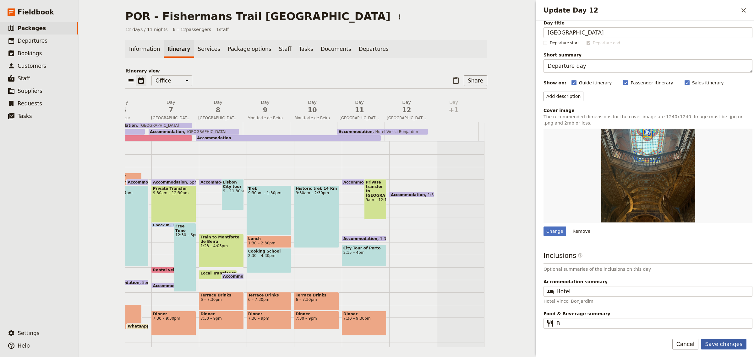
click at [725, 342] on button "Save changes" at bounding box center [723, 344] width 46 height 11
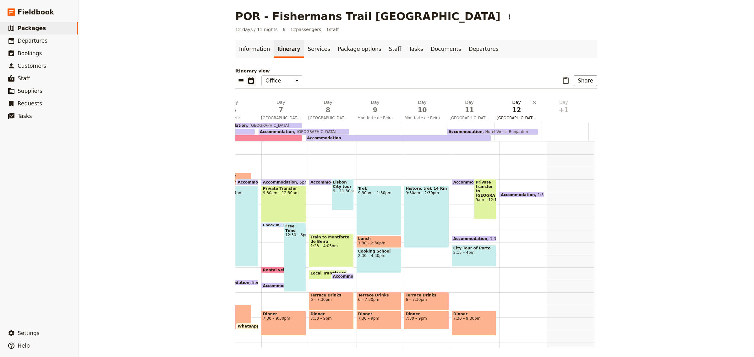
click at [523, 116] on span "[GEOGRAPHIC_DATA]" at bounding box center [516, 118] width 45 height 5
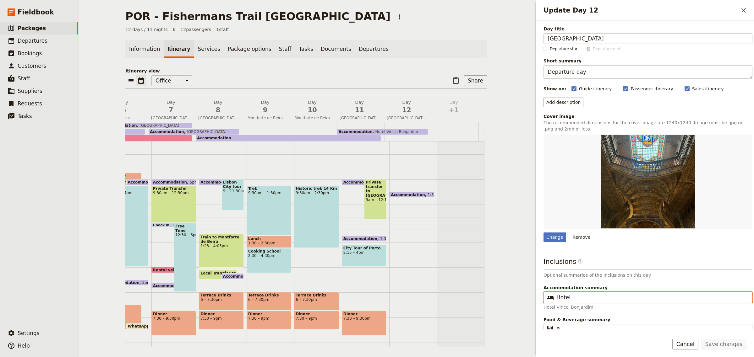
drag, startPoint x: 576, startPoint y: 297, endPoint x: 554, endPoint y: 299, distance: 22.1
click at [554, 299] on fieldset "​ Hotel" at bounding box center [647, 297] width 209 height 11
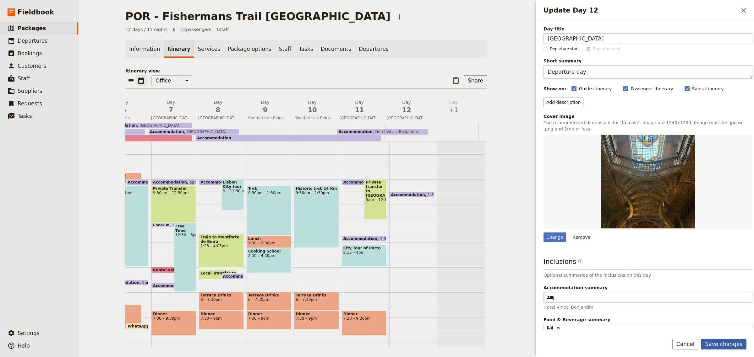
click at [718, 344] on button "Save changes" at bounding box center [723, 344] width 46 height 11
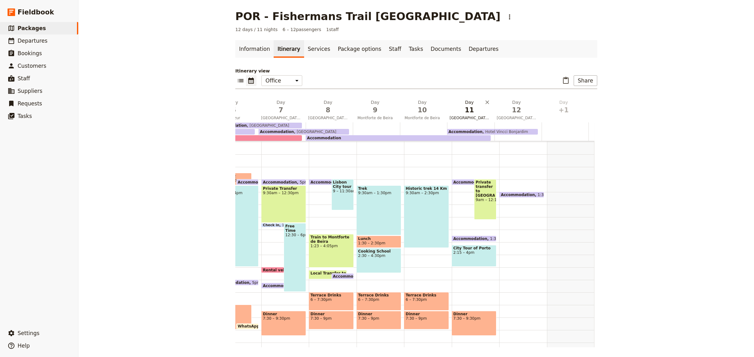
click at [470, 113] on span "11" at bounding box center [469, 109] width 40 height 9
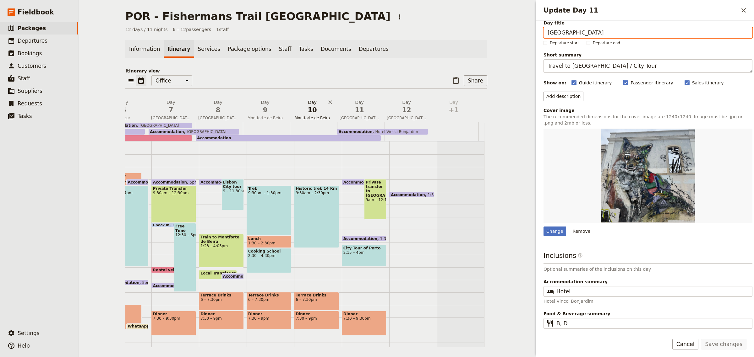
click at [310, 109] on span "10" at bounding box center [312, 109] width 40 height 9
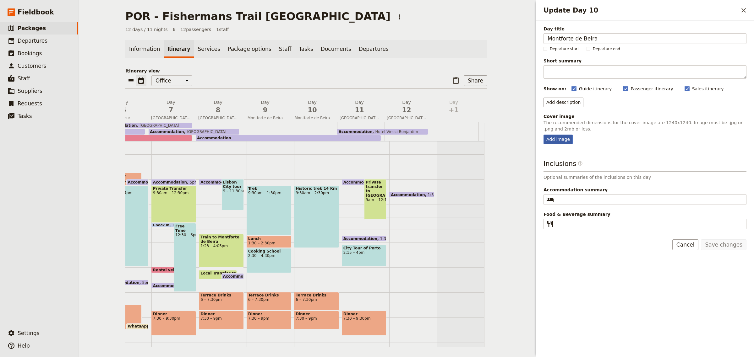
click at [569, 138] on div "Add image" at bounding box center [557, 139] width 29 height 9
click at [543, 135] on input "Add image" at bounding box center [543, 134] width 0 height 0
type input "C:\fakepath\Montforte de Beira 2.jpg"
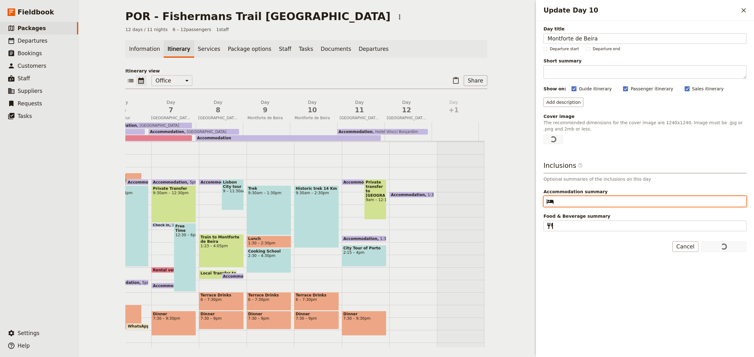
click at [566, 201] on input "Accommodation summary ​" at bounding box center [649, 202] width 186 height 8
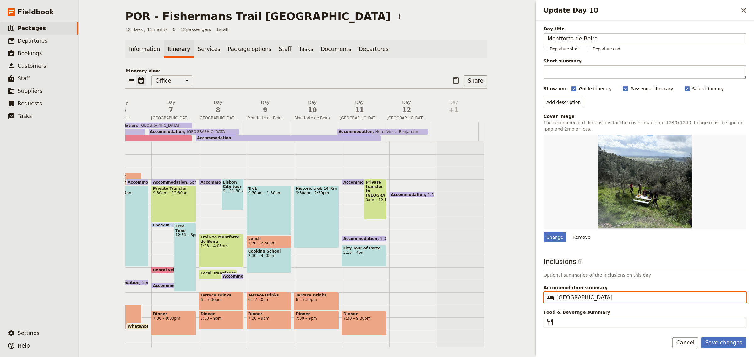
type input "[GEOGRAPHIC_DATA]"
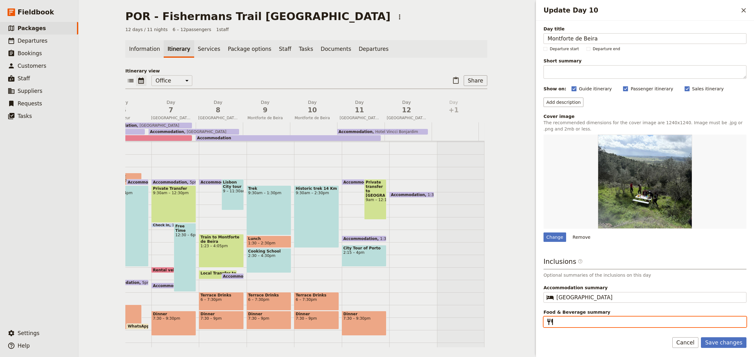
click at [570, 322] on input "Food & Beverage summary ​" at bounding box center [649, 322] width 186 height 8
type input "B, L, D"
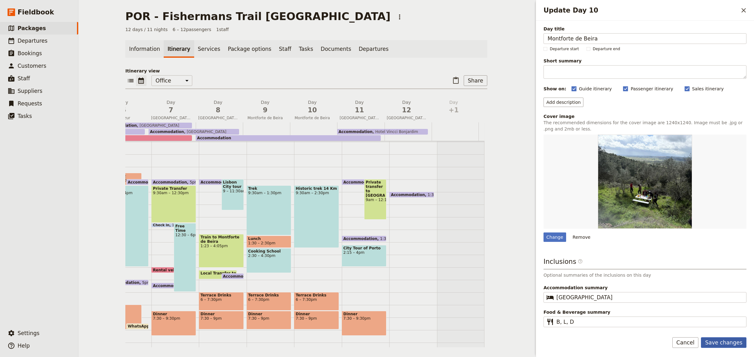
click at [734, 339] on button "Save changes" at bounding box center [723, 343] width 46 height 11
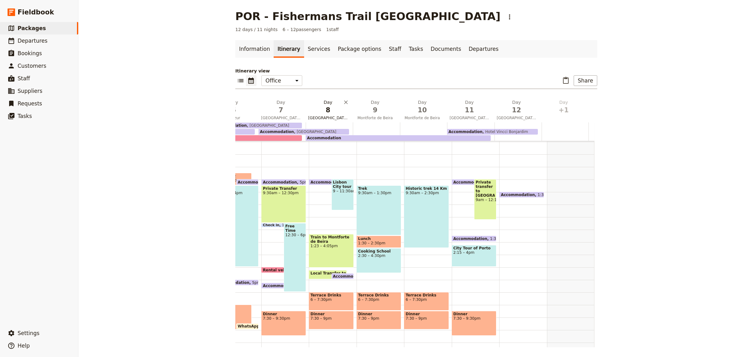
click at [321, 121] on button "Day 8 Lisbon" at bounding box center [328, 110] width 47 height 23
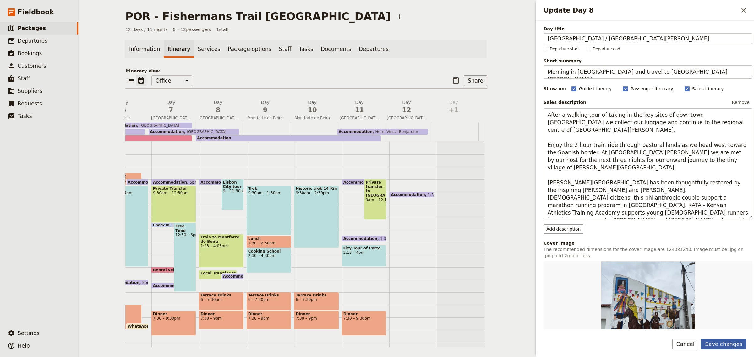
type input "Lisbon / Castelo Branco"
click at [724, 348] on button "Save changes" at bounding box center [723, 344] width 46 height 11
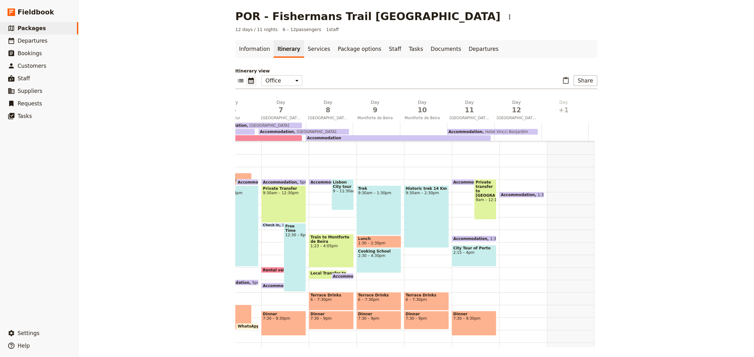
click at [468, 253] on span "2:15 – 4pm" at bounding box center [473, 253] width 41 height 4
select select "11"
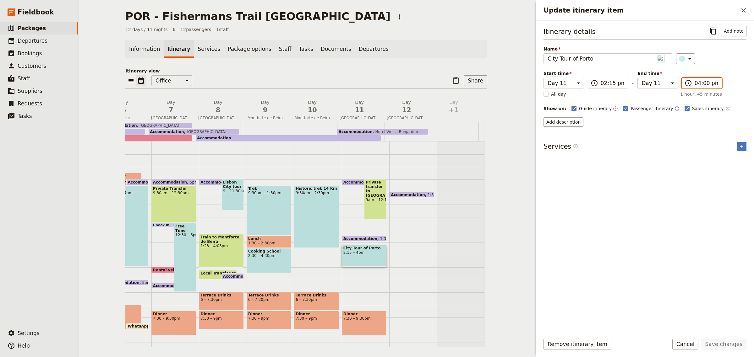
click at [694, 83] on input "04:00 pm" at bounding box center [706, 83] width 24 height 8
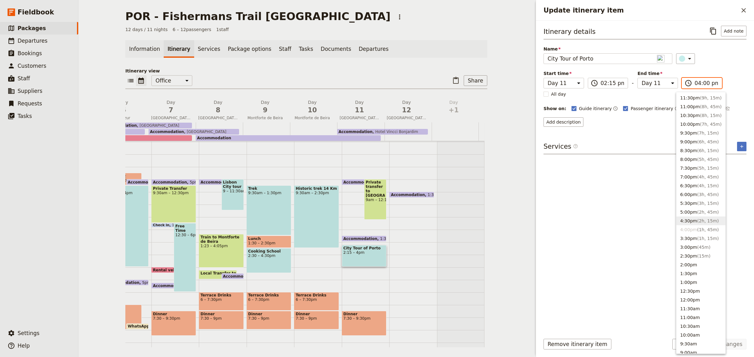
click at [693, 223] on button "4:30pm ( 2h, 15m )" at bounding box center [700, 221] width 49 height 9
type input "04:30 pm"
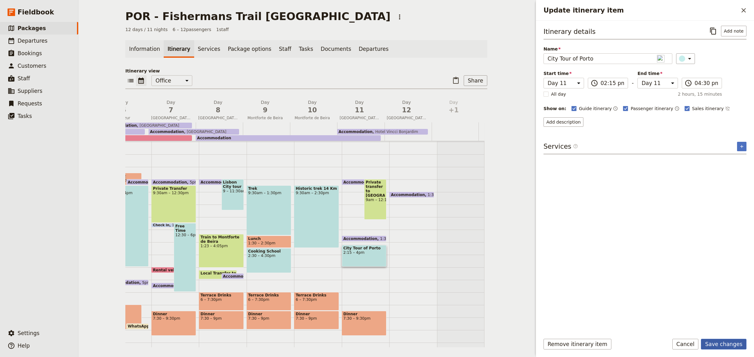
click at [720, 345] on button "Save changes" at bounding box center [723, 344] width 46 height 11
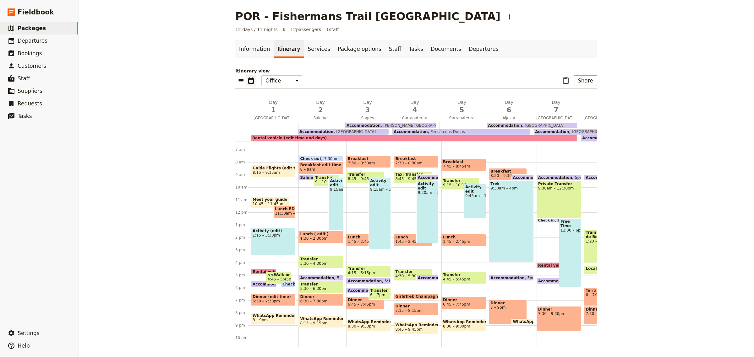
scroll to position [84, 0]
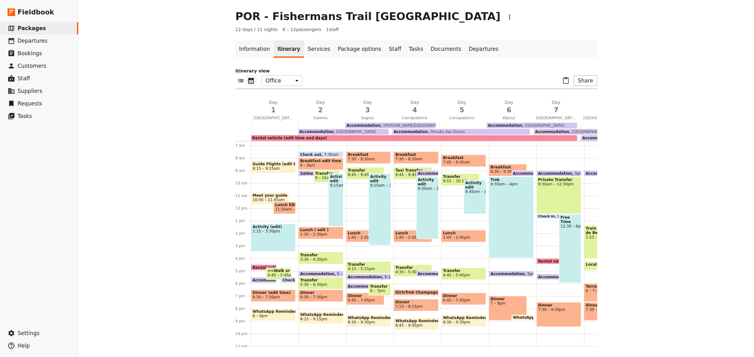
drag, startPoint x: 292, startPoint y: 344, endPoint x: 468, endPoint y: 333, distance: 176.5
click at [472, 333] on div "Breakfast 7:45 – 8:45am Transfer 9:15 – 10:15am Activity edit 9:45am – 12:30pm …" at bounding box center [464, 208] width 47 height 301
select select "5"
click at [272, 166] on span "8:15 – 9:15am" at bounding box center [265, 168] width 27 height 4
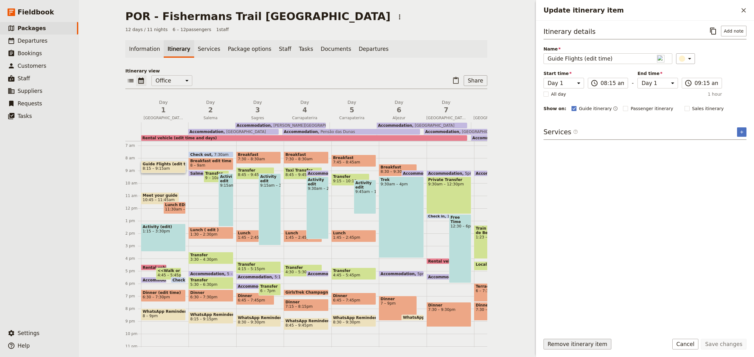
click at [575, 345] on button "Remove itinerary item" at bounding box center [577, 344] width 68 height 11
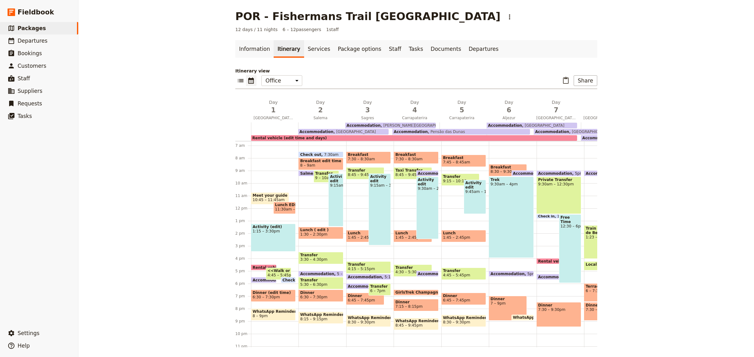
click at [257, 196] on span "Meet your guide at ..." at bounding box center [269, 195] width 35 height 4
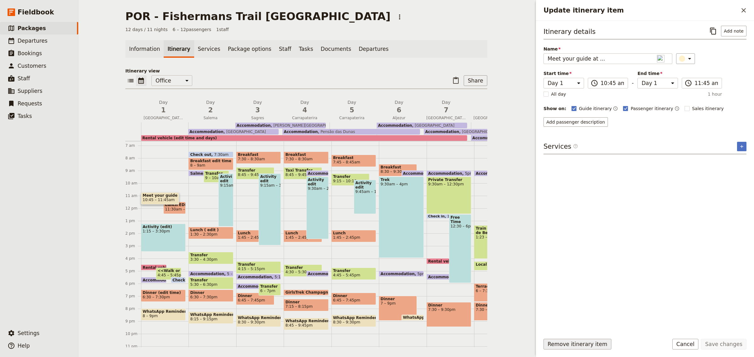
click at [564, 345] on button "Remove itinerary item" at bounding box center [577, 344] width 68 height 11
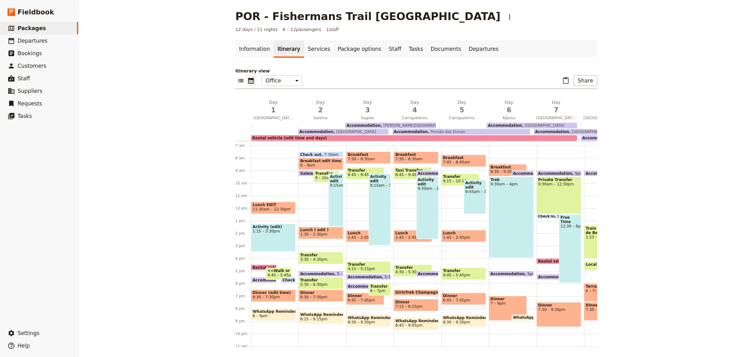
click at [280, 208] on span "11:30am – 12:30pm" at bounding box center [271, 209] width 38 height 4
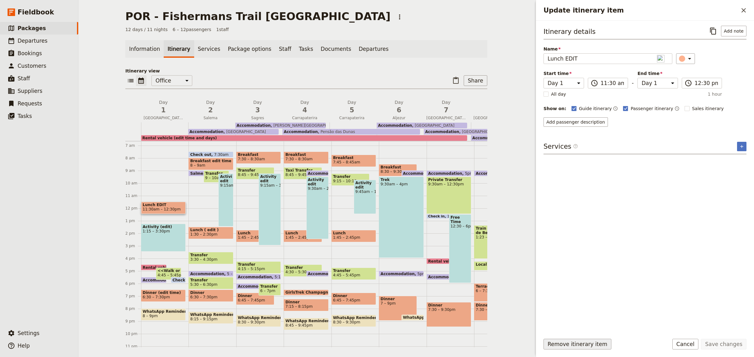
click at [571, 343] on button "Remove itinerary item" at bounding box center [577, 344] width 68 height 11
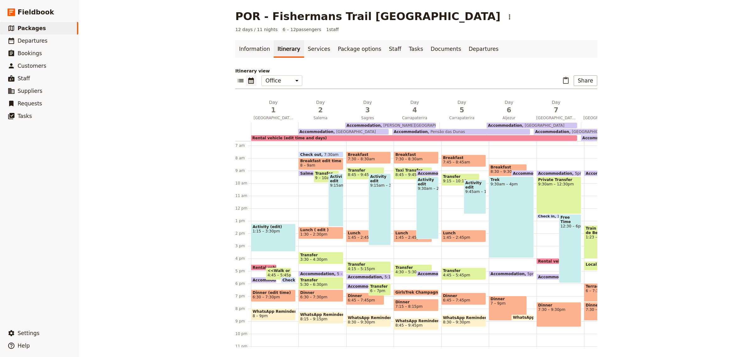
click at [278, 274] on span "4:45 – 5:45pm" at bounding box center [280, 275] width 27 height 4
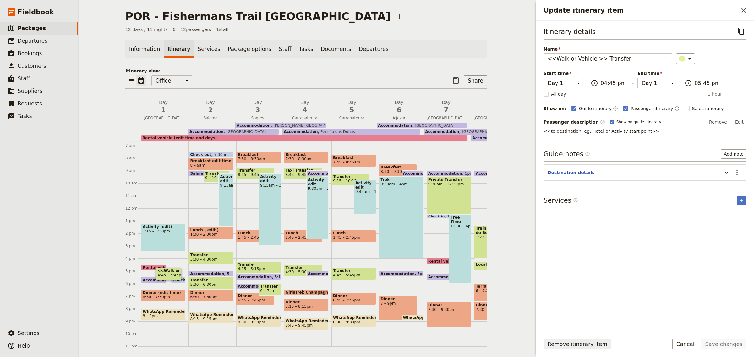
click at [585, 345] on button "Remove itinerary item" at bounding box center [577, 344] width 68 height 11
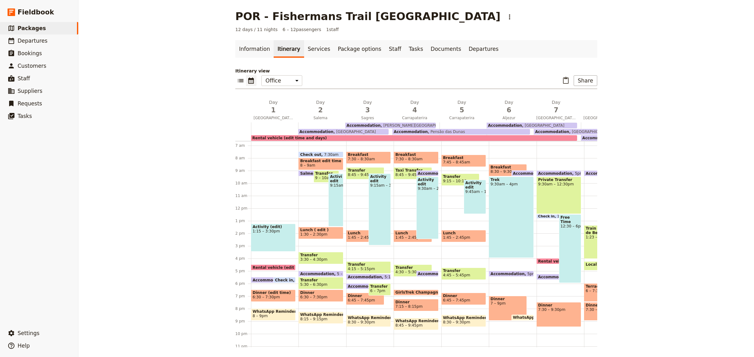
click at [284, 281] on span at bounding box center [284, 281] width 22 height 3
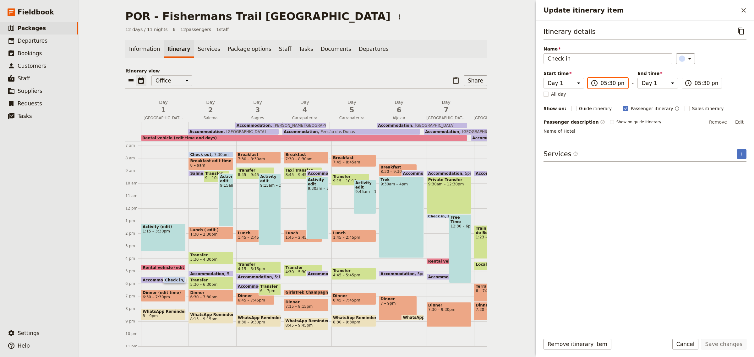
click at [603, 82] on input "05:30 pm" at bounding box center [612, 83] width 24 height 8
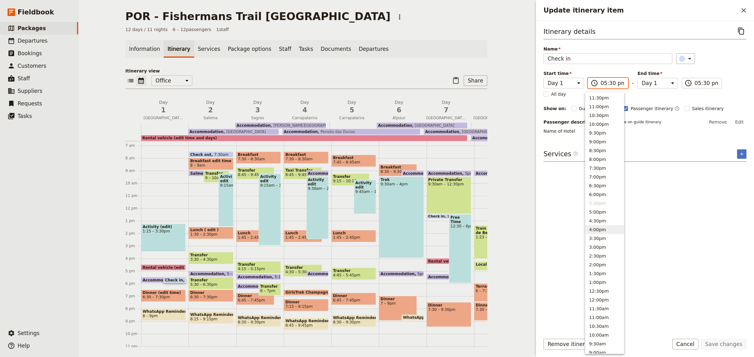
click at [601, 230] on button "4:00pm" at bounding box center [604, 229] width 39 height 9
type input "04:00 pm"
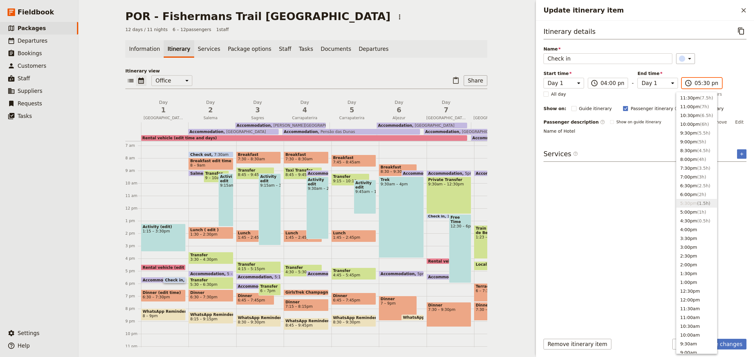
click at [694, 83] on input "05:30 pm" at bounding box center [706, 83] width 24 height 8
click at [686, 231] on button "4:00pm" at bounding box center [696, 229] width 41 height 9
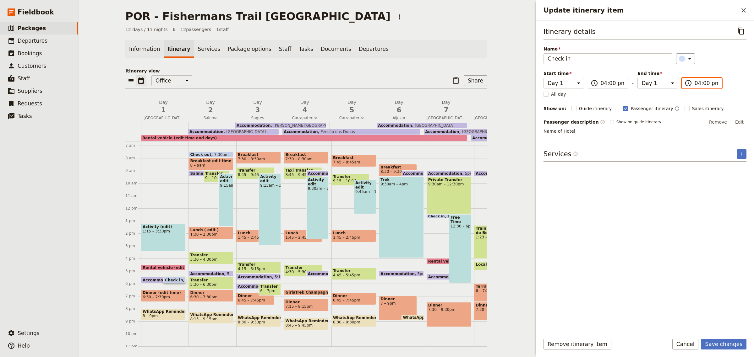
click at [699, 85] on input "04:00 pm" at bounding box center [706, 83] width 24 height 8
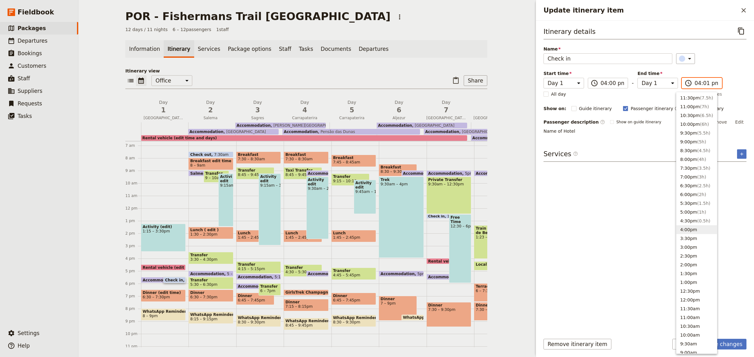
type input "04:15 pm"
click at [622, 237] on div "Itinerary details ​ Name Check in ​ Start time Day 1 Day 2 Day 3 Day 4 Day 5 Da…" at bounding box center [644, 177] width 203 height 303
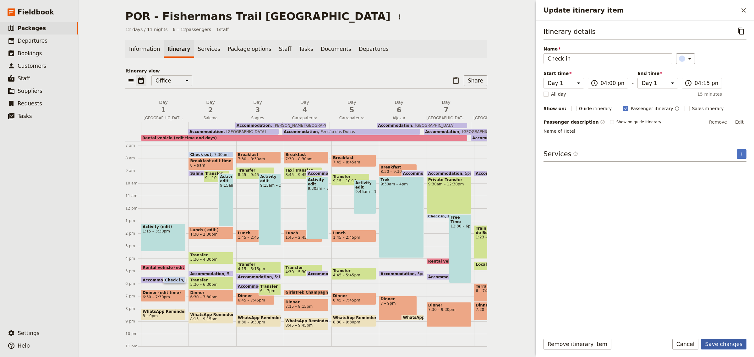
click at [740, 345] on button "Save changes" at bounding box center [723, 344] width 46 height 11
